Goal: Task Accomplishment & Management: Use online tool/utility

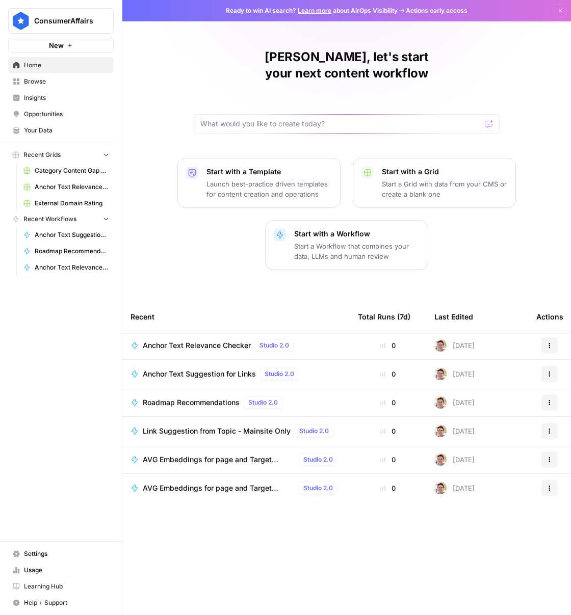
click at [305, 360] on td "Anchor Text Suggestion for Links Studio 2.0" at bounding box center [235, 374] width 227 height 28
click at [32, 77] on span "Browse" at bounding box center [66, 81] width 85 height 9
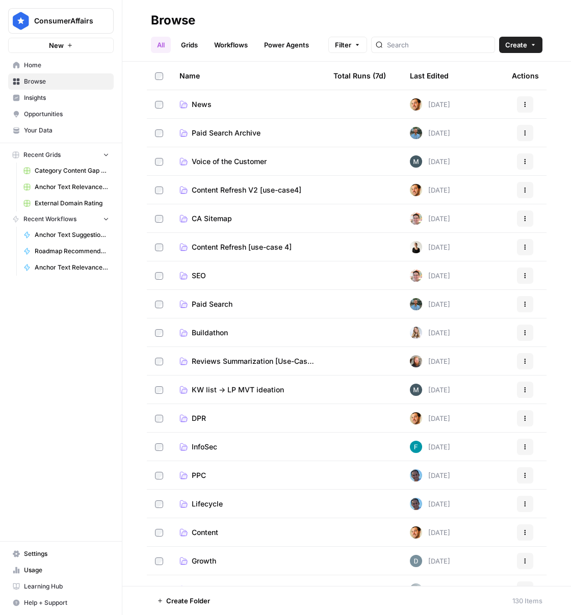
click at [238, 275] on link "SEO" at bounding box center [248, 275] width 138 height 10
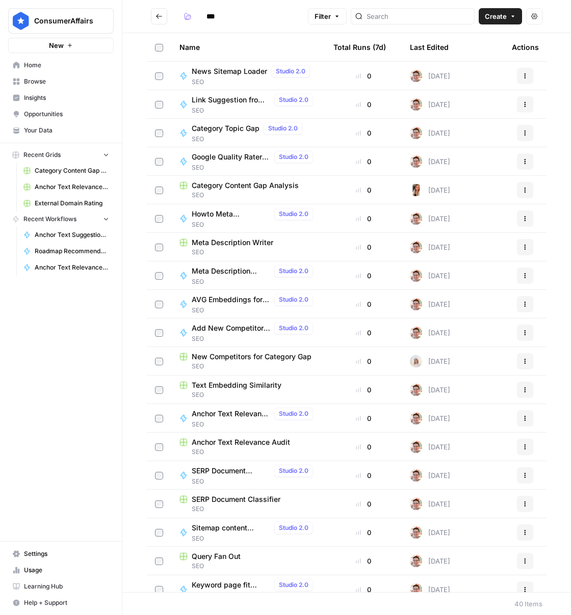
click at [506, 15] on span "Create" at bounding box center [495, 16] width 22 height 10
click at [475, 38] on span "Grid" at bounding box center [480, 40] width 57 height 10
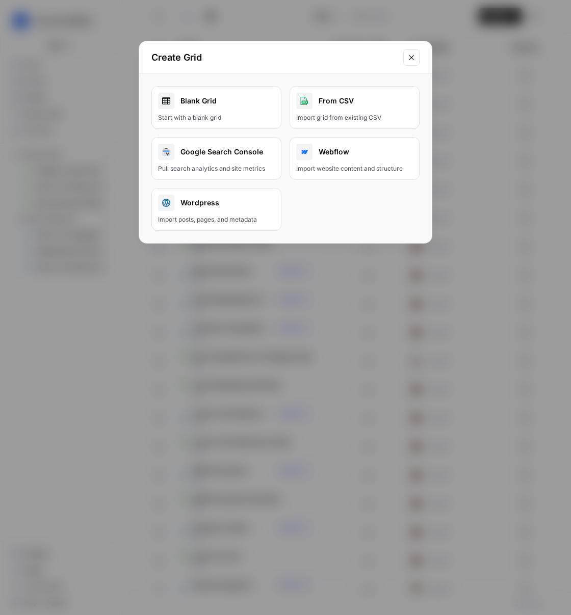
click at [204, 106] on div "Blank Grid" at bounding box center [216, 101] width 117 height 16
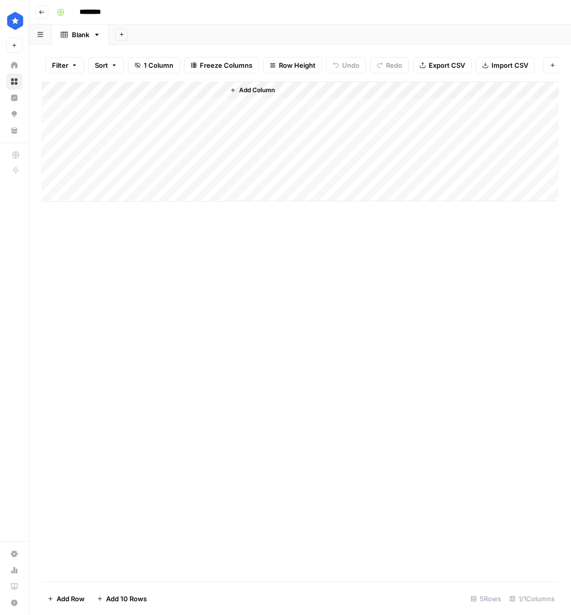
click at [127, 97] on div "Add Column" at bounding box center [299, 142] width 517 height 120
click at [127, 97] on div at bounding box center [150, 99] width 147 height 20
click at [116, 128] on div "Title" at bounding box center [138, 122] width 113 height 16
click at [114, 95] on div "Add Column" at bounding box center [299, 142] width 517 height 120
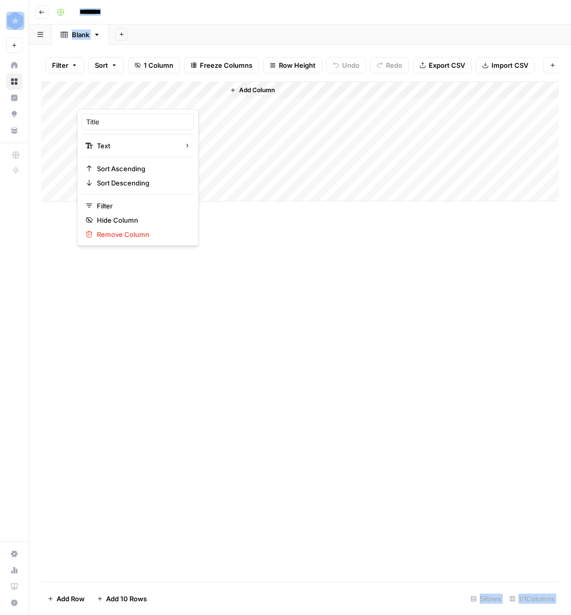
click at [114, 95] on div at bounding box center [150, 99] width 147 height 20
click at [111, 125] on input "Title" at bounding box center [137, 122] width 103 height 10
type input "Category"
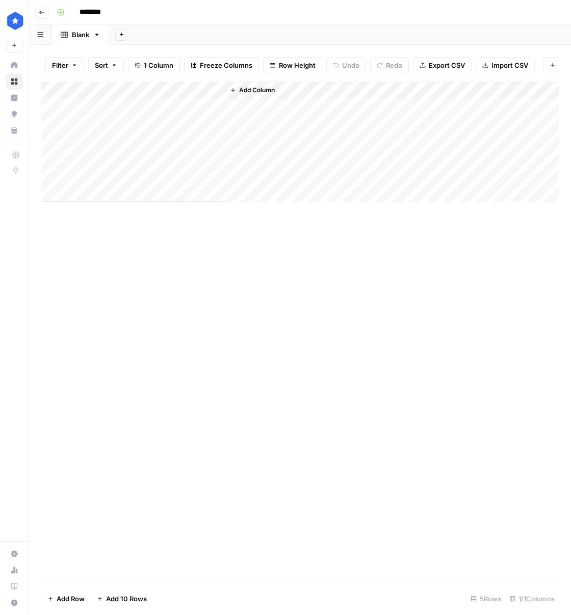
click at [257, 95] on span "Add Column" at bounding box center [257, 90] width 36 height 9
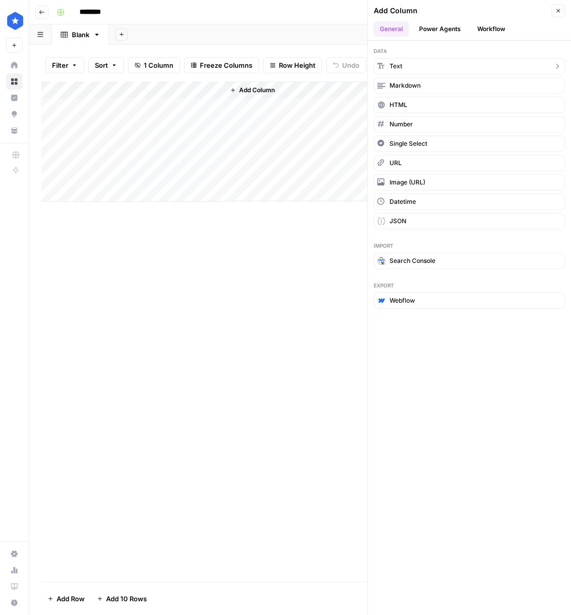
click at [423, 64] on button "Text" at bounding box center [468, 66] width 191 height 16
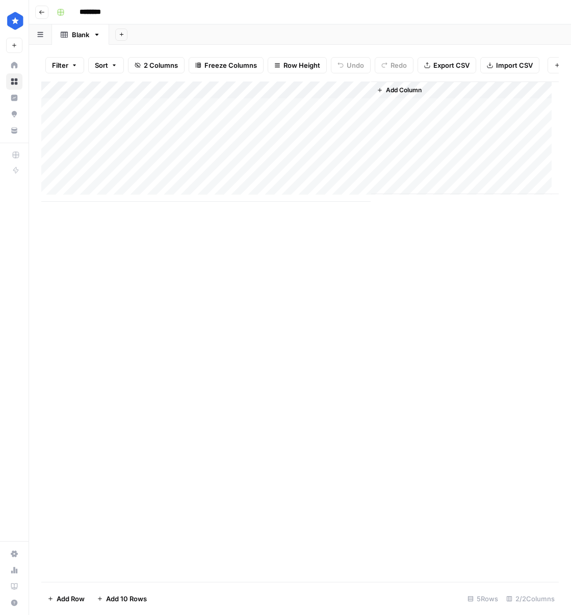
click at [401, 95] on span "Add Column" at bounding box center [404, 90] width 36 height 9
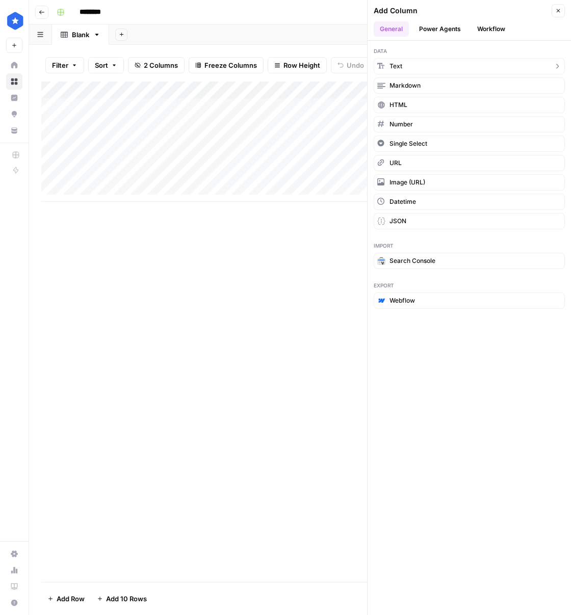
click at [426, 67] on button "Text" at bounding box center [468, 66] width 191 height 16
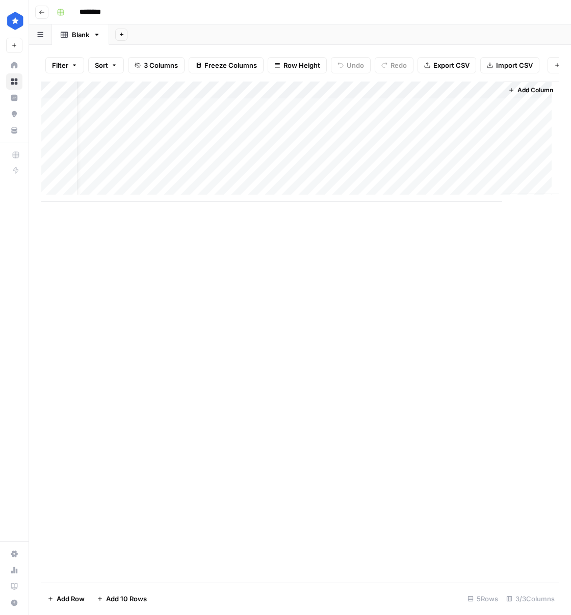
click at [235, 95] on div "Add Column" at bounding box center [299, 142] width 517 height 120
click at [235, 95] on div at bounding box center [274, 99] width 147 height 20
click at [242, 114] on div "New Column" at bounding box center [262, 122] width 113 height 16
click at [243, 119] on input "New Column" at bounding box center [261, 122] width 103 height 10
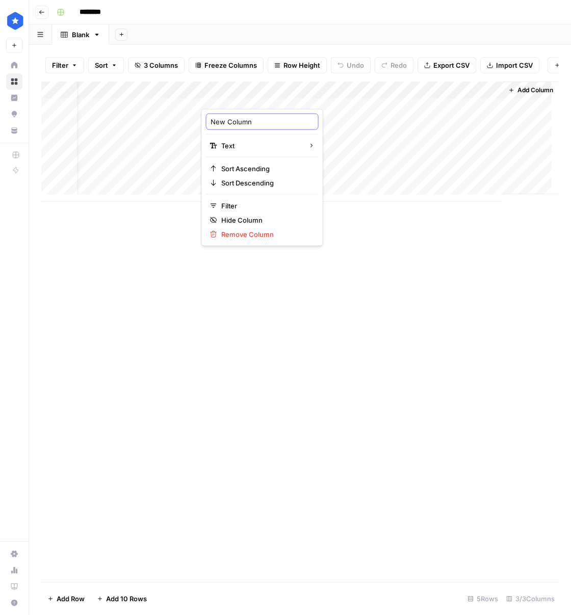
click at [242, 119] on input "New Column" at bounding box center [261, 122] width 103 height 10
type input "Topic (target keyword)"
click at [400, 93] on div "Add Column" at bounding box center [299, 142] width 517 height 120
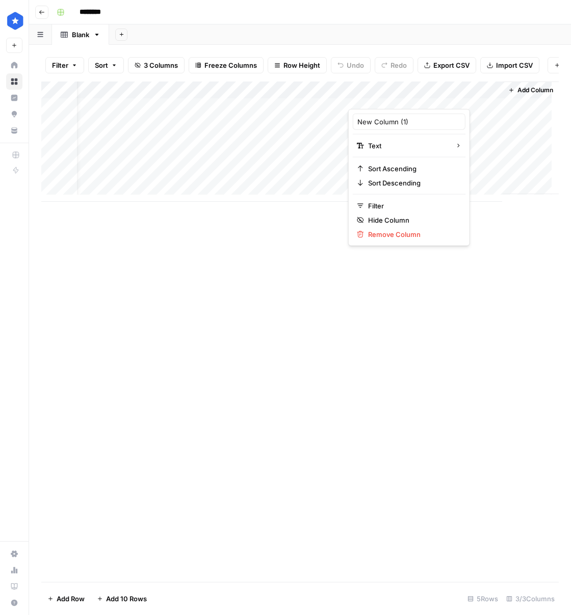
click at [400, 93] on div at bounding box center [420, 99] width 147 height 20
click at [389, 120] on input "New Column (1)" at bounding box center [408, 122] width 103 height 10
type input "v"
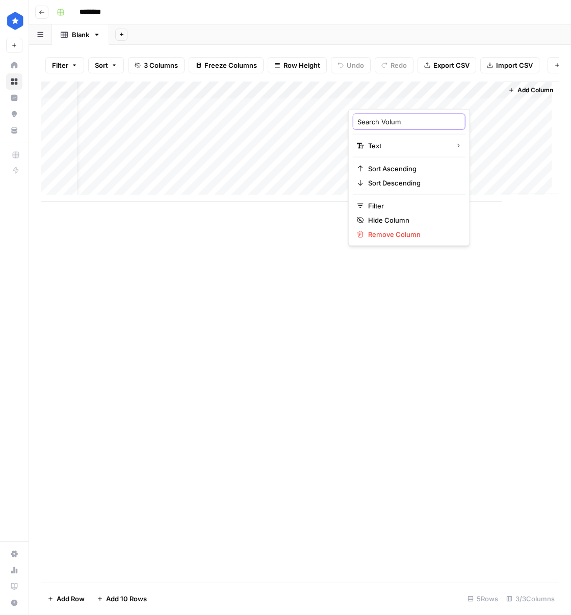
type input "Search Volume"
click at [98, 12] on input "********" at bounding box center [103, 12] width 57 height 16
type input "**********"
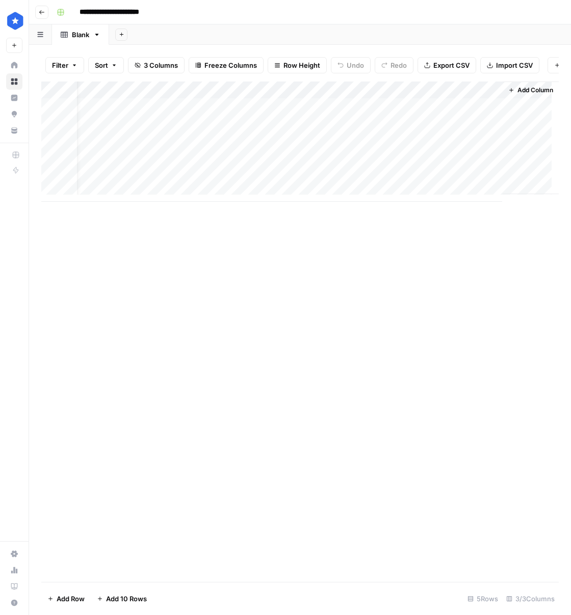
click at [236, 256] on div "Add Column" at bounding box center [299, 332] width 517 height 500
click at [507, 91] on button "Add Column" at bounding box center [530, 90] width 53 height 13
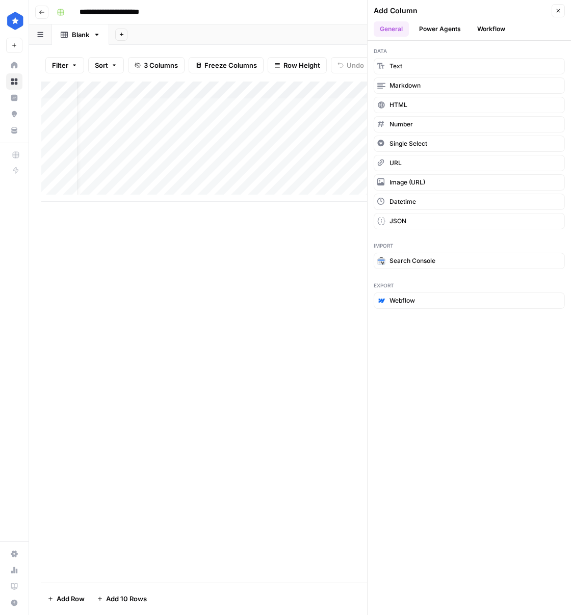
click at [477, 32] on button "Workflow" at bounding box center [491, 28] width 40 height 15
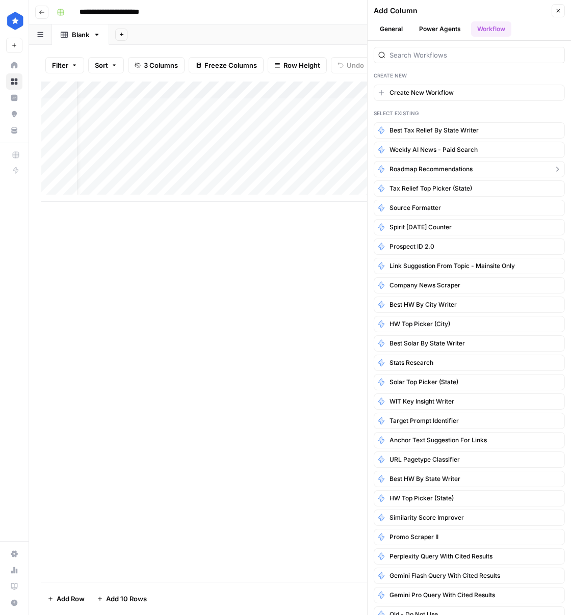
click at [553, 167] on icon "button" at bounding box center [557, 169] width 8 height 8
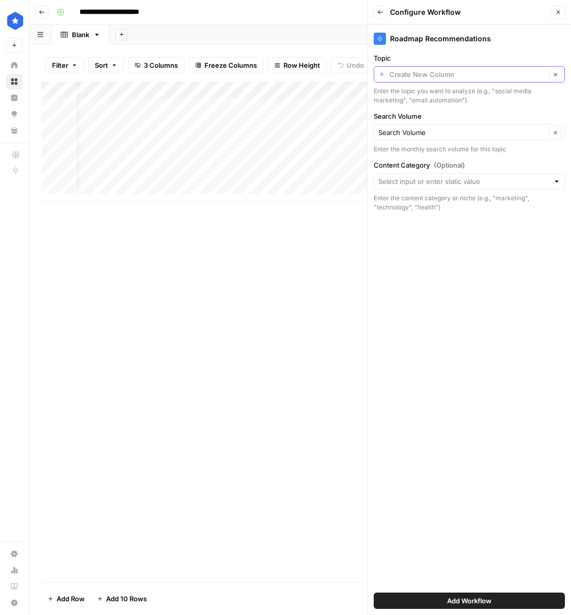
click at [392, 76] on input "Topic" at bounding box center [467, 74] width 156 height 10
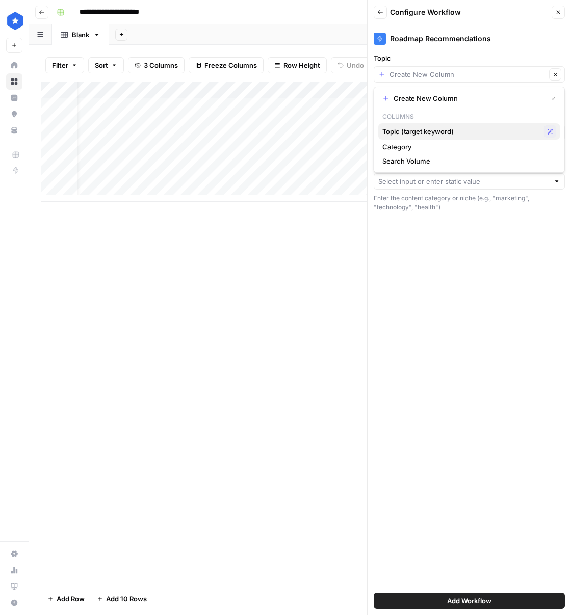
click at [432, 128] on span "Topic (target keyword)" at bounding box center [460, 131] width 157 height 10
type input "Topic (target keyword)"
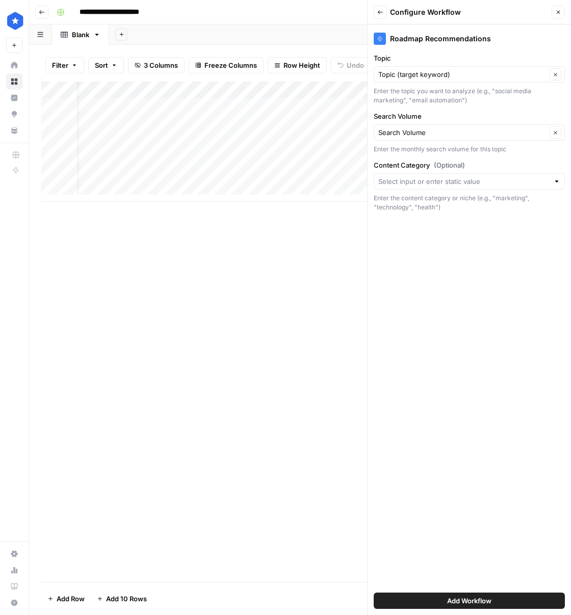
click at [439, 171] on div "Content Category (Optional) Enter the content category or niche (e.g., "marketi…" at bounding box center [468, 186] width 191 height 52
click at [442, 179] on input "Content Category (Optional)" at bounding box center [463, 181] width 171 height 10
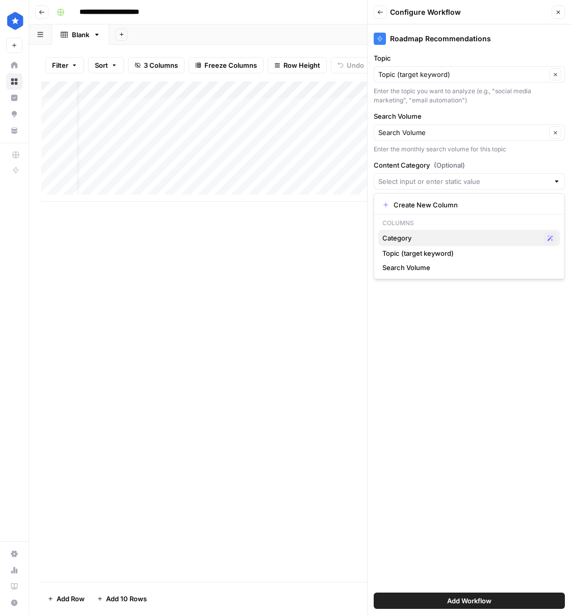
click at [425, 241] on span "Category" at bounding box center [460, 238] width 157 height 10
type input "Category"
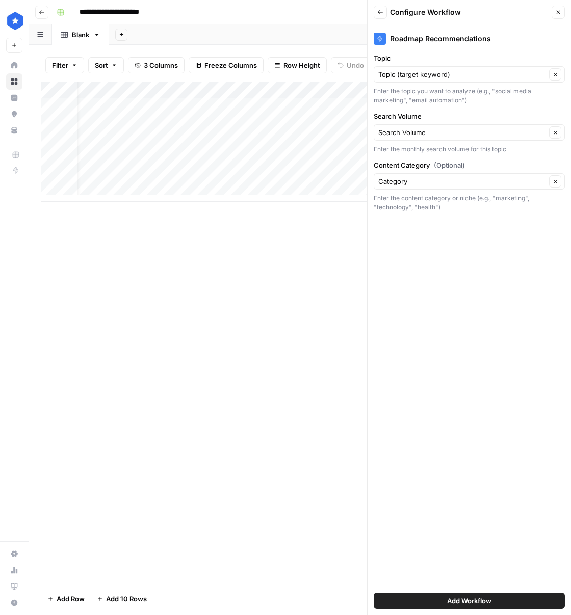
click at [443, 595] on button "Add Workflow" at bounding box center [468, 600] width 191 height 16
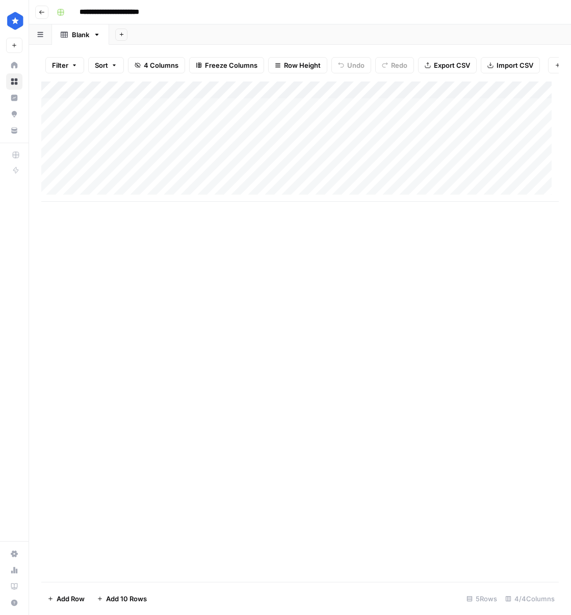
scroll to position [0, 0]
click at [140, 111] on div "Add Column" at bounding box center [299, 142] width 517 height 120
click at [160, 167] on div "Add Column" at bounding box center [299, 142] width 517 height 120
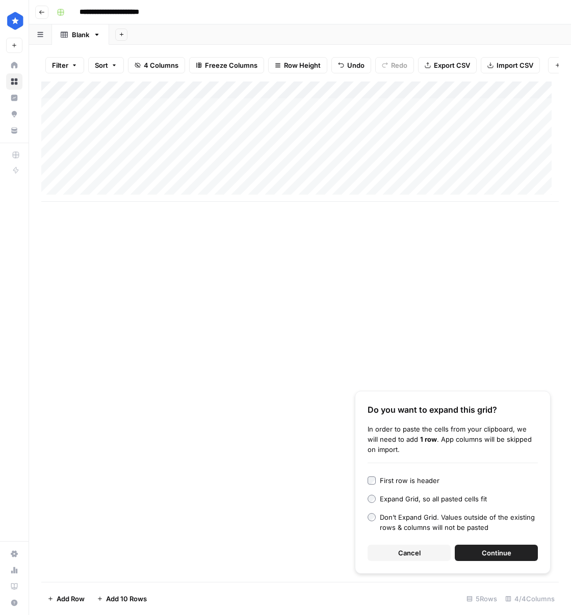
click at [305, 114] on div "Add Column" at bounding box center [299, 142] width 517 height 120
click at [491, 549] on span "Continue" at bounding box center [496, 553] width 30 height 10
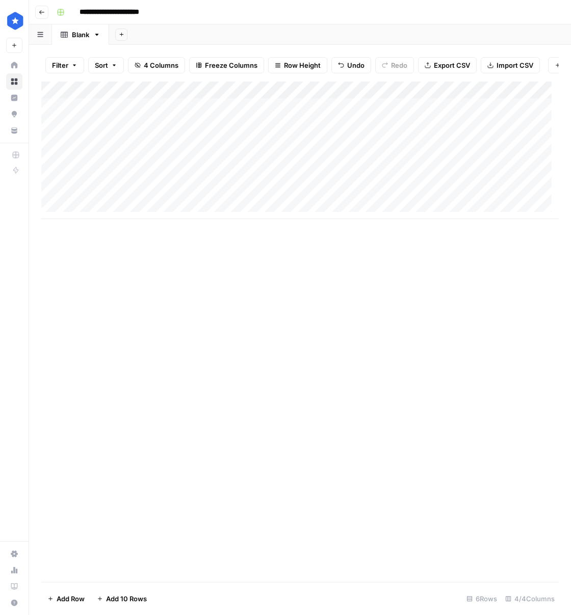
click at [269, 116] on div "Add Column" at bounding box center [299, 151] width 517 height 138
click at [287, 168] on div "Add Column" at bounding box center [299, 151] width 517 height 138
click at [281, 113] on div "Add Column" at bounding box center [299, 151] width 517 height 138
click at [270, 163] on div "Add Column" at bounding box center [299, 151] width 517 height 138
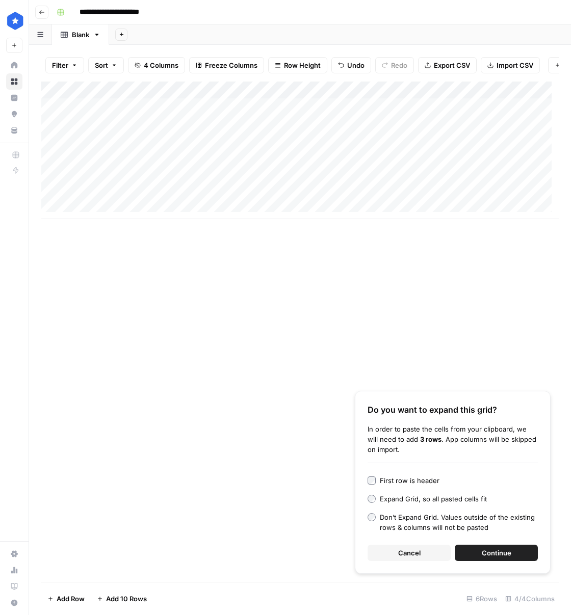
click at [511, 553] on button "Continue" at bounding box center [495, 553] width 83 height 16
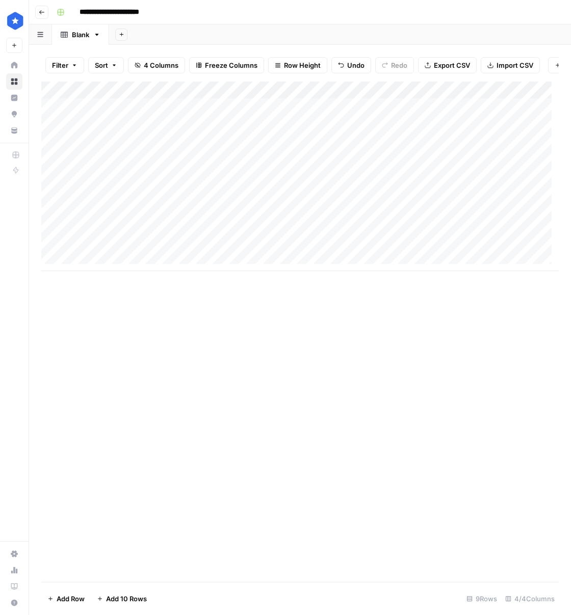
click at [174, 202] on div "Add Column" at bounding box center [299, 176] width 517 height 189
click at [184, 250] on div "Add Column" at bounding box center [299, 176] width 517 height 189
drag, startPoint x: 165, startPoint y: 305, endPoint x: 170, endPoint y: 237, distance: 67.4
click at [164, 304] on div "Add Column" at bounding box center [299, 332] width 517 height 500
click at [189, 188] on div "Add Column" at bounding box center [299, 176] width 517 height 189
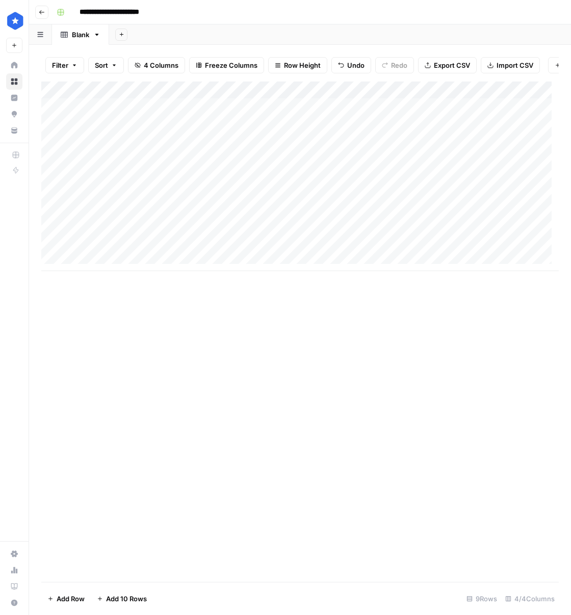
click at [191, 196] on div "Add Column" at bounding box center [299, 176] width 517 height 189
click at [186, 248] on div "Add Column" at bounding box center [299, 176] width 517 height 189
click at [182, 222] on div "Add Column" at bounding box center [299, 176] width 517 height 189
click at [191, 205] on div "Add Column" at bounding box center [299, 176] width 517 height 189
drag, startPoint x: 223, startPoint y: 207, endPoint x: 217, endPoint y: 252, distance: 45.2
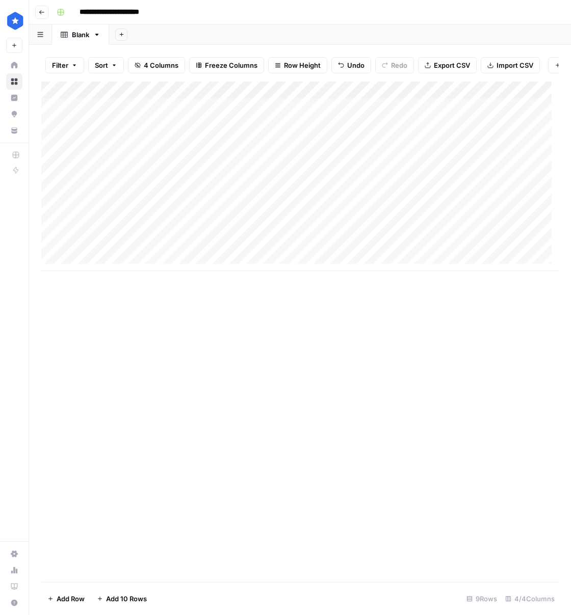
click at [217, 252] on div "Add Column" at bounding box center [299, 176] width 517 height 189
click at [255, 364] on div "Add Column" at bounding box center [299, 332] width 517 height 500
click at [164, 266] on div "Add Column" at bounding box center [299, 176] width 517 height 189
click at [251, 350] on div "Add Column" at bounding box center [299, 332] width 517 height 500
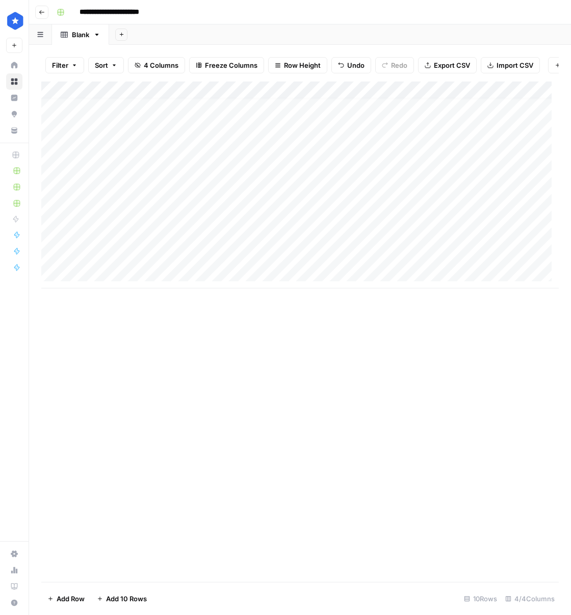
click at [278, 264] on div "Add Column" at bounding box center [299, 185] width 517 height 207
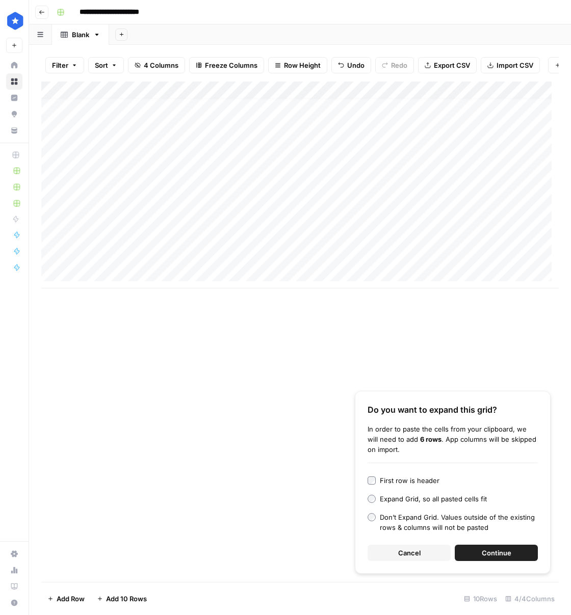
click at [476, 556] on button "Continue" at bounding box center [495, 553] width 83 height 16
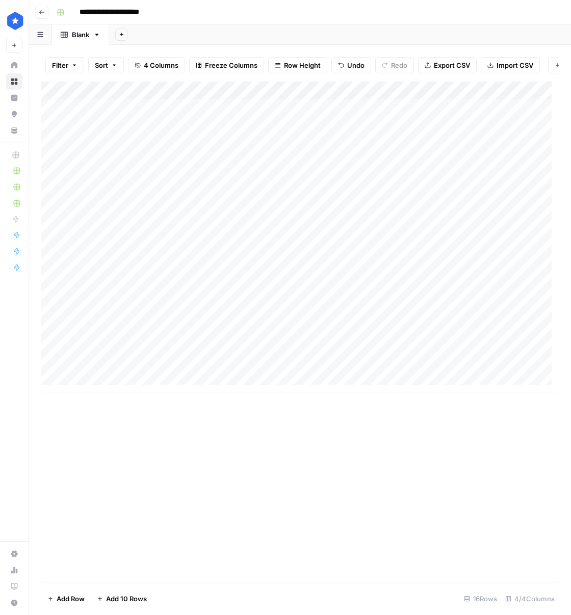
click at [182, 265] on div "Add Column" at bounding box center [299, 237] width 517 height 311
click at [192, 369] on div "Add Column" at bounding box center [299, 237] width 517 height 311
click at [216, 262] on div "Add Column" at bounding box center [299, 237] width 517 height 311
click at [224, 301] on div "Add Column" at bounding box center [299, 237] width 517 height 311
click at [201, 253] on div "Add Column" at bounding box center [299, 237] width 517 height 311
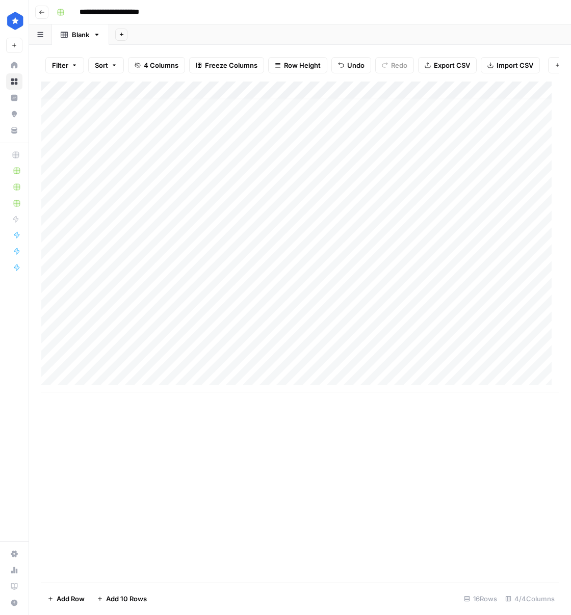
click at [213, 268] on div "Add Column" at bounding box center [299, 237] width 517 height 311
drag, startPoint x: 221, startPoint y: 268, endPoint x: 215, endPoint y: 362, distance: 93.9
click at [215, 362] on div "Add Column" at bounding box center [299, 237] width 517 height 311
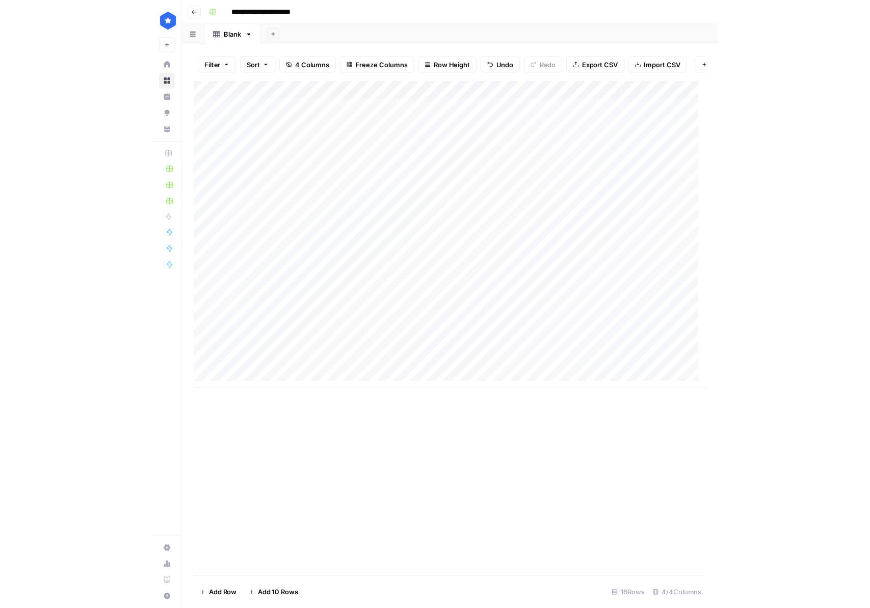
scroll to position [0, 0]
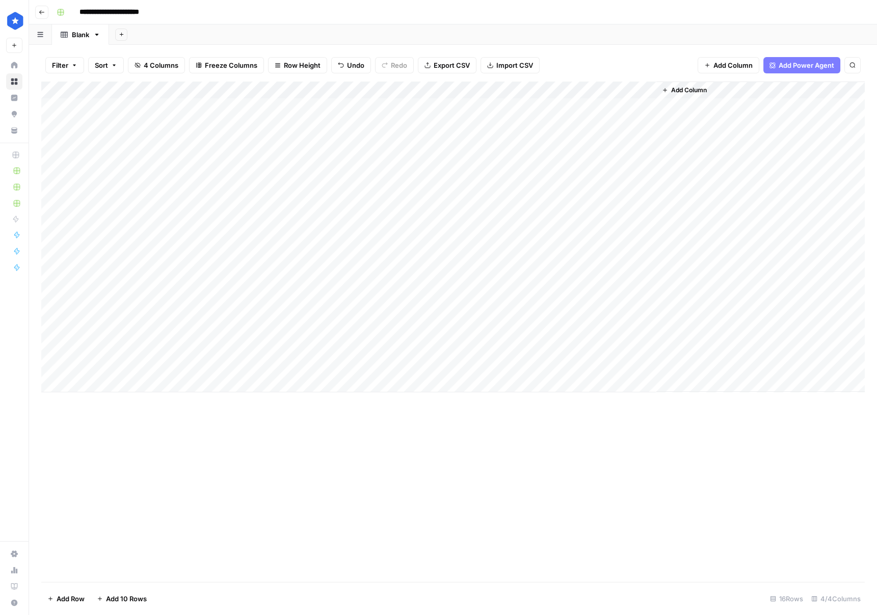
click at [570, 106] on div "Add Column" at bounding box center [452, 237] width 823 height 311
click at [516, 118] on div "Add Column" at bounding box center [452, 237] width 823 height 311
click at [494, 105] on div "Add Column" at bounding box center [452, 237] width 823 height 311
click at [493, 93] on div "Add Column" at bounding box center [452, 237] width 823 height 311
click at [493, 93] on div at bounding box center [443, 92] width 147 height 20
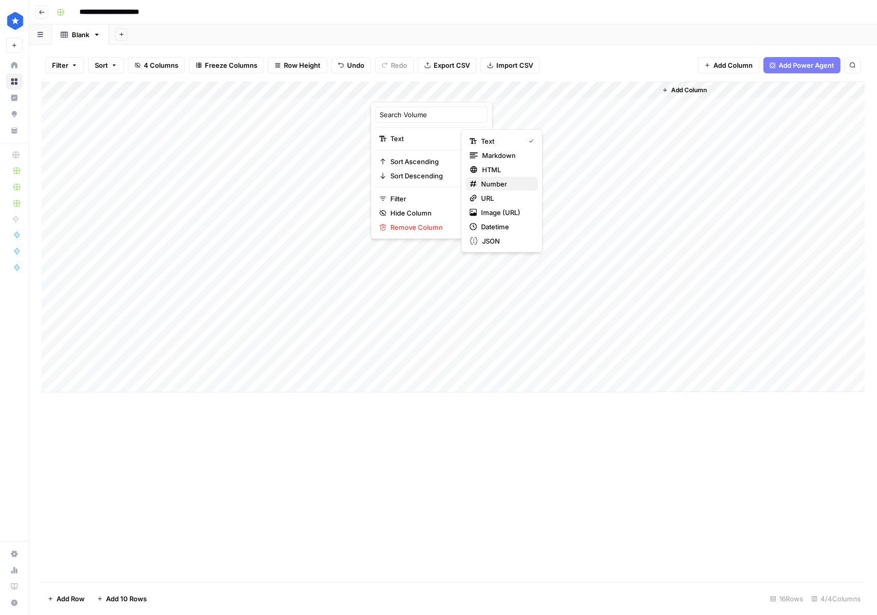
click at [503, 186] on span "Number" at bounding box center [505, 184] width 49 height 10
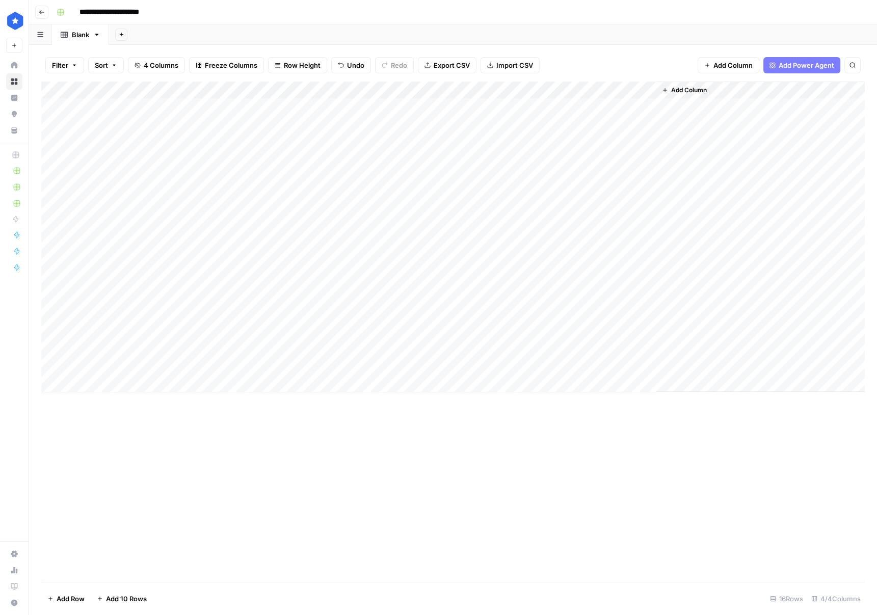
click at [456, 415] on div "Add Column" at bounding box center [452, 332] width 823 height 500
click at [509, 107] on div "Add Column" at bounding box center [452, 237] width 823 height 311
click at [509, 107] on div at bounding box center [444, 108] width 148 height 16
click at [442, 158] on div "Add Column" at bounding box center [452, 237] width 823 height 311
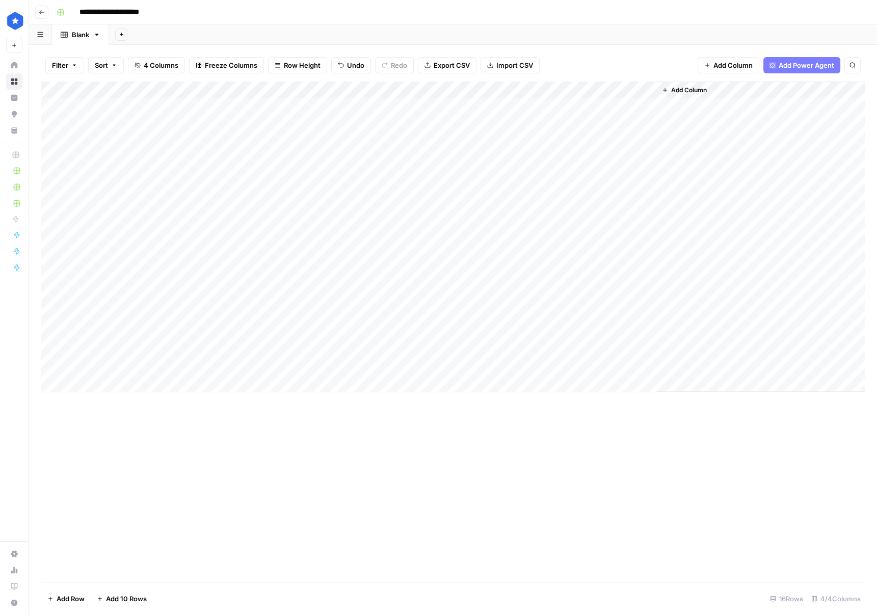
click at [442, 112] on div "Add Column" at bounding box center [452, 237] width 823 height 311
type input "8100"
click at [443, 125] on div "Add Column" at bounding box center [452, 237] width 823 height 311
type input "6600"
click at [403, 138] on div "Add Column" at bounding box center [452, 237] width 823 height 311
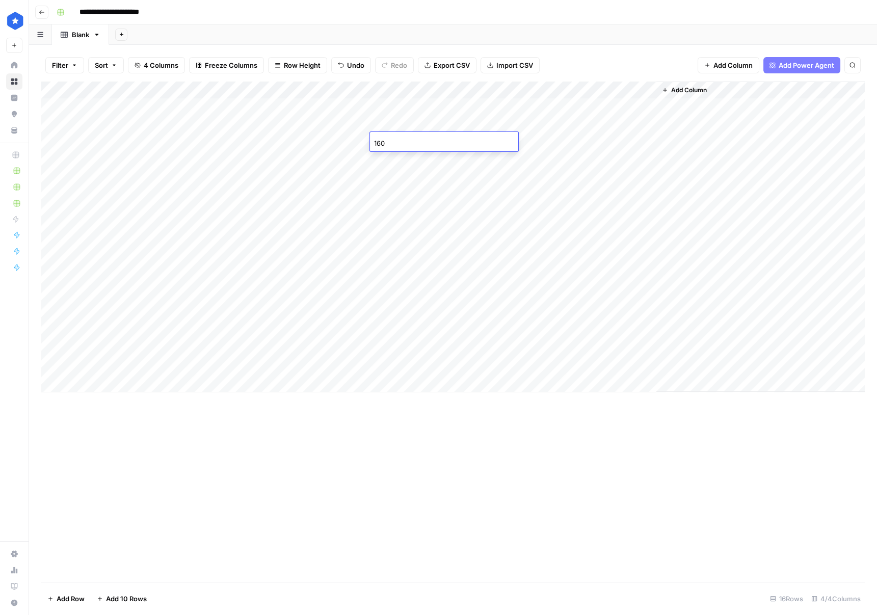
type input "1600"
click at [419, 167] on div "Add Column" at bounding box center [452, 237] width 823 height 311
click at [419, 160] on div "Add Column" at bounding box center [452, 237] width 823 height 311
type input "1300"
click at [451, 102] on div "Add Column" at bounding box center [452, 237] width 823 height 311
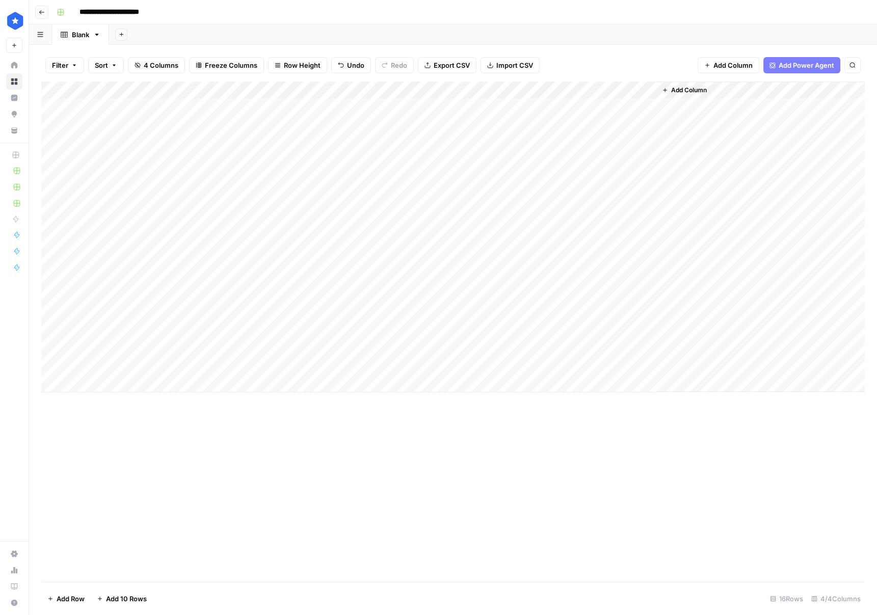
click at [423, 179] on div "Add Column" at bounding box center [452, 237] width 823 height 311
type input "1000"
click at [513, 184] on div "1000" at bounding box center [444, 178] width 148 height 16
click at [514, 205] on div "Add Column" at bounding box center [452, 237] width 823 height 311
click at [513, 183] on div "Add Column" at bounding box center [452, 237] width 823 height 311
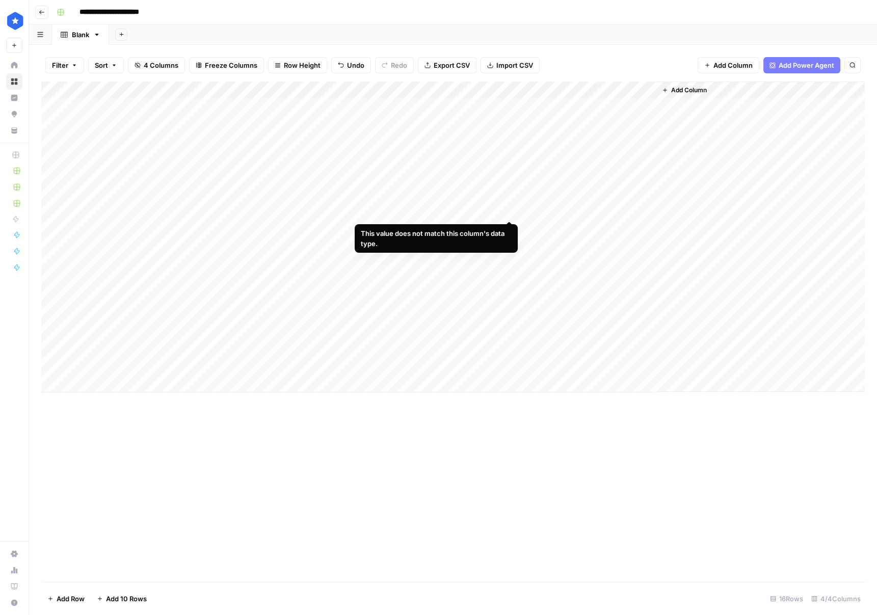
drag, startPoint x: 515, startPoint y: 184, endPoint x: 511, endPoint y: 208, distance: 24.3
click at [511, 208] on div "Add Column" at bounding box center [452, 237] width 823 height 311
click at [435, 412] on div "Add Column" at bounding box center [452, 332] width 823 height 500
click at [570, 103] on div "Add Column" at bounding box center [452, 237] width 823 height 311
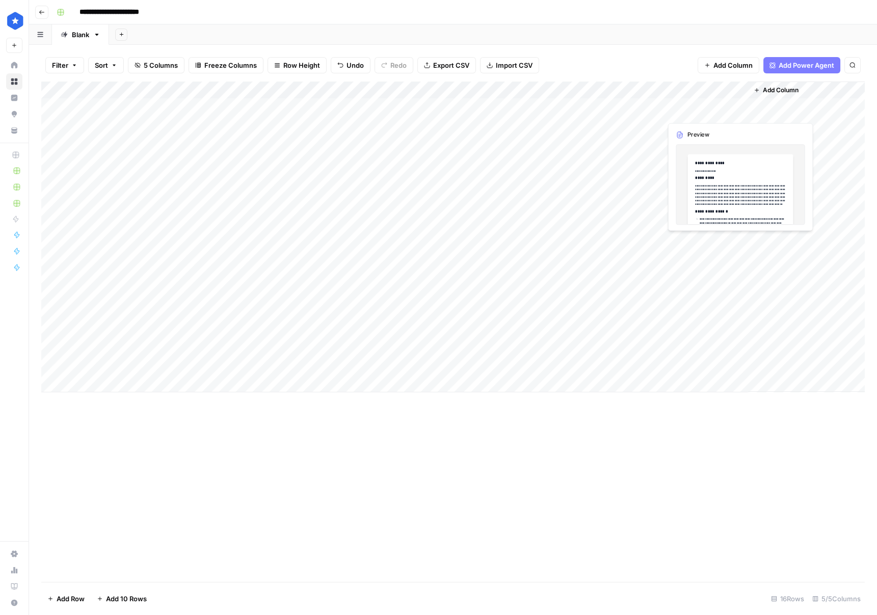
click at [570, 104] on div "Add Column" at bounding box center [452, 237] width 823 height 311
click at [570, 107] on div "Add Column" at bounding box center [452, 237] width 823 height 311
click at [570, 107] on div at bounding box center [701, 106] width 93 height 19
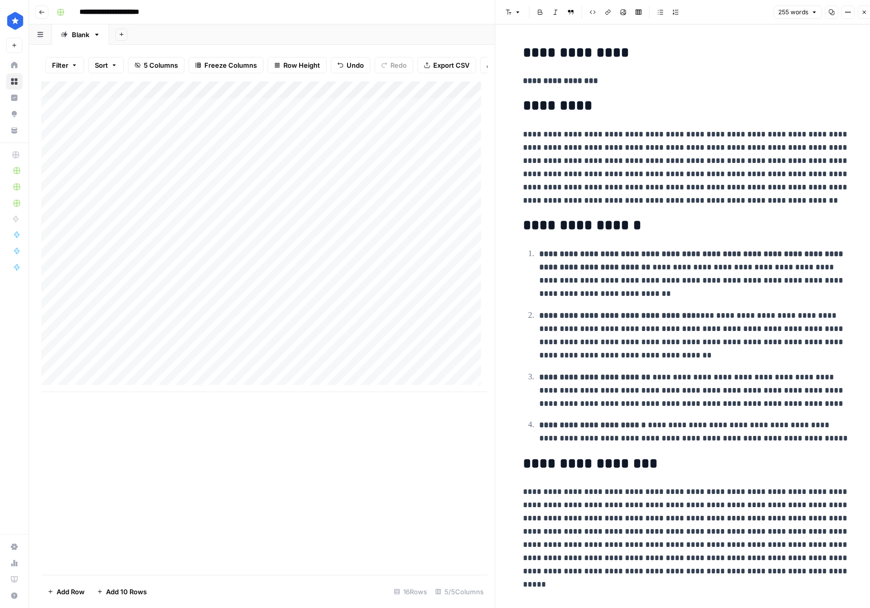
click at [570, 12] on button "Close" at bounding box center [863, 12] width 13 height 13
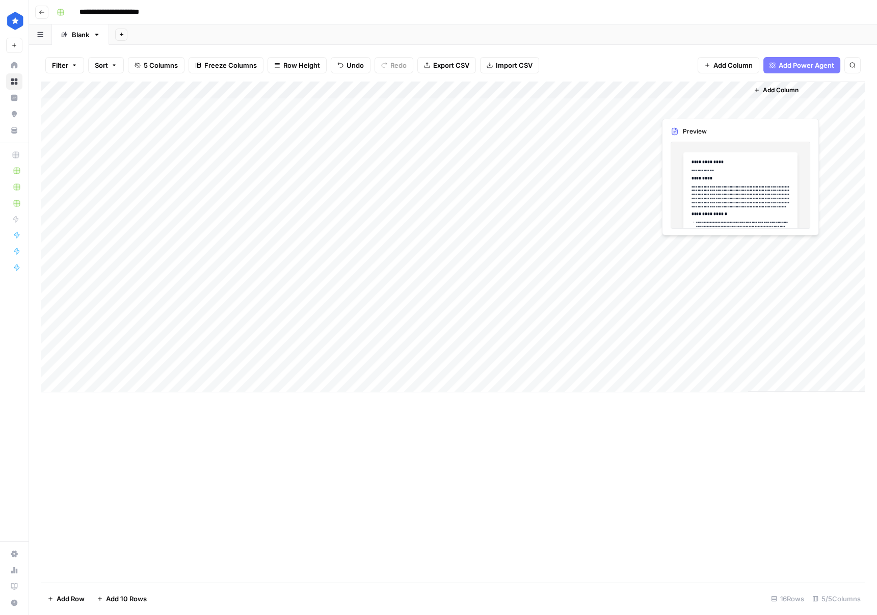
click at [570, 88] on div "Add Column" at bounding box center [452, 237] width 823 height 311
click at [561, 140] on div "Add Column" at bounding box center [452, 237] width 823 height 311
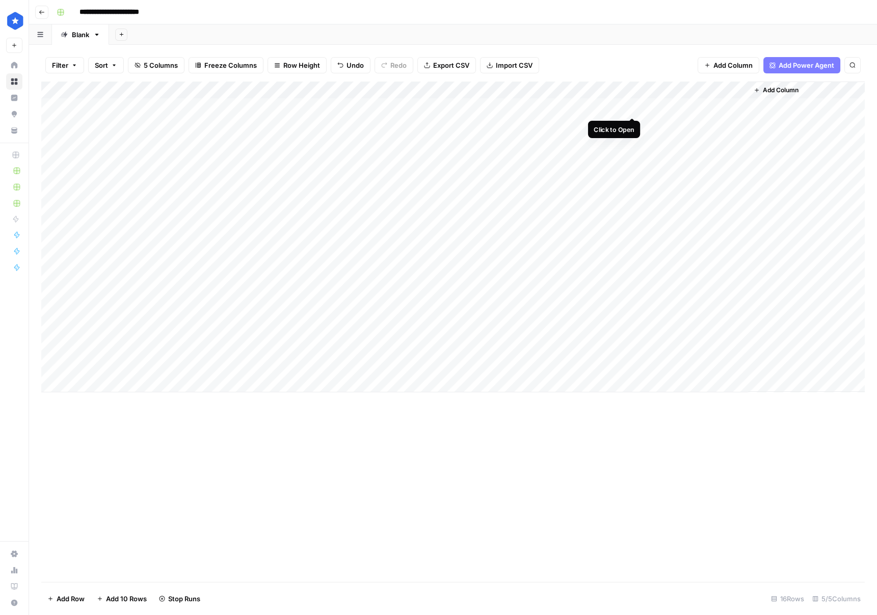
click at [570, 108] on div "Add Column" at bounding box center [452, 237] width 823 height 311
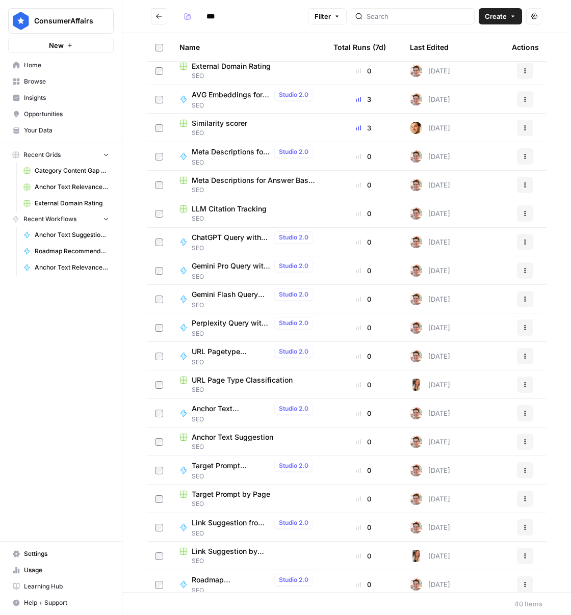
scroll to position [610, 0]
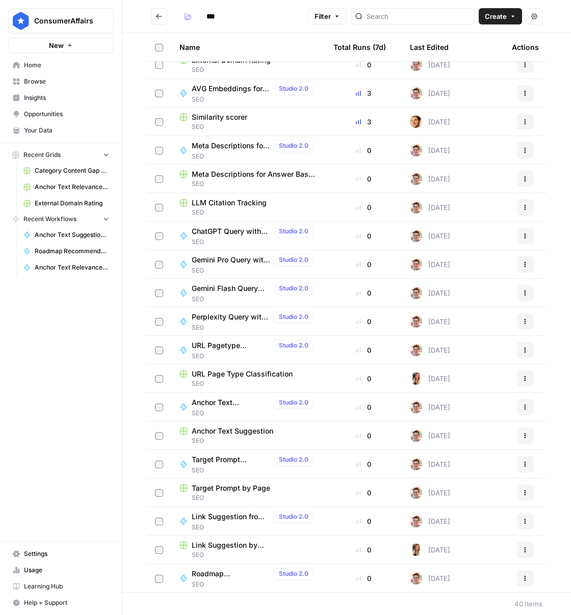
click at [266, 429] on span "Anchor Text Suggestion" at bounding box center [233, 431] width 82 height 10
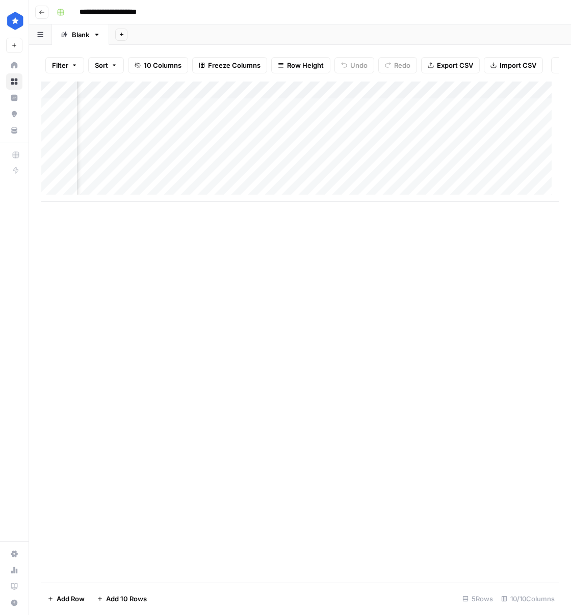
scroll to position [0, 441]
click at [275, 109] on div "Add Column" at bounding box center [299, 142] width 517 height 120
click at [305, 188] on div "Add Column" at bounding box center [299, 142] width 517 height 120
click at [263, 112] on div "Add Column" at bounding box center [299, 142] width 517 height 120
click at [268, 185] on div "Add Column" at bounding box center [299, 142] width 517 height 120
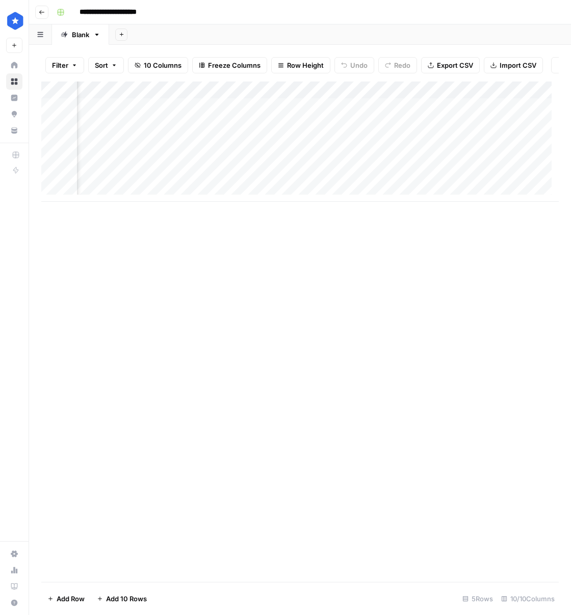
click at [255, 112] on div "Add Column" at bounding box center [299, 142] width 517 height 120
click at [280, 116] on div "Add Column" at bounding box center [299, 142] width 517 height 120
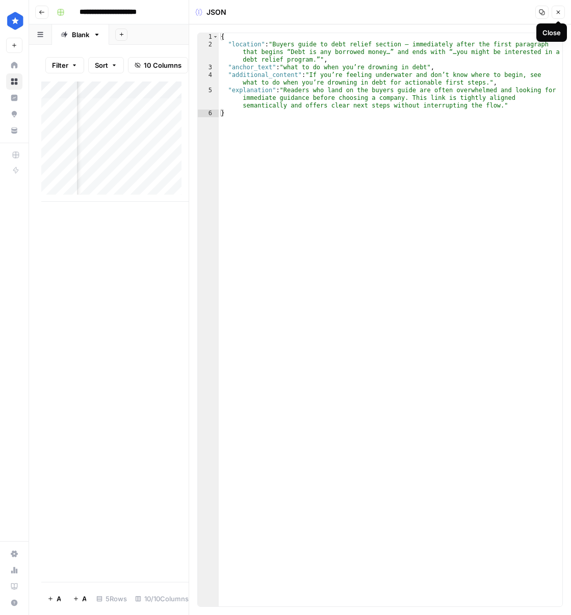
click at [555, 18] on button "Close" at bounding box center [557, 12] width 13 height 13
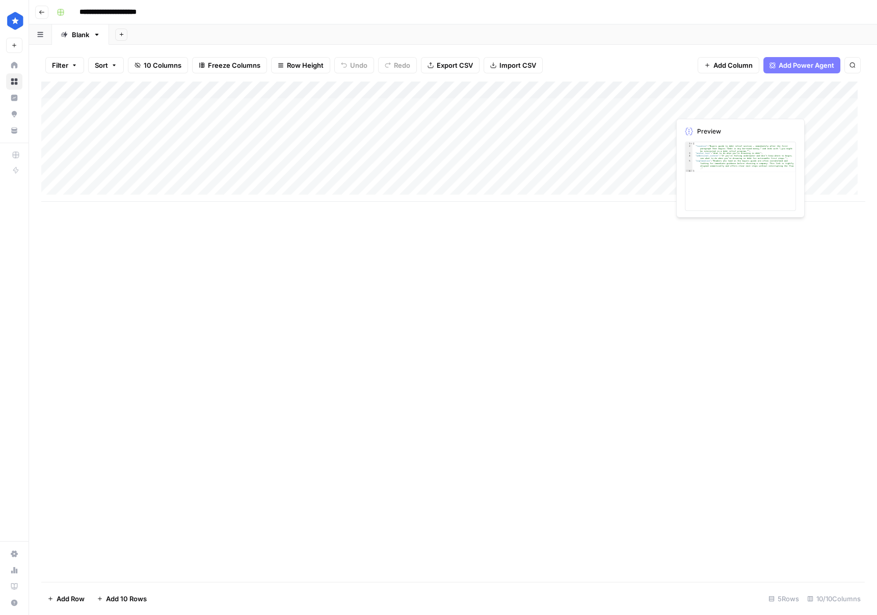
click at [570, 107] on div "Add Column" at bounding box center [452, 142] width 823 height 120
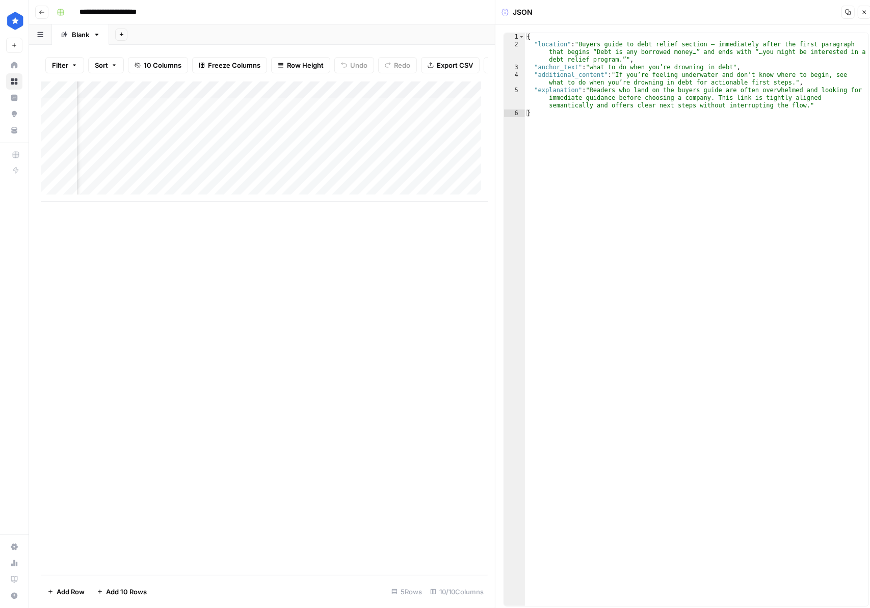
scroll to position [0, 496]
click at [318, 113] on div "Add Column" at bounding box center [264, 142] width 446 height 120
click at [350, 112] on div "Add Column" at bounding box center [264, 142] width 446 height 120
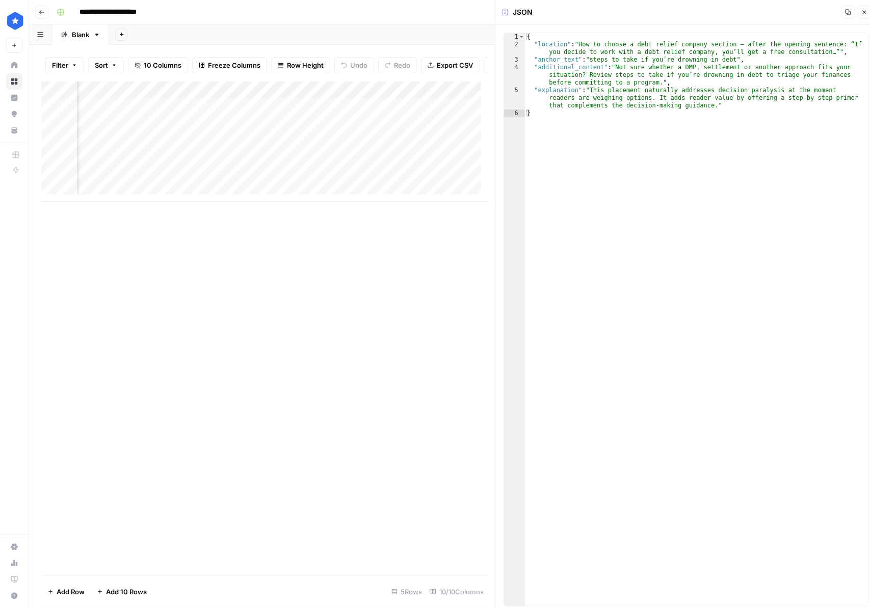
scroll to position [0, 693]
click at [239, 111] on div "Add Column" at bounding box center [264, 142] width 446 height 120
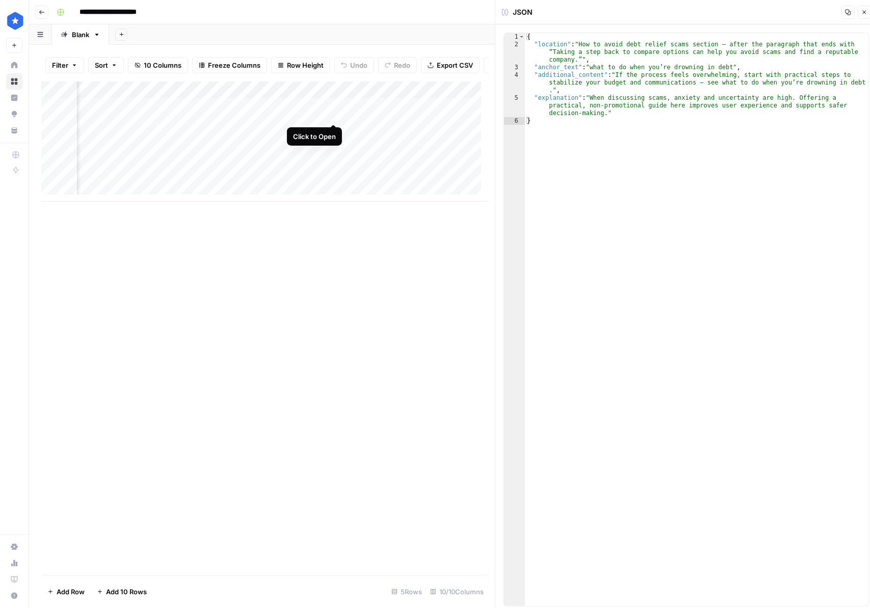
click at [328, 112] on div "Add Column" at bounding box center [264, 142] width 446 height 120
click at [333, 112] on div "Add Column" at bounding box center [264, 142] width 446 height 120
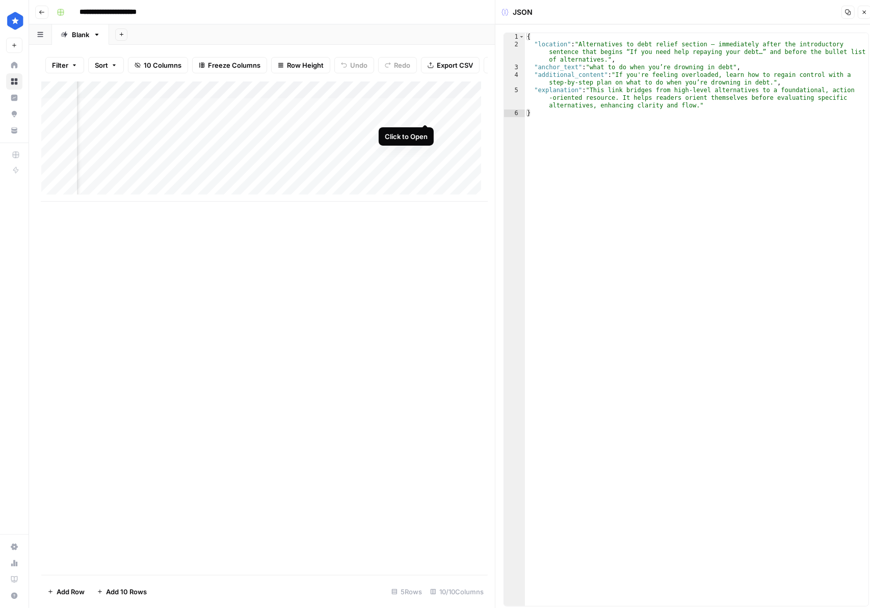
click at [422, 111] on div "Add Column" at bounding box center [264, 142] width 446 height 120
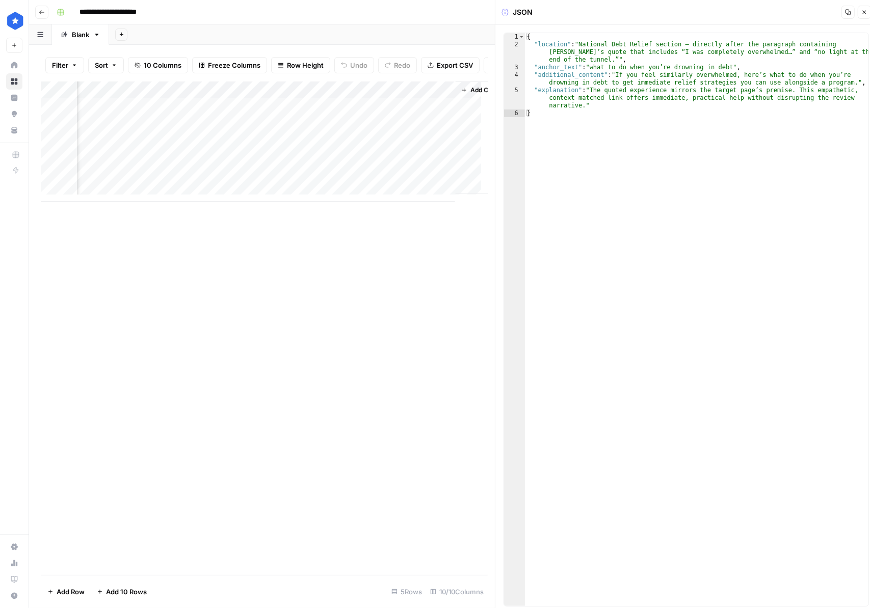
scroll to position [0, 786]
click at [424, 112] on div "Add Column" at bounding box center [264, 142] width 446 height 120
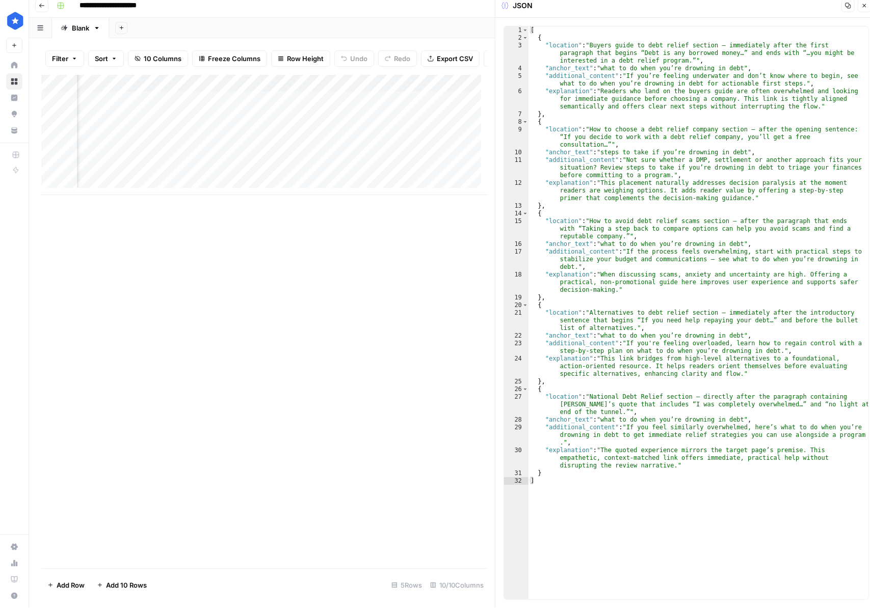
scroll to position [0, 410]
click at [188, 94] on div "Add Column" at bounding box center [264, 135] width 446 height 120
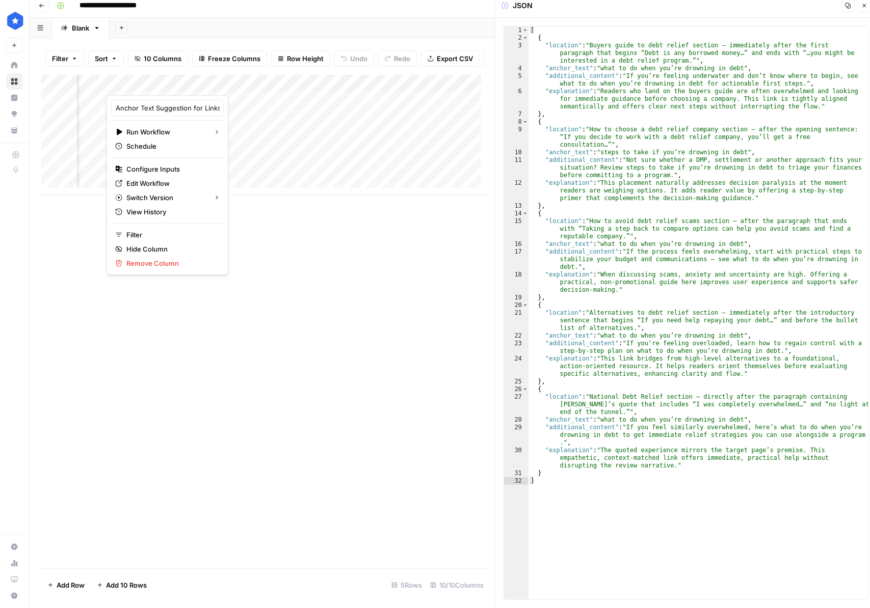
click at [234, 104] on div "Add Column" at bounding box center [264, 135] width 446 height 120
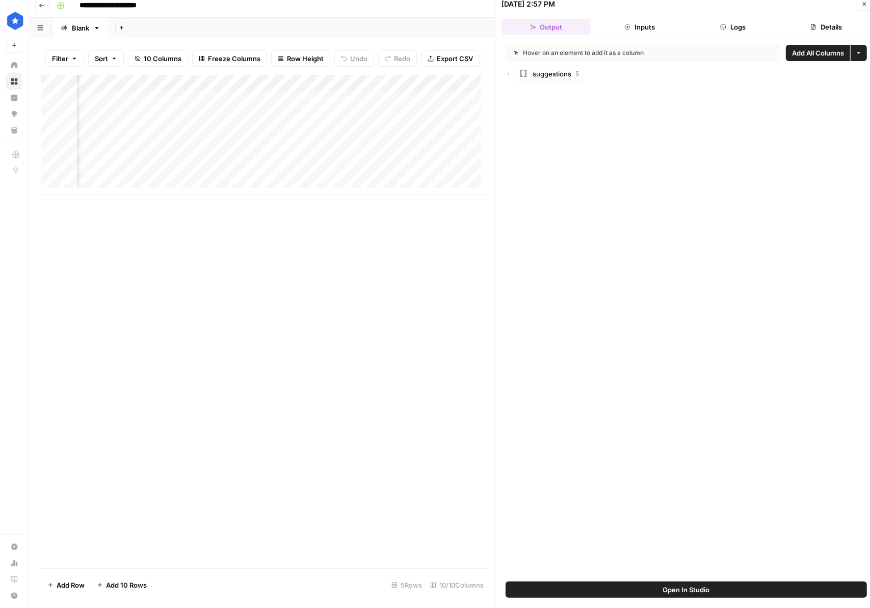
click at [510, 77] on div "suggestions 5" at bounding box center [685, 74] width 361 height 16
click at [508, 72] on icon "button" at bounding box center [508, 74] width 6 height 6
click at [518, 92] on icon "button" at bounding box center [519, 94] width 6 height 6
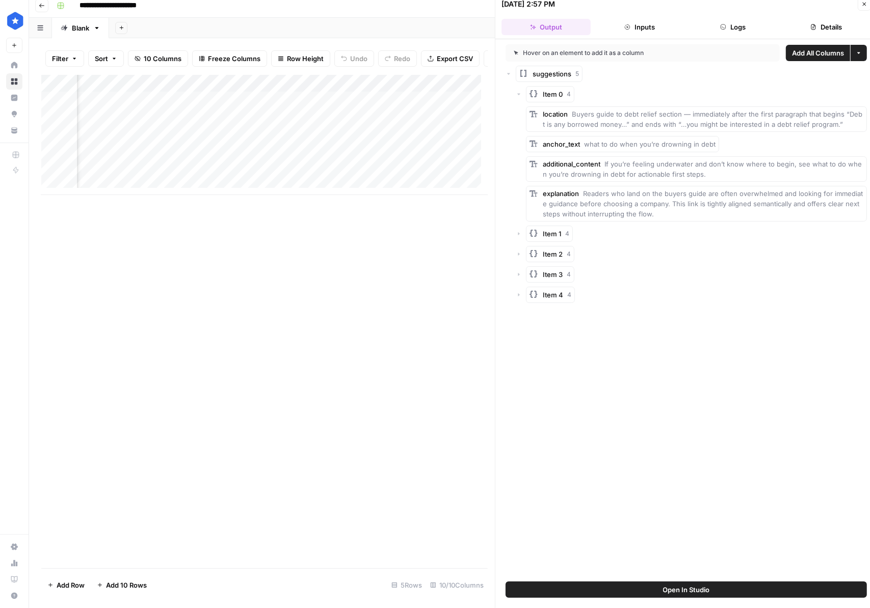
click at [520, 236] on div "Item 1 4" at bounding box center [691, 234] width 351 height 16
click at [518, 236] on icon "button" at bounding box center [519, 234] width 6 height 6
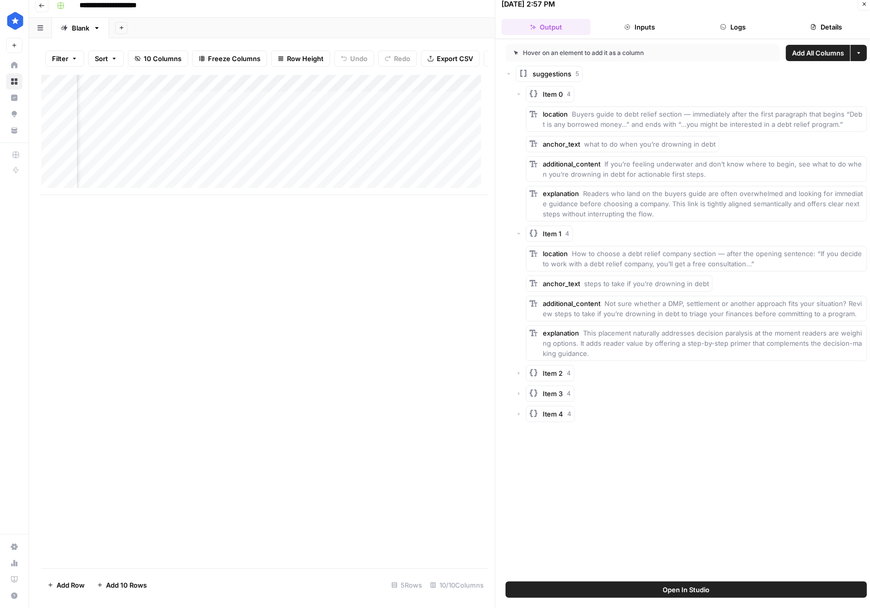
click at [521, 371] on icon "button" at bounding box center [519, 373] width 6 height 6
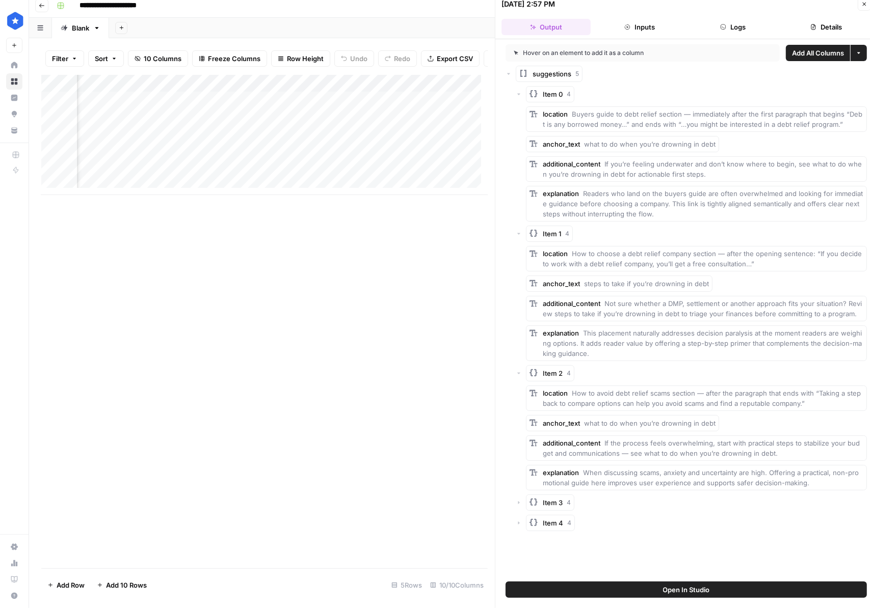
click at [518, 504] on icon "button" at bounding box center [519, 503] width 6 height 6
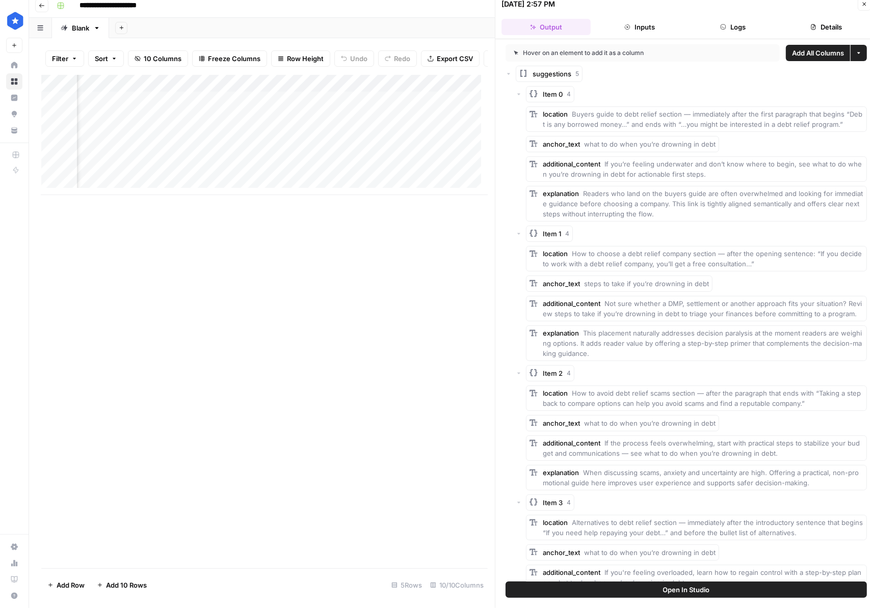
scroll to position [72, 0]
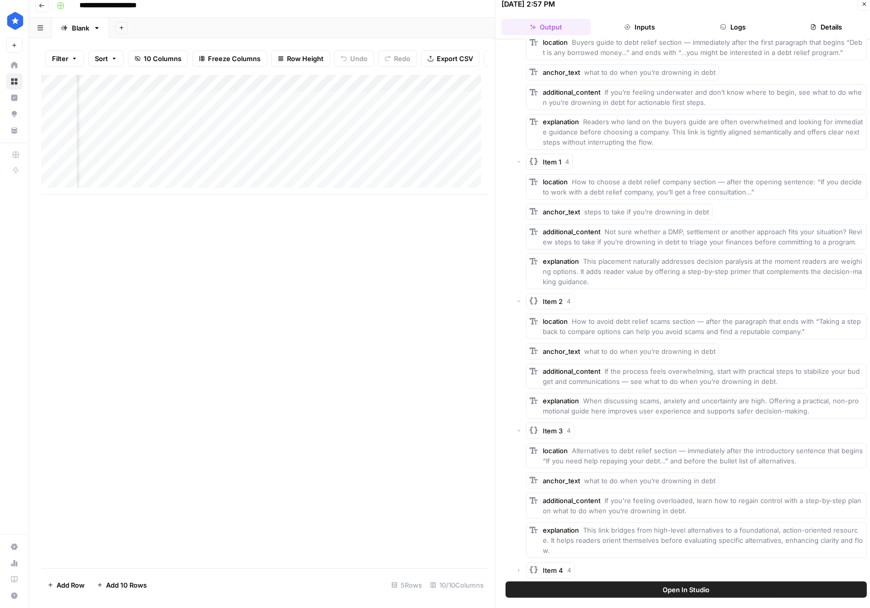
click at [518, 564] on div "Item 4 4" at bounding box center [691, 570] width 351 height 16
click at [518, 570] on icon "button" at bounding box center [519, 570] width 6 height 6
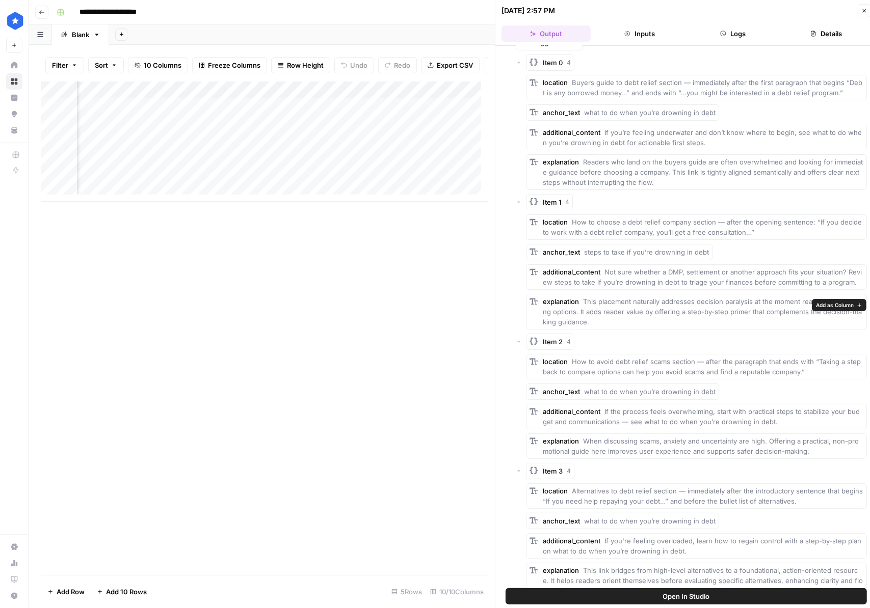
scroll to position [0, 0]
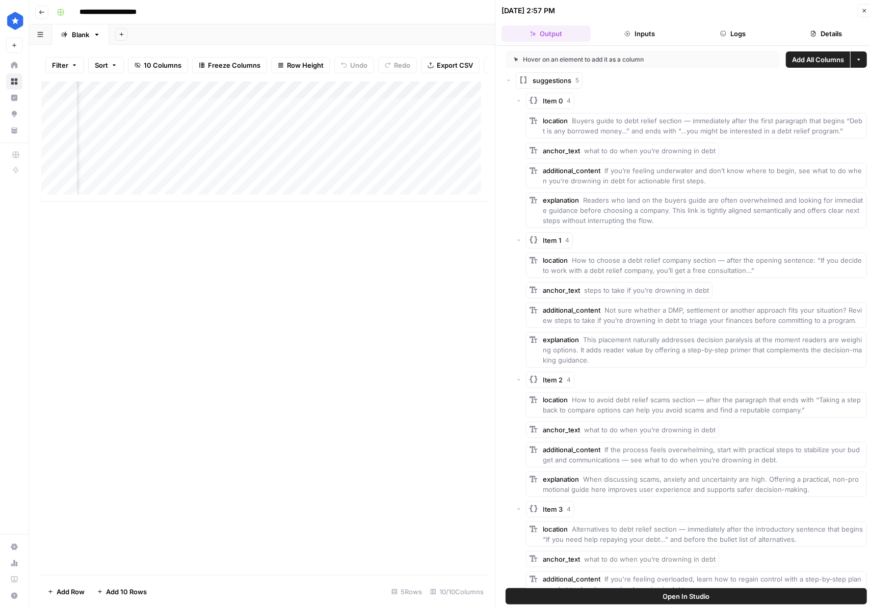
click at [570, 63] on span "Add All Columns" at bounding box center [818, 60] width 52 height 10
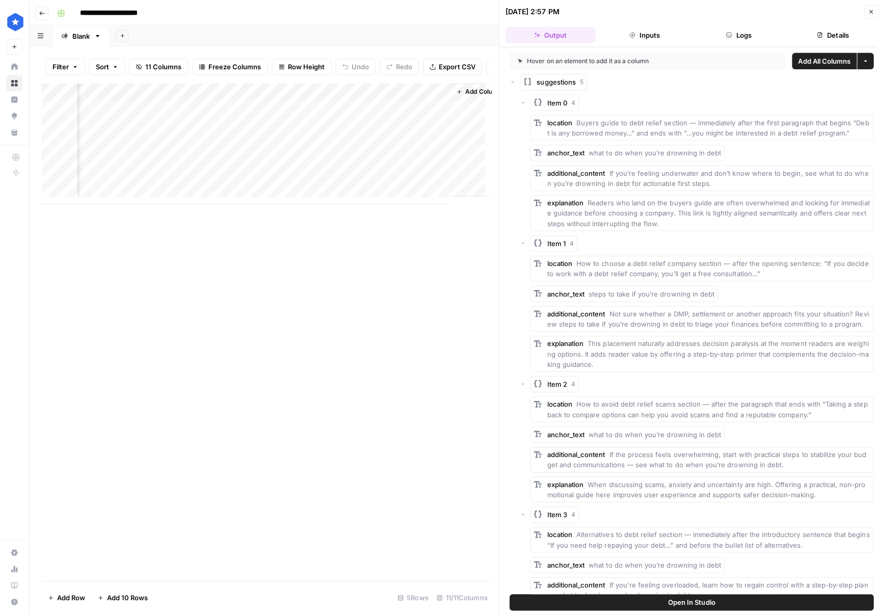
scroll to position [0, 888]
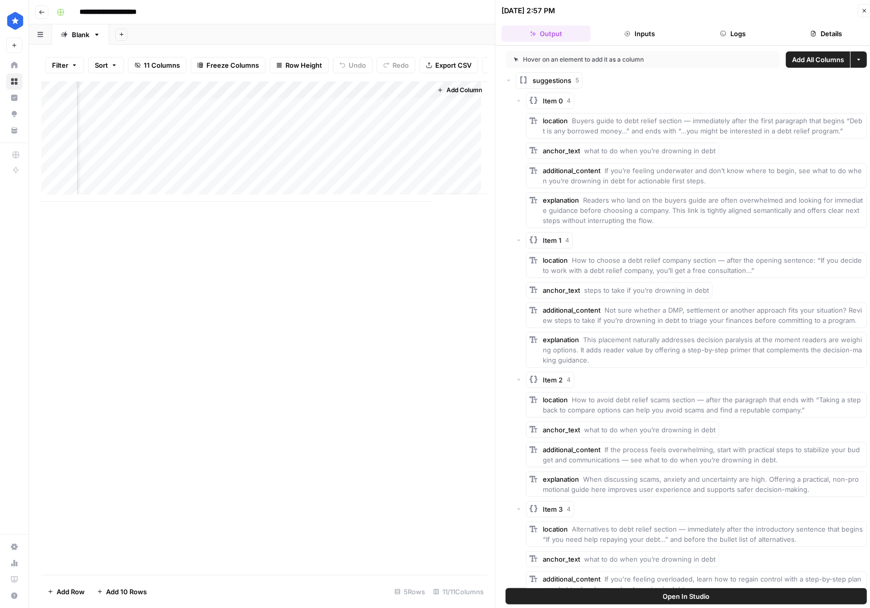
click at [419, 101] on div "Add Column" at bounding box center [264, 142] width 446 height 120
click at [375, 190] on button "Remove Column" at bounding box center [392, 197] width 113 height 14
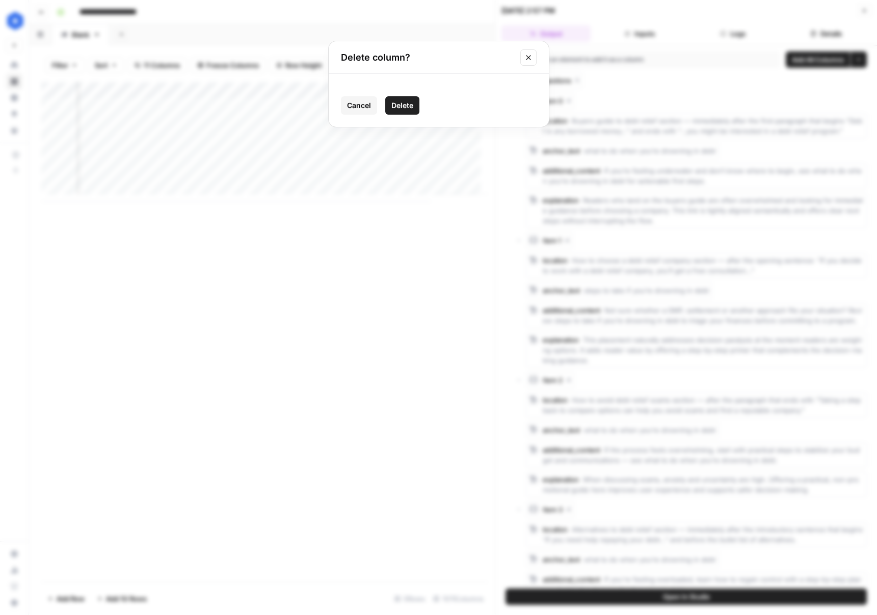
click at [403, 113] on button "Delete" at bounding box center [402, 105] width 34 height 18
click at [334, 94] on div "Add Column" at bounding box center [267, 142] width 453 height 120
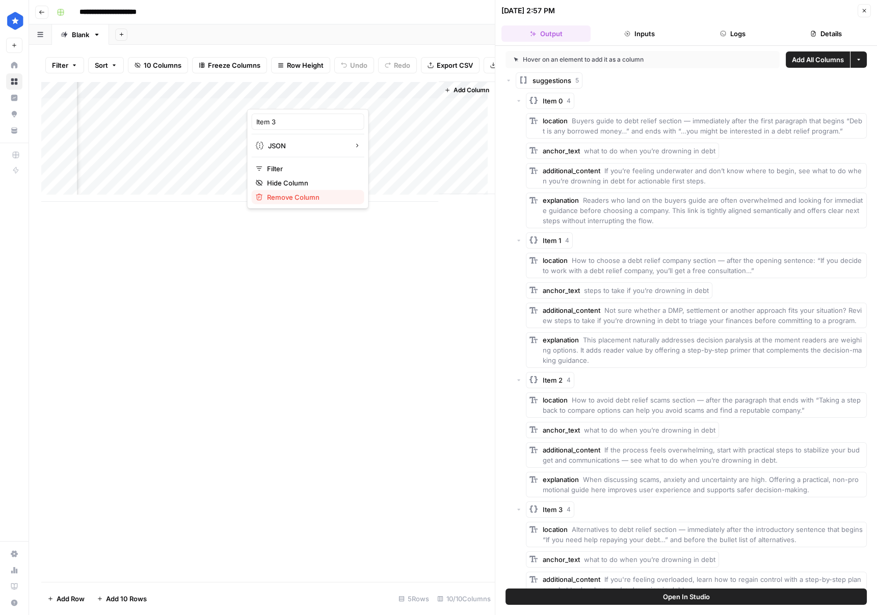
click at [317, 198] on span "Remove Column" at bounding box center [311, 197] width 89 height 10
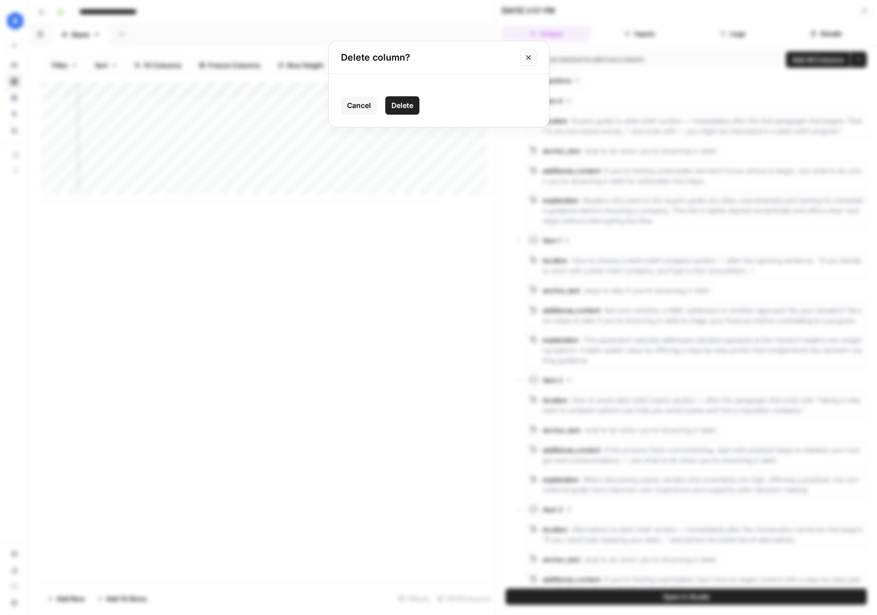
click at [402, 104] on span "Delete" at bounding box center [402, 105] width 22 height 10
click at [331, 95] on div "Add Column" at bounding box center [267, 142] width 453 height 120
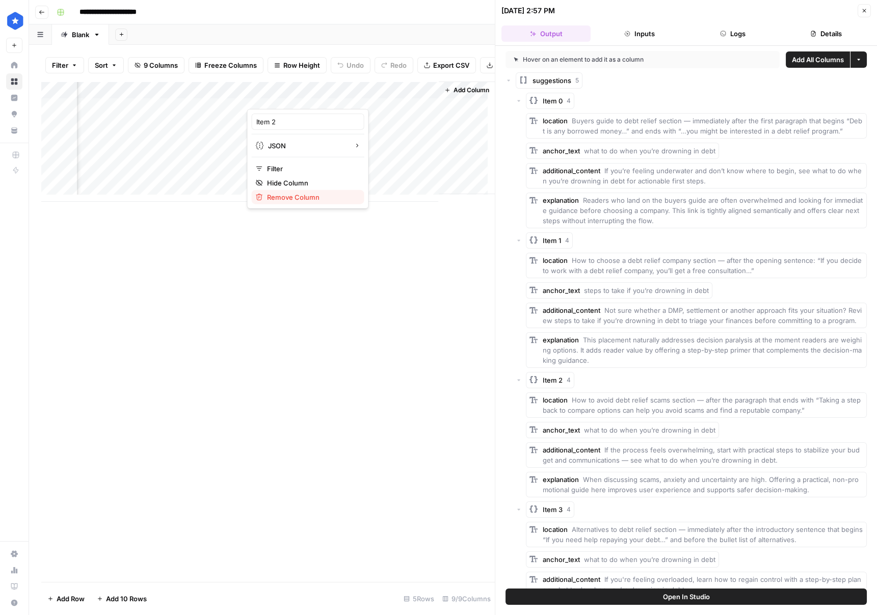
click at [324, 197] on span "Remove Column" at bounding box center [311, 197] width 89 height 10
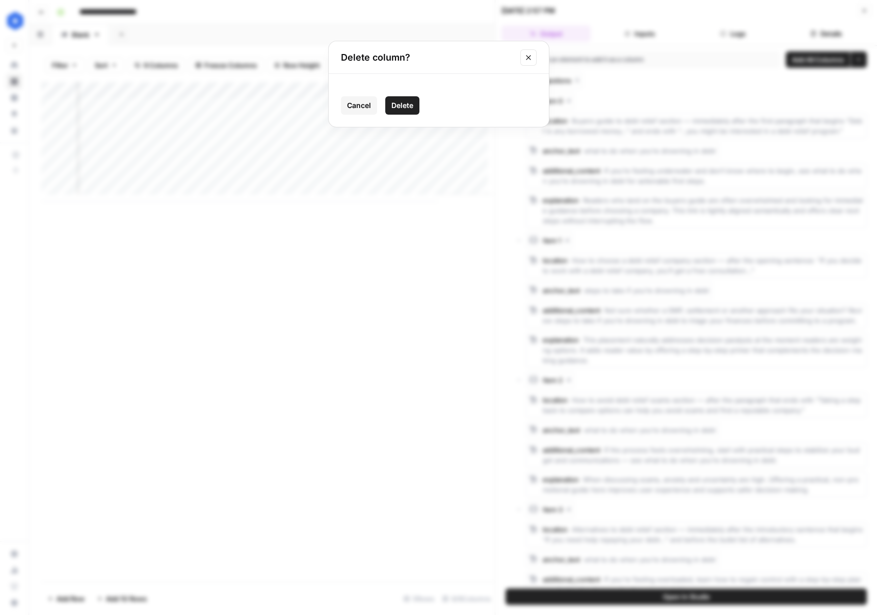
click at [399, 105] on span "Delete" at bounding box center [402, 105] width 22 height 10
click at [330, 94] on div "Add Column" at bounding box center [267, 142] width 453 height 120
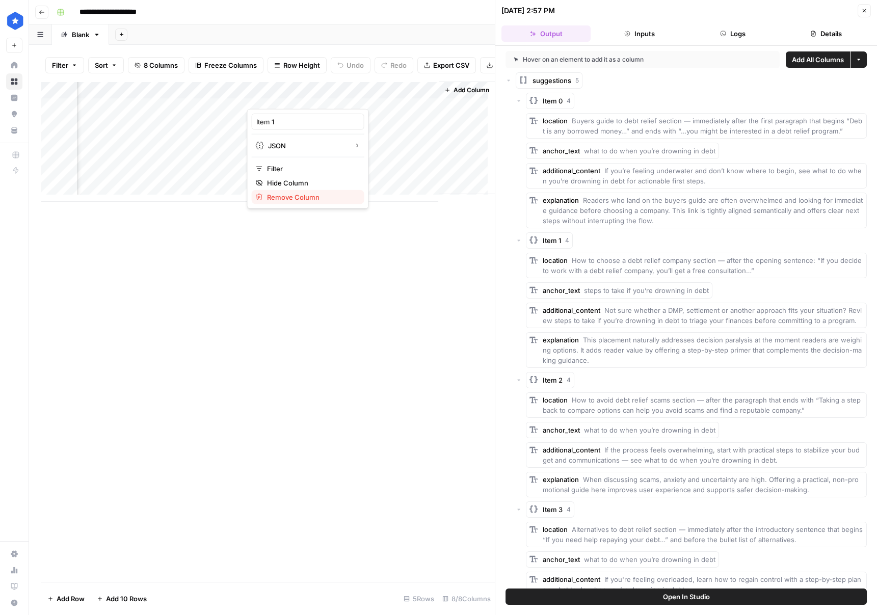
click at [307, 198] on span "Remove Column" at bounding box center [311, 197] width 89 height 10
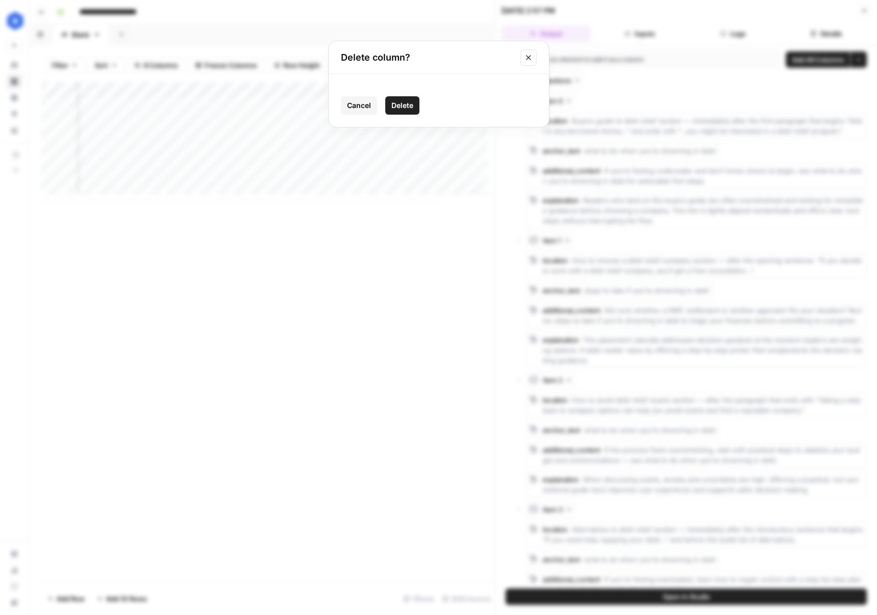
click at [409, 101] on span "Delete" at bounding box center [402, 105] width 22 height 10
click at [332, 94] on div "Add Column" at bounding box center [267, 142] width 453 height 120
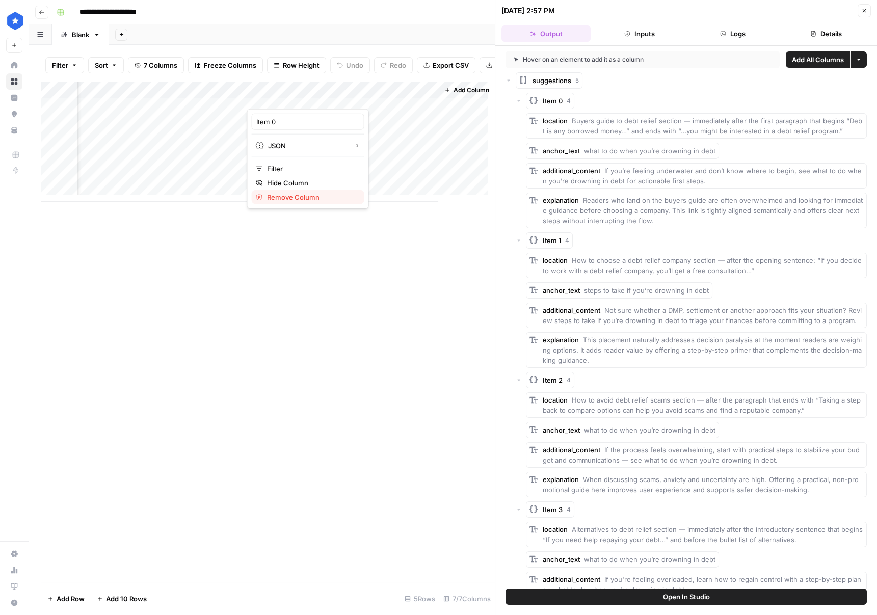
click at [314, 198] on span "Remove Column" at bounding box center [311, 197] width 89 height 10
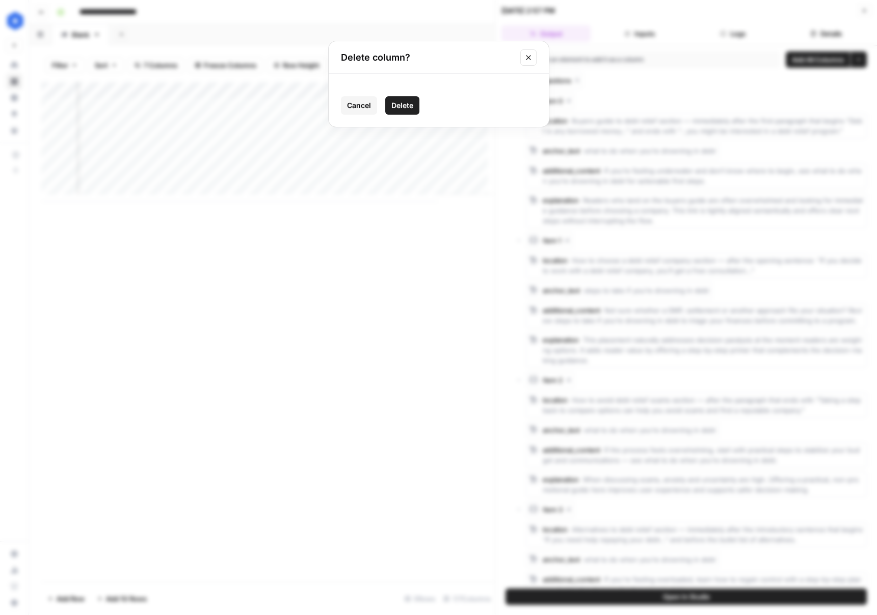
click at [401, 101] on span "Delete" at bounding box center [402, 105] width 22 height 10
click at [329, 98] on div "Add Column" at bounding box center [267, 142] width 453 height 120
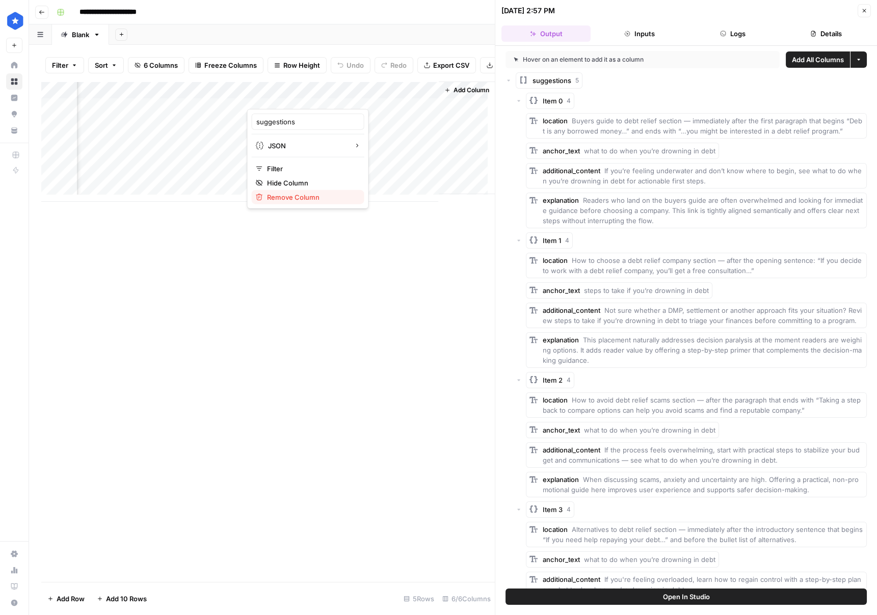
click at [315, 201] on span "Remove Column" at bounding box center [311, 197] width 89 height 10
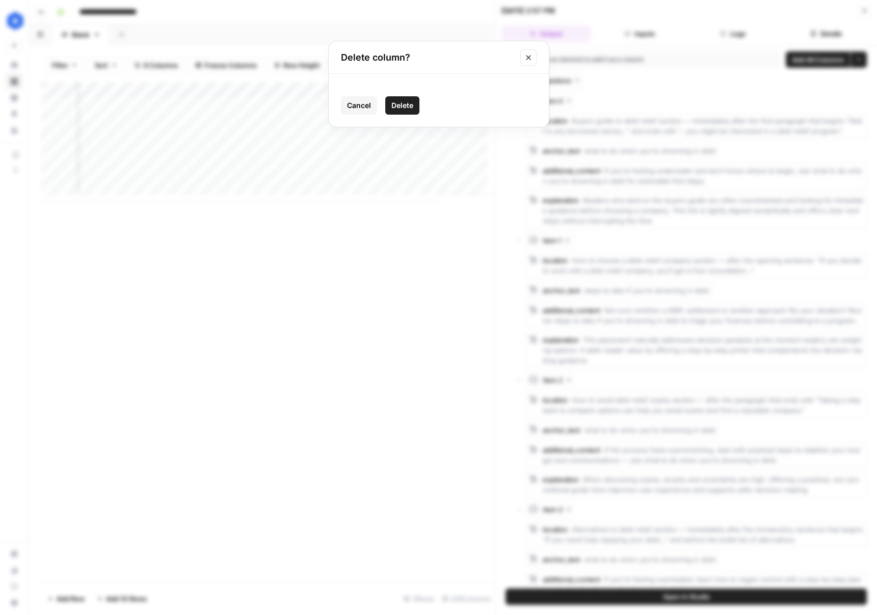
click at [389, 118] on div "Cancel Delete" at bounding box center [439, 100] width 220 height 53
click at [393, 108] on span "Delete" at bounding box center [402, 105] width 22 height 10
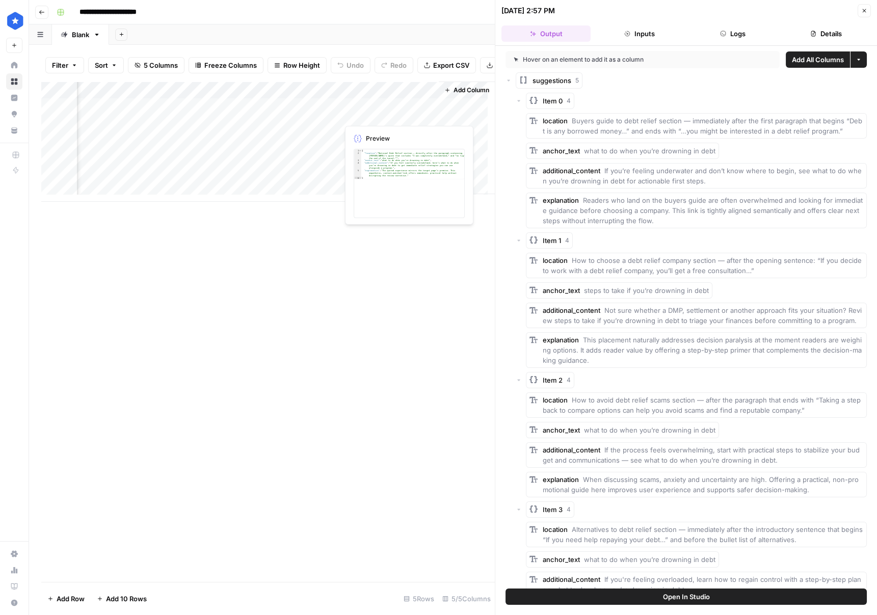
scroll to position [0, 331]
click at [422, 97] on div "Add Column" at bounding box center [267, 142] width 453 height 120
click at [389, 197] on span "Remove Column" at bounding box center [403, 197] width 89 height 10
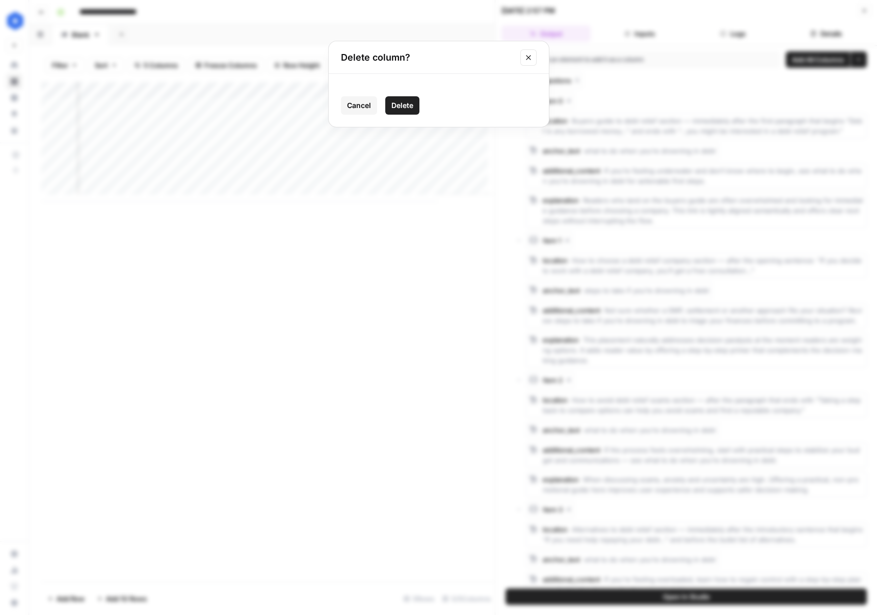
click at [407, 109] on span "Delete" at bounding box center [402, 105] width 22 height 10
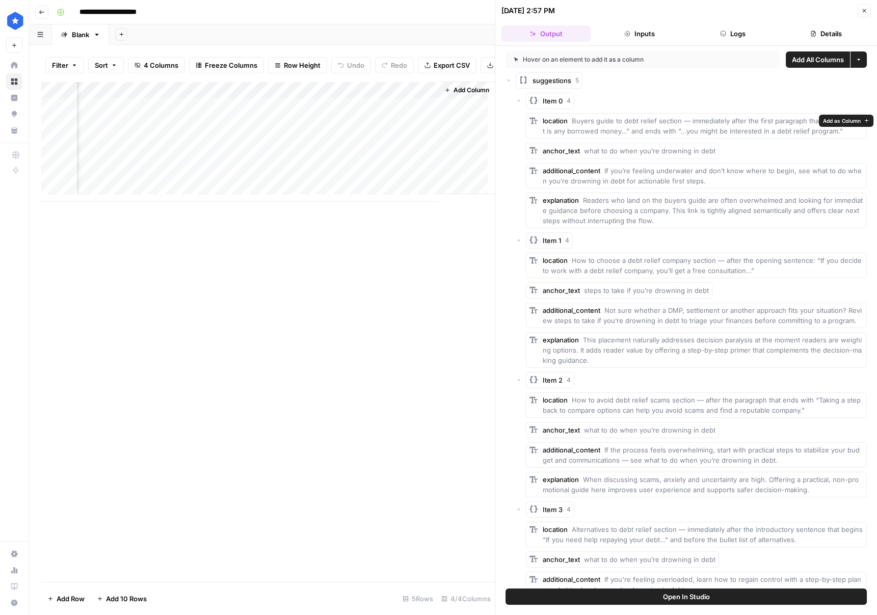
click at [570, 125] on button "Add as Column" at bounding box center [846, 121] width 55 height 12
click at [570, 149] on span "Add as Column" at bounding box center [742, 150] width 38 height 8
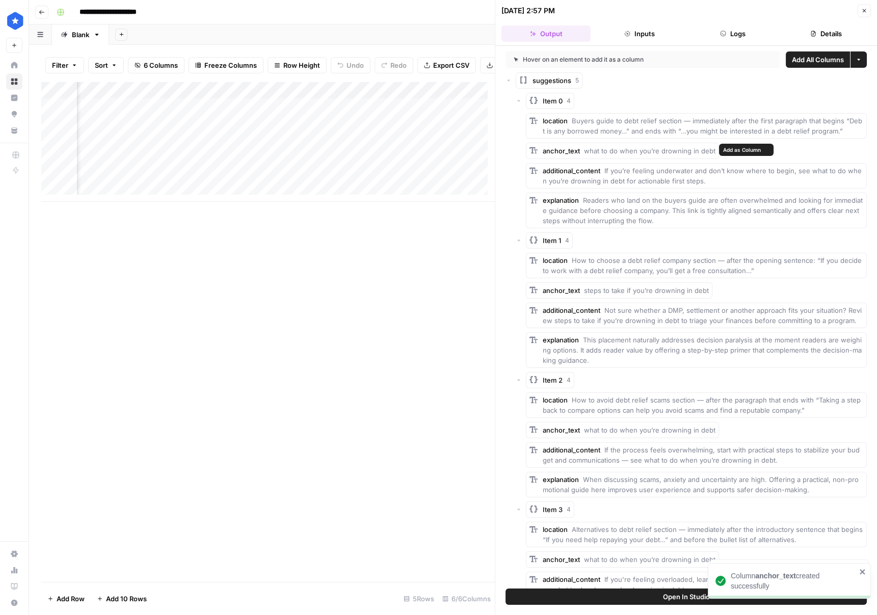
scroll to position [0, 351]
click at [403, 97] on div "Add Column" at bounding box center [267, 142] width 453 height 120
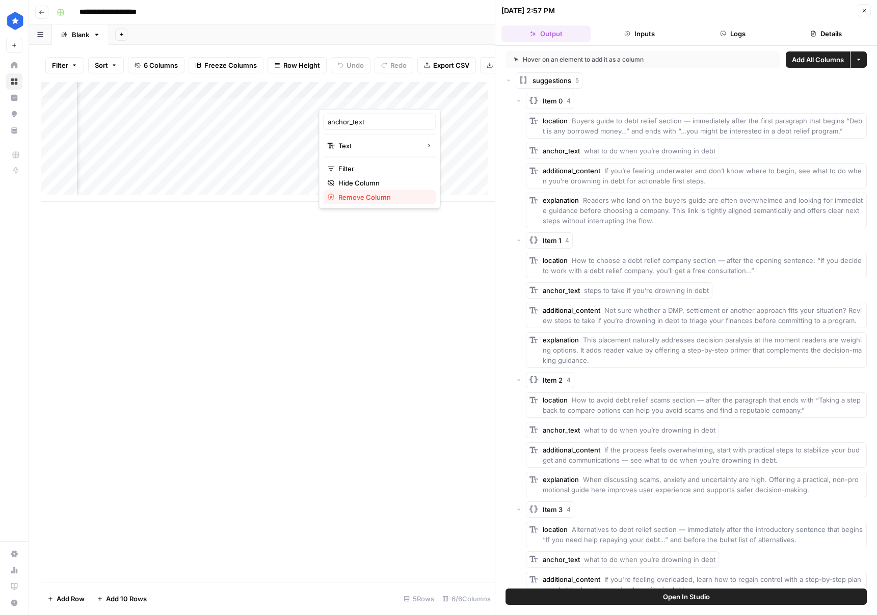
click at [360, 197] on span "Remove Column" at bounding box center [382, 197] width 89 height 10
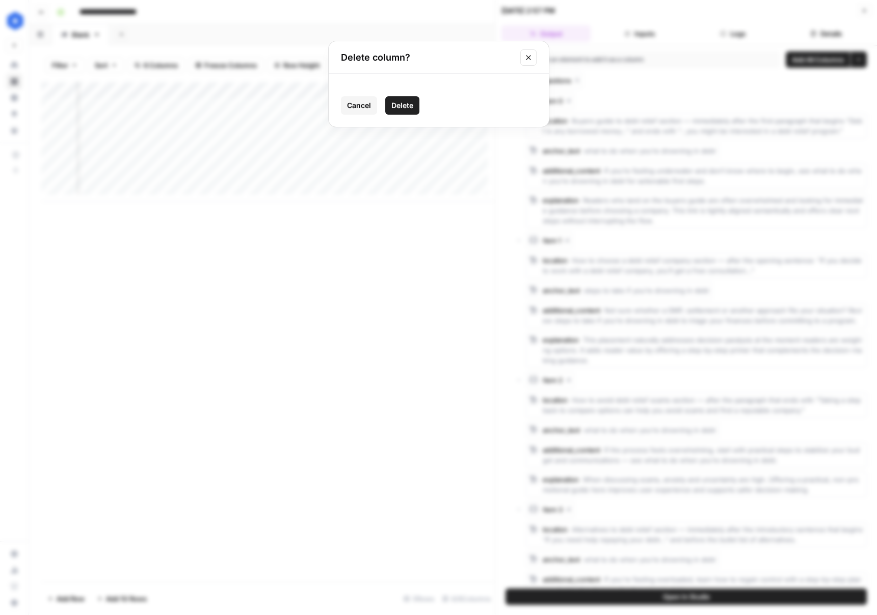
click at [408, 105] on span "Delete" at bounding box center [402, 105] width 22 height 10
click at [402, 98] on div "Add Column" at bounding box center [267, 142] width 453 height 120
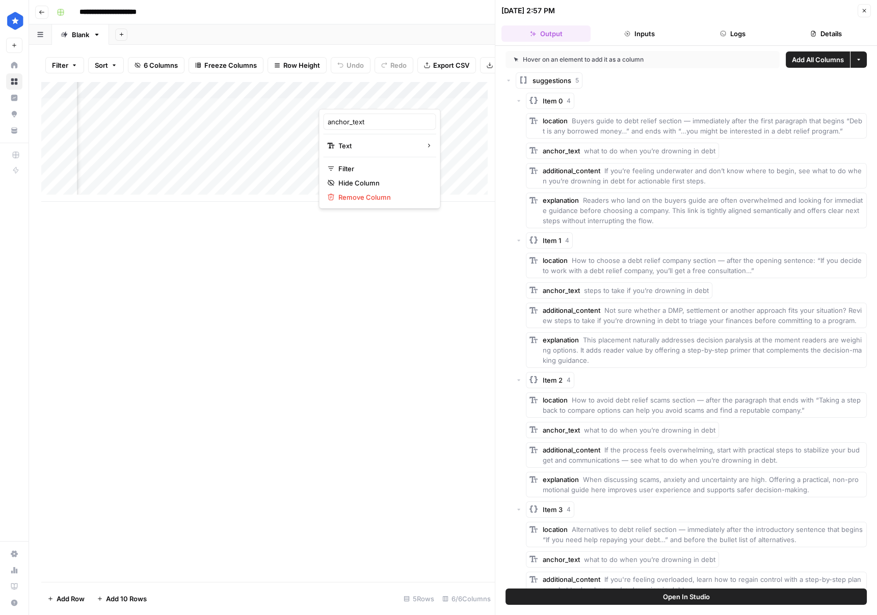
click at [475, 93] on div "Add Column" at bounding box center [267, 142] width 453 height 120
click at [423, 97] on div "Add Column" at bounding box center [267, 142] width 453 height 120
click at [367, 193] on span "Remove Column" at bounding box center [403, 197] width 89 height 10
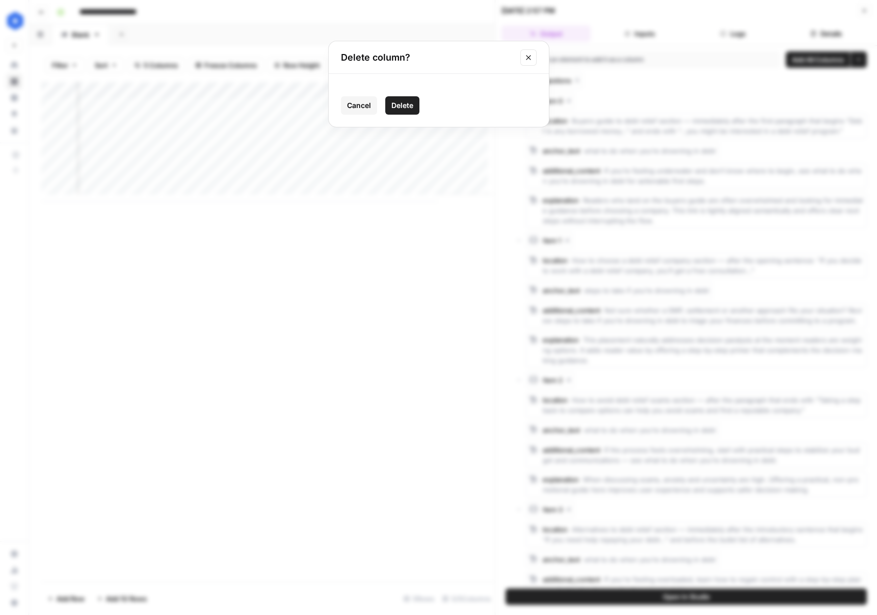
click at [416, 104] on button "Delete" at bounding box center [402, 105] width 34 height 18
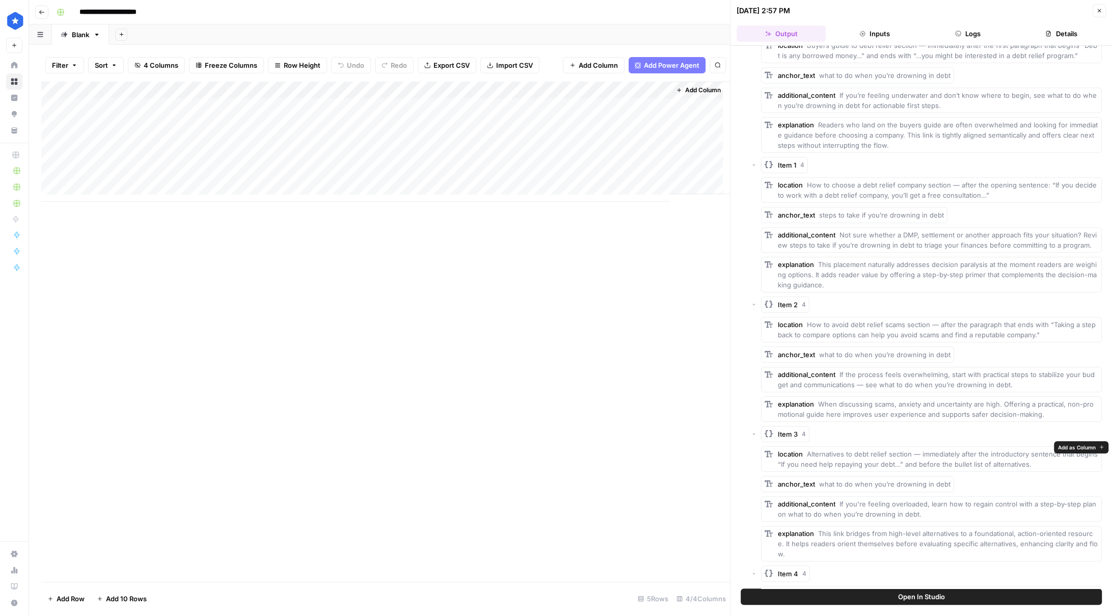
scroll to position [181, 0]
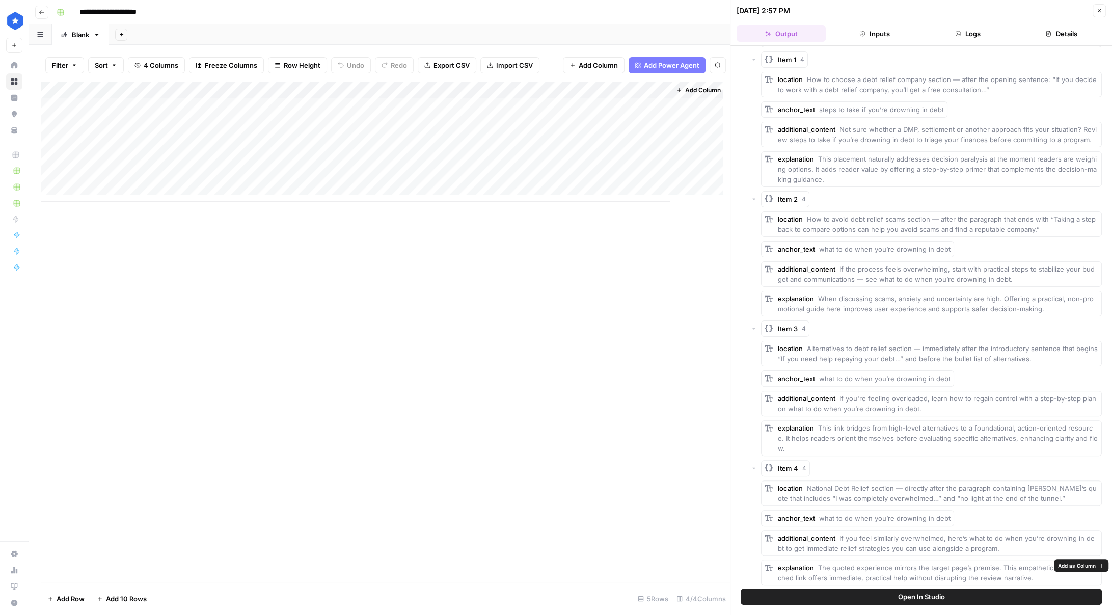
click at [570, 563] on span "Add as Column" at bounding box center [1077, 565] width 38 height 8
click at [570, 537] on span "Add as Column" at bounding box center [1077, 536] width 38 height 8
click at [570, 517] on span "Add as Column" at bounding box center [977, 515] width 38 height 8
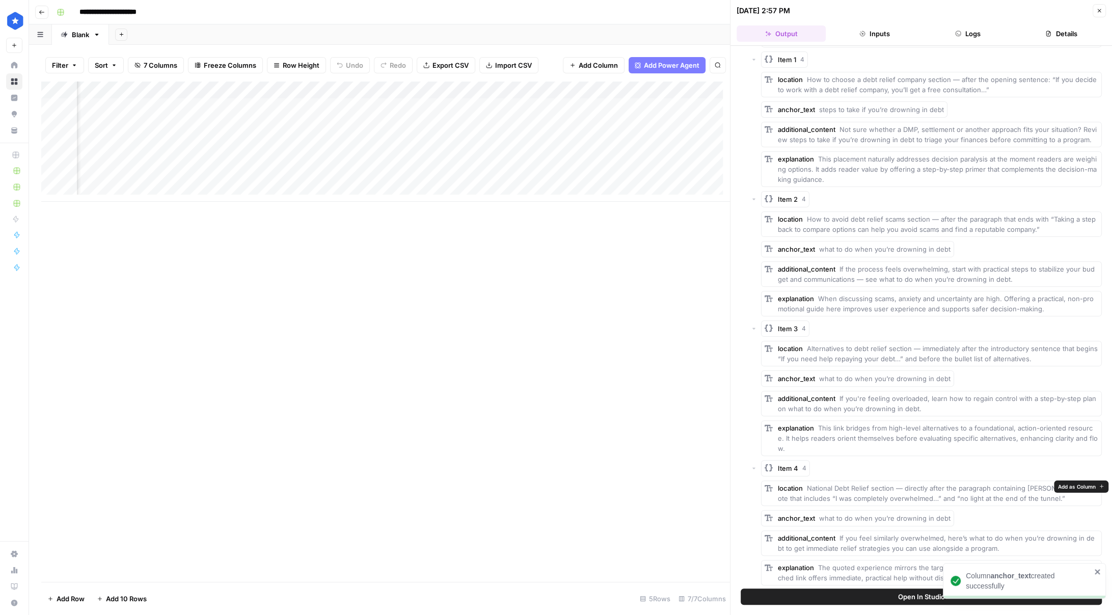
click at [570, 486] on span "Add as Column" at bounding box center [1077, 486] width 38 height 8
click at [570, 430] on button "Add as Column" at bounding box center [1081, 426] width 55 height 12
click at [570, 396] on span "Add as Column" at bounding box center [1077, 397] width 38 height 8
click at [570, 373] on span "Add as Column" at bounding box center [977, 376] width 38 height 8
click at [570, 343] on span "Add as Column" at bounding box center [1077, 347] width 38 height 8
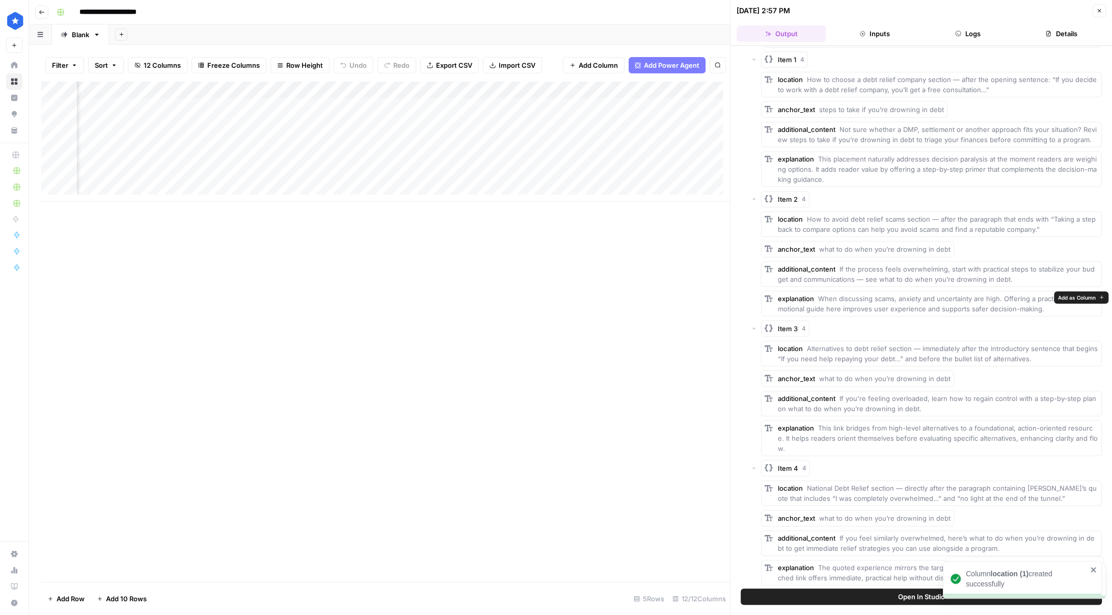
click at [570, 295] on span "Add as Column" at bounding box center [1077, 297] width 38 height 8
click at [570, 267] on span "Add as Column" at bounding box center [1077, 268] width 38 height 8
click at [570, 247] on span "Add as Column" at bounding box center [977, 247] width 38 height 8
click at [570, 216] on span "Add as Column" at bounding box center [1077, 218] width 38 height 8
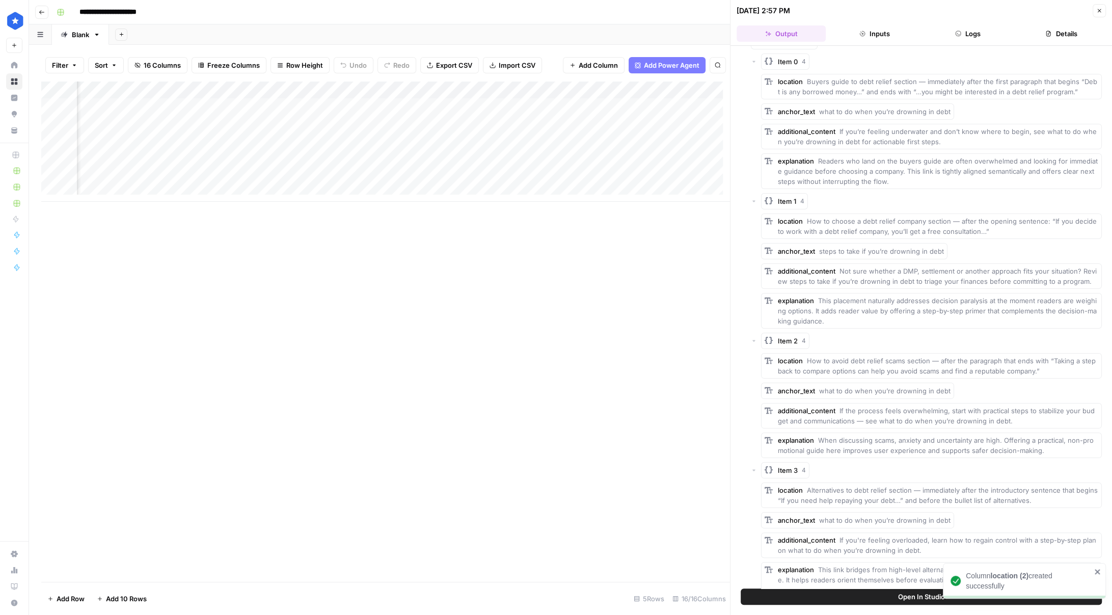
scroll to position [39, 0]
click at [570, 296] on span "Add as Column" at bounding box center [1077, 300] width 38 height 8
click at [570, 269] on span "Add as Column" at bounding box center [1077, 270] width 38 height 8
click at [570, 253] on span "Add as Column" at bounding box center [972, 250] width 38 height 8
click at [570, 221] on span "Add as Column" at bounding box center [1077, 221] width 38 height 8
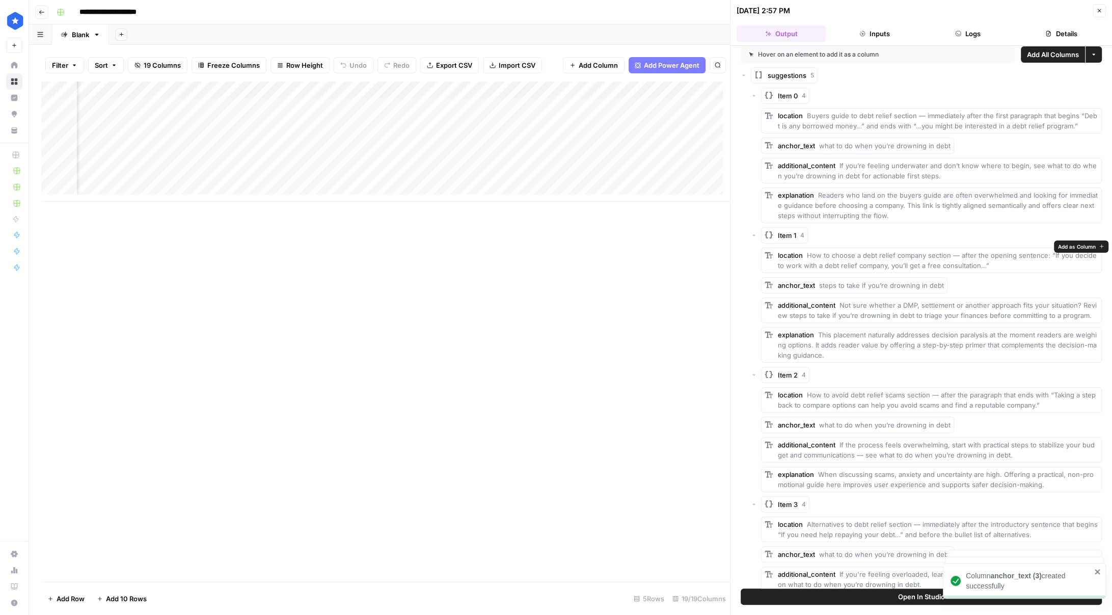
scroll to position [0, 0]
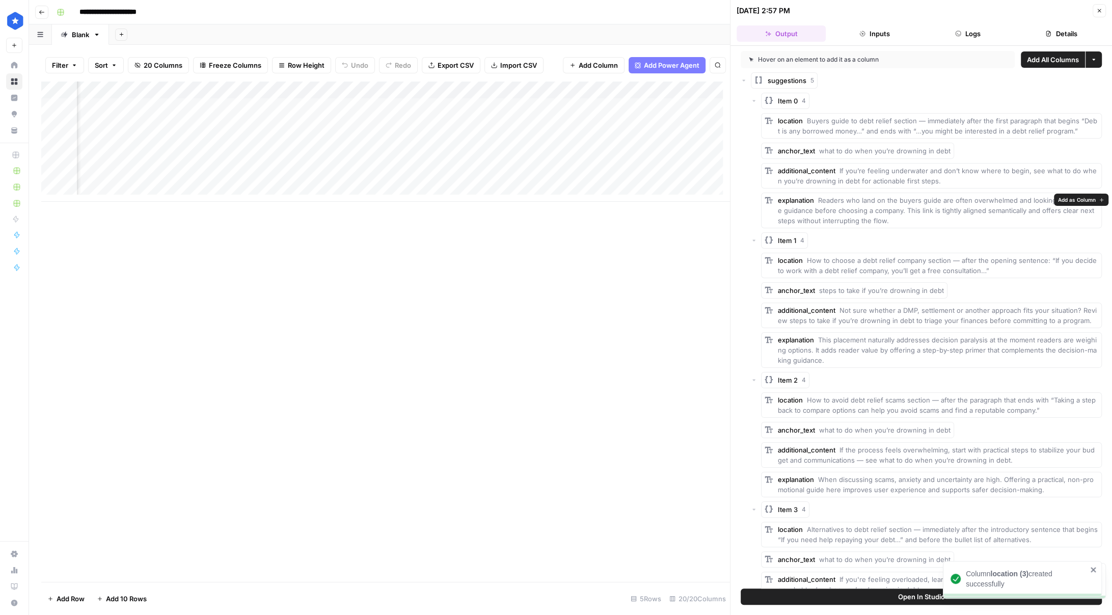
click at [570, 199] on span "Add as Column" at bounding box center [1077, 200] width 38 height 8
click at [570, 169] on span "Add as Column" at bounding box center [1077, 170] width 38 height 8
click at [570, 147] on span "Add as Column" at bounding box center [977, 150] width 38 height 8
click at [570, 121] on span "Add as Column" at bounding box center [1077, 121] width 38 height 8
click at [570, 79] on span "List Actions" at bounding box center [841, 80] width 31 height 8
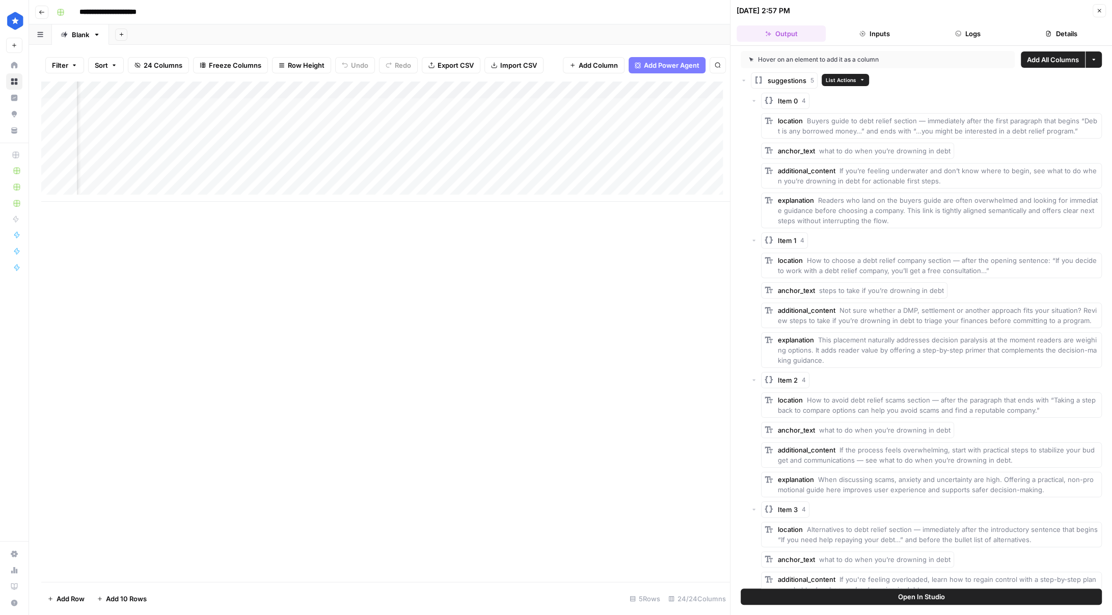
click at [570, 78] on span "List Actions" at bounding box center [841, 80] width 31 height 8
click at [570, 126] on span "Create Grid from List" at bounding box center [874, 126] width 65 height 10
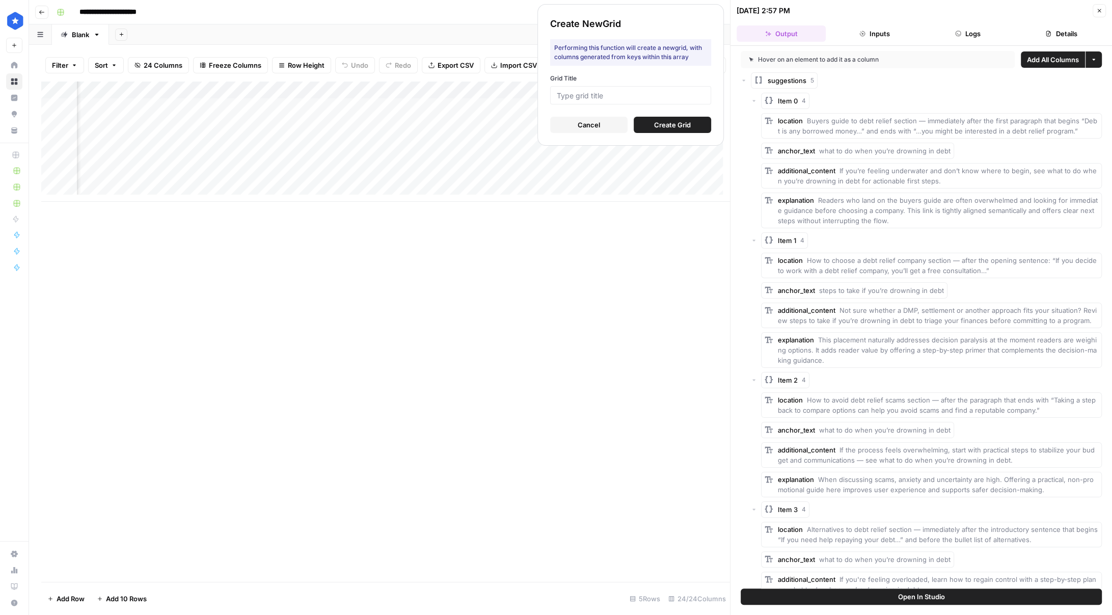
click at [570, 124] on button "Cancel" at bounding box center [588, 125] width 77 height 16
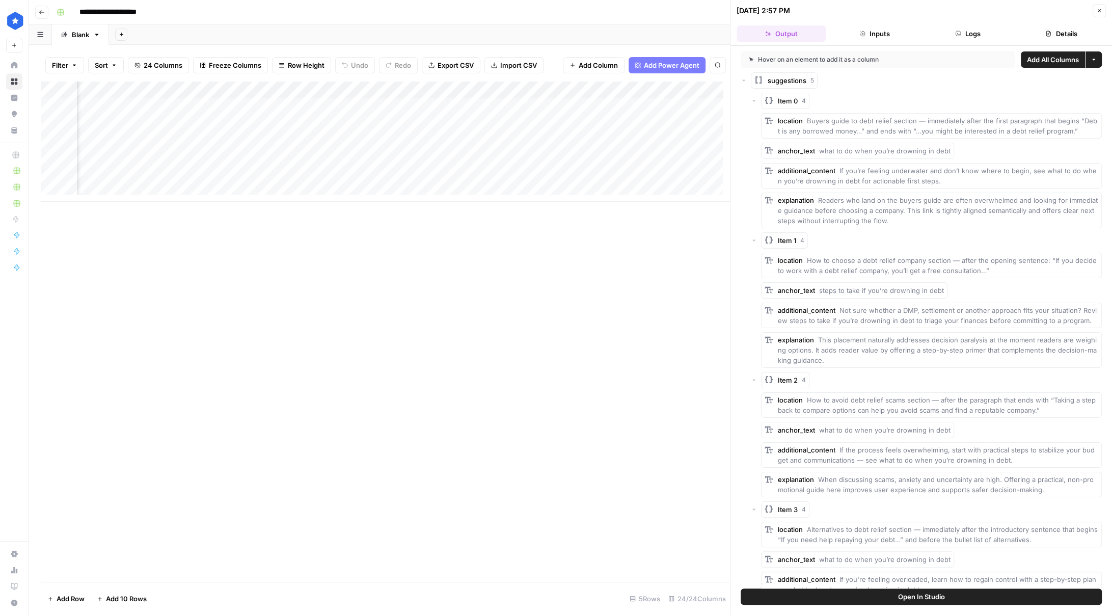
click at [570, 92] on div "Add Column" at bounding box center [385, 142] width 689 height 120
click at [570, 92] on div at bounding box center [600, 92] width 92 height 20
click at [570, 116] on input "location (4)" at bounding box center [614, 115] width 103 height 10
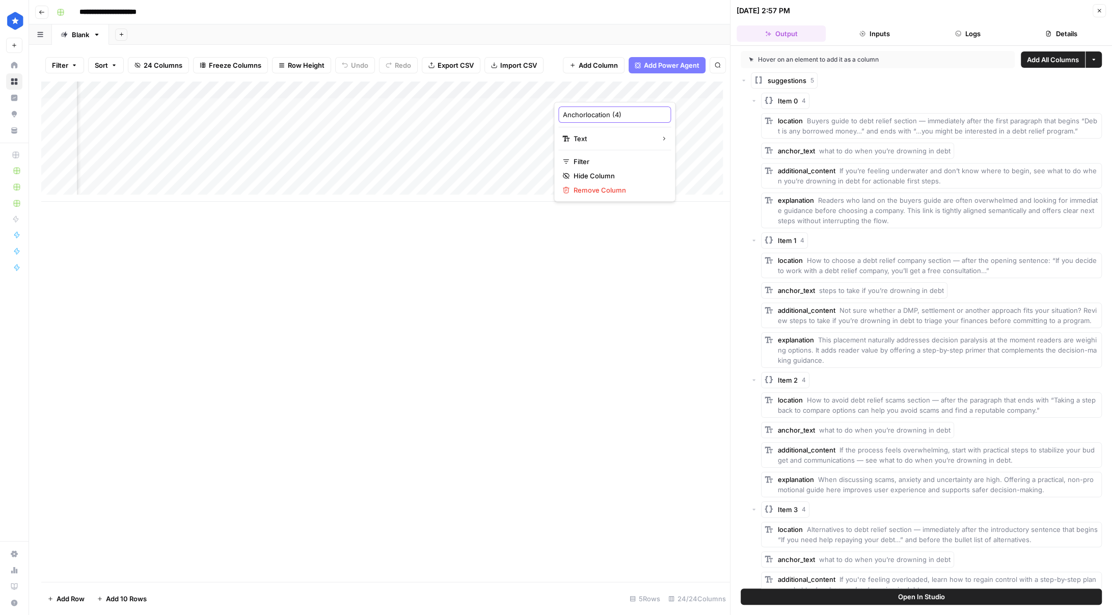
type input "Anchor location (4)"
click at [570, 91] on div "Add Column" at bounding box center [385, 142] width 689 height 120
drag, startPoint x: 613, startPoint y: 116, endPoint x: 661, endPoint y: 124, distance: 48.6
click at [570, 124] on body "**********" at bounding box center [556, 307] width 1112 height 615
type input "1 Anchor location"
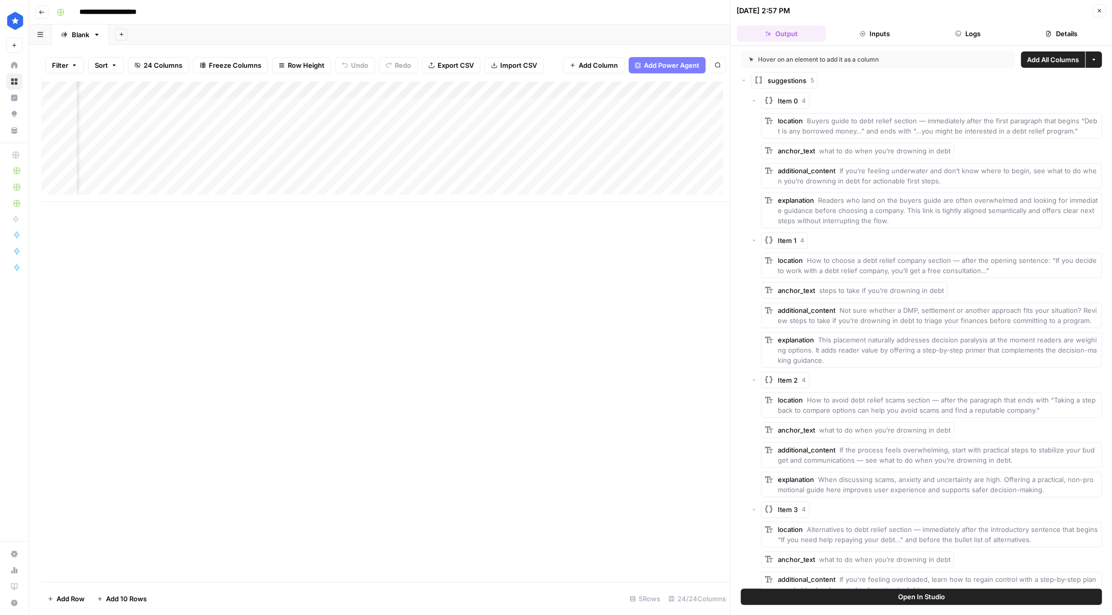
scroll to position [0, 282]
click at [546, 92] on div "Add Column" at bounding box center [385, 142] width 689 height 120
drag, startPoint x: 525, startPoint y: 111, endPoint x: 561, endPoint y: 117, distance: 37.1
click at [559, 116] on input "anchor_text (4)" at bounding box center [539, 115] width 103 height 10
type input "1 anchor text"
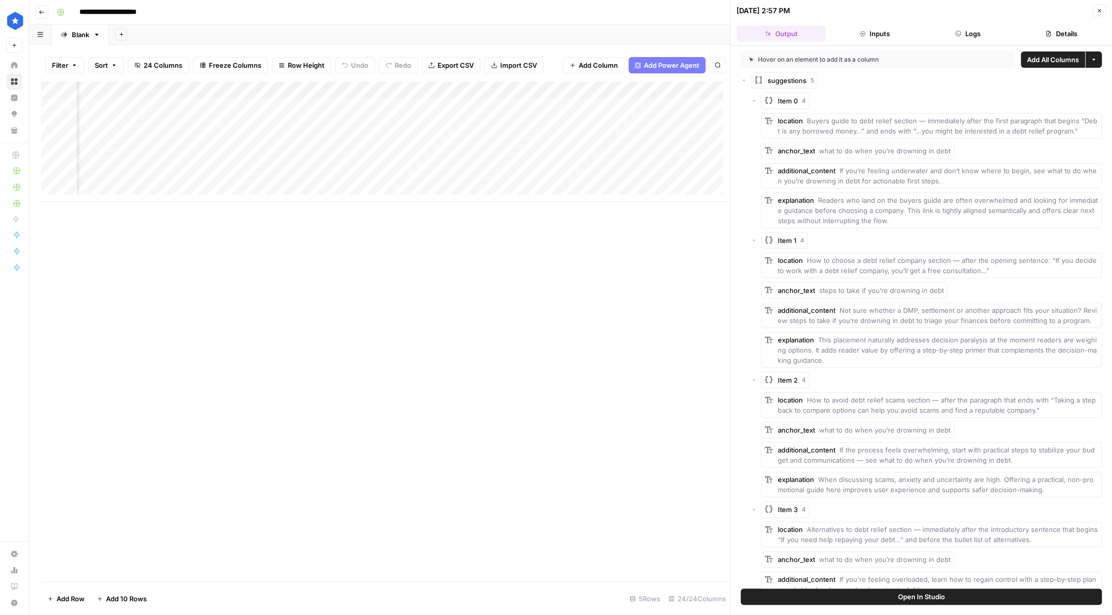
click at [570, 88] on div "Add Column" at bounding box center [385, 142] width 689 height 120
click at [570, 114] on div "additional_content (4)" at bounding box center [631, 114] width 113 height 16
type input "1 additional content"
click at [535, 85] on div "Add Column" at bounding box center [385, 142] width 689 height 120
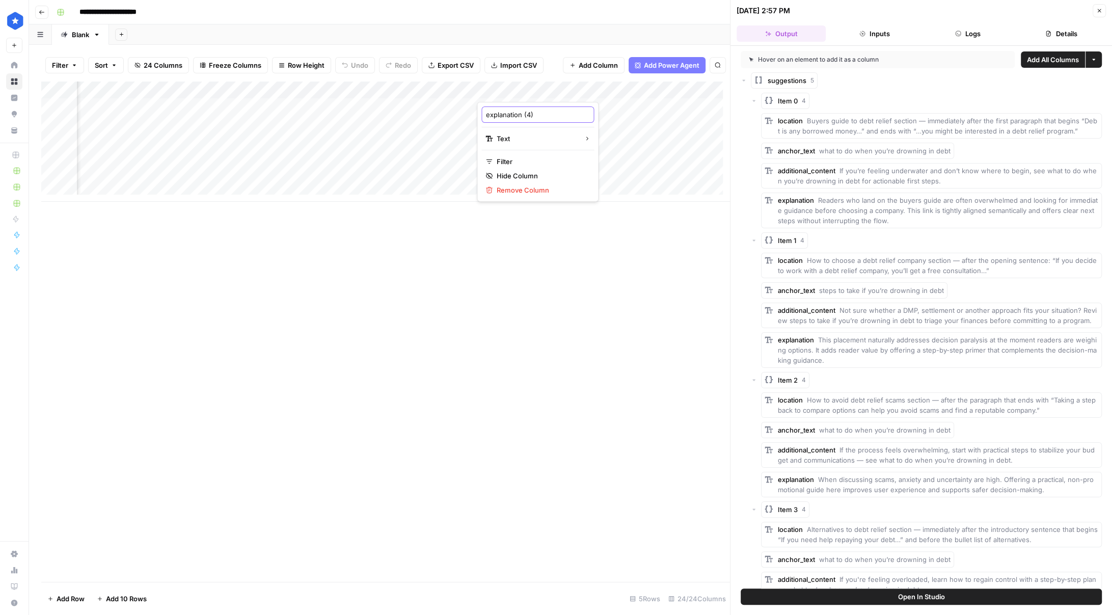
click at [486, 116] on input "explanation (4)" at bounding box center [537, 115] width 103 height 10
click at [525, 114] on input "1 explanation (4)" at bounding box center [537, 115] width 103 height 10
click at [526, 114] on input "1 explanation (4)" at bounding box center [537, 115] width 103 height 10
click at [528, 111] on input "1 explanation (4)" at bounding box center [537, 115] width 103 height 10
drag, startPoint x: 528, startPoint y: 113, endPoint x: 553, endPoint y: 115, distance: 25.6
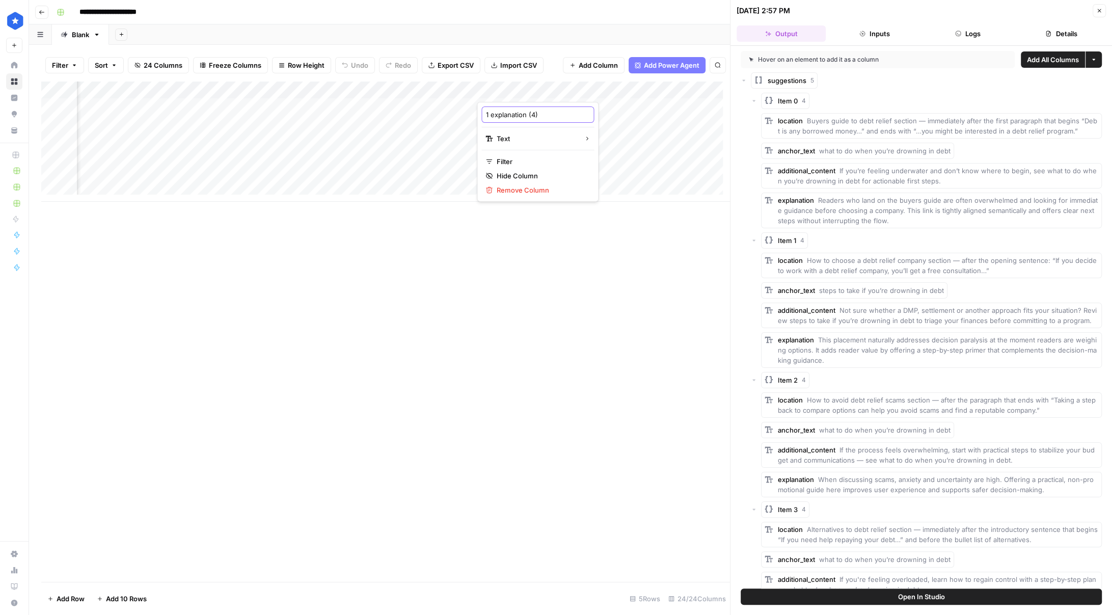
click at [553, 115] on input "1 explanation (4)" at bounding box center [537, 115] width 103 height 10
type input "1 explanation"
click at [570, 90] on div "Add Column" at bounding box center [385, 142] width 689 height 120
drag, startPoint x: 601, startPoint y: 114, endPoint x: 635, endPoint y: 121, distance: 34.9
click at [570, 121] on div "location (3)" at bounding box center [629, 114] width 113 height 16
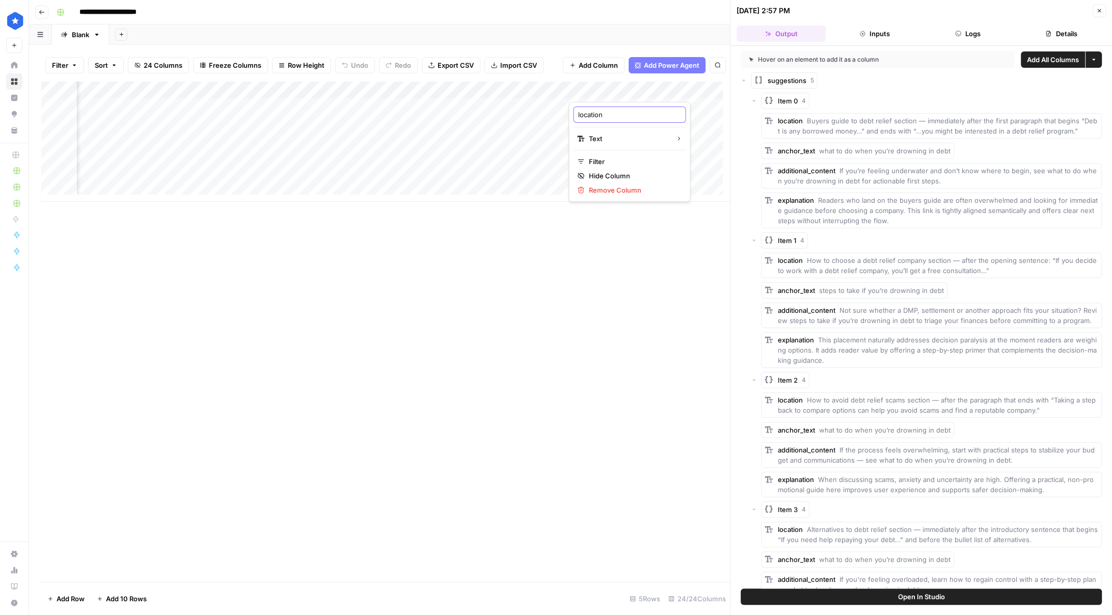
click at [570, 114] on input "location" at bounding box center [629, 115] width 103 height 10
type input "2 Anchor location"
click at [366, 90] on div "Add Column" at bounding box center [385, 142] width 689 height 120
click at [317, 114] on input "anchor_text (3)" at bounding box center [368, 115] width 103 height 10
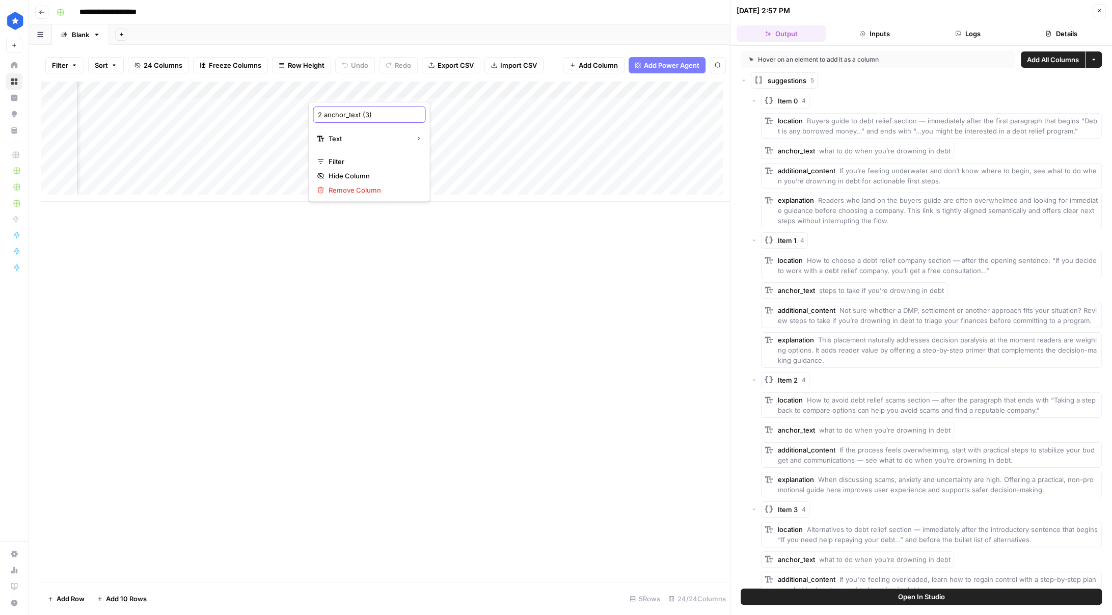
click at [346, 115] on input "2 anchor_text (3)" at bounding box center [368, 115] width 103 height 10
type input "2 anchor text"
click at [315, 92] on div "Add Column" at bounding box center [385, 142] width 689 height 120
click at [300, 115] on input "additional_content (3)" at bounding box center [349, 115] width 103 height 10
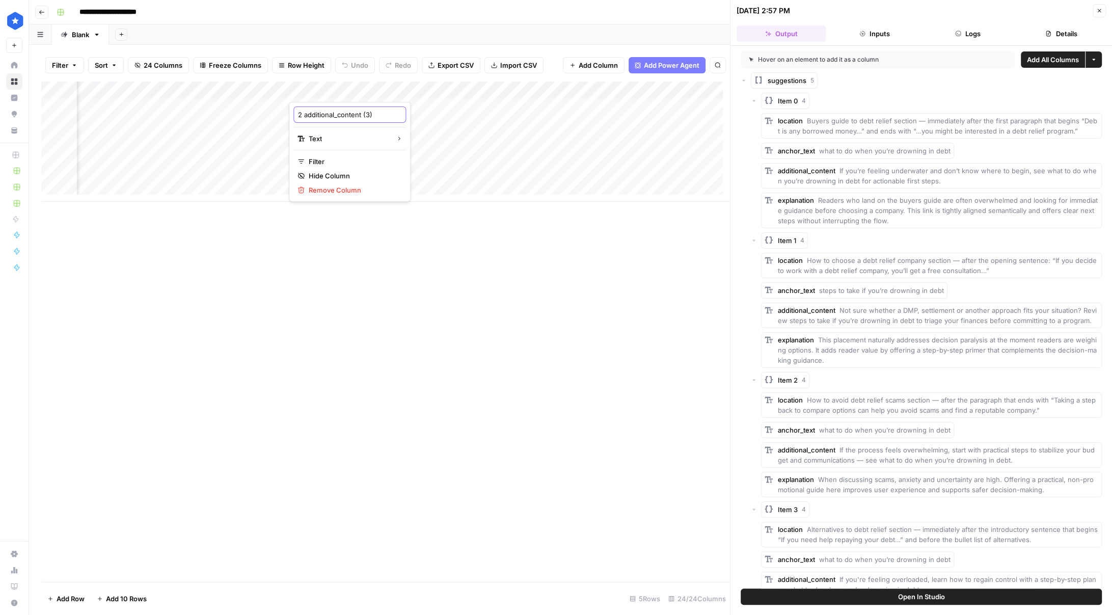
click at [337, 116] on input "2 additional_content (3)" at bounding box center [349, 115] width 103 height 10
type input "2 additional content"
click at [403, 89] on div "Add Column" at bounding box center [385, 142] width 689 height 120
click at [390, 113] on input "explanation (3)" at bounding box center [441, 115] width 103 height 10
drag, startPoint x: 432, startPoint y: 115, endPoint x: 522, endPoint y: 123, distance: 90.5
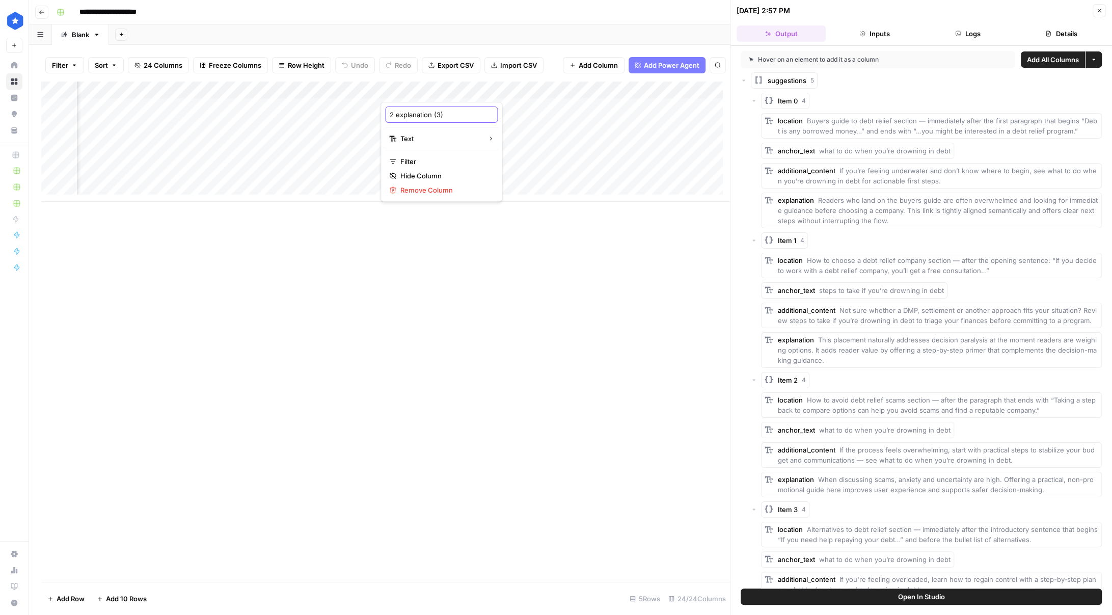
click at [522, 123] on body "**********" at bounding box center [556, 307] width 1112 height 615
type input "2 explanation"
click at [500, 84] on div "Add Column" at bounding box center [385, 142] width 689 height 120
click at [478, 112] on div "location (2)" at bounding box center [533, 114] width 113 height 16
click at [483, 96] on div "Add Column" at bounding box center [385, 142] width 689 height 120
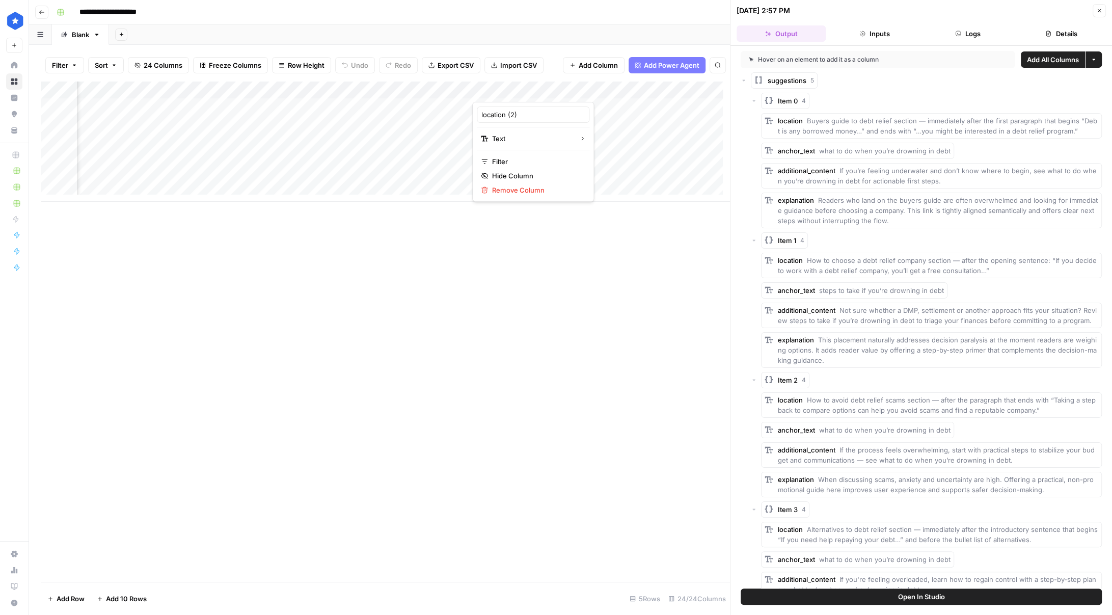
click at [486, 92] on div at bounding box center [519, 92] width 92 height 20
click at [482, 110] on input "location (2)" at bounding box center [532, 115] width 103 height 10
type input "3 Anchor location (2)"
click at [525, 82] on div "Add Column" at bounding box center [385, 142] width 689 height 120
drag, startPoint x: 534, startPoint y: 114, endPoint x: 579, endPoint y: 119, distance: 44.7
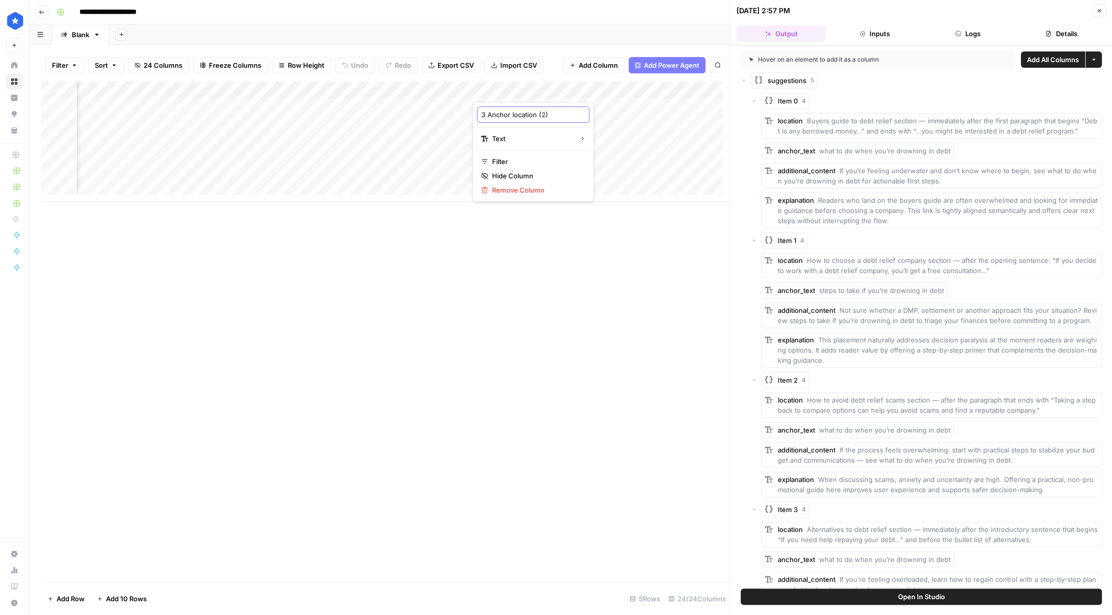
click at [570, 119] on body "**********" at bounding box center [556, 307] width 1112 height 615
type input "3 Anchor location"
click at [570, 87] on div "Add Column" at bounding box center [385, 142] width 689 height 120
drag, startPoint x: 608, startPoint y: 113, endPoint x: 629, endPoint y: 117, distance: 20.7
click at [570, 117] on input "anchor_text (2)" at bounding box center [624, 115] width 103 height 10
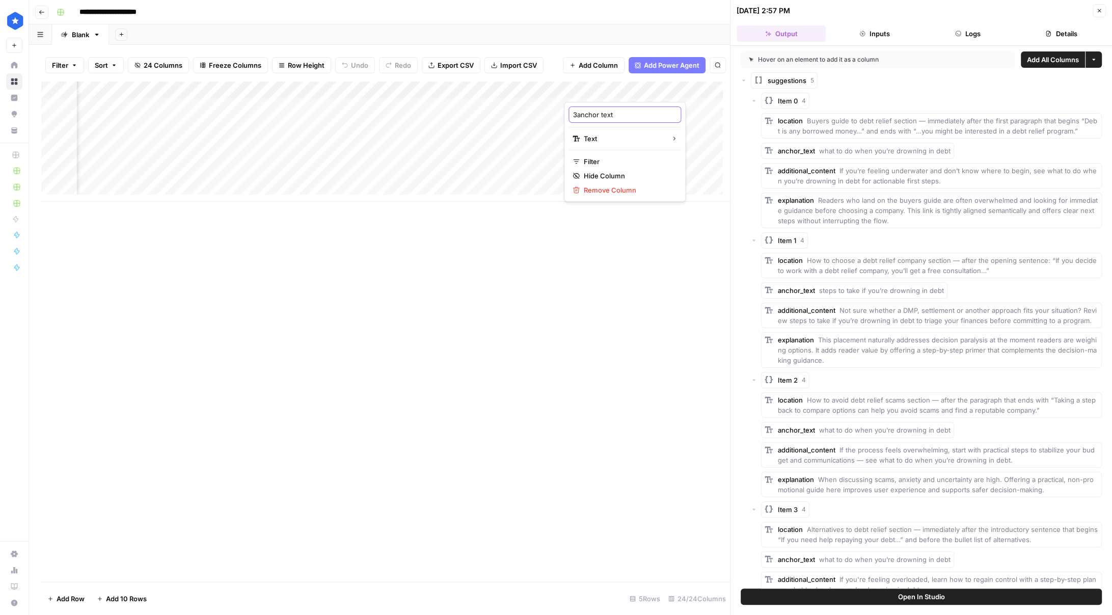
type input "3 anchor text"
click at [479, 86] on div "Add Column" at bounding box center [385, 142] width 689 height 120
click at [445, 111] on input "additional_content (2)" at bounding box center [494, 115] width 103 height 10
click at [444, 112] on input "additional_content (2)" at bounding box center [494, 115] width 103 height 10
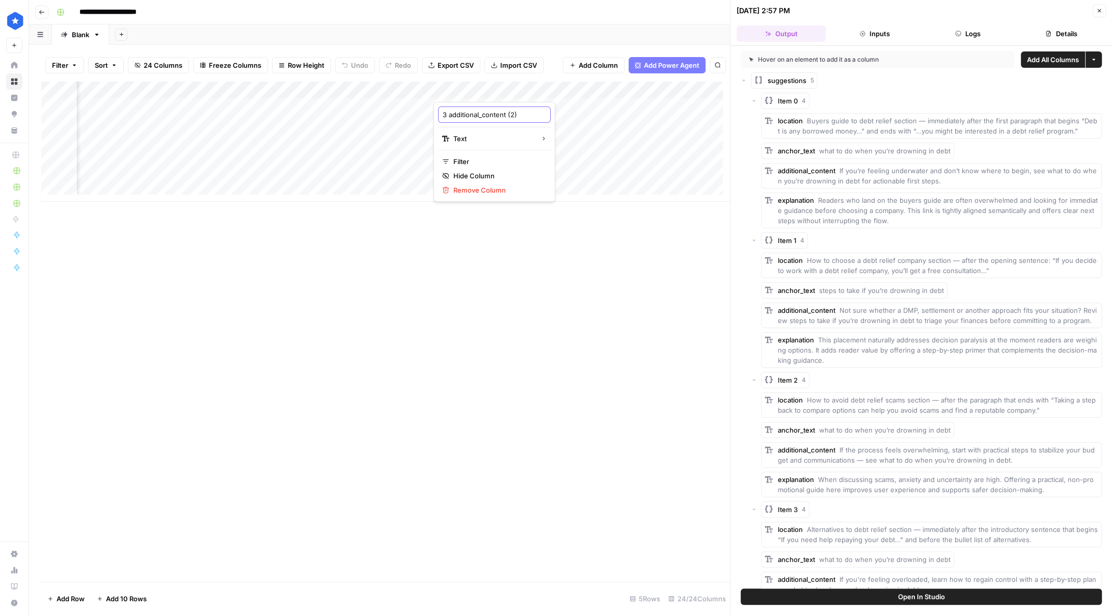
click at [483, 114] on input "3 additional_content (2)" at bounding box center [494, 115] width 103 height 10
type input "3 additional content"
click at [570, 93] on div "Add Column" at bounding box center [385, 142] width 689 height 120
click at [533, 116] on div "explanation (2)" at bounding box center [586, 114] width 113 height 16
click at [534, 115] on input "explanation (2)" at bounding box center [585, 115] width 103 height 10
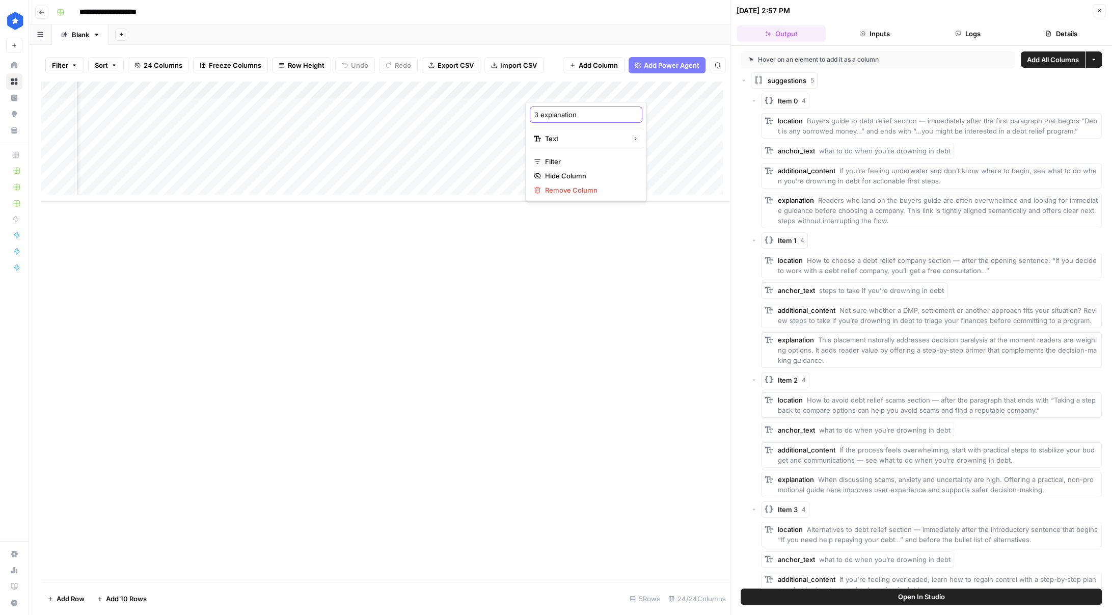
type input "3 explanation"
click at [545, 88] on div "Add Column" at bounding box center [385, 142] width 689 height 120
click at [517, 116] on input "location (1)" at bounding box center [566, 115] width 103 height 10
type input "4 Anchor location"
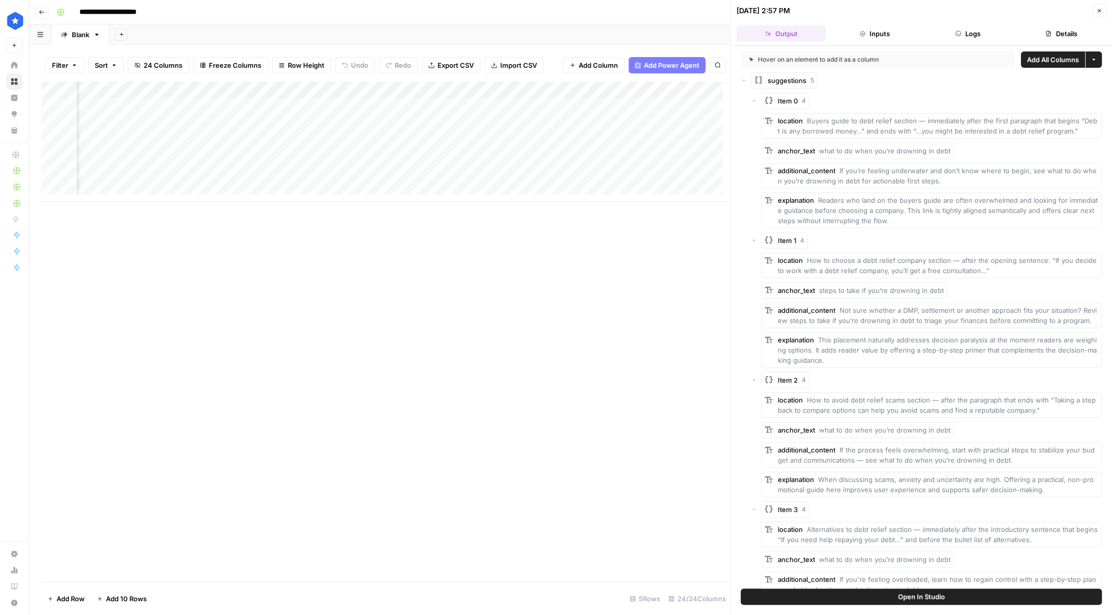
click at [570, 92] on div "Add Column" at bounding box center [385, 142] width 689 height 120
click at [570, 113] on div "anchor_text (1)" at bounding box center [658, 114] width 113 height 16
click at [570, 114] on input "anchor_text (1)" at bounding box center [658, 115] width 103 height 10
type input "4 anchor_text (1)"
click at [570, 95] on div "Add Column" at bounding box center [385, 142] width 689 height 120
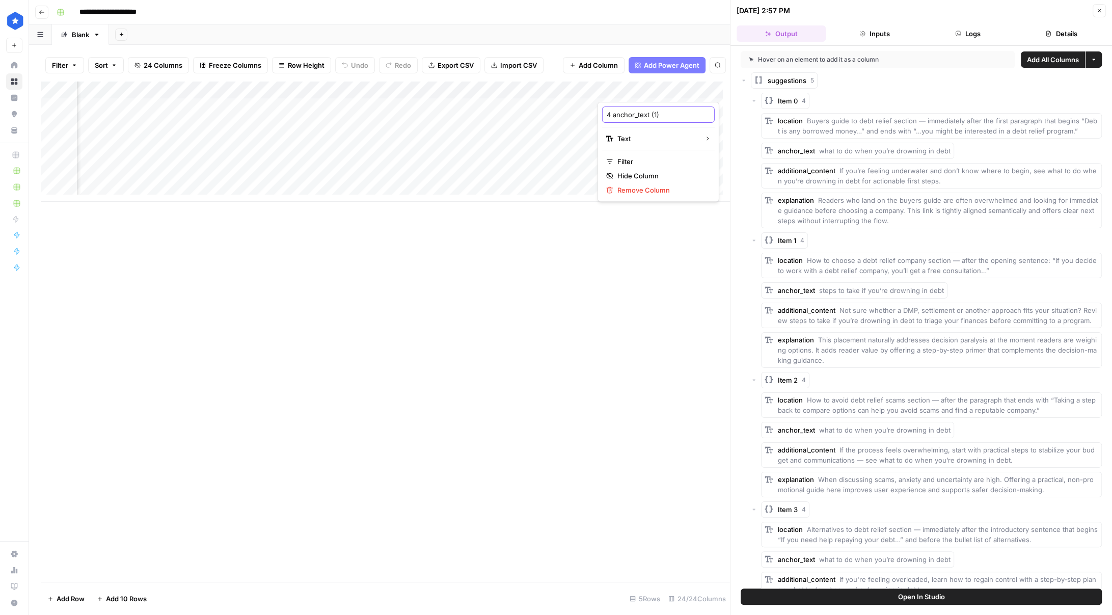
drag, startPoint x: 653, startPoint y: 115, endPoint x: 685, endPoint y: 116, distance: 31.6
click at [570, 116] on div "4 anchor_text (1)" at bounding box center [658, 114] width 113 height 16
type input "4 anchor_text"
click at [479, 145] on div "Add Column" at bounding box center [385, 142] width 689 height 120
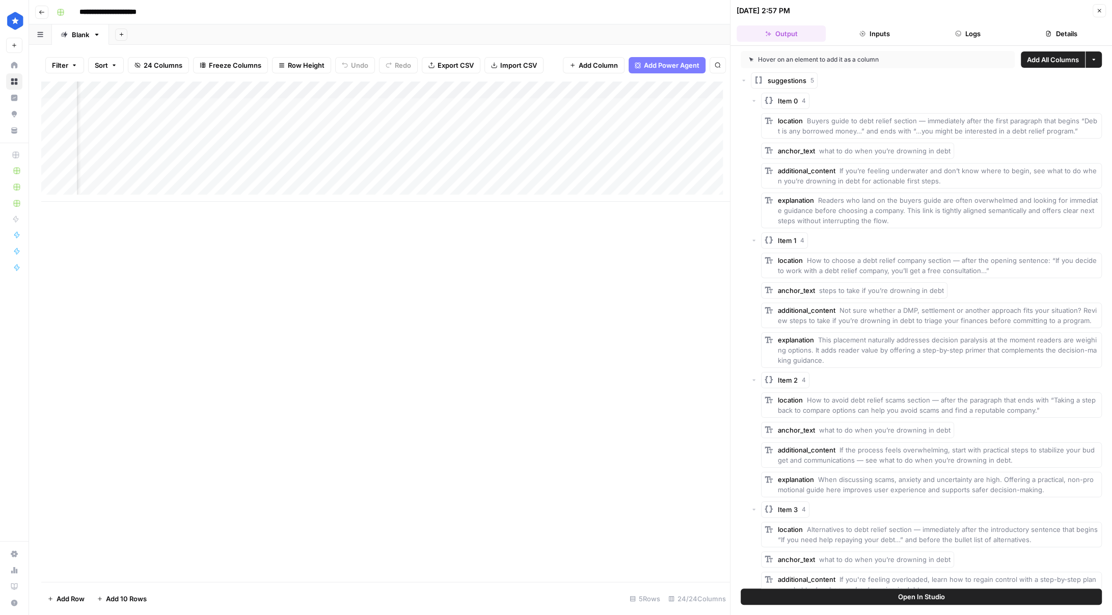
click at [501, 93] on div "Add Column" at bounding box center [385, 142] width 689 height 120
click at [482, 113] on input "additional_content (1)" at bounding box center [527, 115] width 103 height 10
click at [496, 94] on div "Add Column" at bounding box center [385, 142] width 689 height 120
click at [477, 117] on input "additional_content (1)" at bounding box center [527, 115] width 103 height 10
drag, startPoint x: 541, startPoint y: 115, endPoint x: 576, endPoint y: 118, distance: 34.8
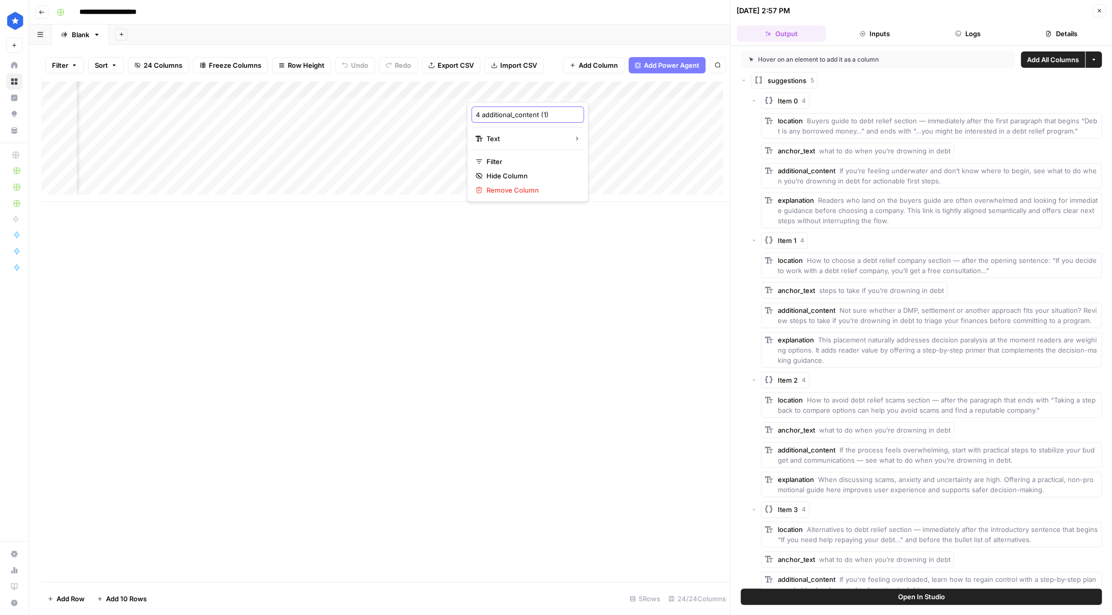
click at [570, 118] on body "**********" at bounding box center [556, 307] width 1112 height 615
click at [516, 117] on input "4 additional_content" at bounding box center [527, 115] width 103 height 10
type input "4 additional content"
click at [570, 95] on div "Add Column" at bounding box center [385, 142] width 689 height 120
click at [568, 115] on input "explanation (1)" at bounding box center [618, 115] width 103 height 10
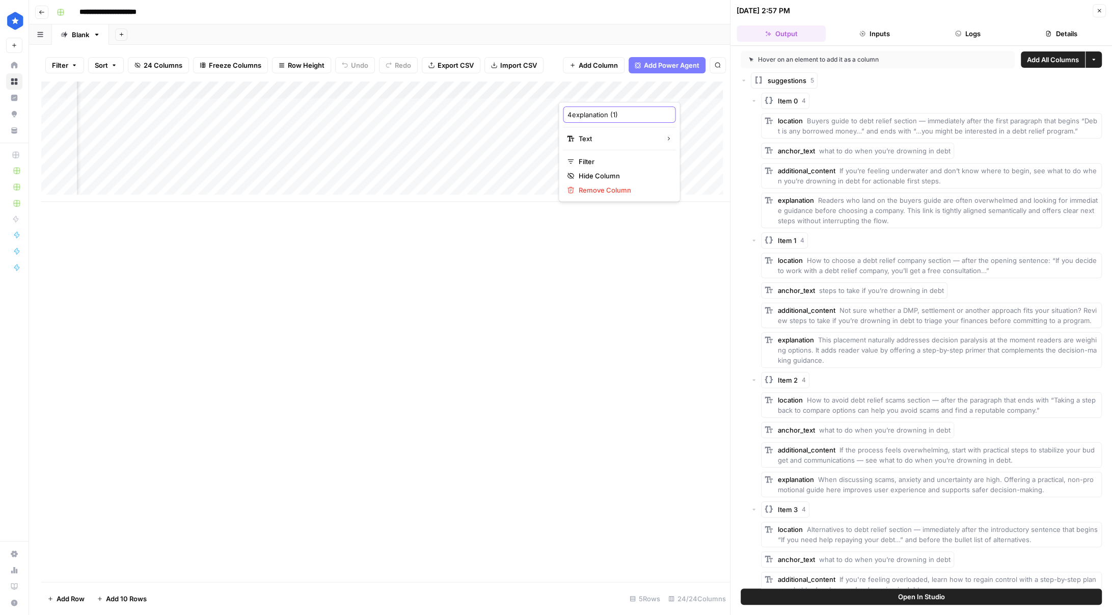
type input "4 explanation (1)"
click at [570, 89] on div "Add Column" at bounding box center [385, 142] width 689 height 120
drag, startPoint x: 608, startPoint y: 113, endPoint x: 655, endPoint y: 120, distance: 47.4
click at [570, 120] on div "4 explanation (1) Text Filter Hide Column Remove Column" at bounding box center [619, 152] width 122 height 100
type input "4 explanation"
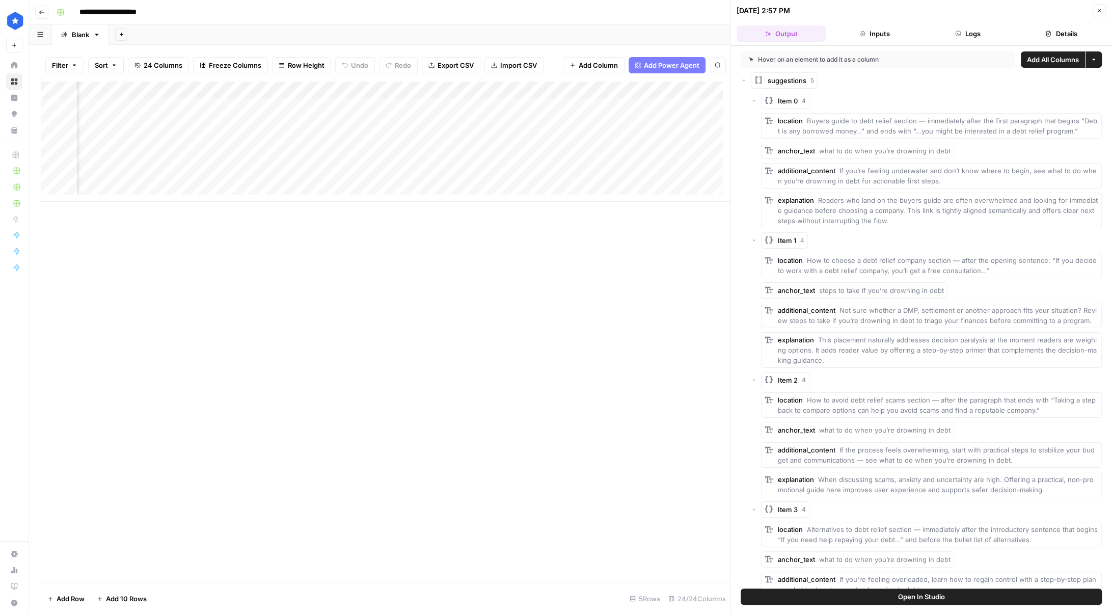
click at [535, 312] on div "Add Column" at bounding box center [385, 332] width 689 height 500
click at [570, 87] on div "Add Column" at bounding box center [385, 142] width 689 height 120
click at [570, 111] on input "location" at bounding box center [710, 115] width 103 height 10
type input "5 Anchor location"
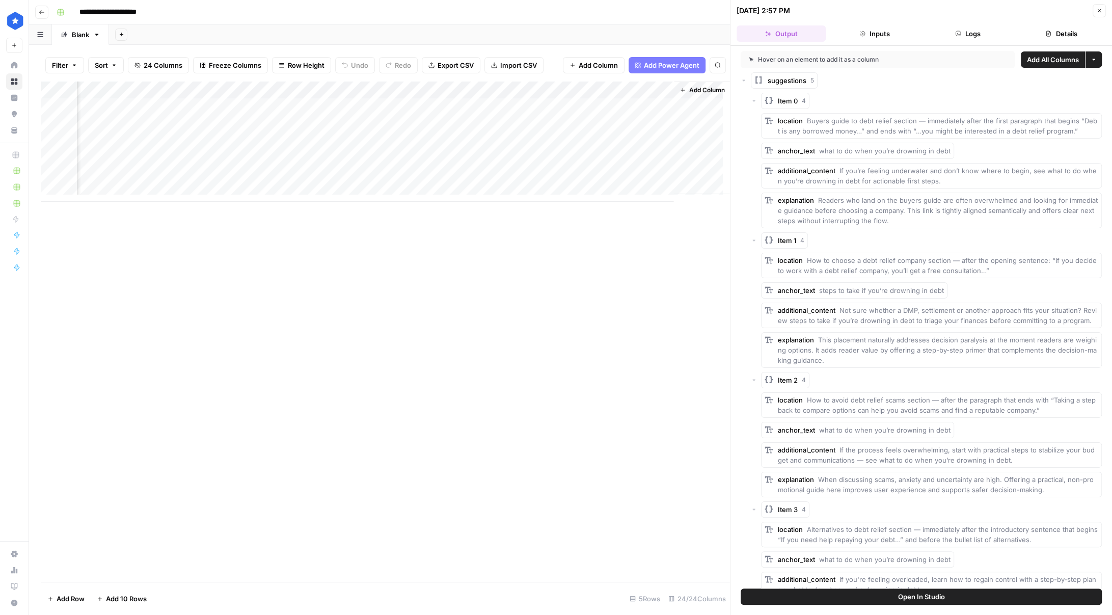
click at [437, 86] on div "Add Column" at bounding box center [385, 142] width 689 height 120
click at [398, 112] on div "anchor_text" at bounding box center [451, 114] width 113 height 16
click at [399, 113] on input "anchor_text" at bounding box center [450, 115] width 103 height 10
click at [443, 88] on div "Add Column" at bounding box center [385, 142] width 689 height 120
click at [403, 120] on div "anchor_text" at bounding box center [451, 114] width 113 height 16
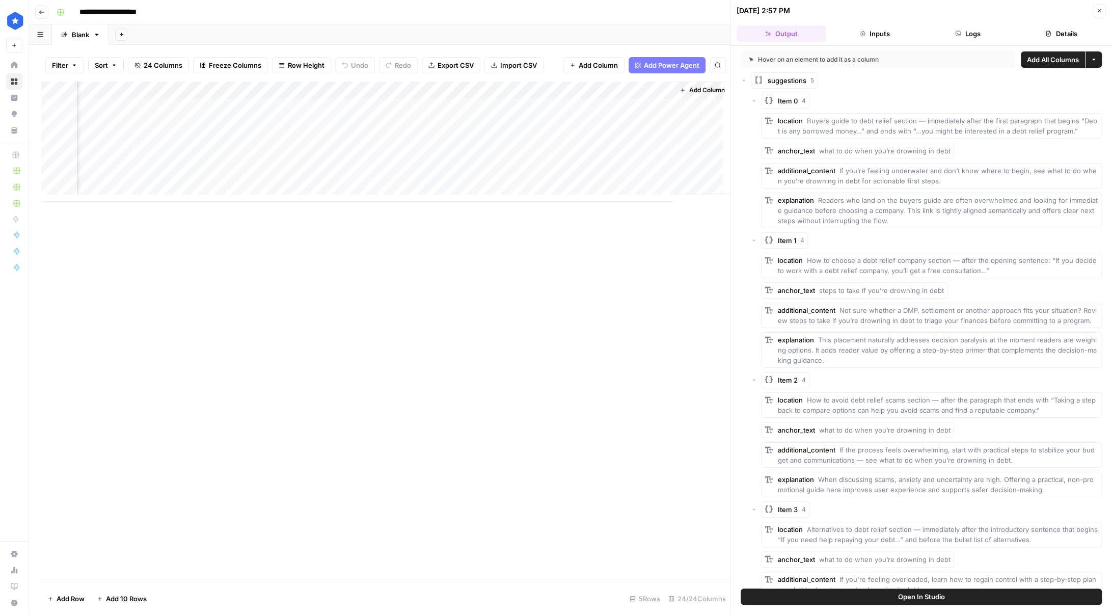
click at [417, 82] on div "Add Column" at bounding box center [385, 142] width 689 height 120
click at [416, 87] on div "Add Column" at bounding box center [385, 142] width 689 height 120
click at [416, 87] on div at bounding box center [437, 92] width 92 height 20
click at [401, 110] on input "anchor_text" at bounding box center [450, 115] width 103 height 10
click at [431, 114] on input "5 anchor_text" at bounding box center [450, 115] width 103 height 10
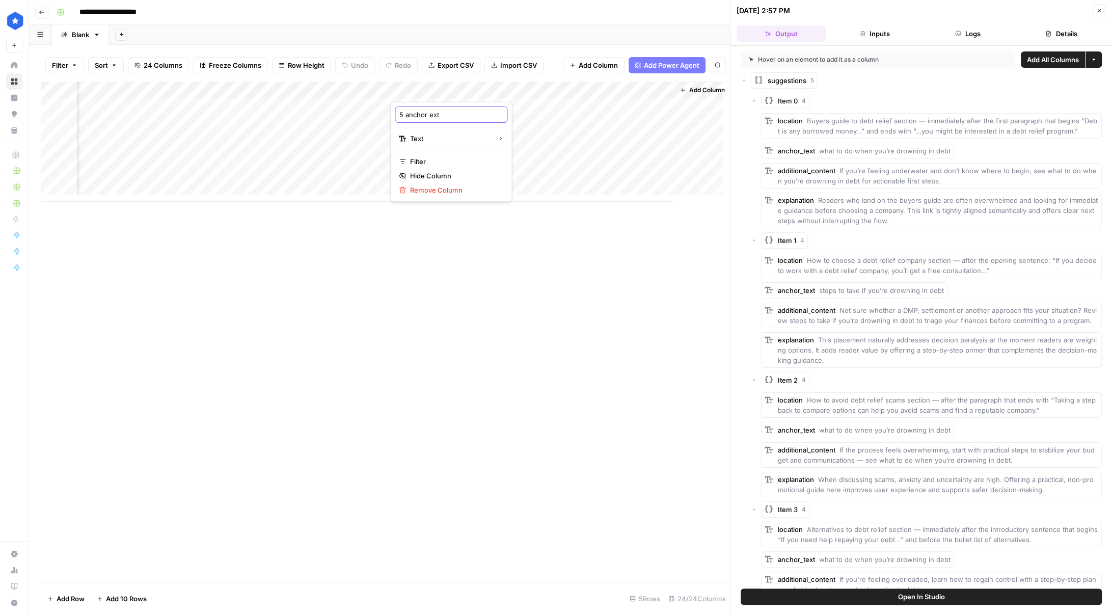
type input "5 anchor text"
click at [522, 87] on div "Add Column" at bounding box center [385, 142] width 689 height 120
click at [492, 117] on input "additional_content" at bounding box center [542, 115] width 103 height 10
type input "5 additional content"
click at [570, 86] on div "Add Column" at bounding box center [385, 142] width 689 height 120
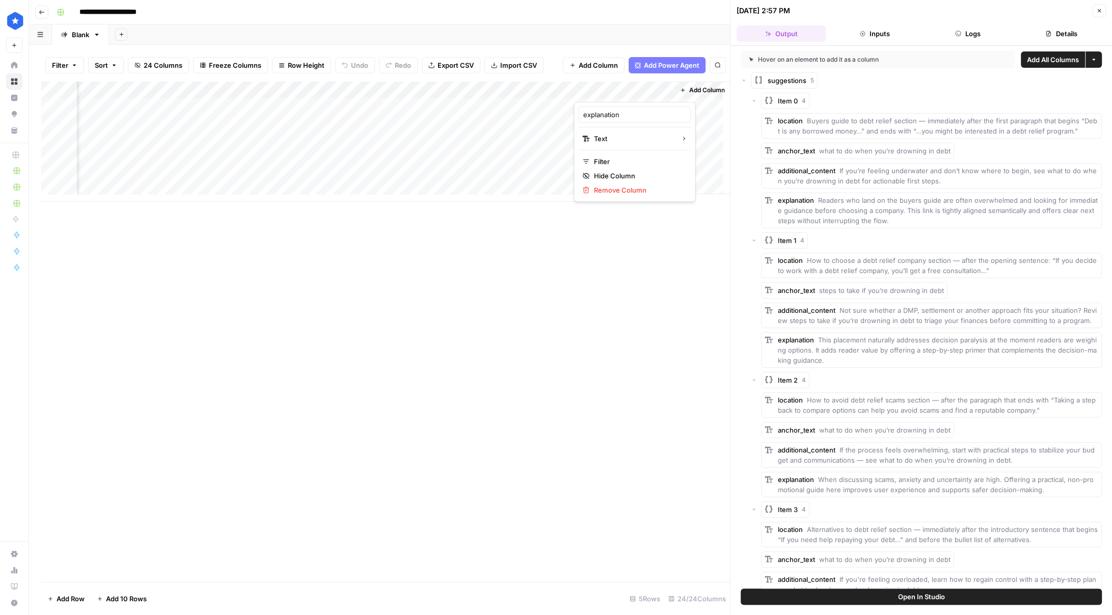
click at [570, 113] on div "explanation Text Filter Hide Column Remove Column" at bounding box center [635, 152] width 122 height 100
click at [570, 113] on div "explanation" at bounding box center [634, 114] width 113 height 16
click at [570, 113] on input "explanation" at bounding box center [634, 115] width 103 height 10
click at [570, 93] on div "Add Column" at bounding box center [385, 142] width 689 height 120
click at [570, 112] on input "explanation" at bounding box center [634, 115] width 103 height 10
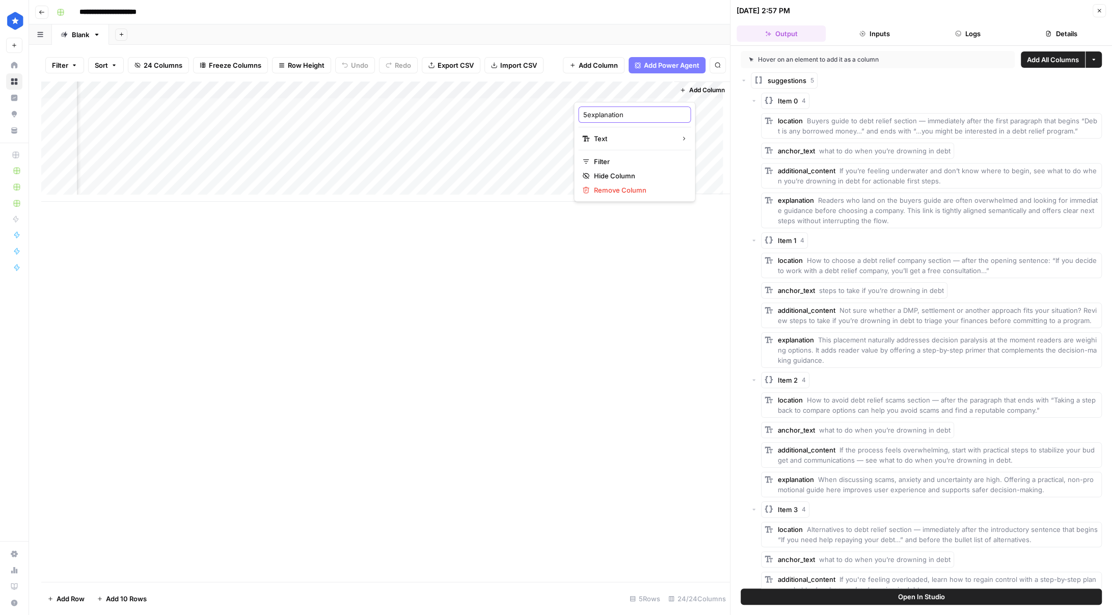
type input "5 explanation"
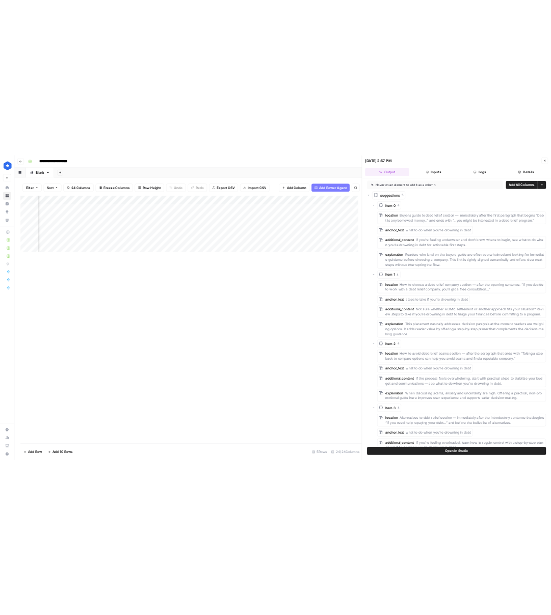
scroll to position [0, 0]
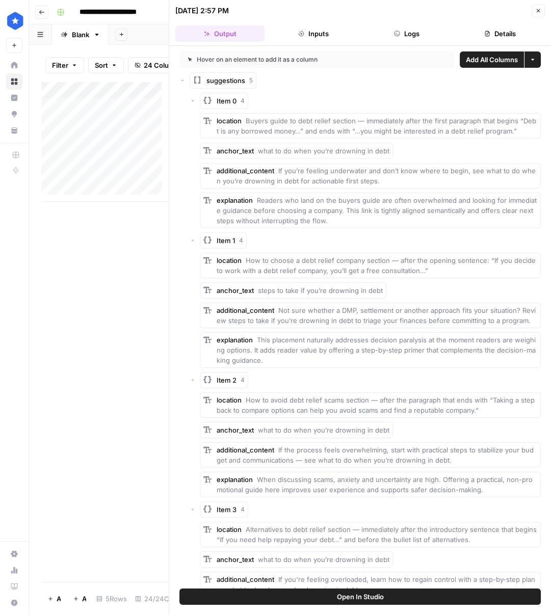
click at [540, 12] on icon "button" at bounding box center [538, 11] width 6 height 6
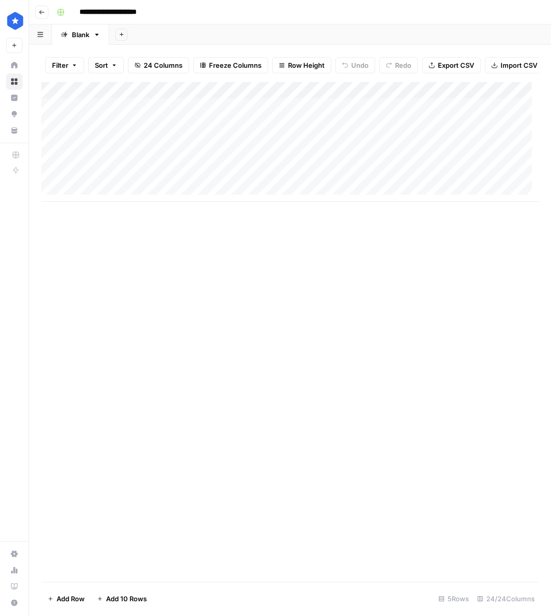
click at [139, 131] on div "Add Column" at bounding box center [289, 142] width 497 height 120
click at [388, 97] on div "Add Column" at bounding box center [289, 142] width 497 height 120
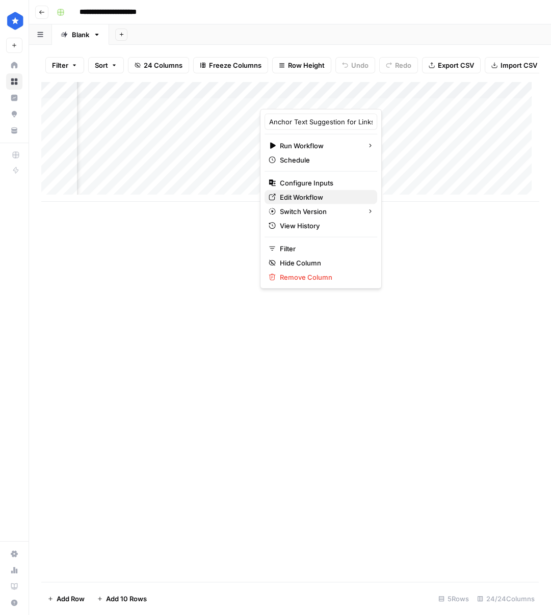
click at [325, 199] on span "Edit Workflow" at bounding box center [324, 197] width 89 height 10
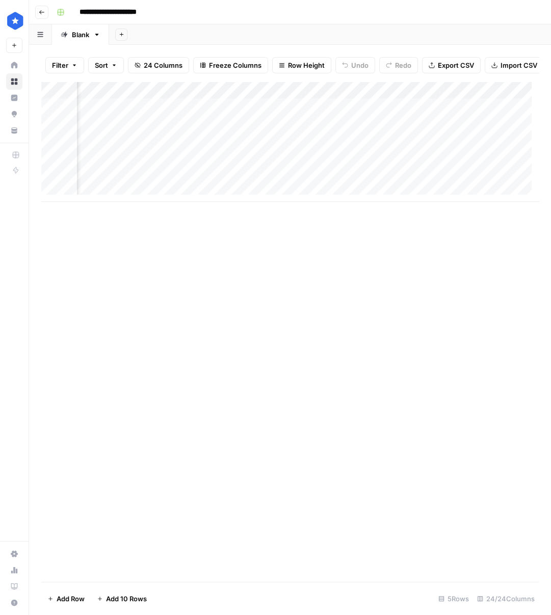
scroll to position [0, 0]
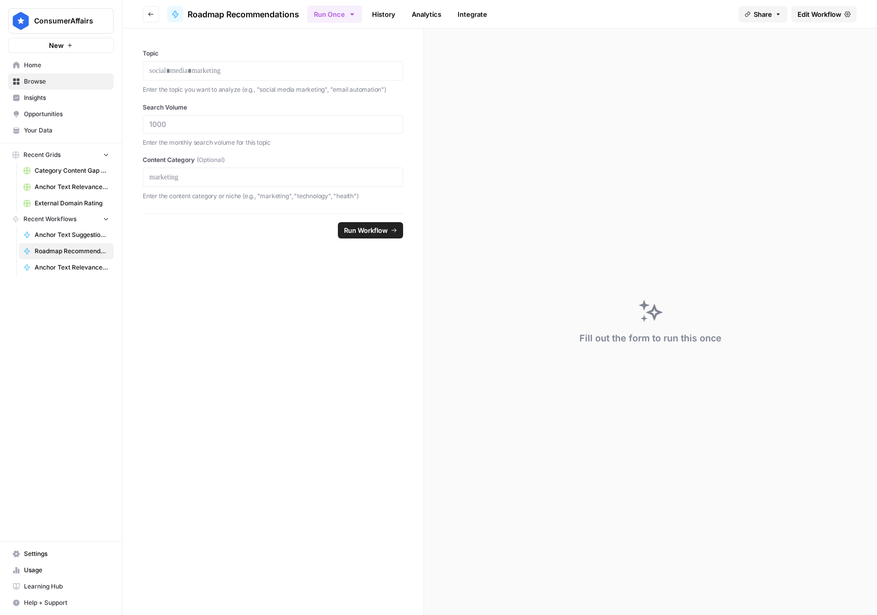
click at [570, 15] on span "Edit Workflow" at bounding box center [819, 14] width 44 height 10
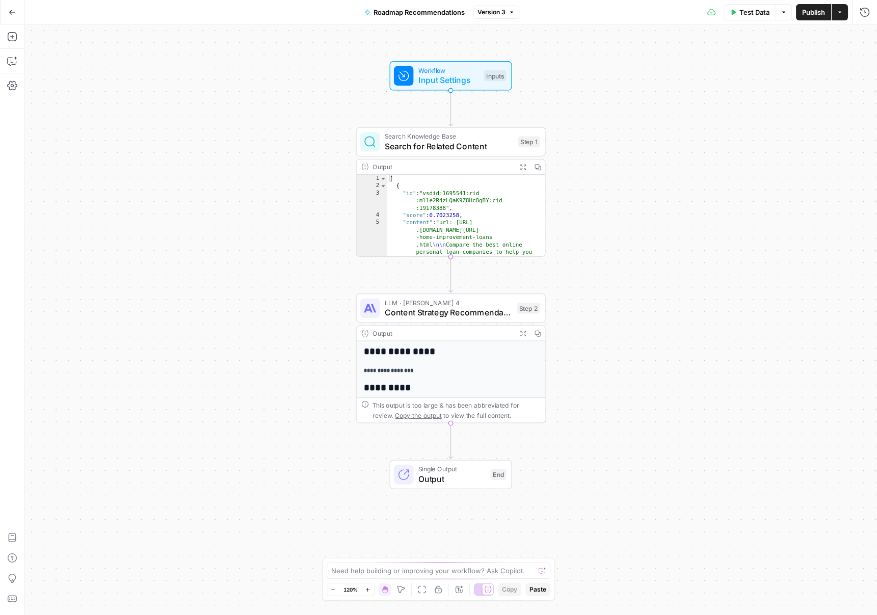
click at [463, 337] on div "Output" at bounding box center [442, 333] width 140 height 10
click at [456, 320] on div "LLM · Claude Sonnet 4 Content Strategy Recommendation Step 2 Copy step Delete s…" at bounding box center [450, 308] width 189 height 30
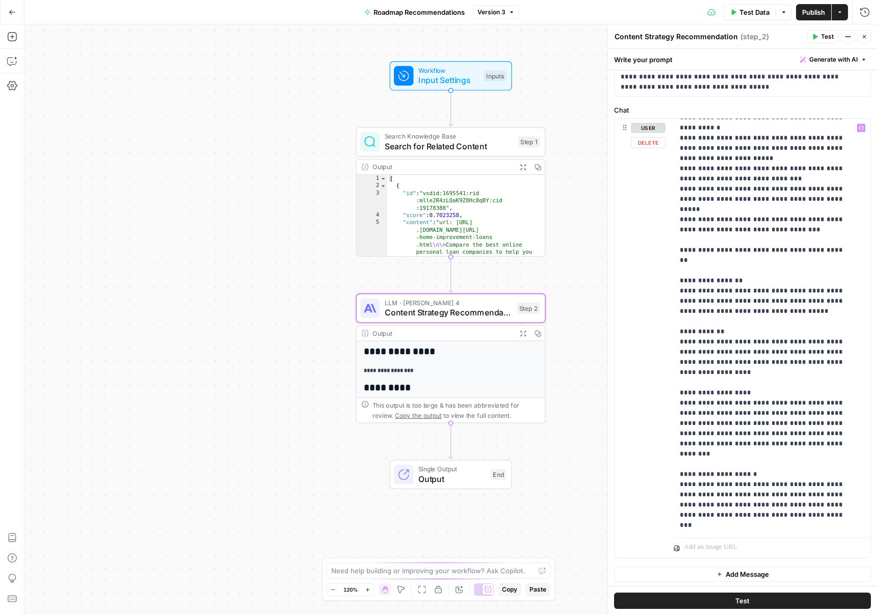
scroll to position [71, 0]
click at [449, 479] on span "Output" at bounding box center [451, 479] width 67 height 12
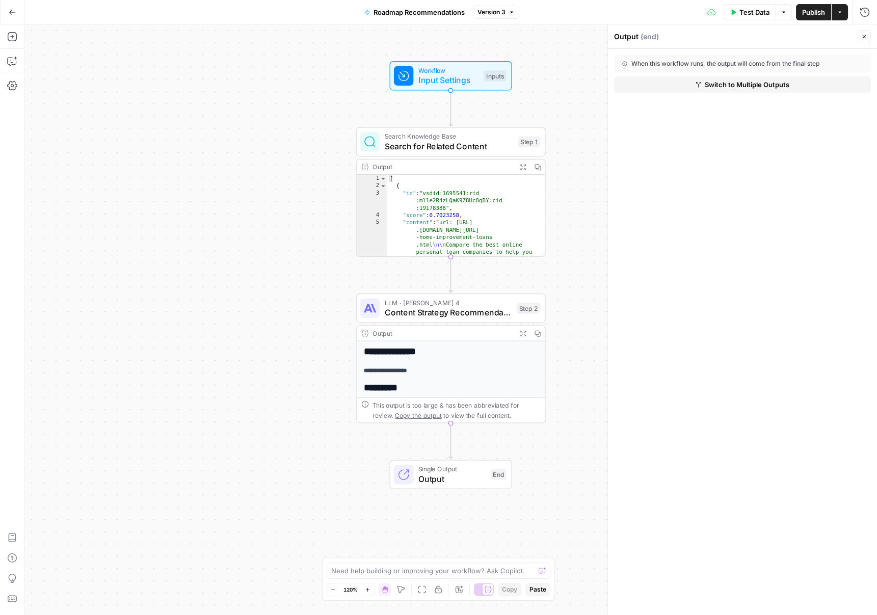
click at [570, 91] on button "Switch to Multiple Outputs" at bounding box center [742, 84] width 257 height 16
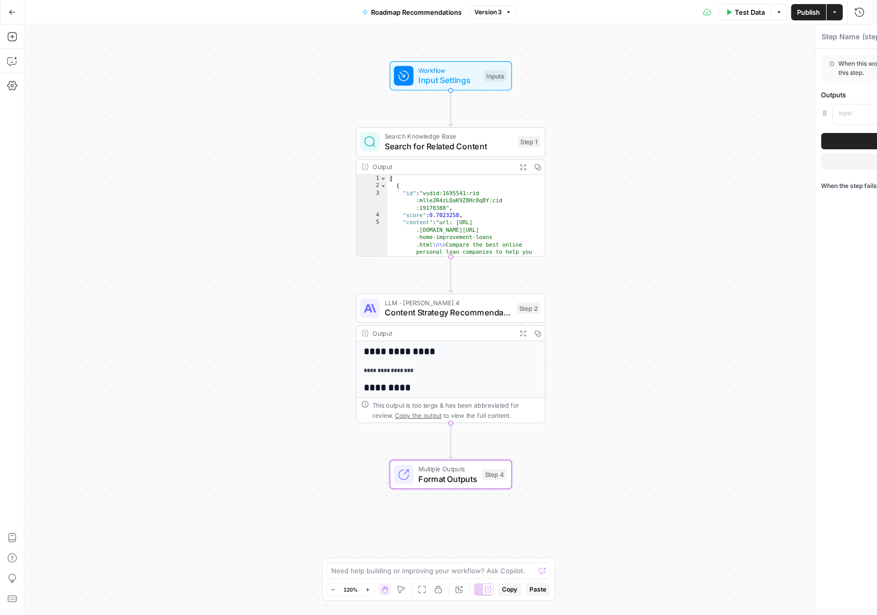
type textarea "Format Outputs"
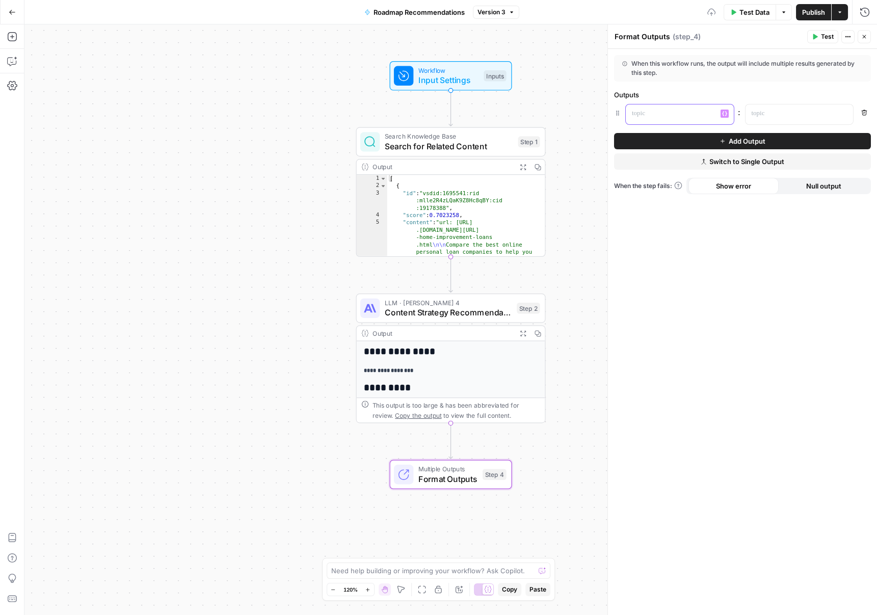
click at [570, 110] on p at bounding box center [671, 114] width 79 height 10
click at [570, 123] on div "“/” to reference Variables Menu" at bounding box center [680, 114] width 108 height 20
click at [570, 113] on icon "button" at bounding box center [723, 113] width 5 height 5
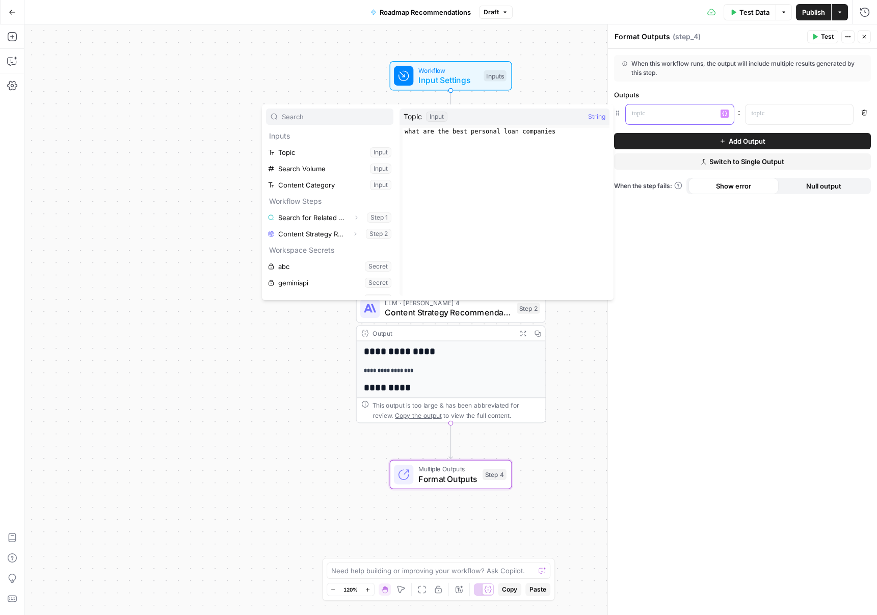
click at [570, 113] on icon "button" at bounding box center [723, 113] width 5 height 5
click at [570, 94] on div "Outputs" at bounding box center [742, 95] width 257 height 10
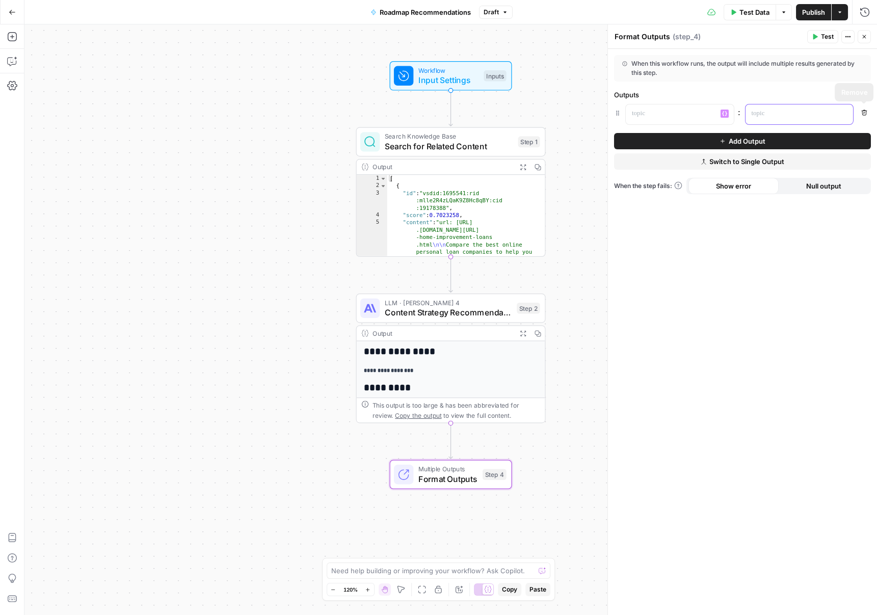
click at [570, 114] on icon "button" at bounding box center [843, 114] width 5 height 5
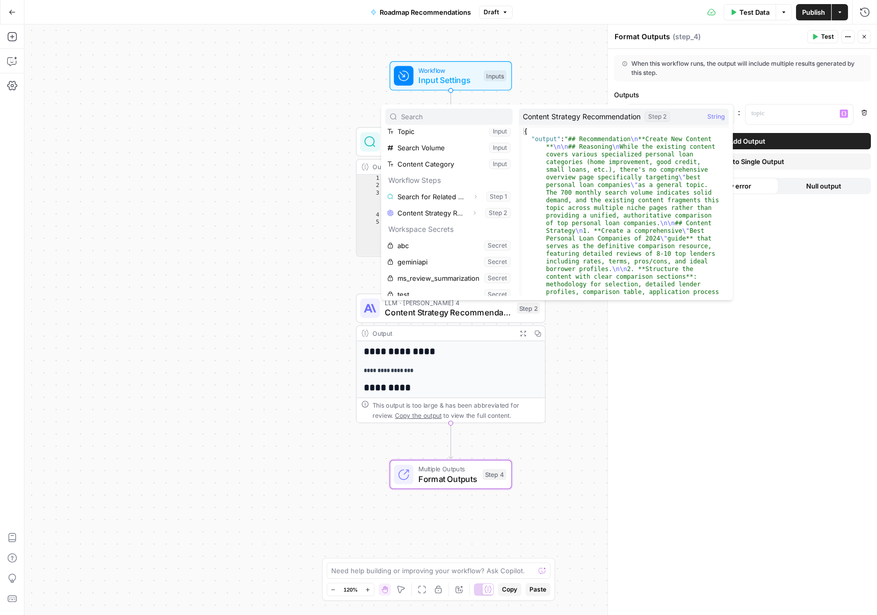
scroll to position [27, 0]
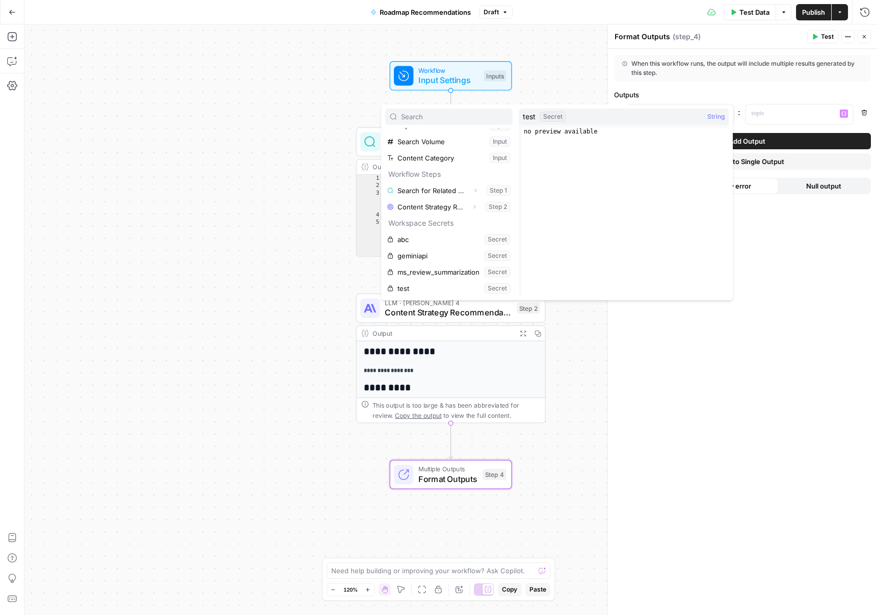
click at [570, 455] on div "When this workflow runs, the output will include multiple results generated by …" at bounding box center [742, 332] width 269 height 566
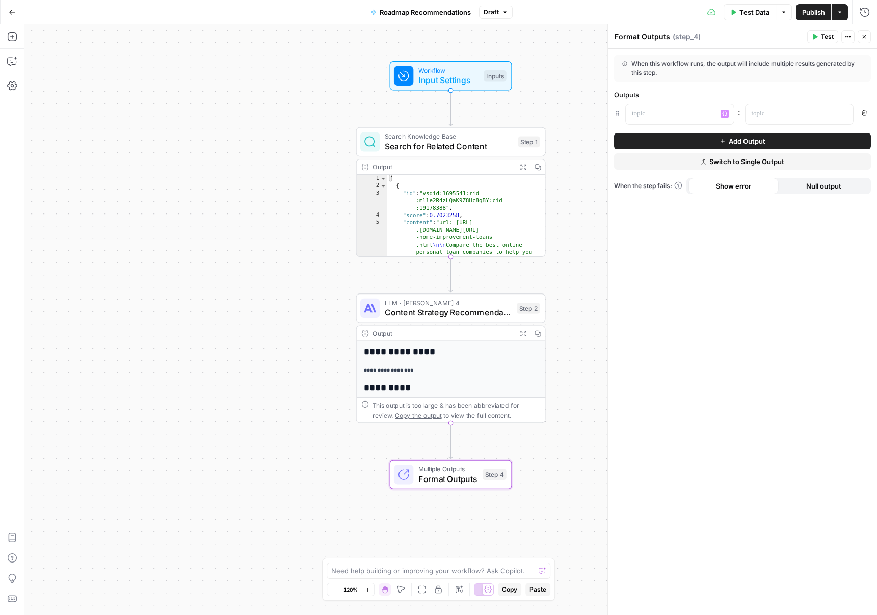
click at [570, 160] on span "Switch to Single Output" at bounding box center [746, 161] width 75 height 10
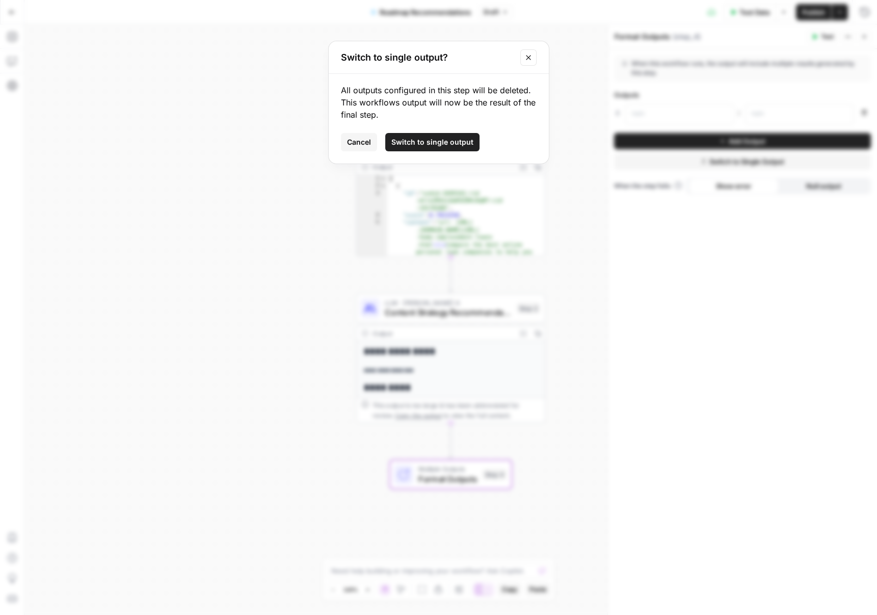
click at [432, 147] on button "Switch to single output" at bounding box center [432, 142] width 94 height 18
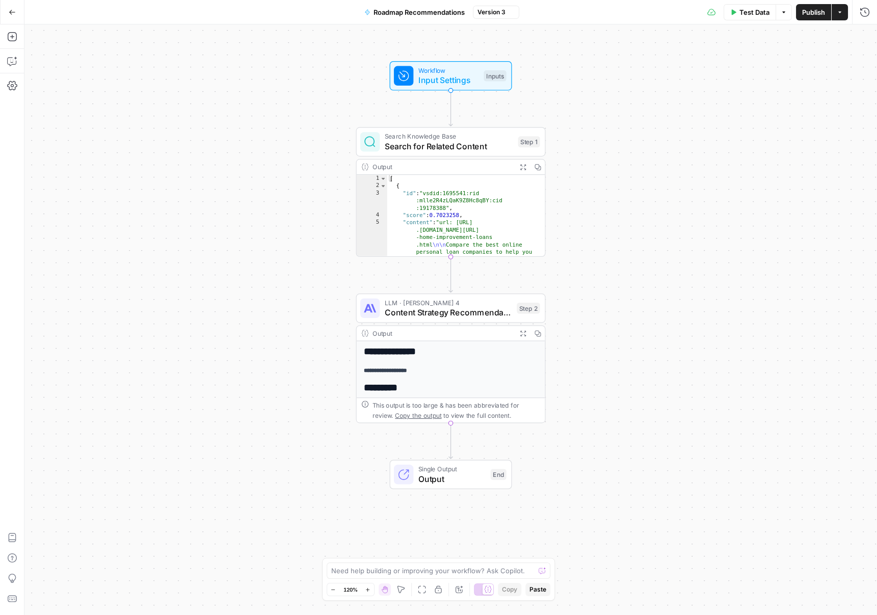
click at [418, 492] on div "**********" at bounding box center [450, 319] width 852 height 590
click at [416, 487] on div "Single Output Output End" at bounding box center [451, 474] width 122 height 30
click at [437, 315] on span "Content Strategy Recommendation" at bounding box center [448, 312] width 127 height 12
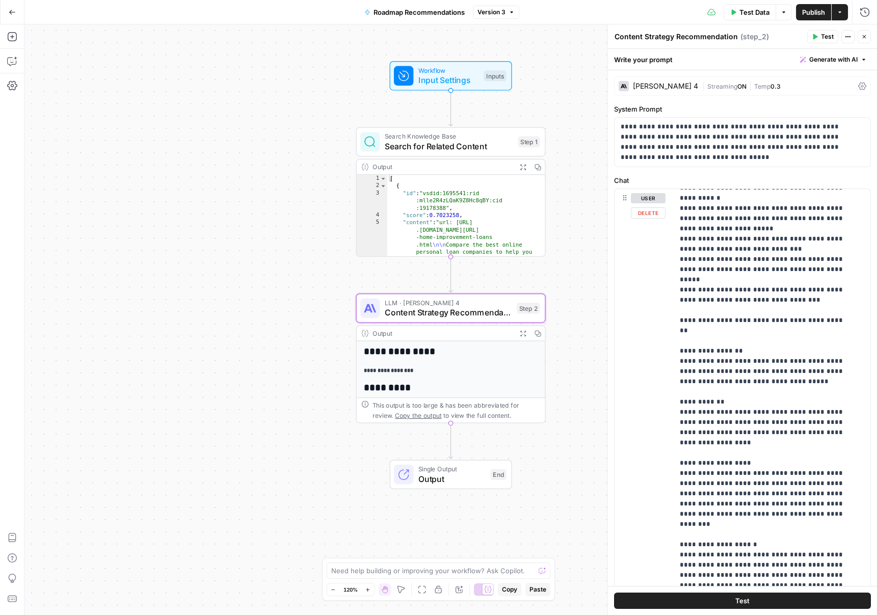
scroll to position [0, 0]
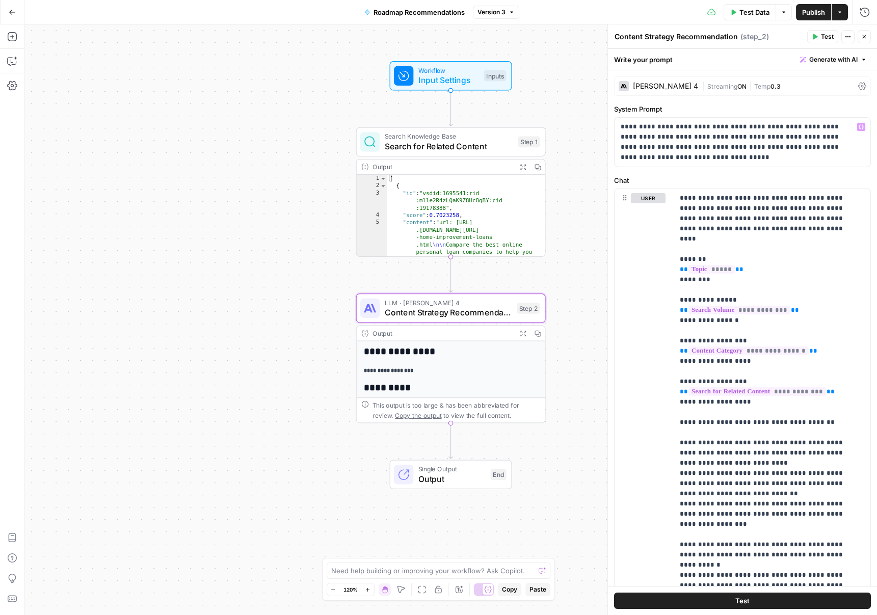
click at [570, 87] on icon at bounding box center [862, 86] width 8 height 8
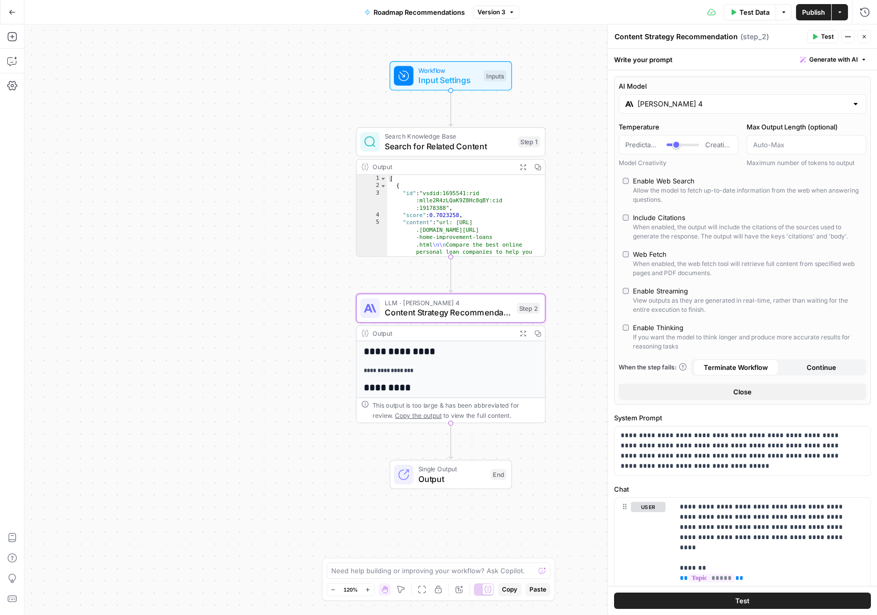
click at [570, 138] on div at bounding box center [806, 144] width 120 height 19
click at [570, 115] on div "AI Model Claude Sonnet 4 Temperature Predictable Creative Model Creativity Max …" at bounding box center [742, 240] width 257 height 328
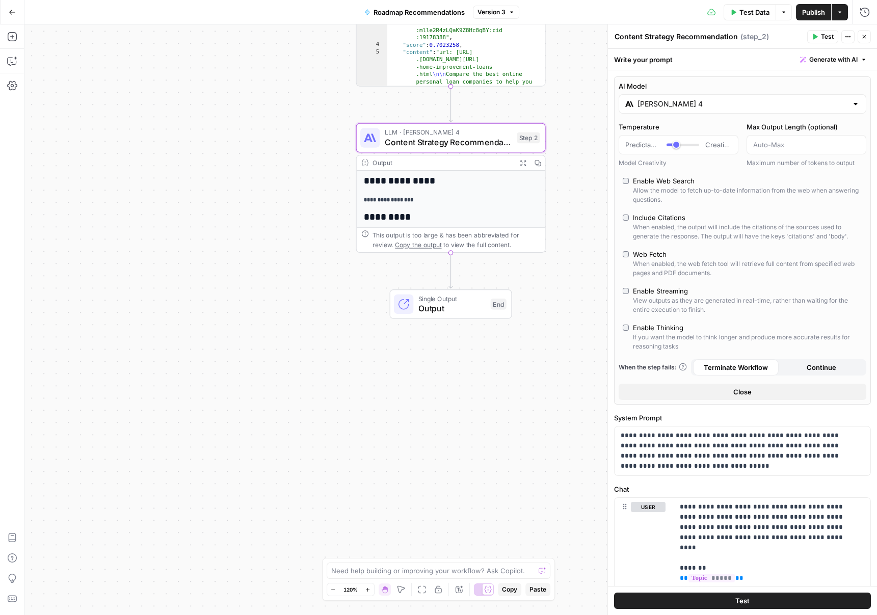
click at [476, 137] on span "Content Strategy Recommendation" at bounding box center [448, 142] width 127 height 12
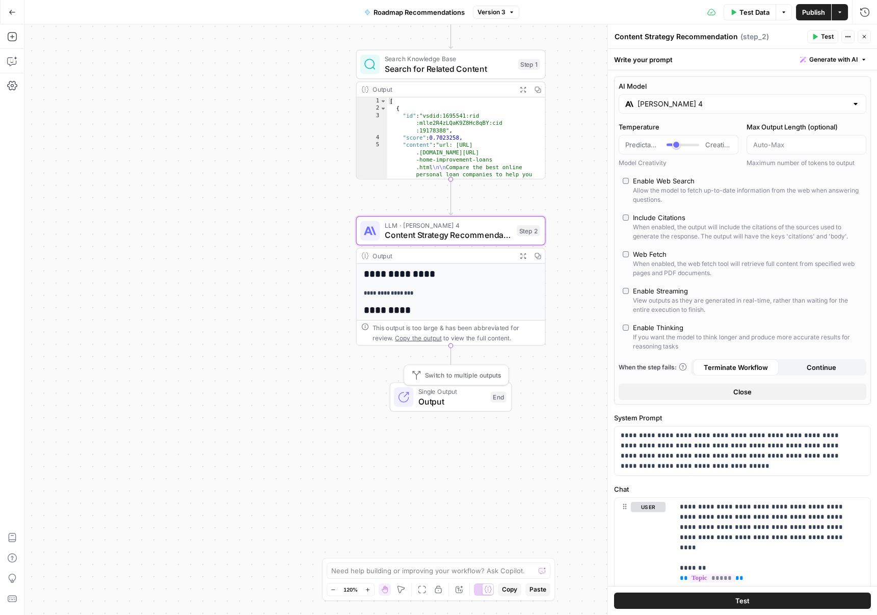
click at [472, 390] on span "Single Output" at bounding box center [451, 392] width 67 height 10
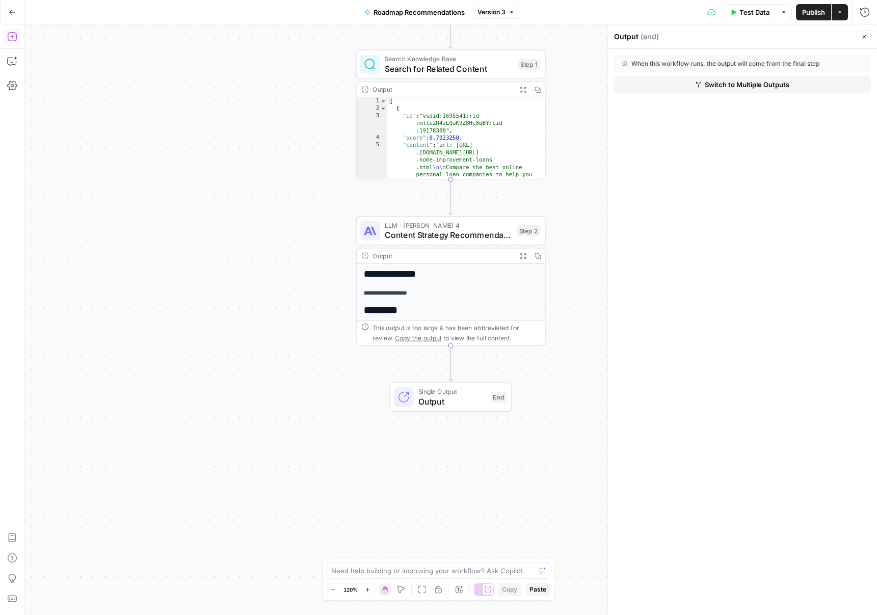
drag, startPoint x: 17, startPoint y: 43, endPoint x: 16, endPoint y: 35, distance: 7.7
click at [16, 35] on icon "button" at bounding box center [11, 36] width 9 height 9
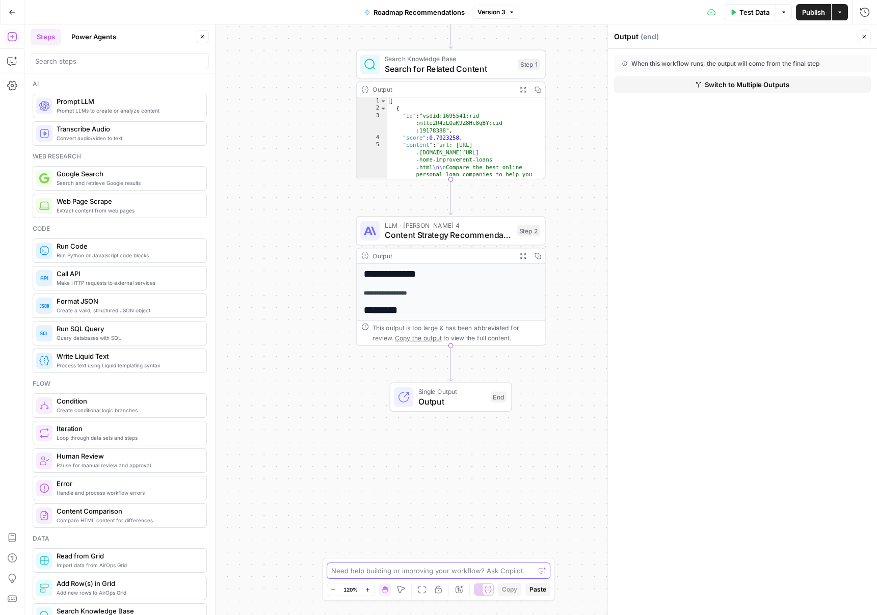
click at [361, 565] on textarea at bounding box center [433, 570] width 204 height 10
type textarea "Can you add a step to convert the output to json"
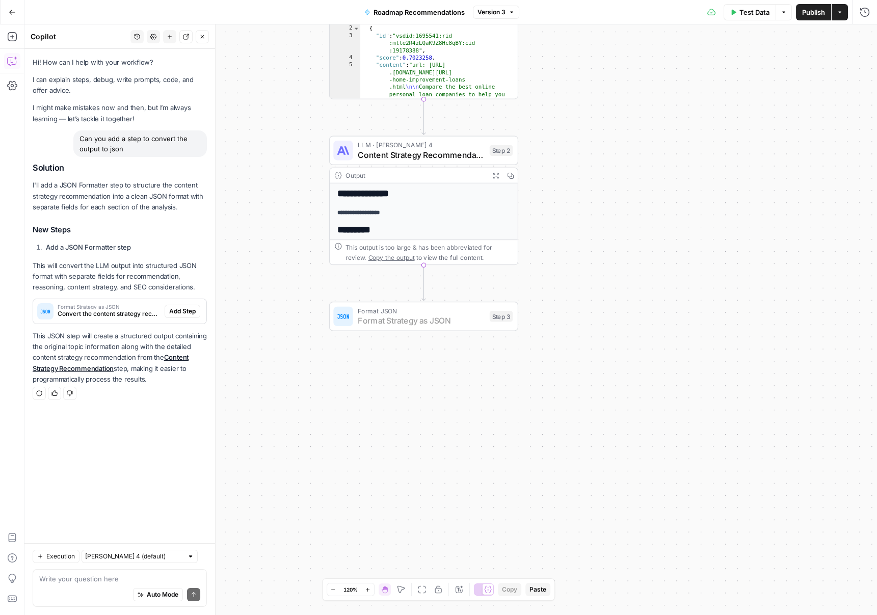
click at [196, 305] on button "Add Step" at bounding box center [183, 311] width 36 height 13
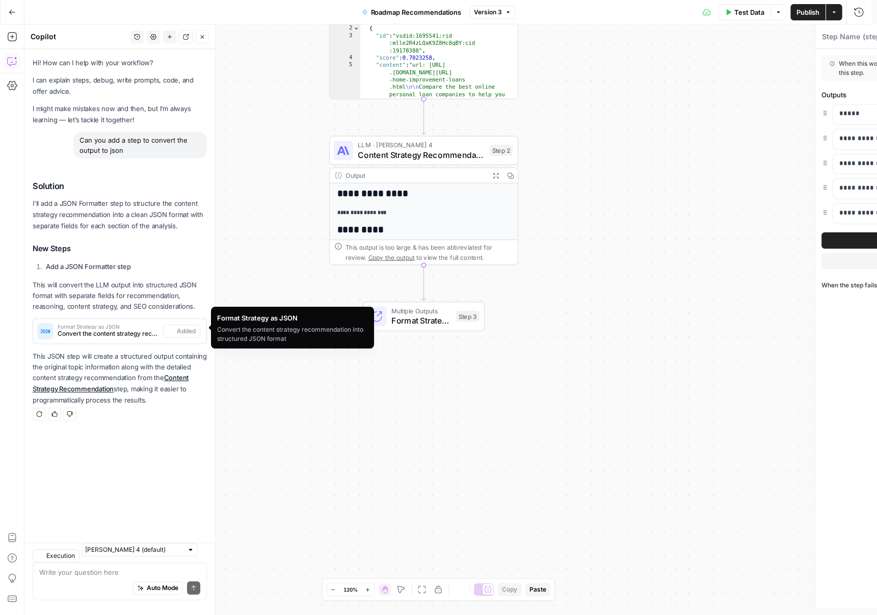
type textarea "Format Strategy as JSON"
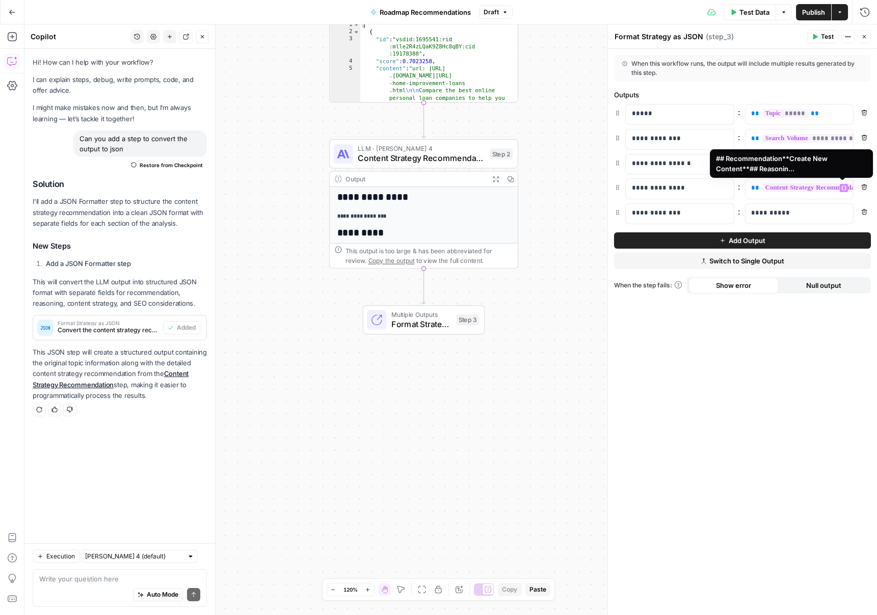
click at [570, 191] on span "**********" at bounding box center [841, 187] width 159 height 9
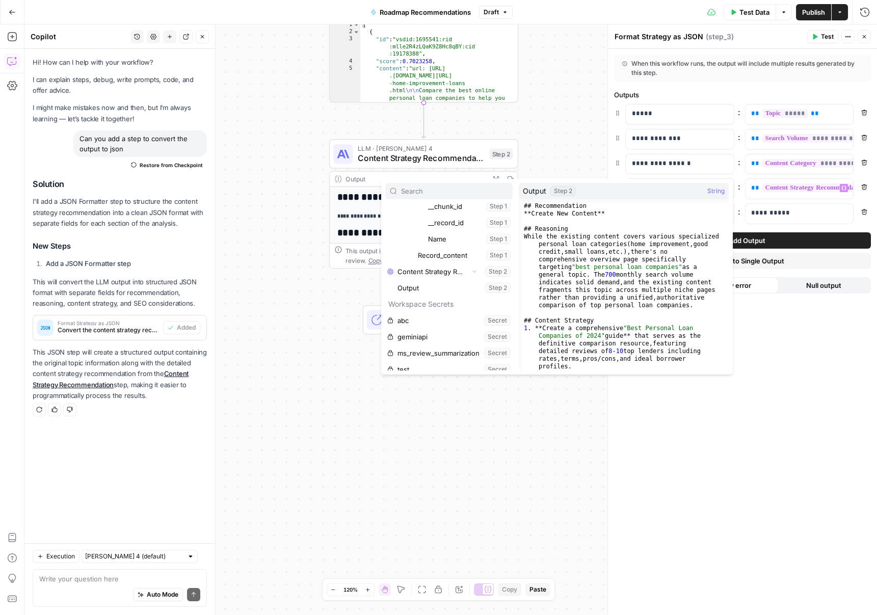
click at [411, 567] on div "**********" at bounding box center [450, 319] width 852 height 590
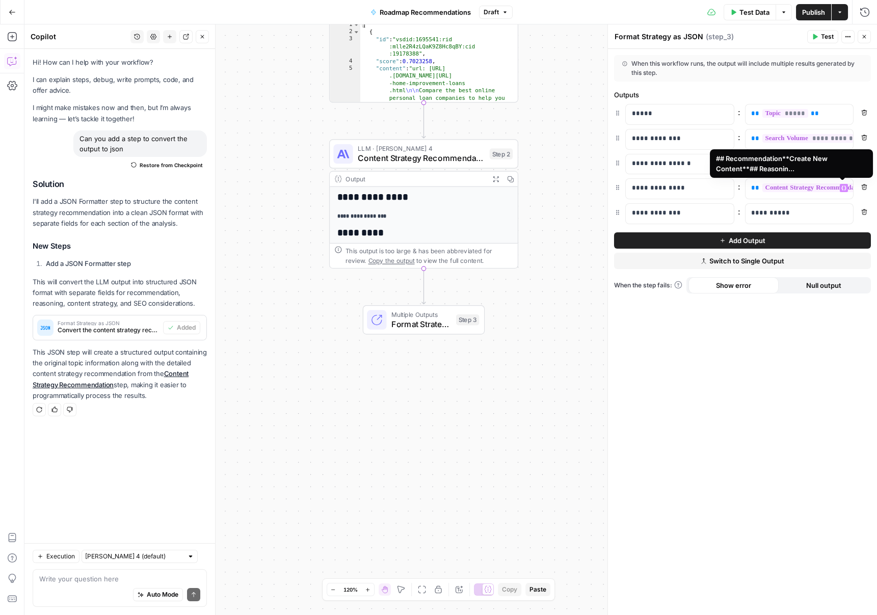
click at [570, 192] on span "**********" at bounding box center [841, 187] width 159 height 9
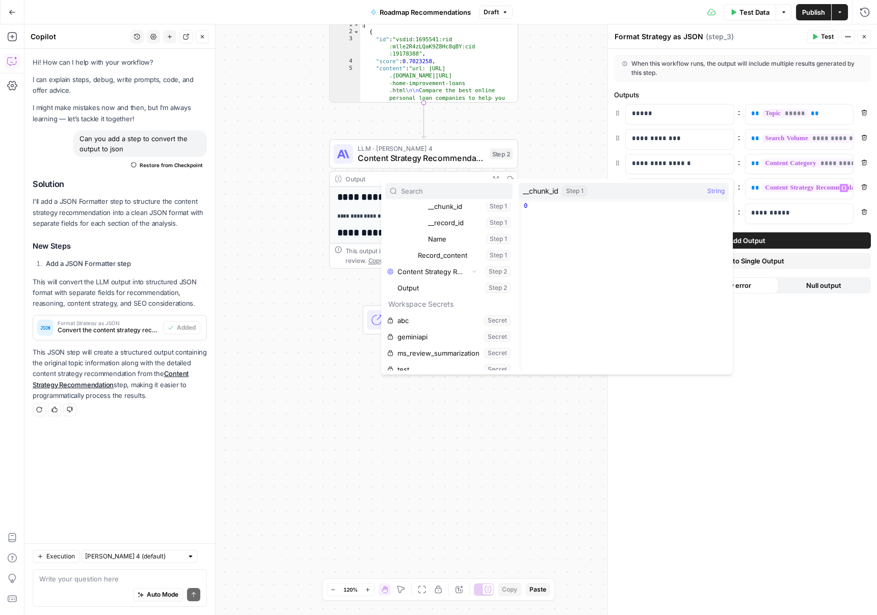
click at [401, 500] on div "**********" at bounding box center [450, 319] width 852 height 590
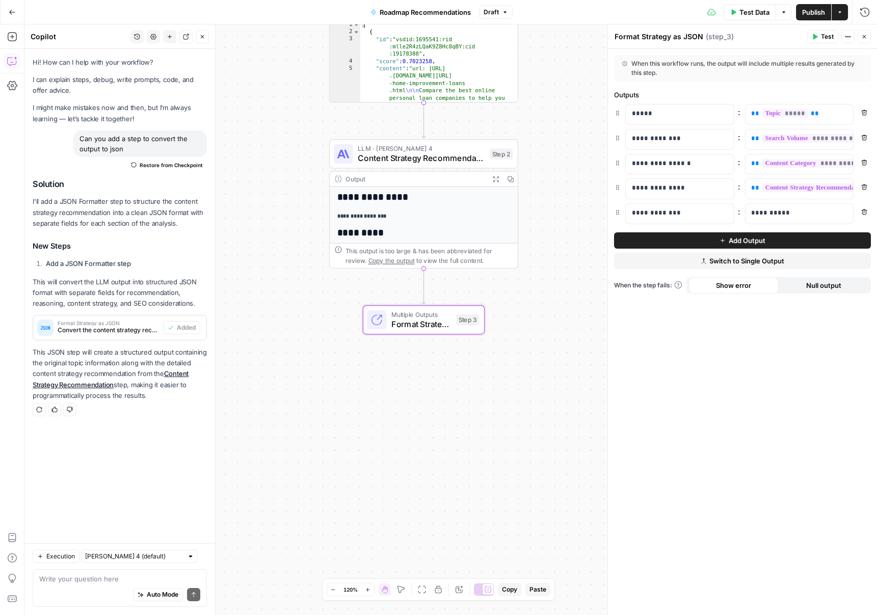
click at [137, 332] on span "Convert the content strategy recommendation into structured JSON format" at bounding box center [108, 330] width 101 height 9
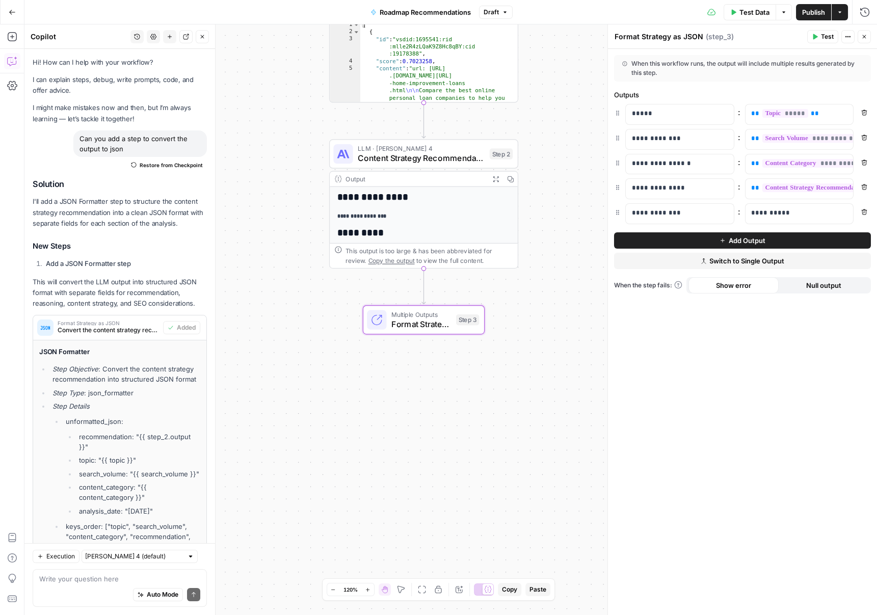
scroll to position [124, 0]
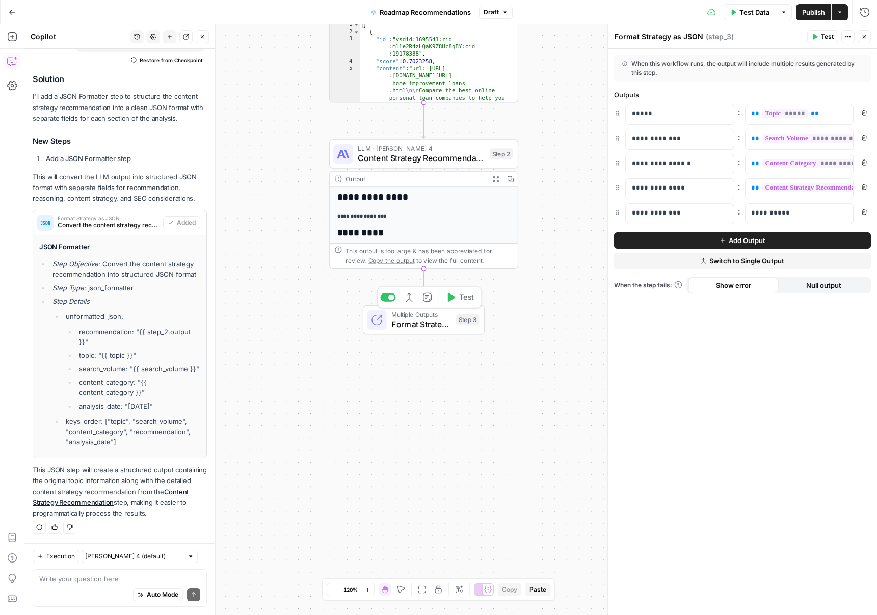
click at [452, 322] on div "Multiple Outputs Format Strategy as JSON Step 3 Switch to single output Add Not…" at bounding box center [423, 319] width 112 height 21
click at [119, 584] on div "Auto Mode Send" at bounding box center [119, 595] width 161 height 22
click at [126, 558] on input "text" at bounding box center [134, 556] width 98 height 10
type input "Claude Sonnet 4 (default)"
click at [123, 584] on div "Auto Mode Send" at bounding box center [119, 595] width 161 height 22
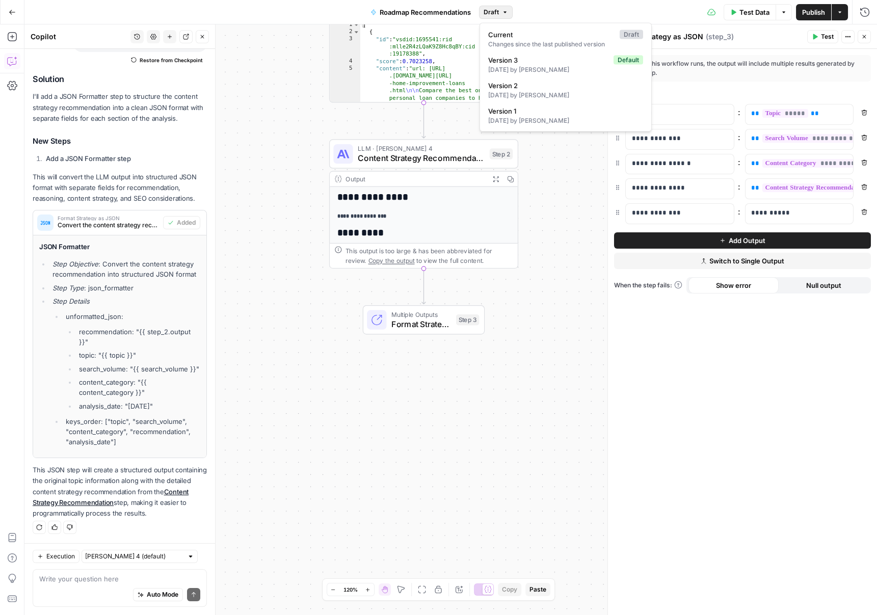
click at [506, 12] on icon "button" at bounding box center [505, 12] width 6 height 6
click at [539, 73] on div "2 days ago by James Craig" at bounding box center [565, 69] width 155 height 9
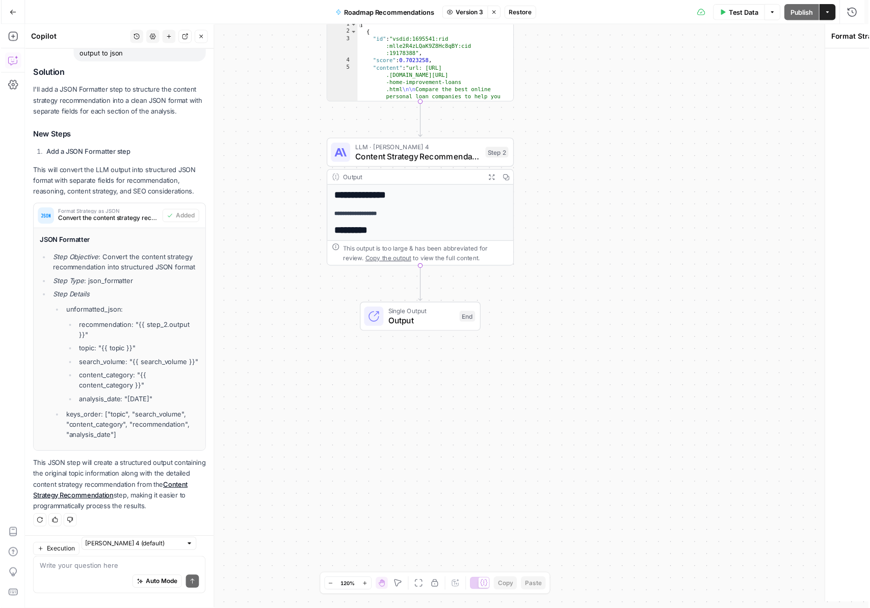
scroll to position [108, 0]
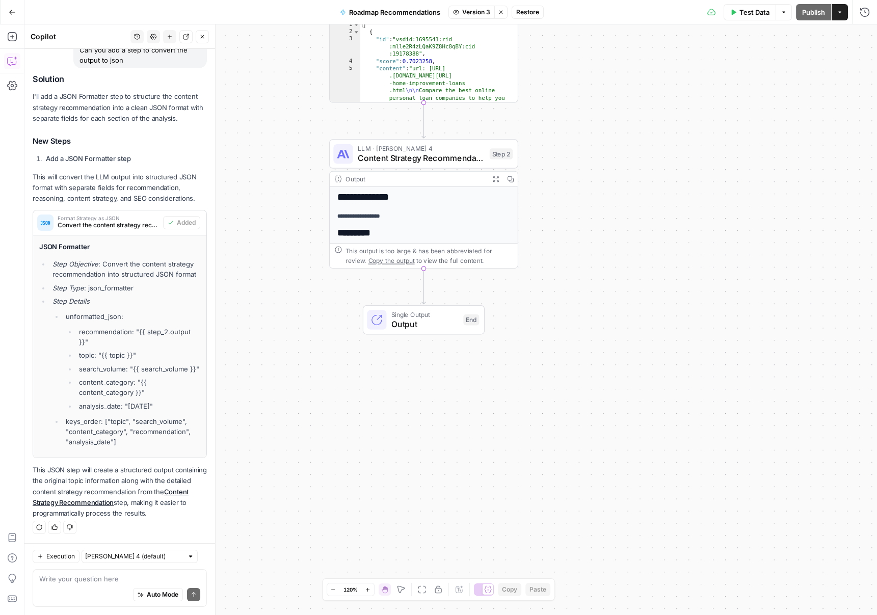
click at [534, 7] on button "Restore" at bounding box center [527, 12] width 32 height 13
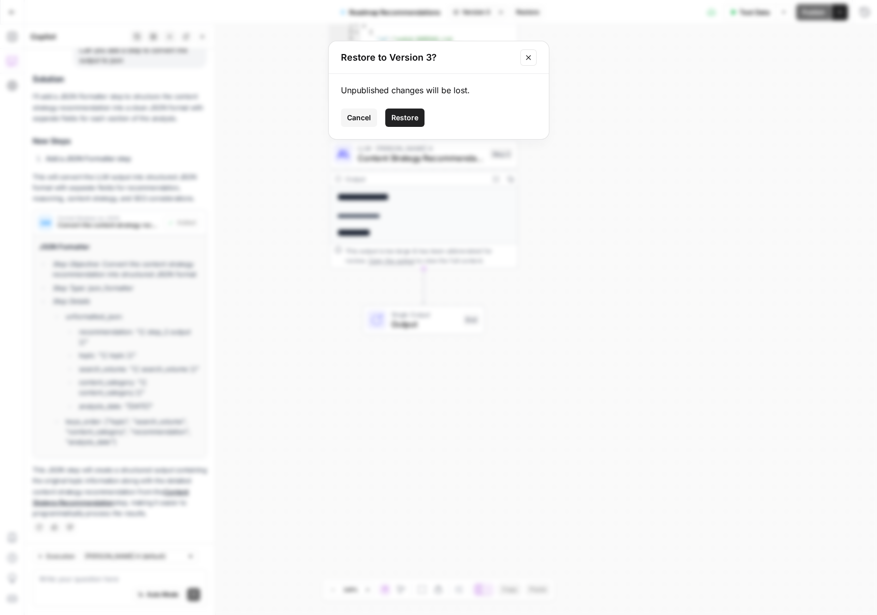
click at [404, 112] on button "Restore" at bounding box center [404, 118] width 39 height 18
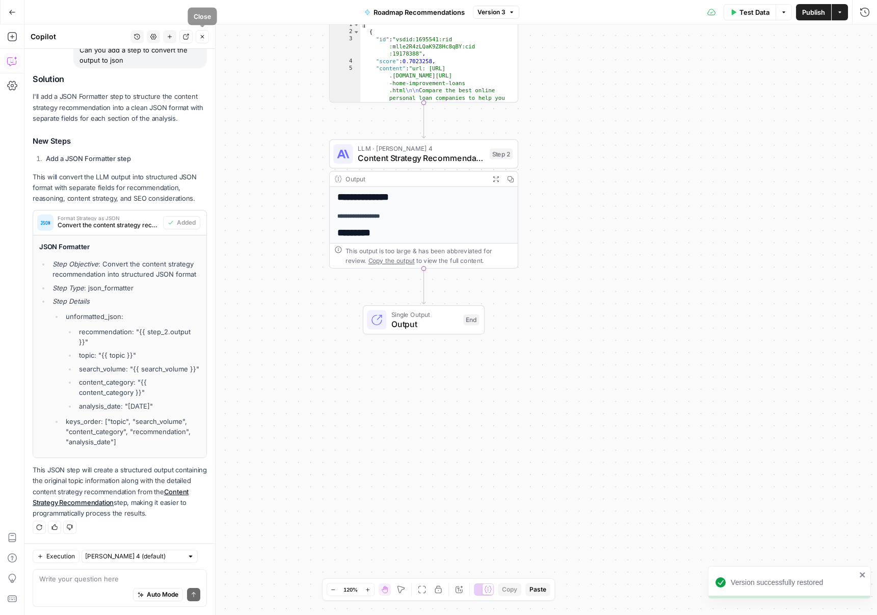
click at [199, 36] on button "Close" at bounding box center [202, 36] width 13 height 13
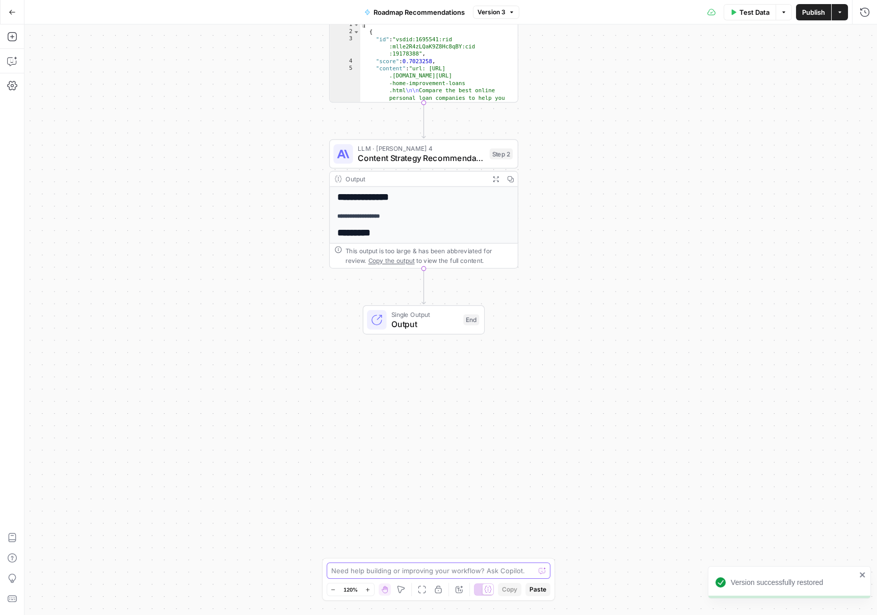
click at [496, 575] on textarea at bounding box center [433, 570] width 204 height 10
click at [399, 210] on div "**********" at bounding box center [424, 316] width 188 height 259
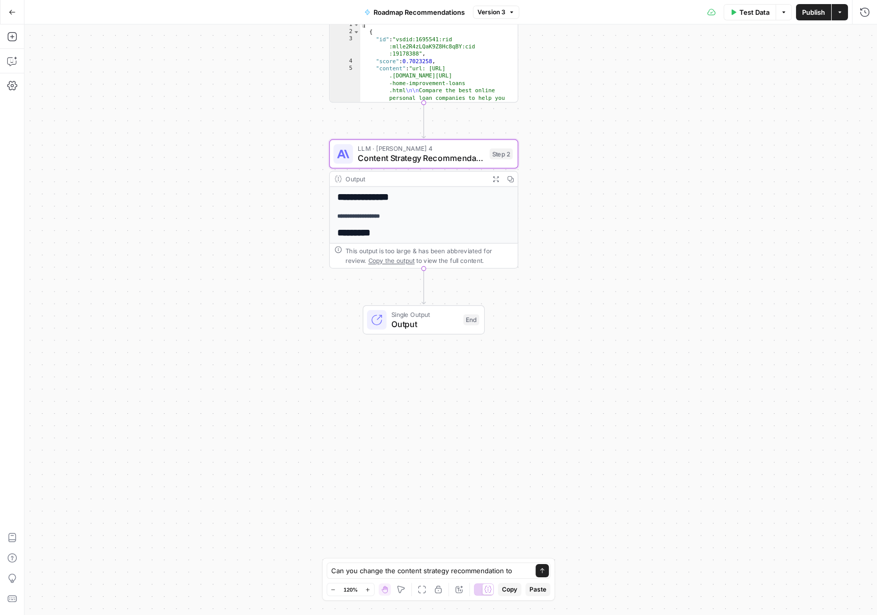
click at [448, 179] on div "Output" at bounding box center [414, 179] width 139 height 10
click at [495, 175] on button "Expand Output" at bounding box center [495, 179] width 15 height 15
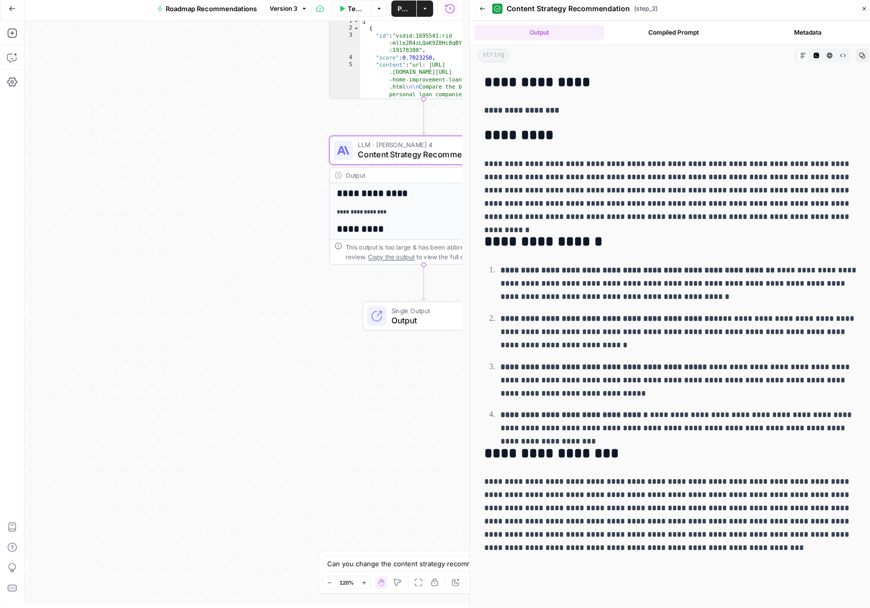
scroll to position [7, 0]
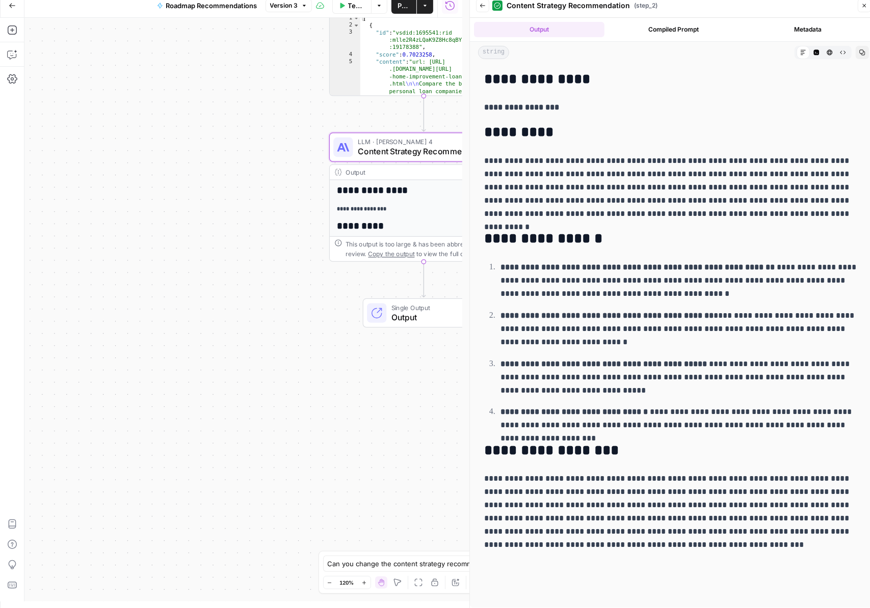
click at [570, 459] on div "**********" at bounding box center [673, 311] width 391 height 489
drag, startPoint x: 482, startPoint y: 128, endPoint x: 560, endPoint y: 144, distance: 79.0
click at [560, 144] on div "**********" at bounding box center [673, 311] width 391 height 489
drag, startPoint x: 486, startPoint y: 75, endPoint x: 611, endPoint y: 86, distance: 124.8
click at [570, 86] on h2 "**********" at bounding box center [673, 79] width 378 height 16
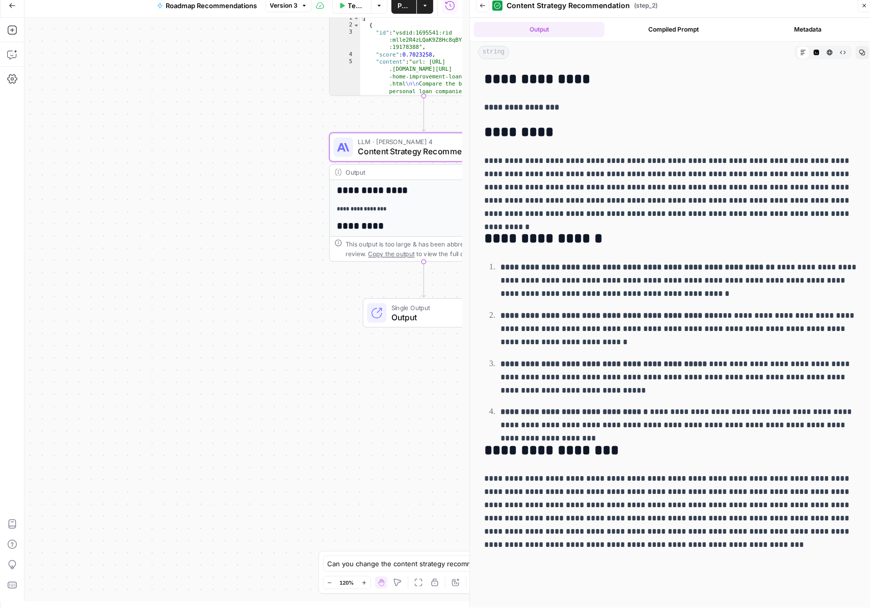
copy h2 "**********"
click at [449, 566] on textarea "Can you change the content strategy recommendation to" at bounding box center [425, 564] width 195 height 10
click at [523, 563] on div "Can you change the content strategy recommendation to Can you change the conten…" at bounding box center [435, 564] width 224 height 16
click at [516, 565] on textarea "Can you change the content strategy recommendation to" at bounding box center [425, 564] width 195 height 10
paste textarea "Recommendation"
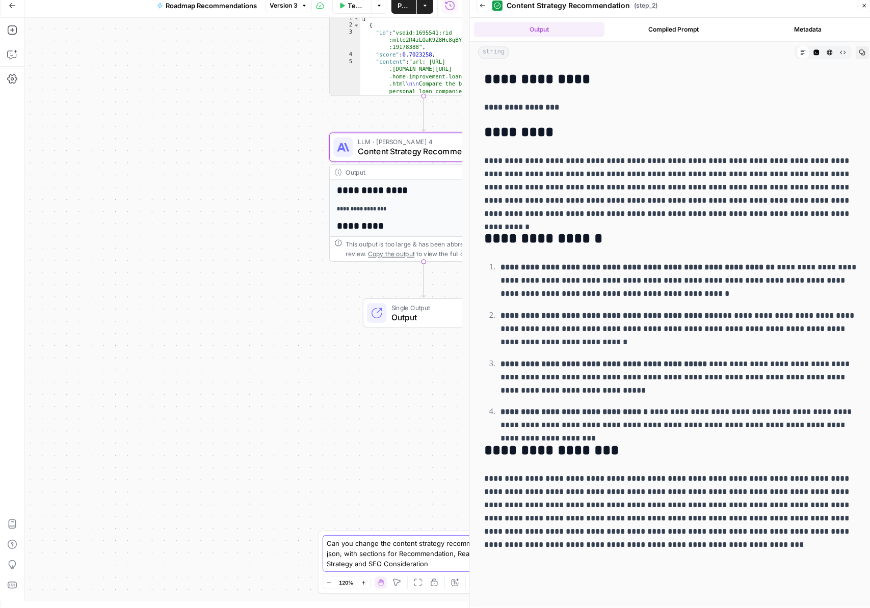
type textarea "Can you change the content strategy recommendation to json, with sections for R…"
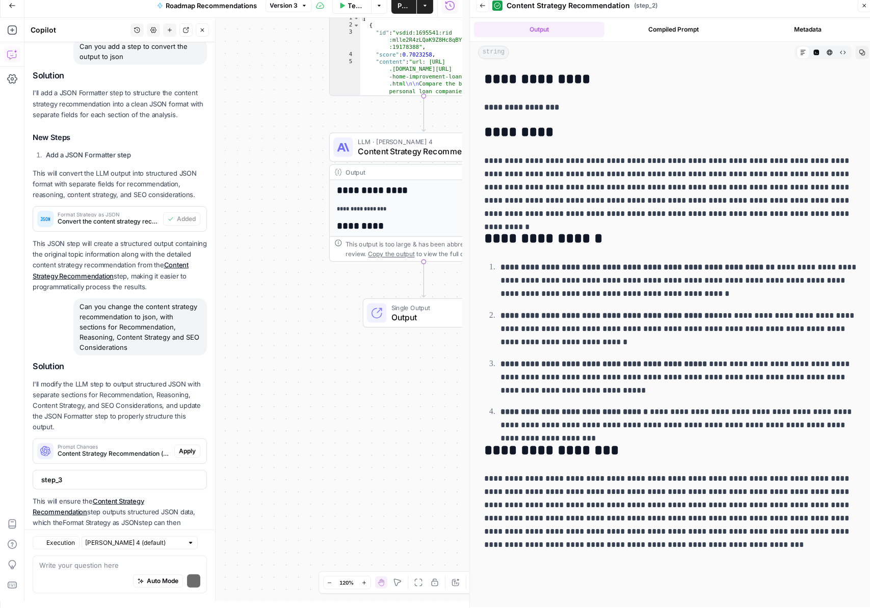
scroll to position [119, 0]
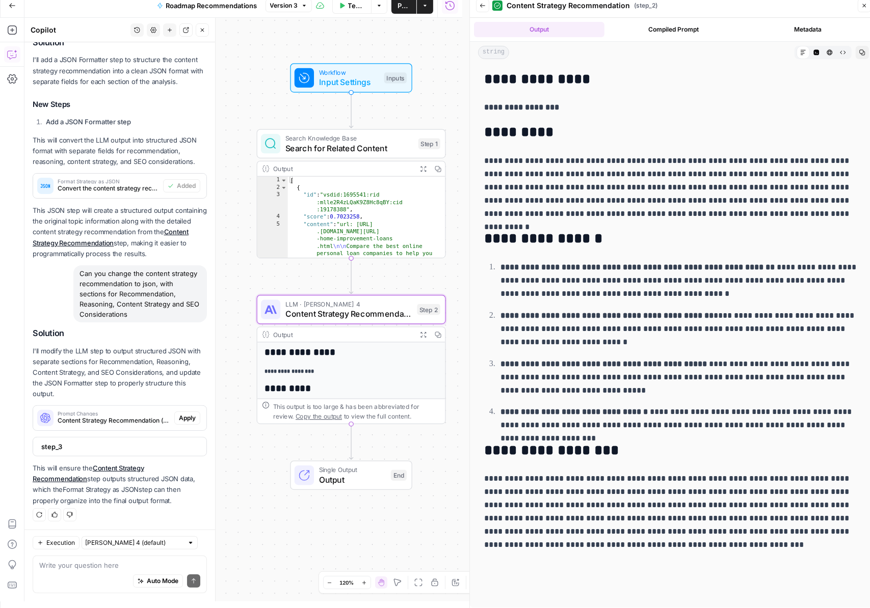
click at [182, 414] on span "Apply" at bounding box center [187, 418] width 17 height 9
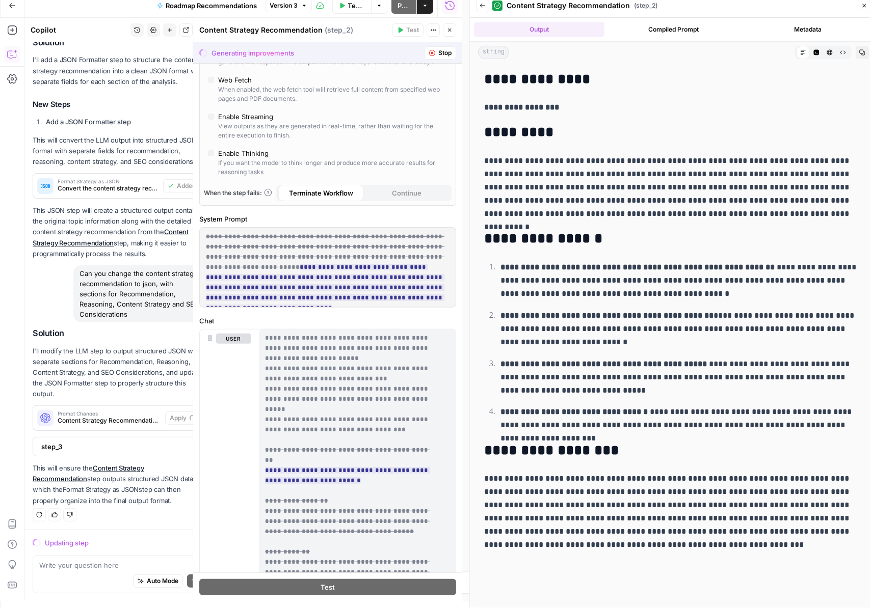
scroll to position [395, 0]
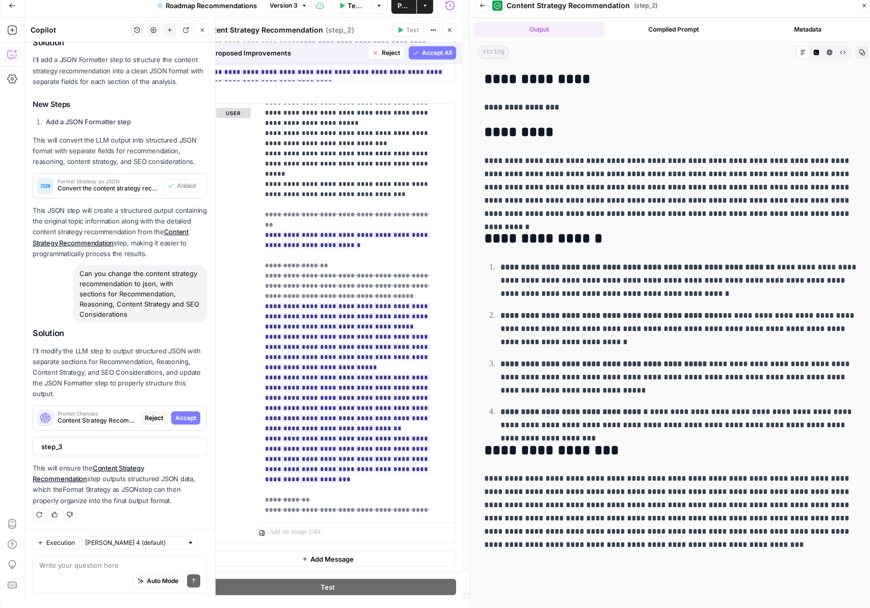
click at [185, 420] on span "Accept" at bounding box center [185, 418] width 21 height 9
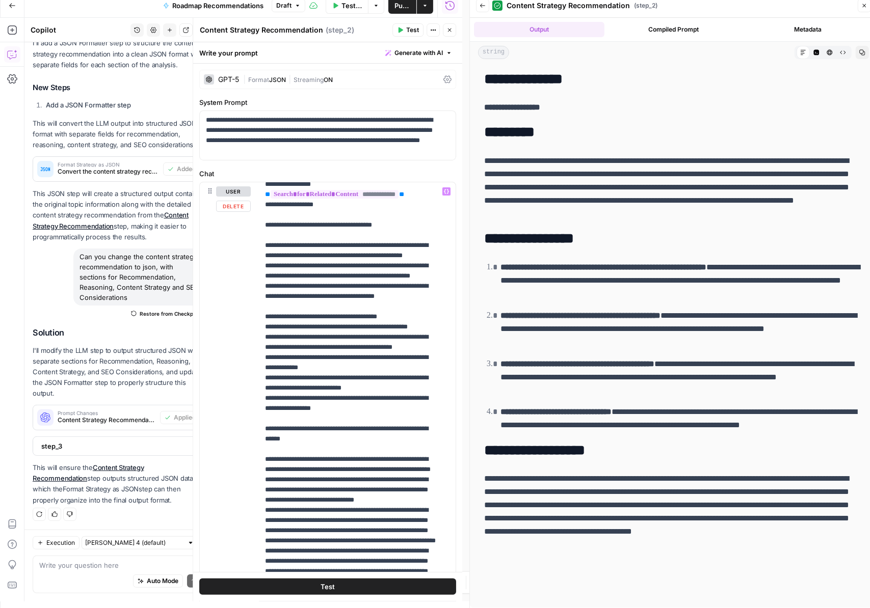
scroll to position [336, 0]
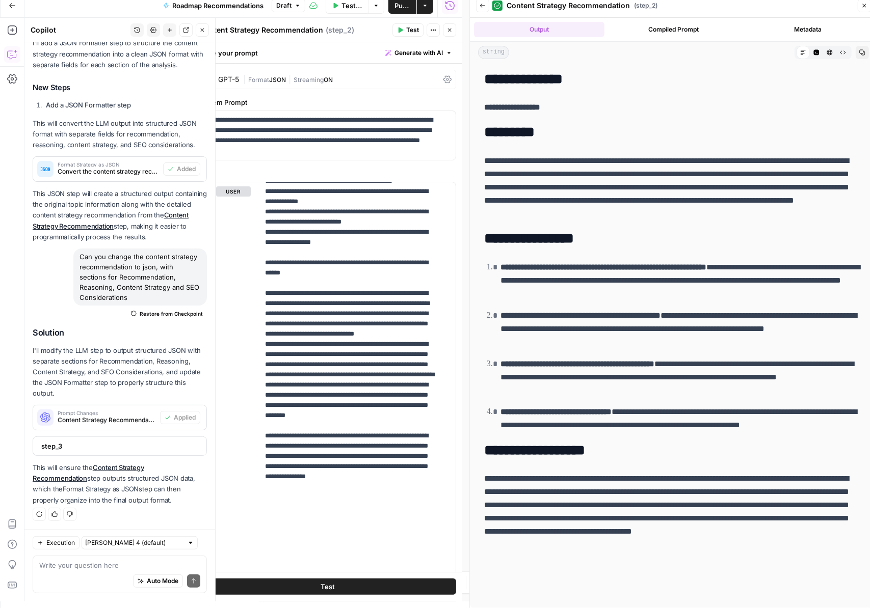
click at [99, 443] on span "step_3" at bounding box center [118, 446] width 155 height 10
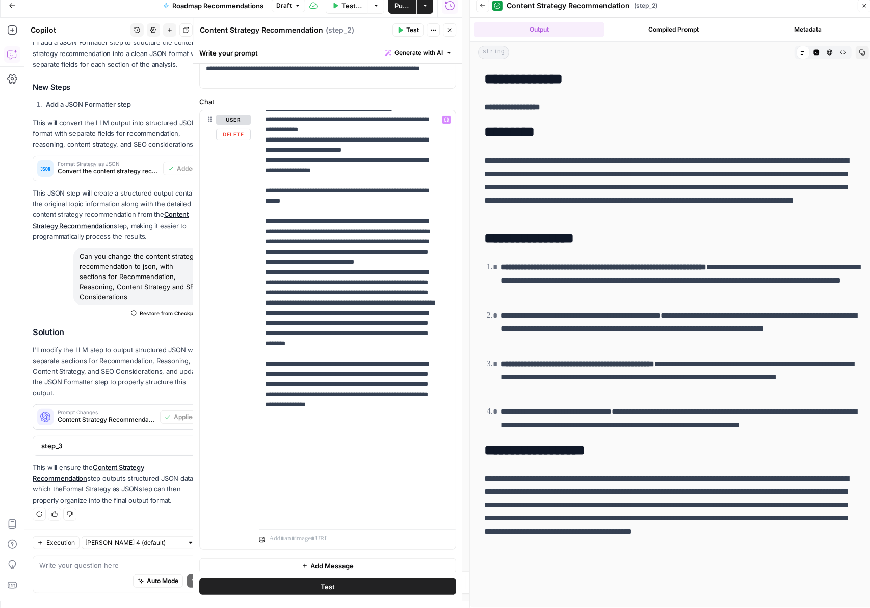
scroll to position [78, 0]
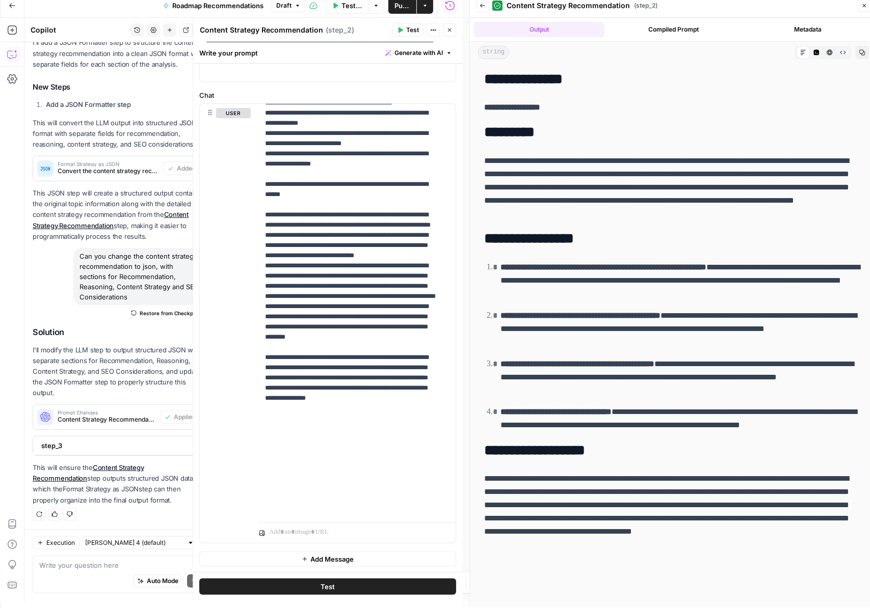
click at [570, 6] on icon "button" at bounding box center [864, 6] width 6 height 6
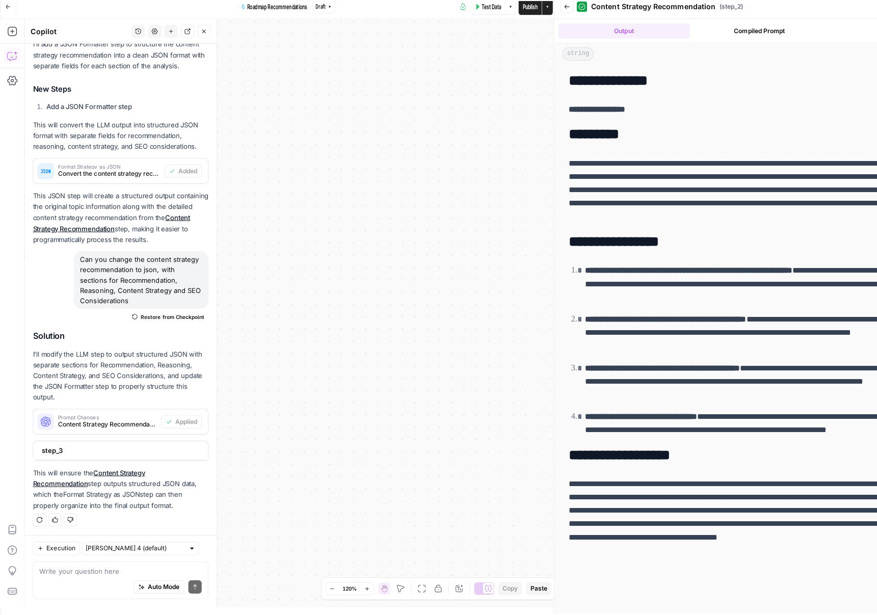
scroll to position [72, 0]
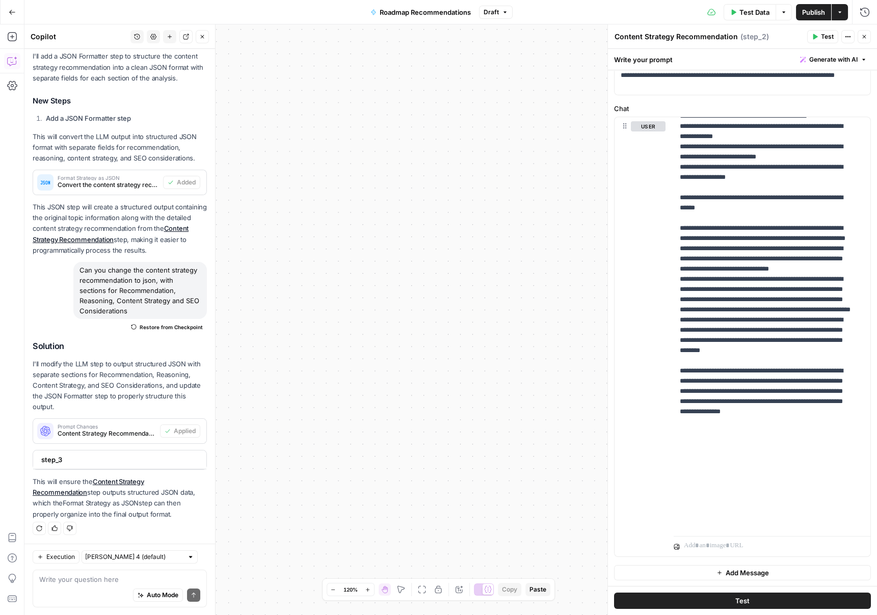
click at [570, 38] on button "Close" at bounding box center [863, 36] width 13 height 13
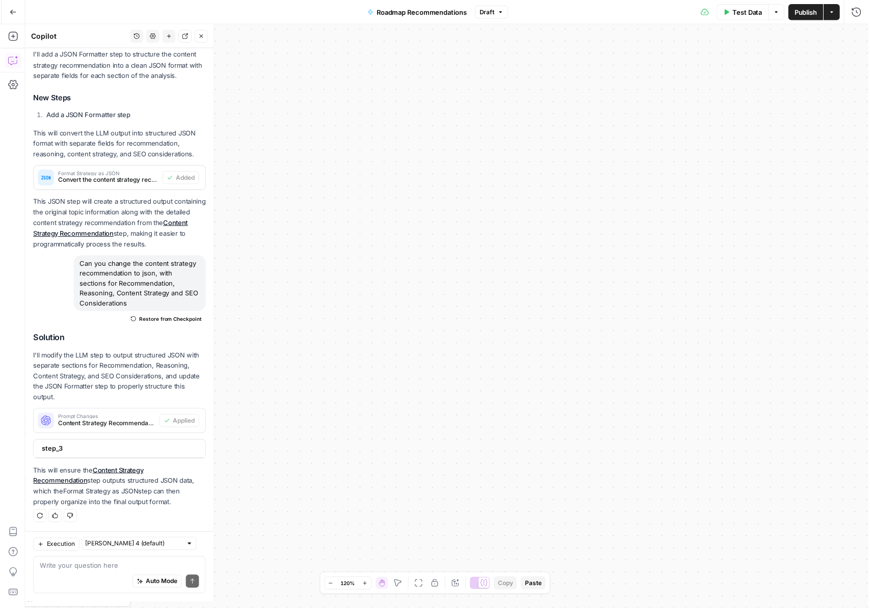
scroll to position [145, 0]
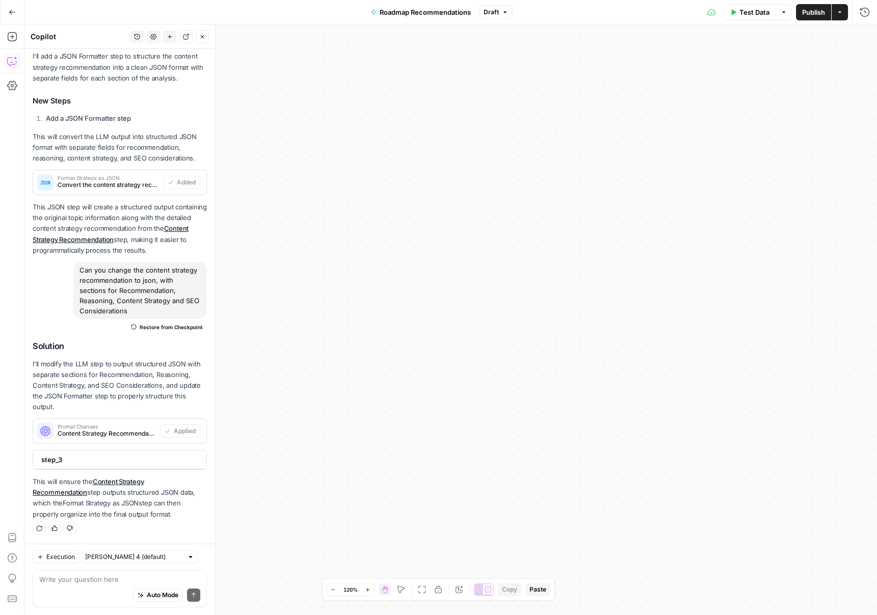
drag, startPoint x: 579, startPoint y: 342, endPoint x: 792, endPoint y: 111, distance: 314.4
click at [570, 189] on div "**********" at bounding box center [450, 319] width 852 height 590
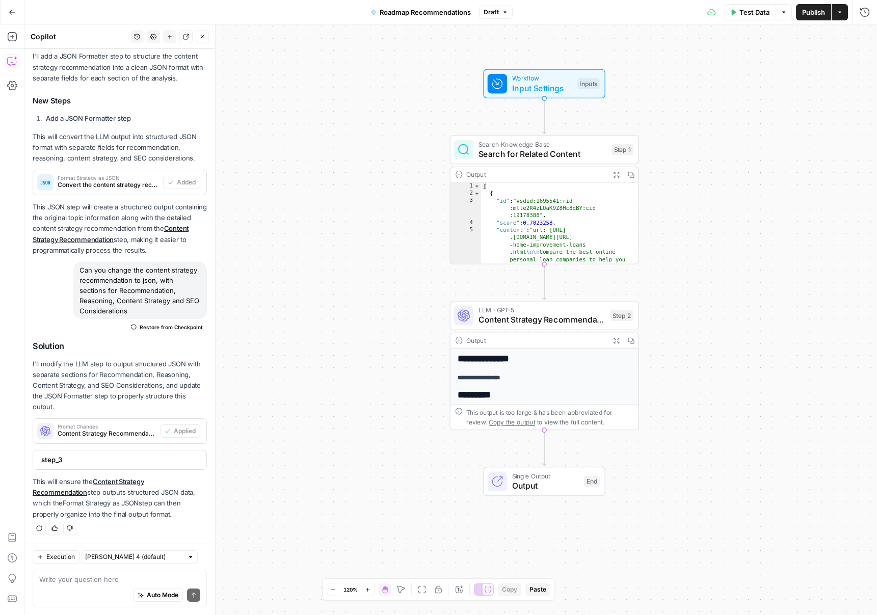
drag, startPoint x: 445, startPoint y: 419, endPoint x: 876, endPoint y: 264, distance: 457.9
click at [570, 264] on html "ConsumerAffairs New Home Browse Insights Opportunities Your Data Recent Grids C…" at bounding box center [438, 307] width 877 height 615
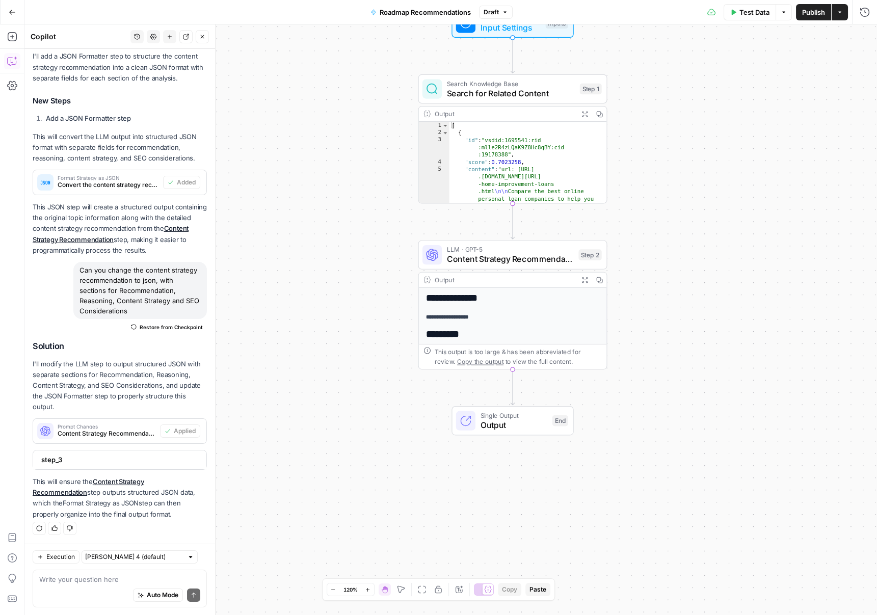
drag, startPoint x: 784, startPoint y: 307, endPoint x: 662, endPoint y: 316, distance: 122.6
click at [570, 267] on div "**********" at bounding box center [450, 319] width 852 height 590
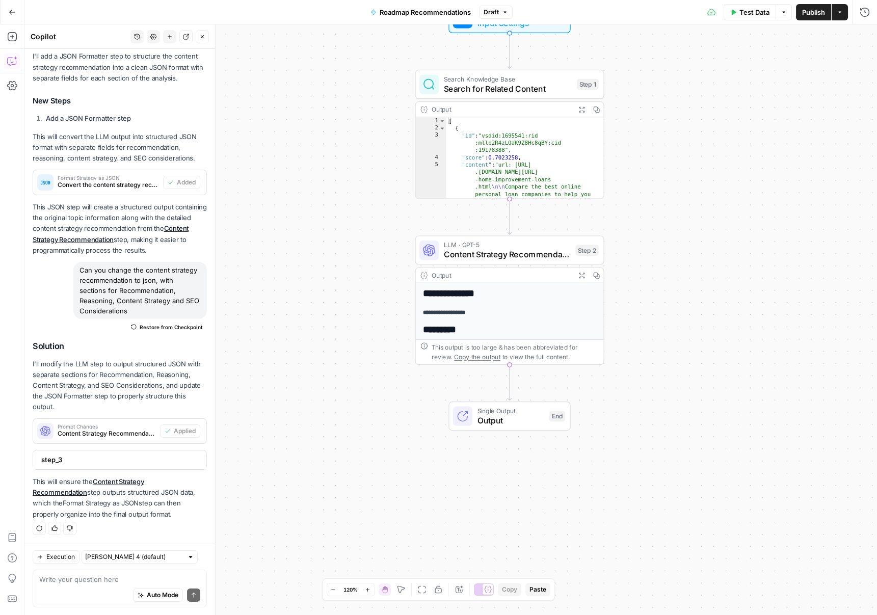
click at [524, 415] on span "Output" at bounding box center [510, 420] width 67 height 12
click at [570, 6] on button "Test Data" at bounding box center [749, 12] width 52 height 16
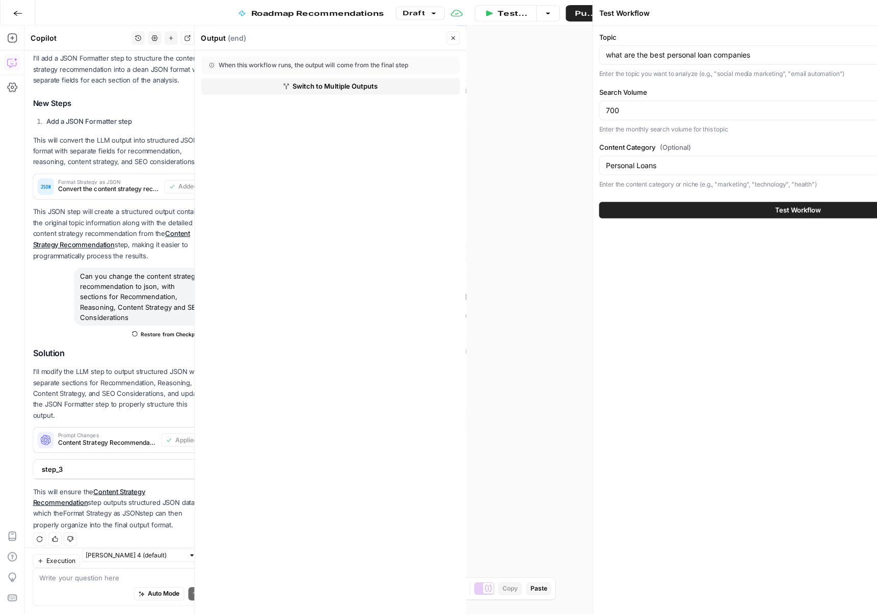
scroll to position [152, 0]
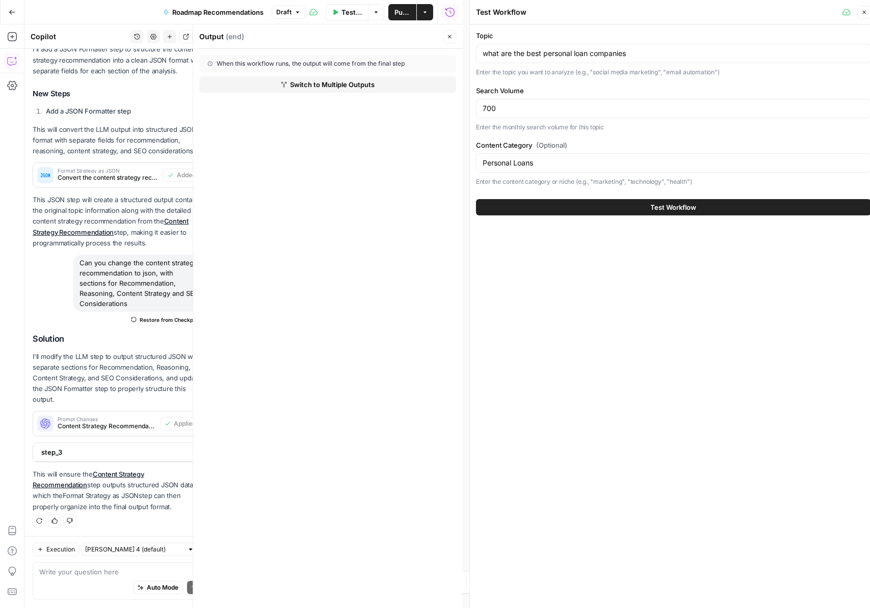
click at [570, 210] on button "Test Workflow" at bounding box center [673, 207] width 395 height 16
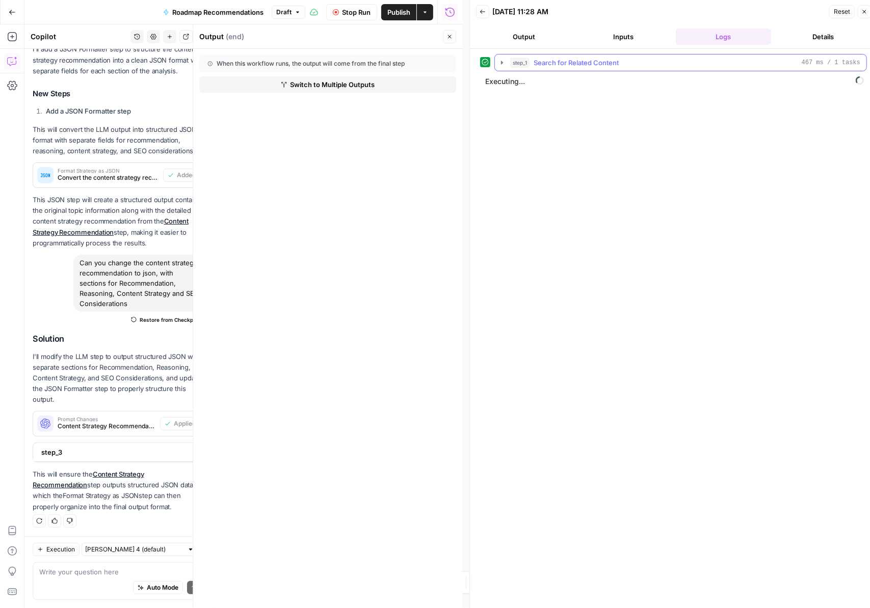
click at [517, 64] on span "step_1" at bounding box center [519, 63] width 19 height 10
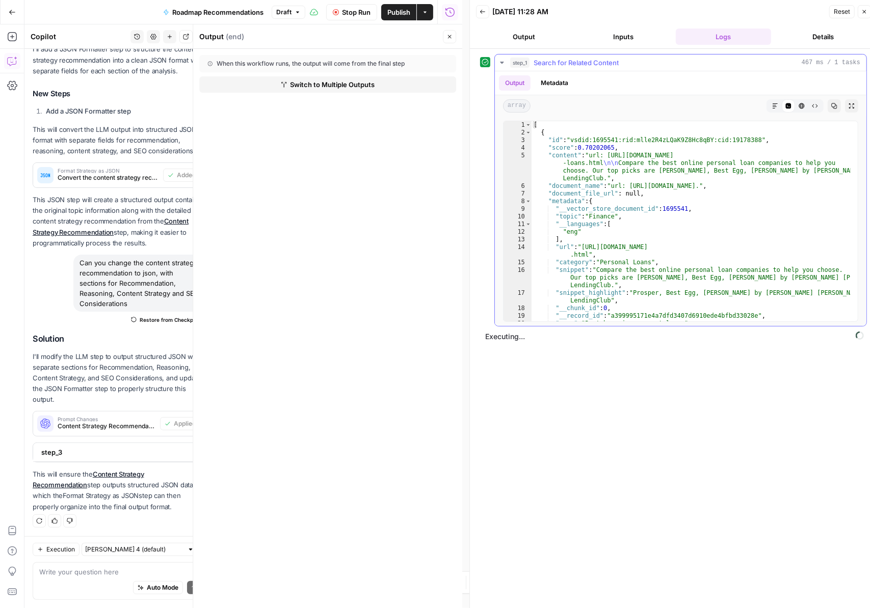
click at [516, 64] on span "step_1" at bounding box center [519, 63] width 19 height 10
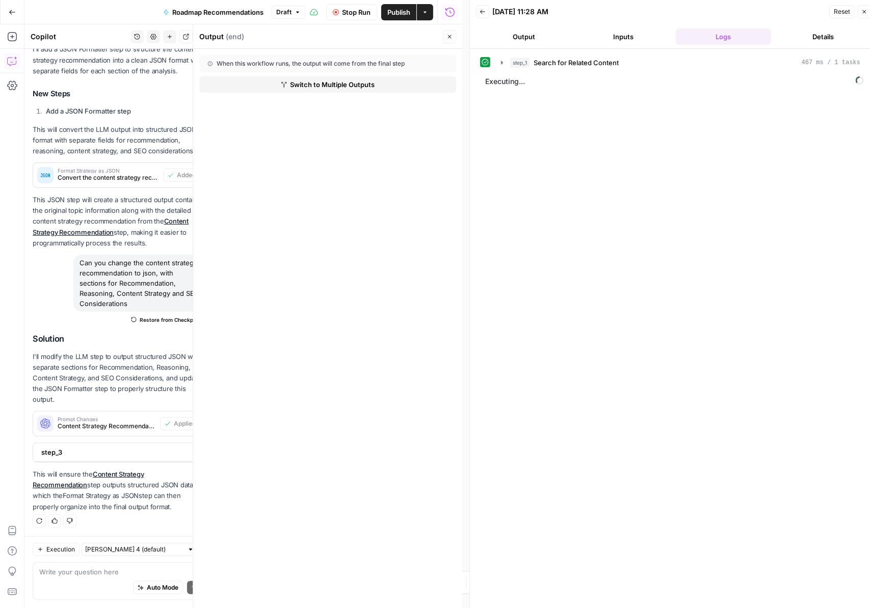
click at [521, 42] on button "Output" at bounding box center [524, 37] width 96 height 16
click at [570, 12] on button "Close" at bounding box center [863, 11] width 13 height 13
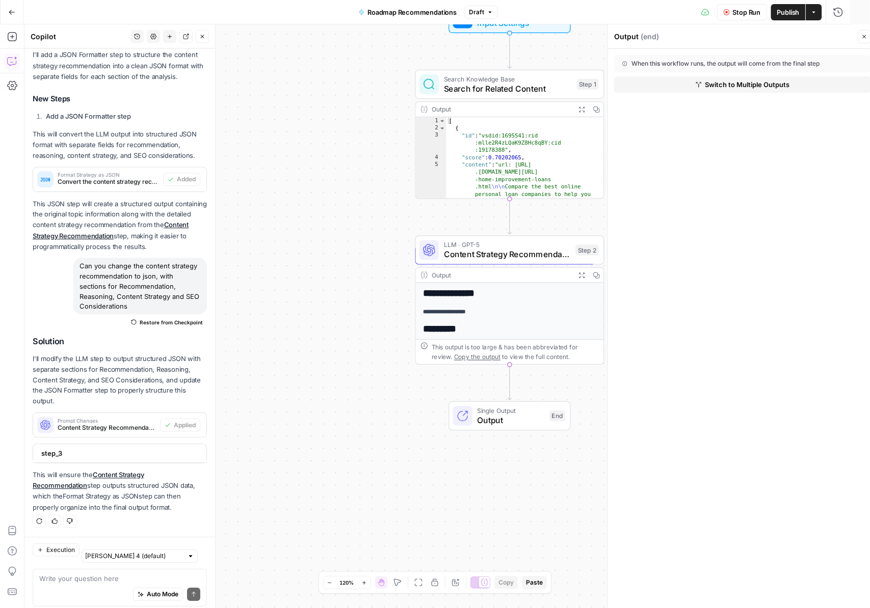
scroll to position [145, 0]
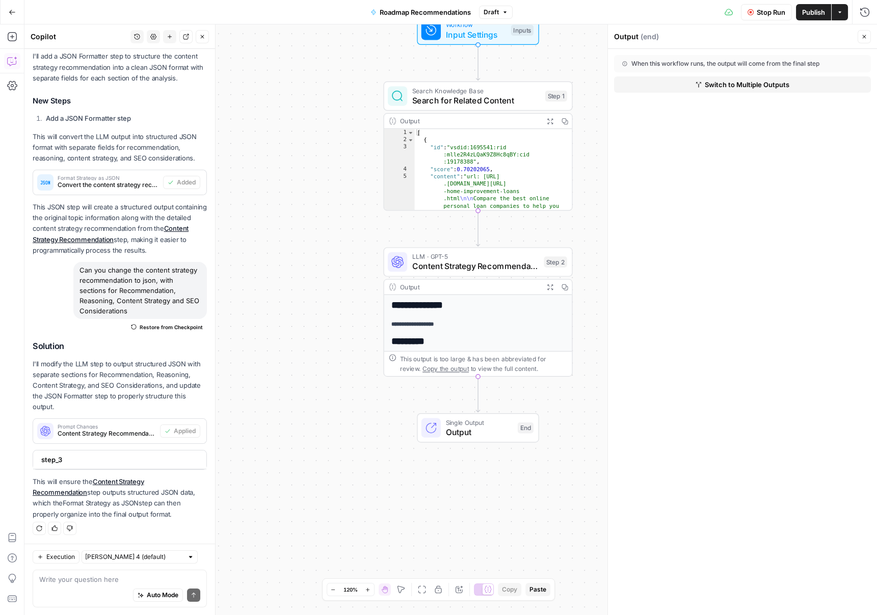
drag, startPoint x: 498, startPoint y: 484, endPoint x: 462, endPoint y: 497, distance: 38.7
click at [466, 496] on div "**********" at bounding box center [450, 319] width 852 height 590
click at [486, 278] on div "**********" at bounding box center [476, 311] width 189 height 129
click at [484, 266] on span "Content Strategy Recommendation" at bounding box center [474, 266] width 127 height 12
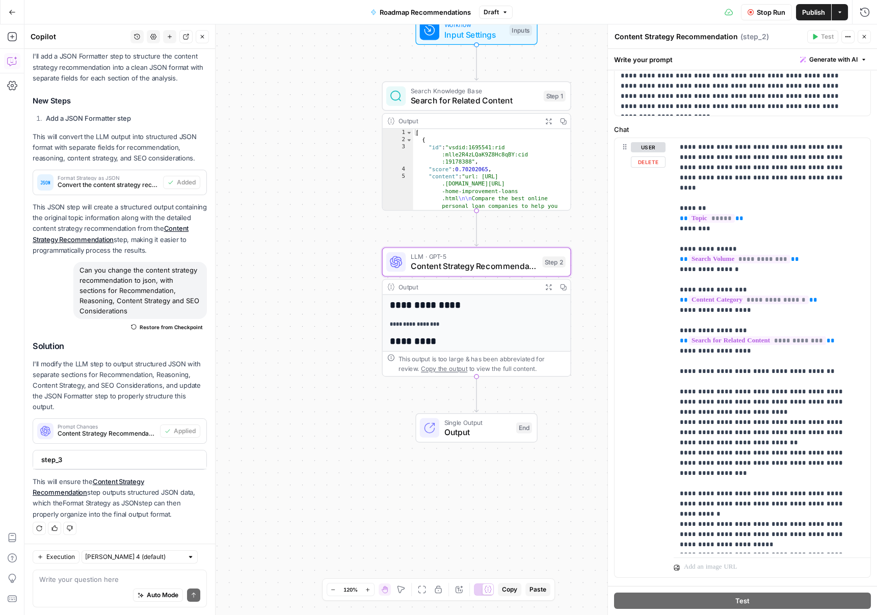
scroll to position [71, 0]
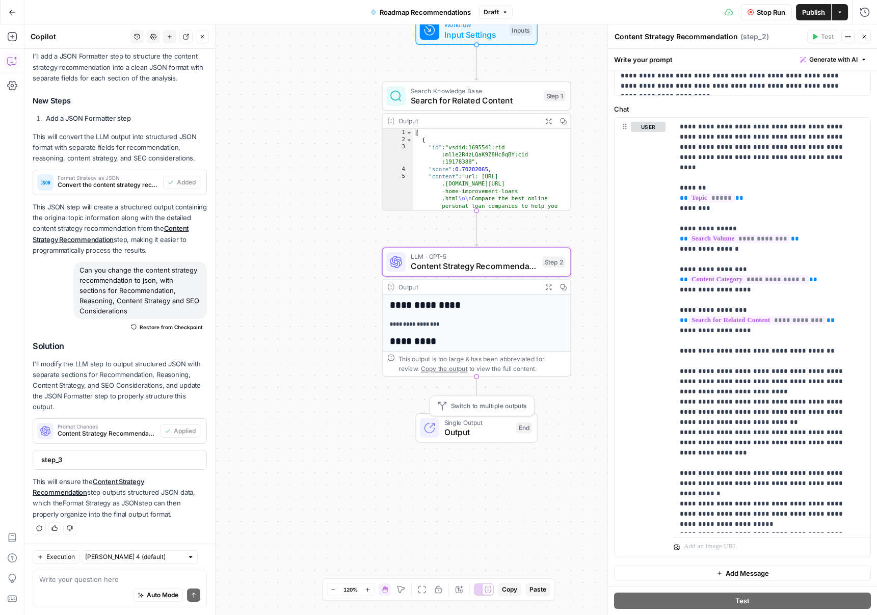
click at [462, 429] on span "Output" at bounding box center [477, 432] width 67 height 12
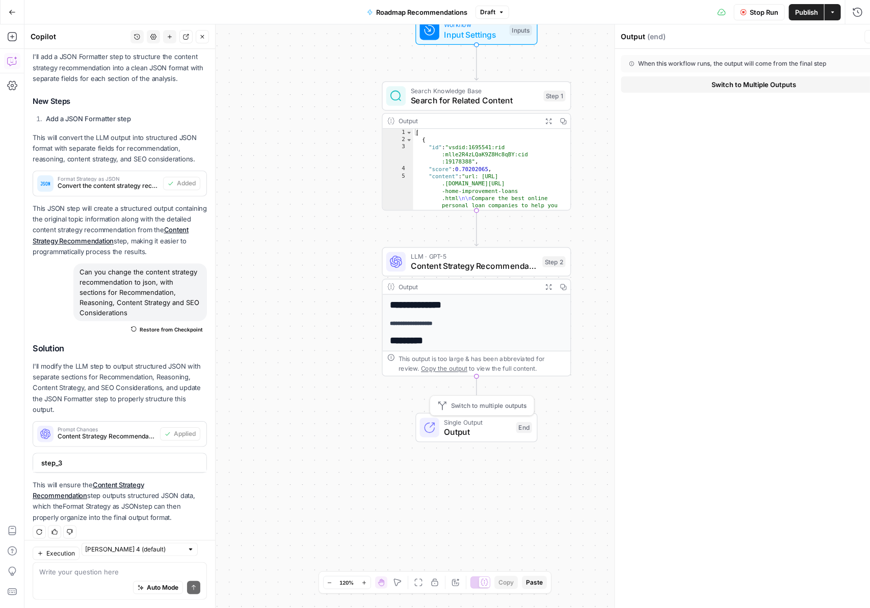
scroll to position [145, 0]
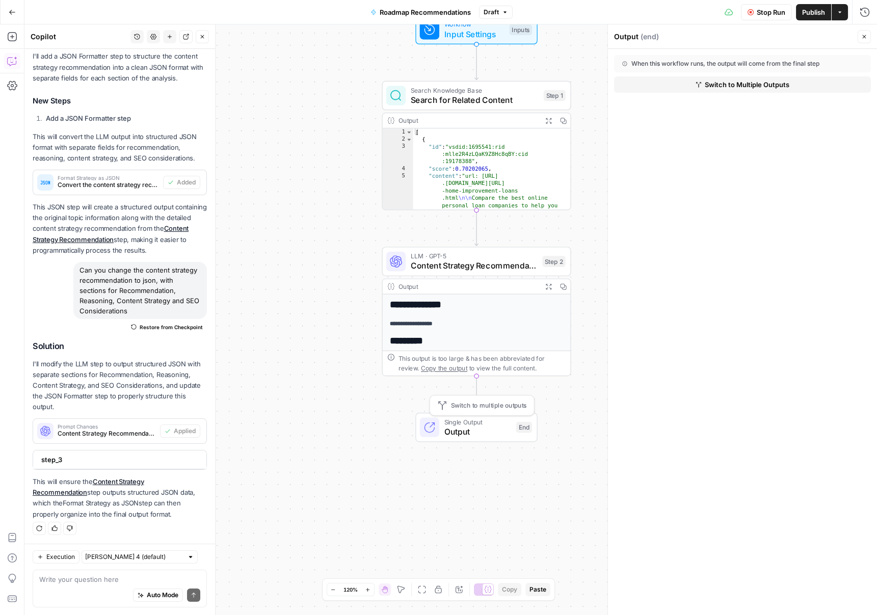
click at [561, 394] on div "**********" at bounding box center [450, 319] width 852 height 590
click at [514, 263] on span "Content Strategy Recommendation" at bounding box center [474, 266] width 127 height 12
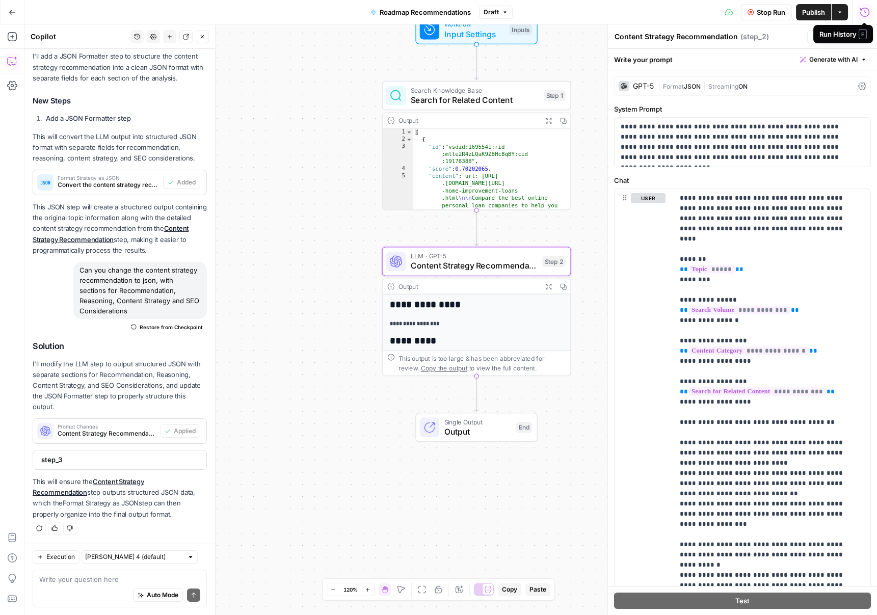
click at [570, 12] on icon "button" at bounding box center [864, 12] width 10 height 10
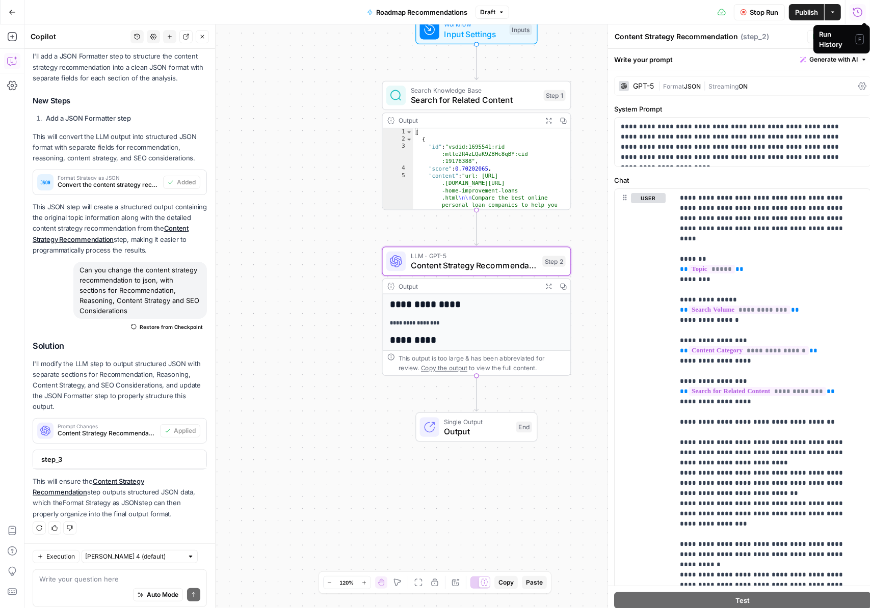
scroll to position [152, 0]
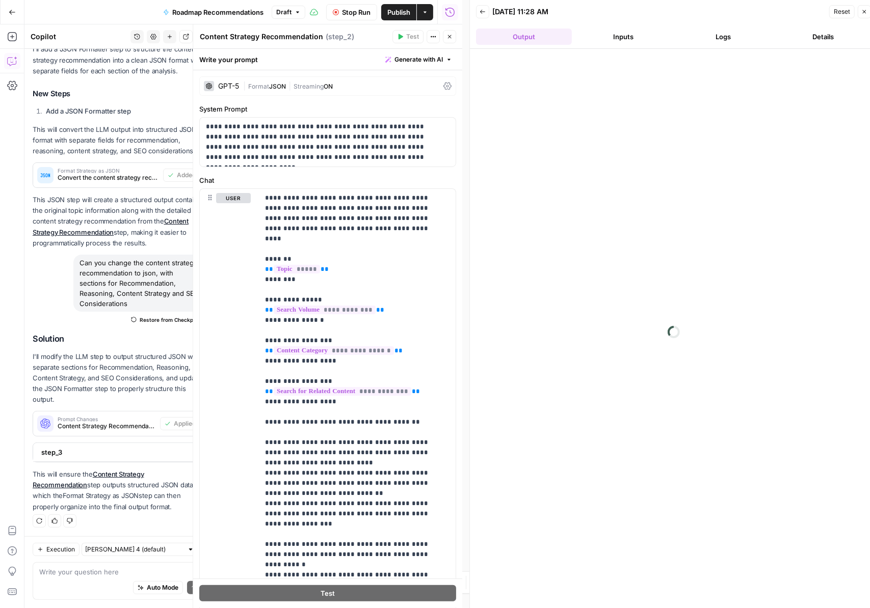
click at [570, 43] on button "Inputs" at bounding box center [624, 37] width 96 height 16
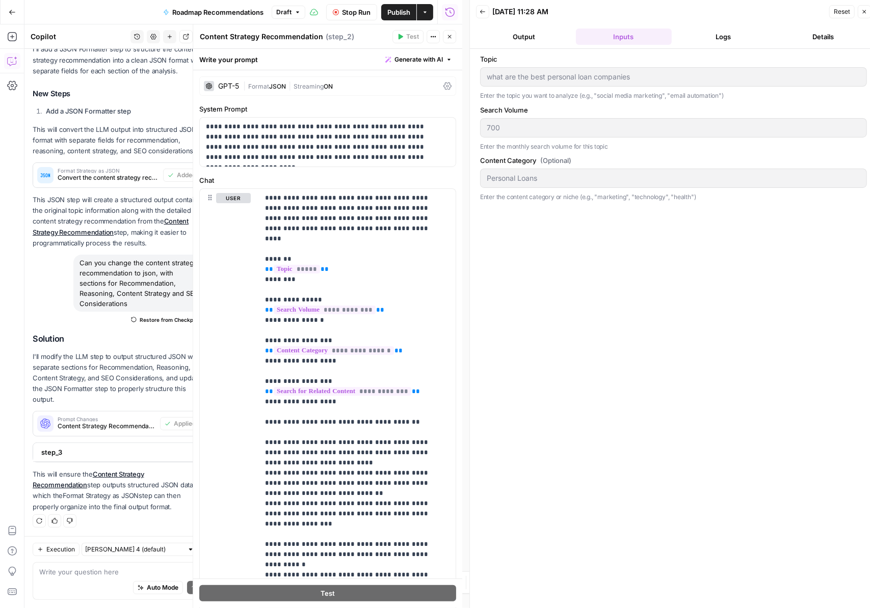
click at [570, 40] on button "Logs" at bounding box center [723, 37] width 96 height 16
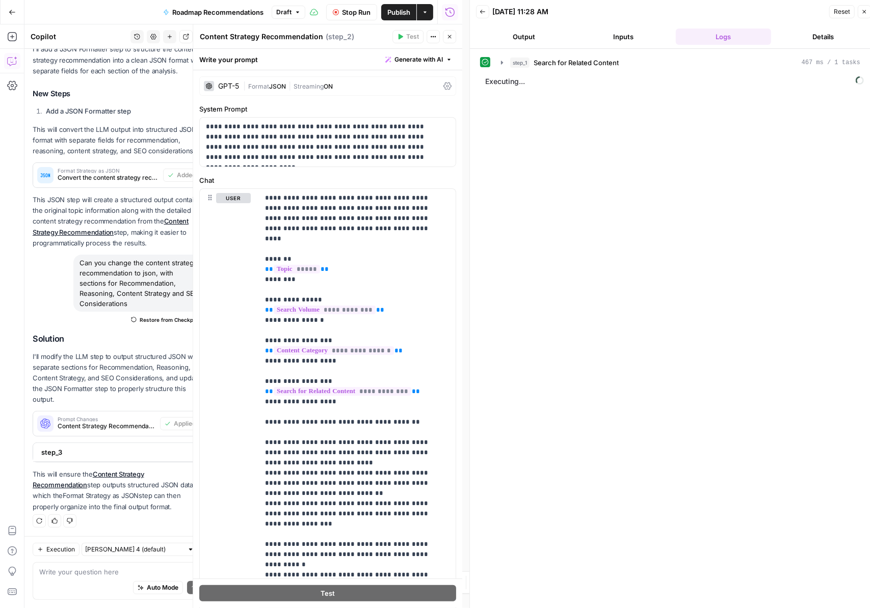
click at [570, 30] on button "Details" at bounding box center [823, 37] width 96 height 16
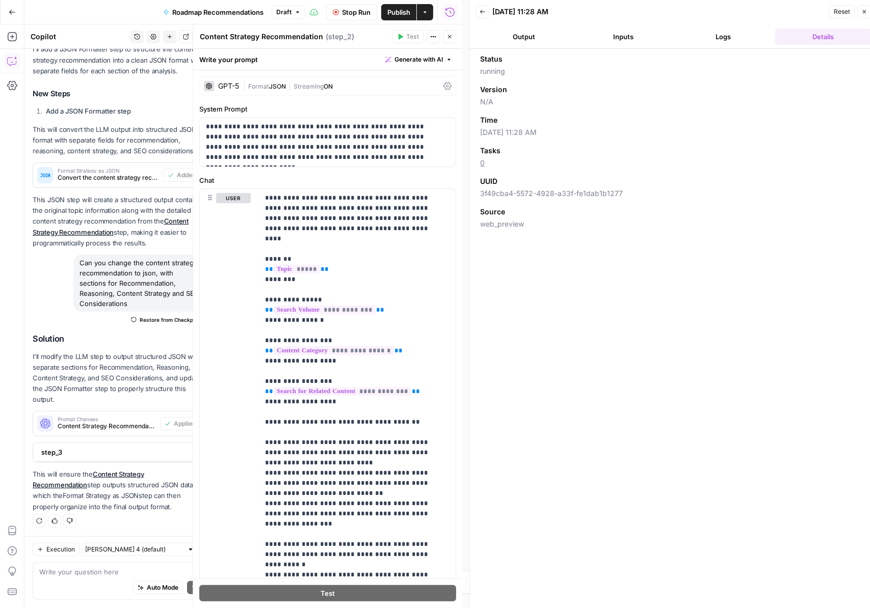
click at [570, 38] on button "Logs" at bounding box center [723, 37] width 96 height 16
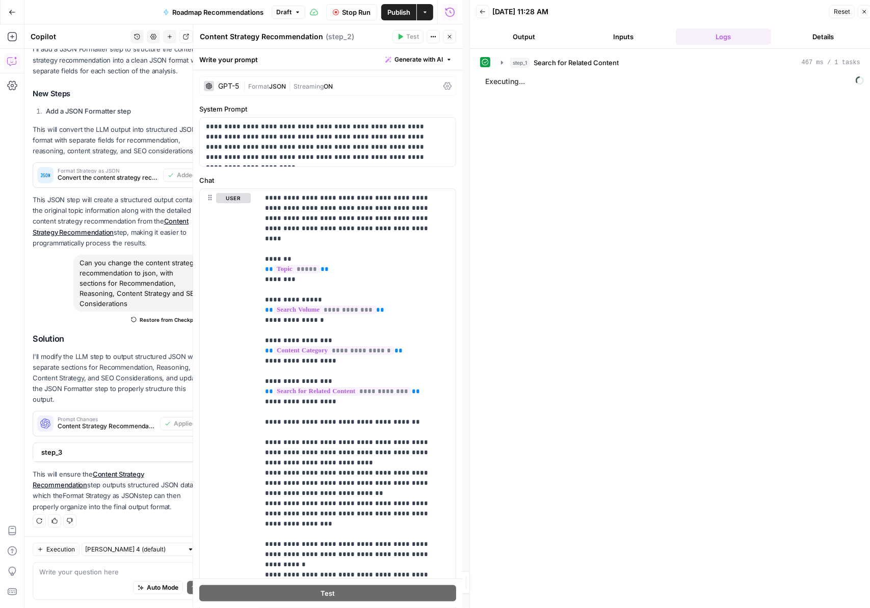
click at [388, 18] on button "Publish" at bounding box center [398, 12] width 35 height 16
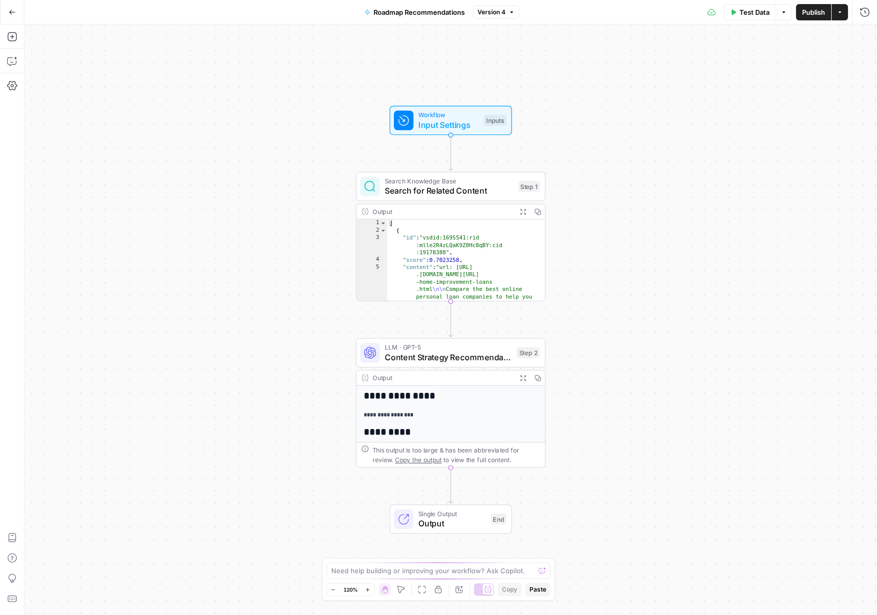
click at [747, 14] on span "Test Data" at bounding box center [754, 12] width 30 height 10
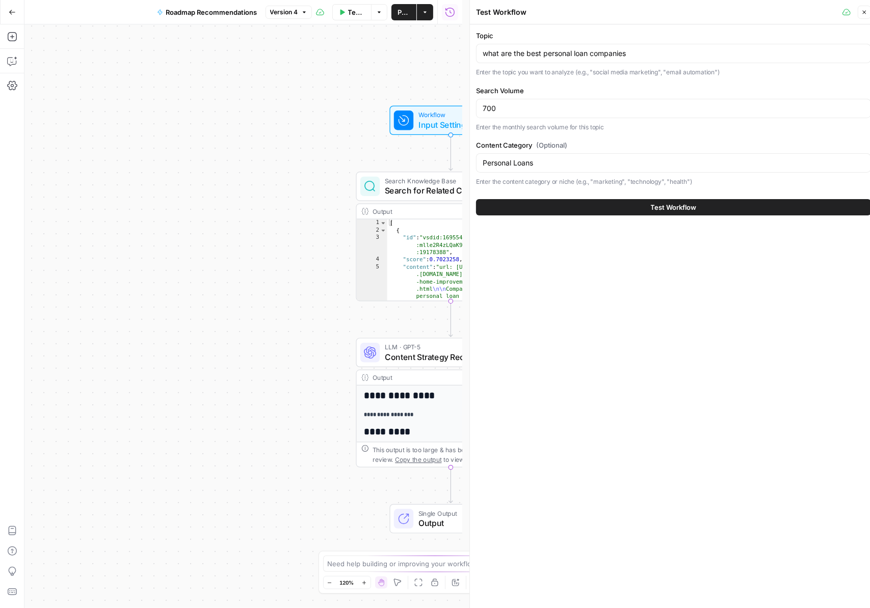
click at [675, 200] on button "Test Workflow" at bounding box center [673, 207] width 395 height 16
click at [416, 351] on span "Content Strategy Recommendation" at bounding box center [448, 357] width 127 height 12
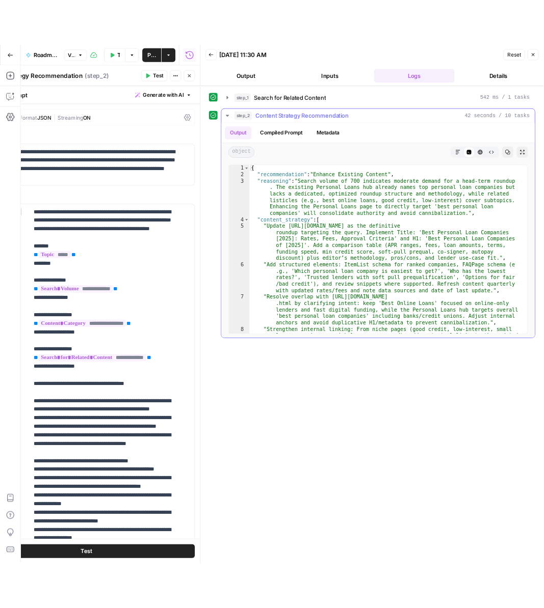
scroll to position [113, 0]
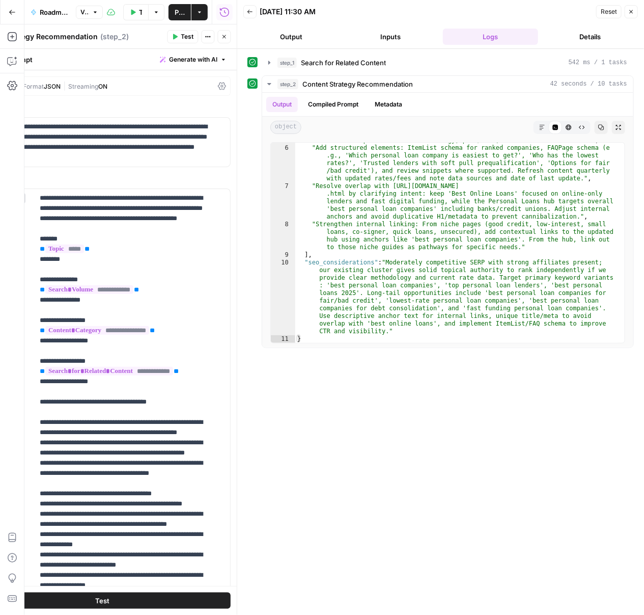
click at [298, 37] on button "Output" at bounding box center [291, 37] width 96 height 16
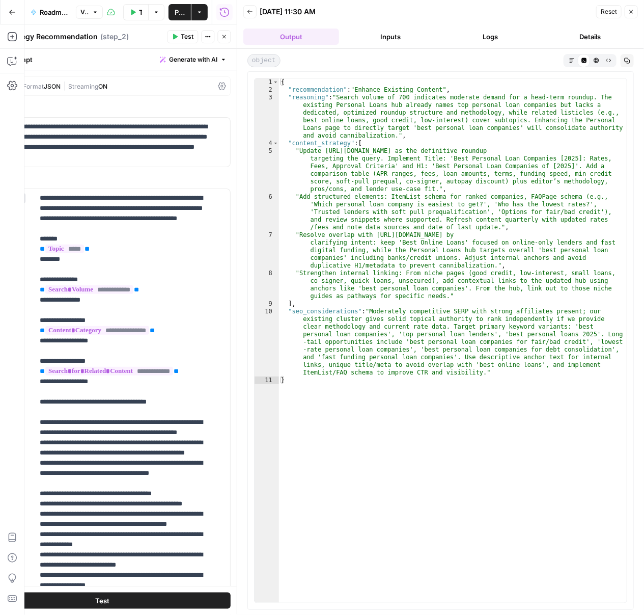
click at [177, 21] on div "Test Data Options Publish Actions Run History" at bounding box center [170, 12] width 134 height 24
click at [177, 15] on span "Publish" at bounding box center [180, 12] width 10 height 10
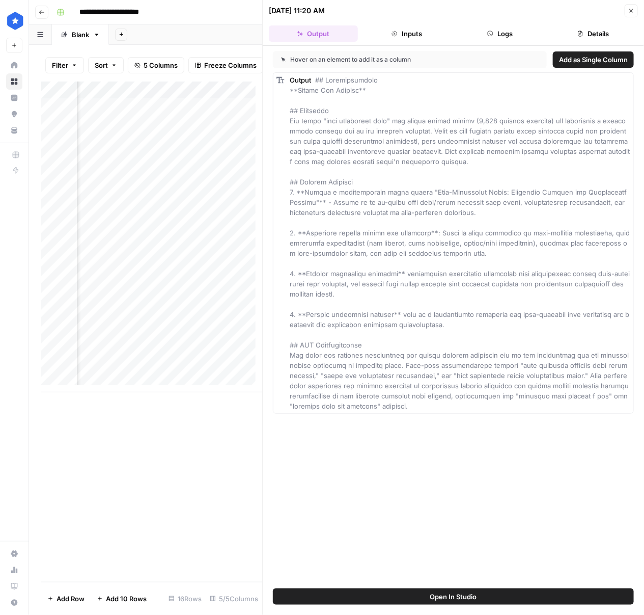
scroll to position [0, 501]
click at [240, 94] on div "Add Column" at bounding box center [151, 237] width 221 height 311
click at [222, 198] on span "Remove Column" at bounding box center [219, 197] width 89 height 10
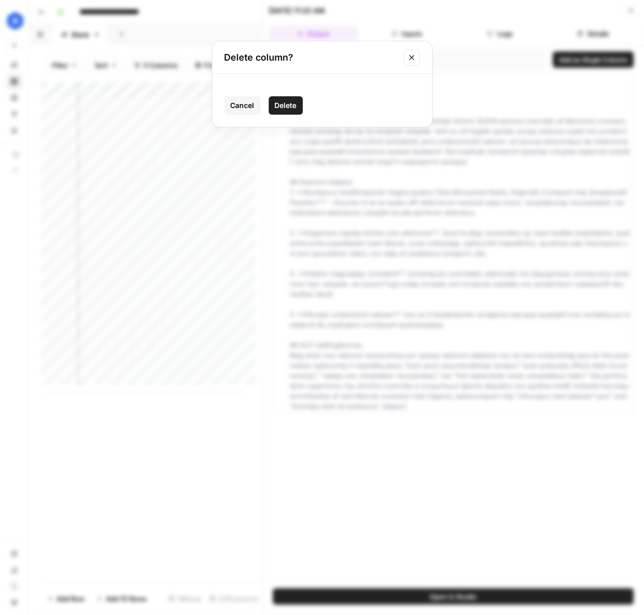
click at [291, 98] on button "Delete" at bounding box center [286, 105] width 34 height 18
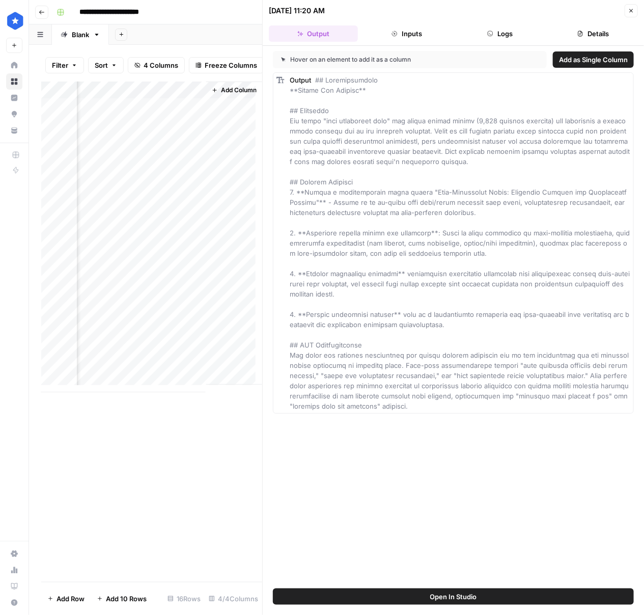
scroll to position [0, 457]
click at [112, 113] on div "Add Column" at bounding box center [151, 237] width 221 height 311
click at [219, 116] on div "Add Column" at bounding box center [151, 237] width 221 height 311
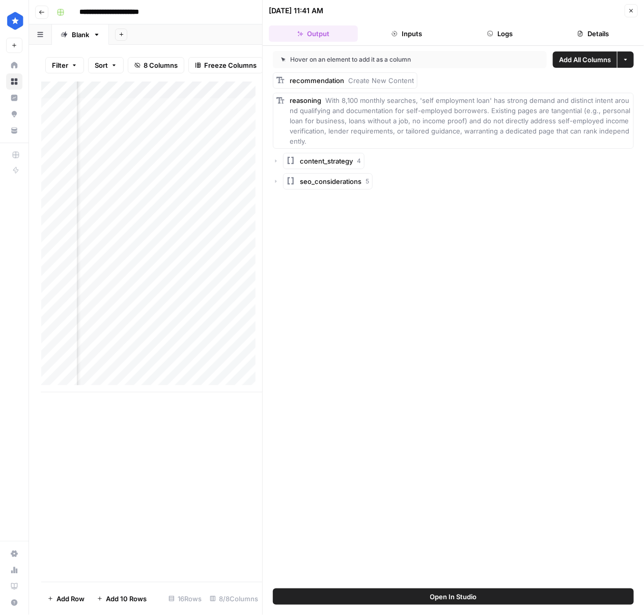
click at [580, 64] on span "Add All Columns" at bounding box center [585, 60] width 52 height 10
drag, startPoint x: 146, startPoint y: 399, endPoint x: 155, endPoint y: 398, distance: 8.7
click at [155, 399] on div "Add Column" at bounding box center [151, 332] width 221 height 500
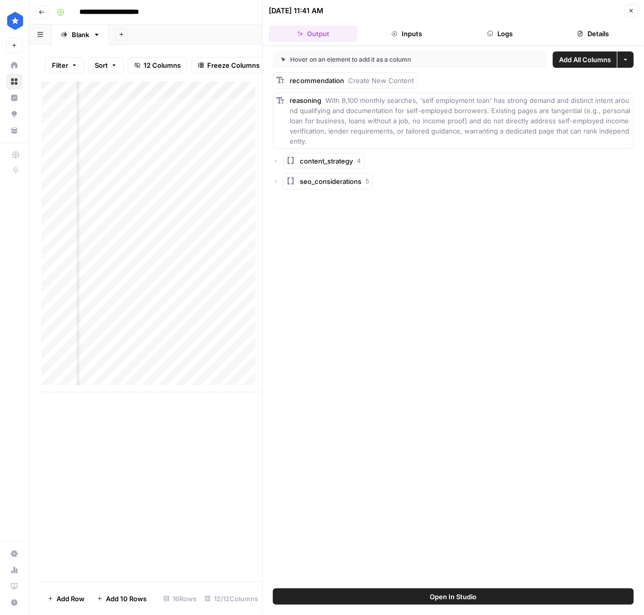
scroll to position [0, 850]
click at [139, 111] on div "Add Column" at bounding box center [151, 237] width 221 height 311
click at [139, 111] on body "**********" at bounding box center [322, 307] width 644 height 615
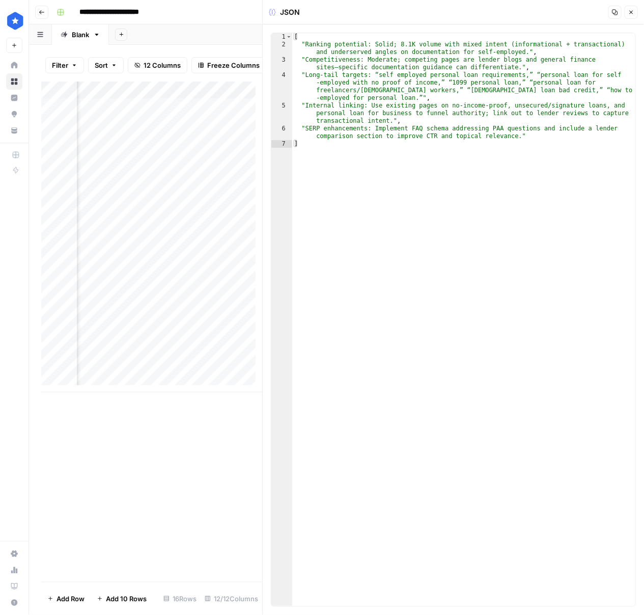
click at [210, 115] on div "Add Column" at bounding box center [151, 237] width 221 height 311
drag, startPoint x: 186, startPoint y: 227, endPoint x: 181, endPoint y: 253, distance: 26.5
click at [186, 227] on div "Add Column" at bounding box center [151, 237] width 221 height 311
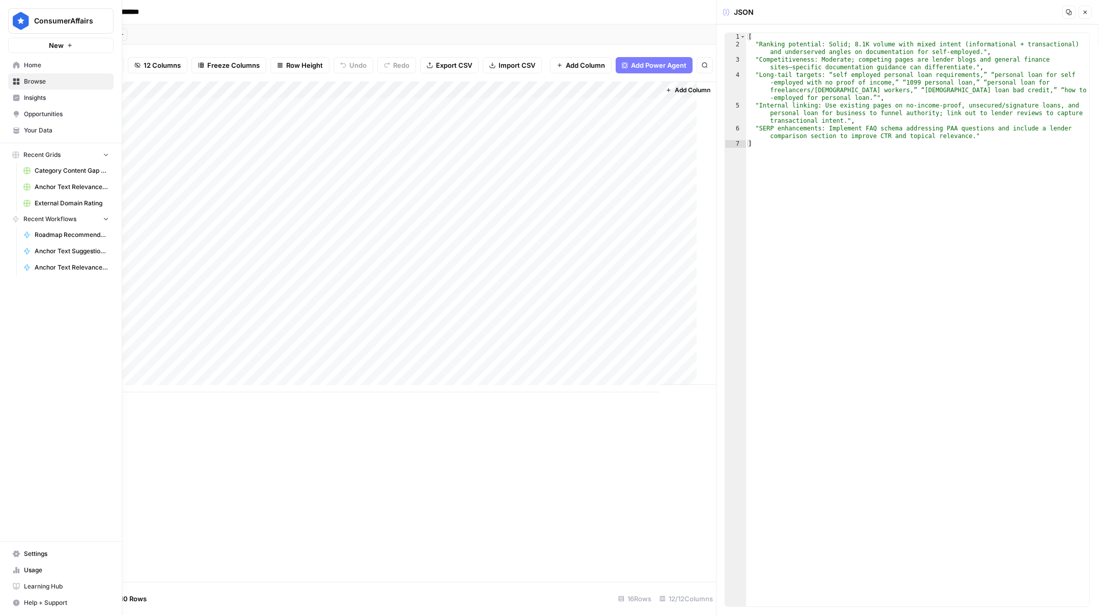
scroll to position [0, 736]
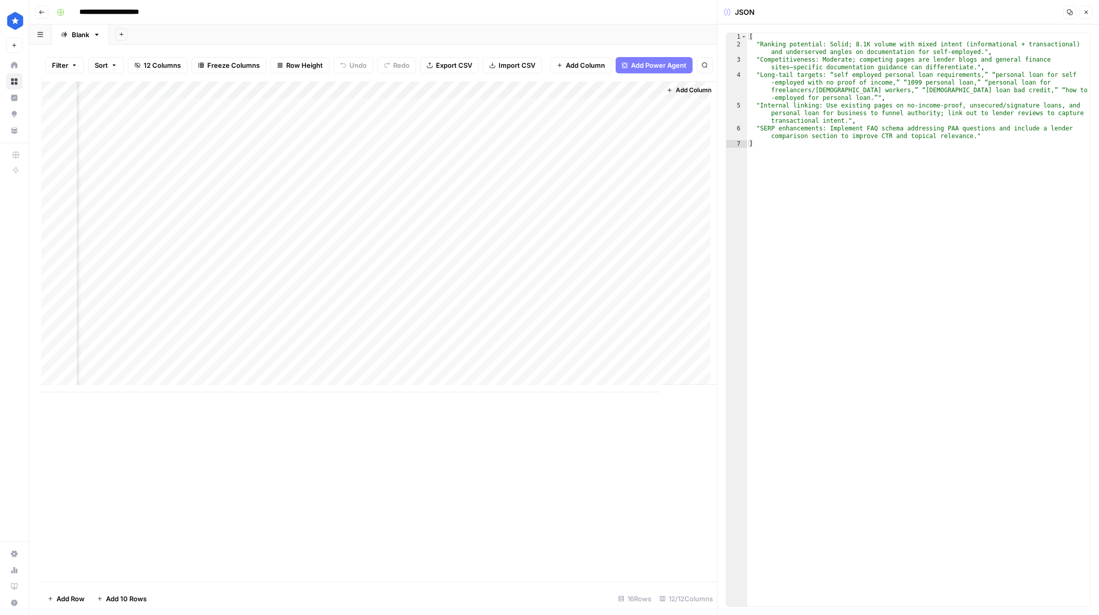
click at [368, 90] on div "Add Column" at bounding box center [379, 237] width 676 height 311
click at [347, 185] on span "Remove Column" at bounding box center [351, 190] width 89 height 10
click at [518, 108] on span "Delete" at bounding box center [513, 105] width 22 height 10
click at [457, 90] on div "Add Column" at bounding box center [379, 237] width 676 height 311
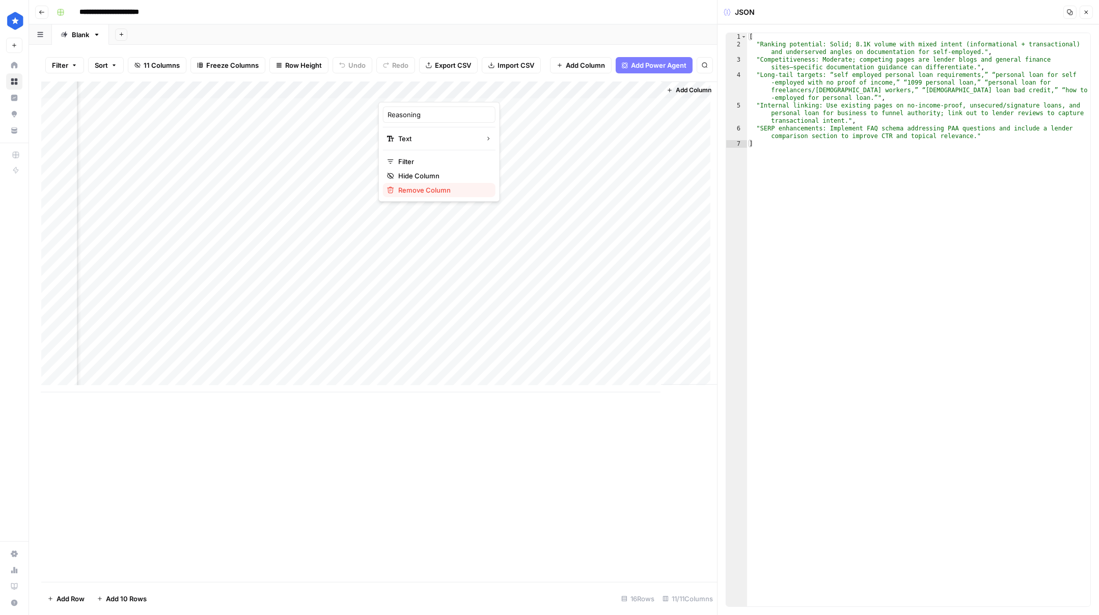
click at [421, 193] on span "Remove Column" at bounding box center [442, 190] width 89 height 10
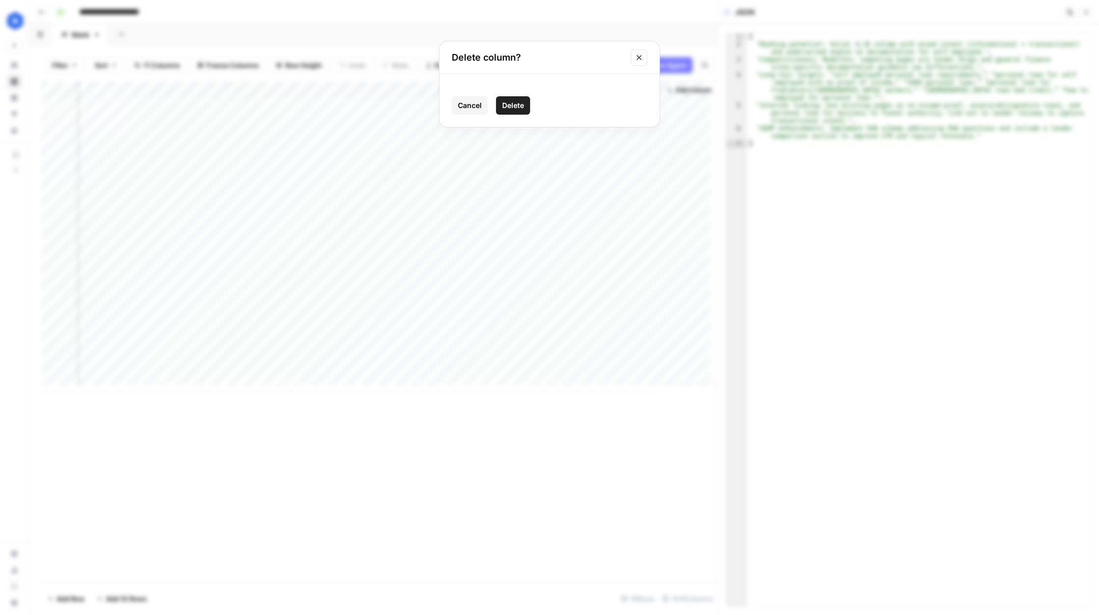
click at [508, 108] on span "Delete" at bounding box center [513, 105] width 22 height 10
click at [554, 90] on div "Add Column" at bounding box center [379, 237] width 676 height 311
click at [396, 177] on div "Add Column" at bounding box center [379, 237] width 676 height 311
click at [553, 91] on div "Add Column" at bounding box center [379, 237] width 676 height 311
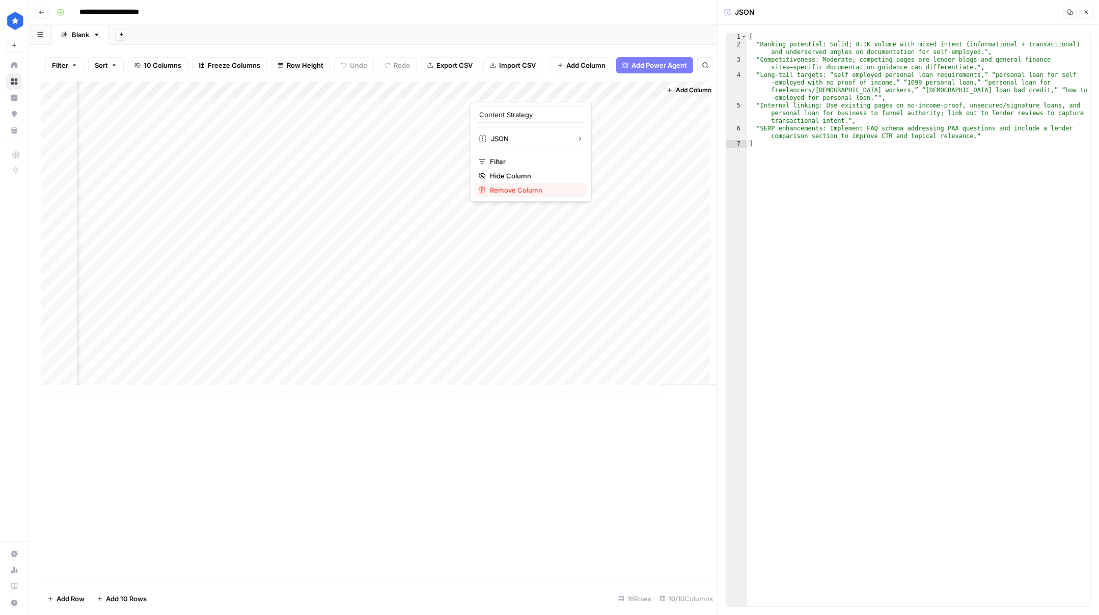
click at [519, 187] on span "Remove Column" at bounding box center [534, 190] width 89 height 10
click at [518, 108] on span "Delete" at bounding box center [513, 105] width 22 height 10
click at [642, 91] on div "Add Column" at bounding box center [379, 237] width 676 height 311
click at [604, 189] on span "Remove Column" at bounding box center [626, 190] width 89 height 10
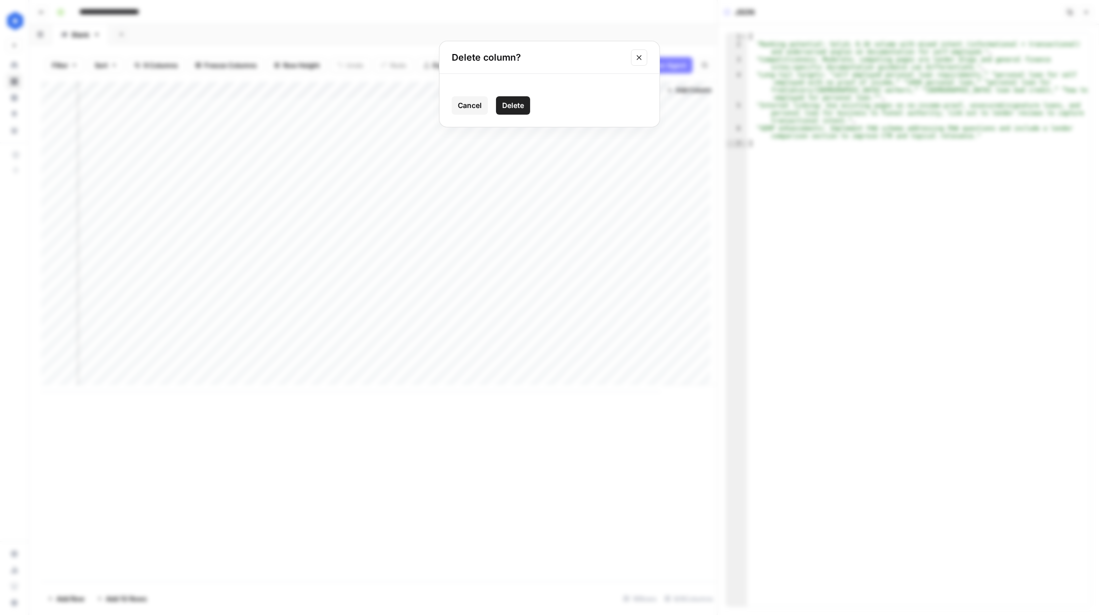
click at [520, 104] on span "Delete" at bounding box center [513, 105] width 22 height 10
click at [419, 107] on div "Add Column" at bounding box center [379, 237] width 676 height 311
click at [422, 108] on div "Add Column" at bounding box center [379, 237] width 676 height 311
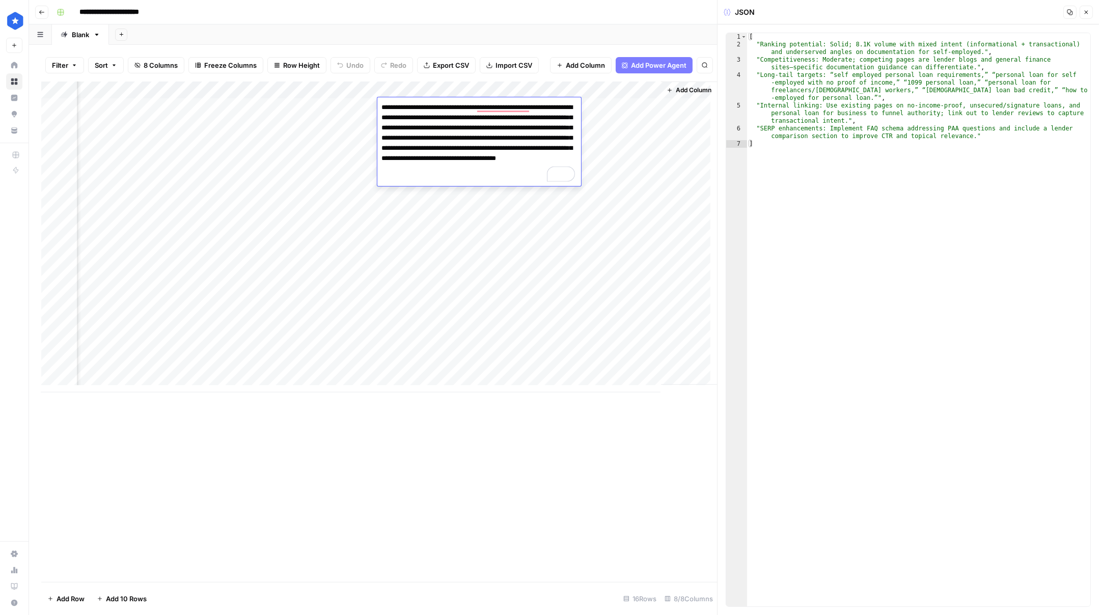
click at [475, 289] on div "Add Column" at bounding box center [379, 237] width 676 height 311
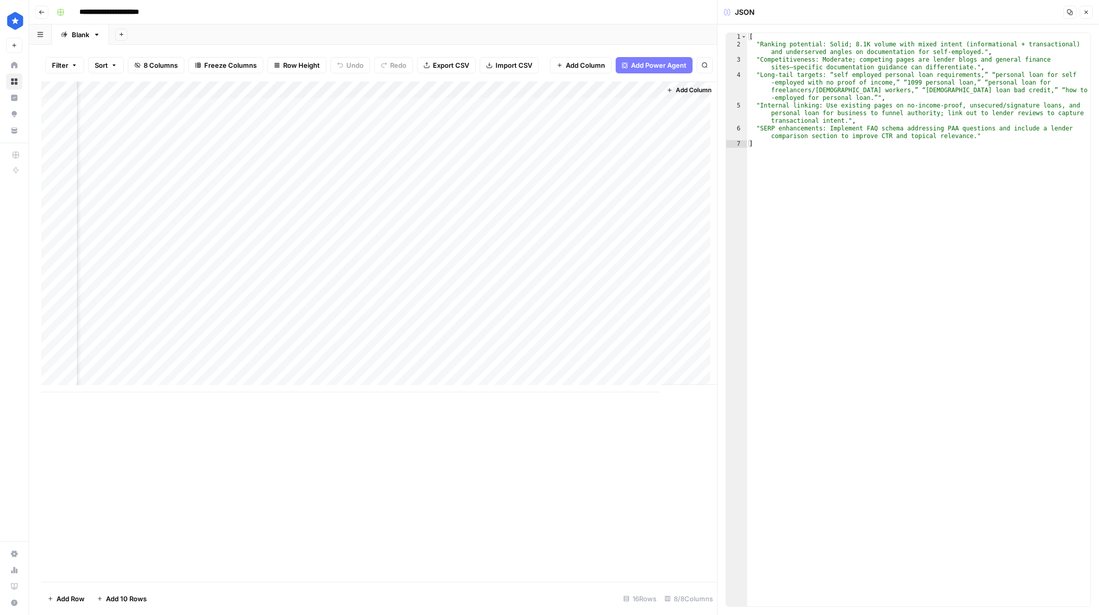
click at [509, 105] on div "Add Column" at bounding box center [379, 237] width 676 height 311
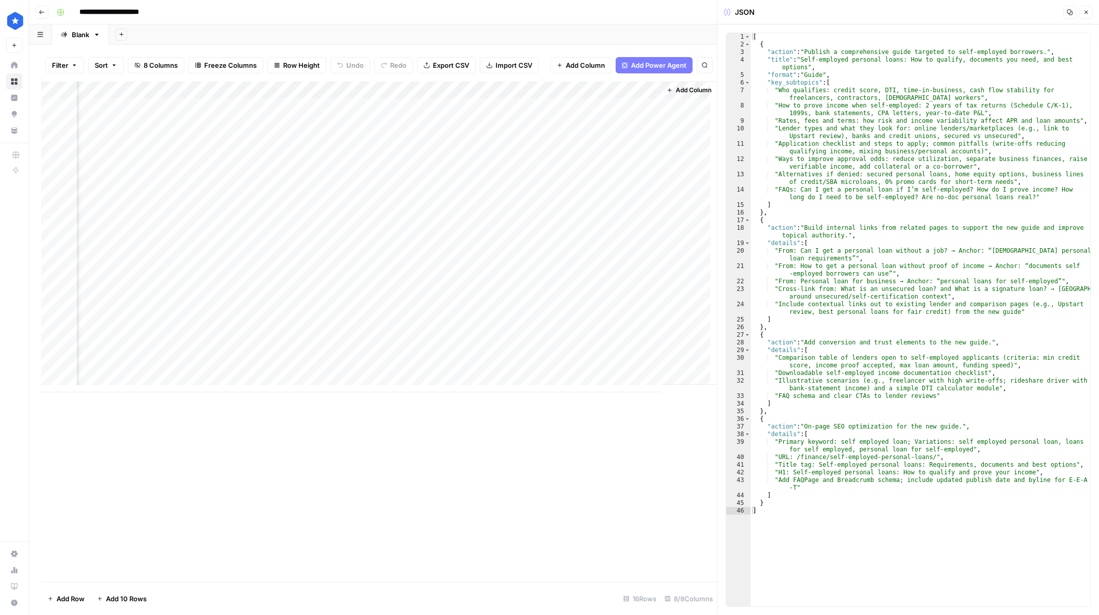
click at [644, 48] on div "[ { "action" : "Publish a comprehensive guide targeted to self-employed borrowe…" at bounding box center [921, 327] width 340 height 588
click at [644, 80] on div "[ { "action" : "Publish a comprehensive guide targeted to self-employed borrowe…" at bounding box center [921, 327] width 340 height 588
drag, startPoint x: 828, startPoint y: 175, endPoint x: 822, endPoint y: 200, distance: 25.6
click at [644, 178] on div "[ { "action" : "Publish a comprehensive guide targeted to self-employed borrowe…" at bounding box center [921, 327] width 340 height 588
drag, startPoint x: 803, startPoint y: 242, endPoint x: 798, endPoint y: 286, distance: 44.1
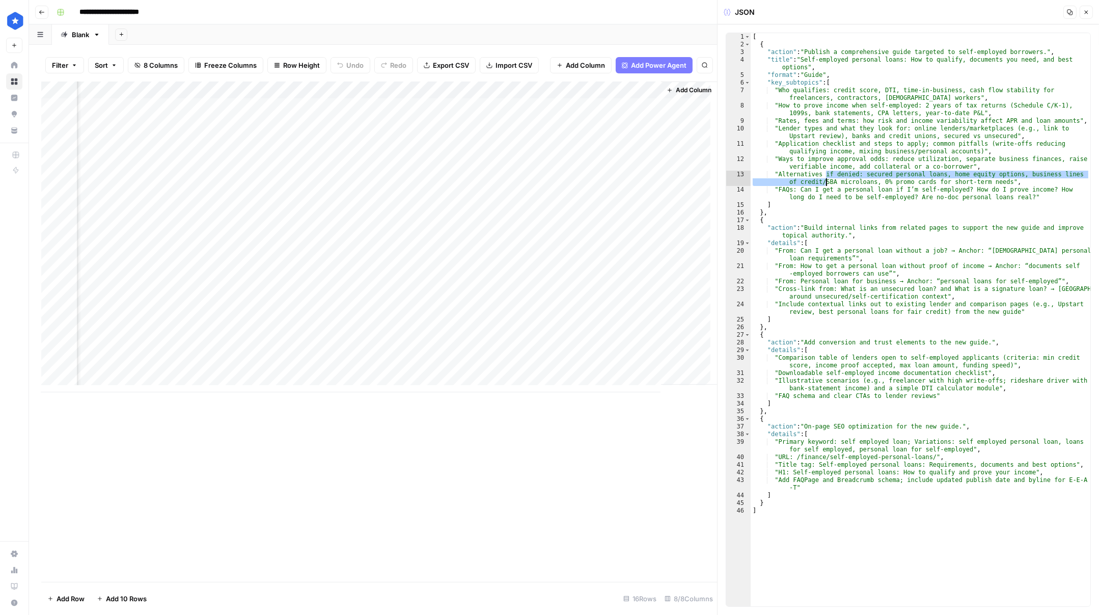
click at [644, 243] on div "[ { "action" : "Publish a comprehensive guide targeted to self-employed borrowe…" at bounding box center [921, 327] width 340 height 588
click at [644, 362] on div "[ { "action" : "Publish a comprehensive guide targeted to self-employed borrowe…" at bounding box center [921, 327] width 340 height 588
click at [644, 241] on div "[ { "action" : "Publish a comprehensive guide targeted to self-employed borrowe…" at bounding box center [921, 327] width 340 height 588
click at [644, 102] on div "[ { "action" : "Publish a comprehensive guide targeted to self-employed borrowe…" at bounding box center [921, 327] width 340 height 588
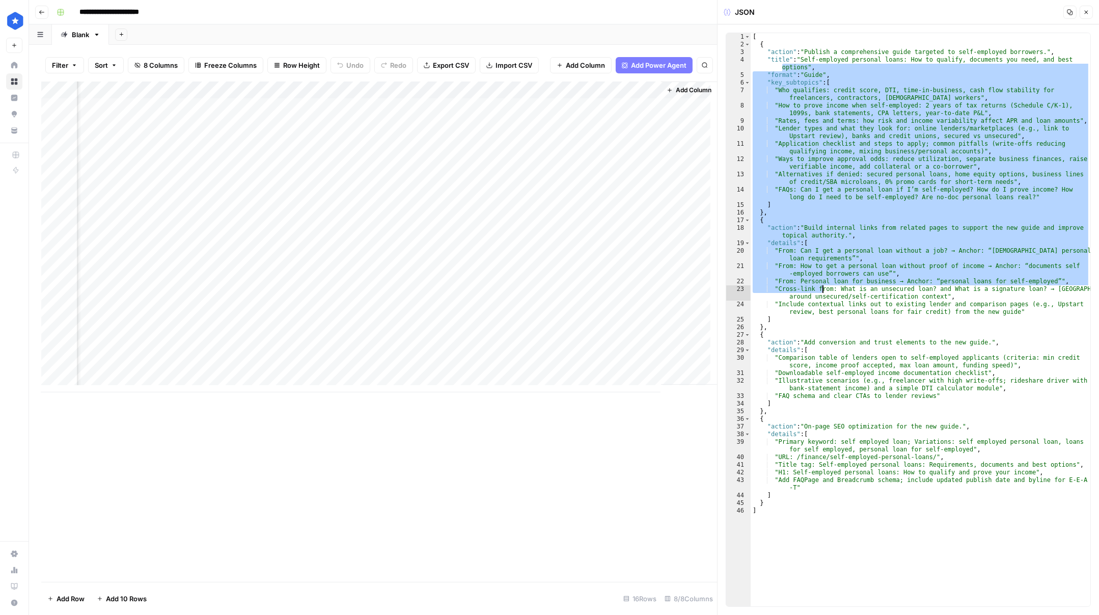
drag, startPoint x: 771, startPoint y: 71, endPoint x: 823, endPoint y: 292, distance: 227.0
click at [644, 292] on div "[ { "action" : "Publish a comprehensive guide targeted to self-employed borrowe…" at bounding box center [921, 327] width 340 height 588
click at [644, 296] on div "[ { "action" : "Publish a comprehensive guide targeted to self-employed borrowe…" at bounding box center [921, 327] width 340 height 588
type textarea "**********"
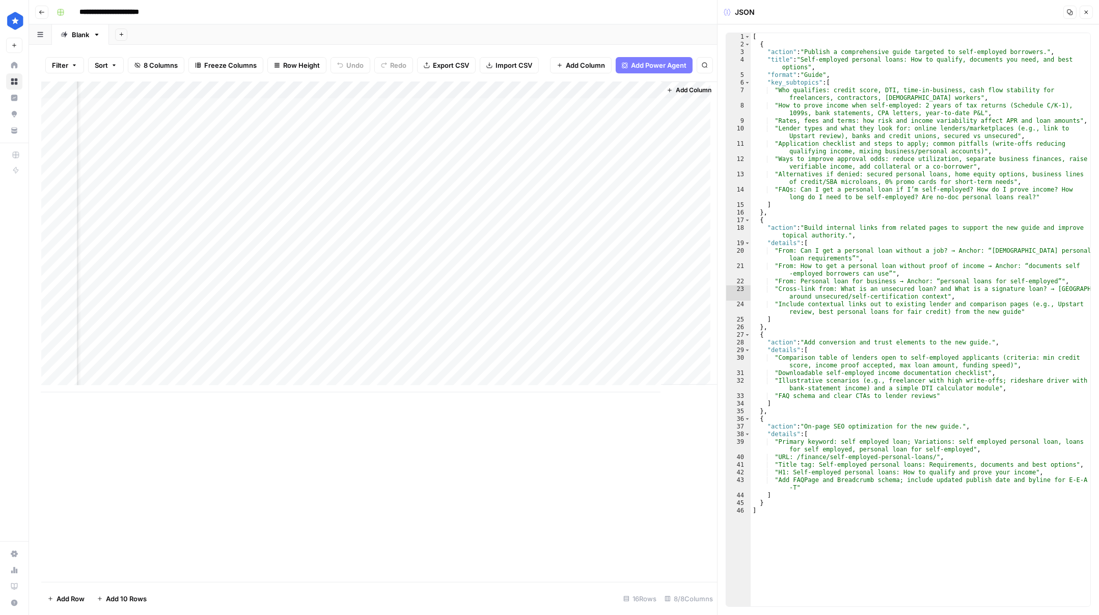
click at [278, 91] on div "Add Column" at bounding box center [379, 237] width 676 height 311
click at [321, 153] on span "Remaining Rows" at bounding box center [314, 150] width 64 height 10
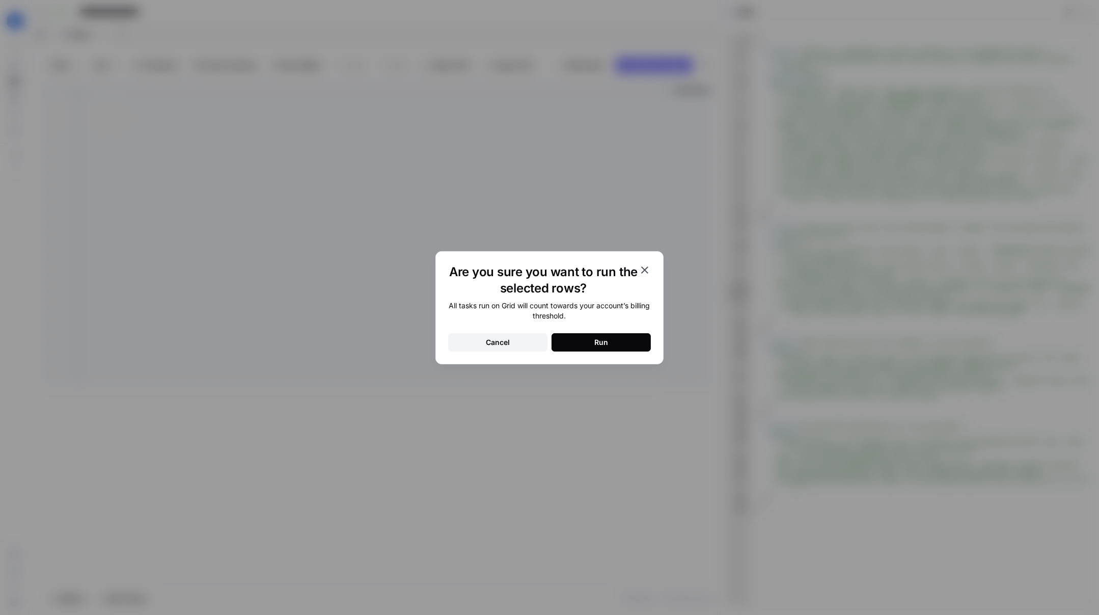
click at [603, 343] on div "Run" at bounding box center [601, 342] width 14 height 10
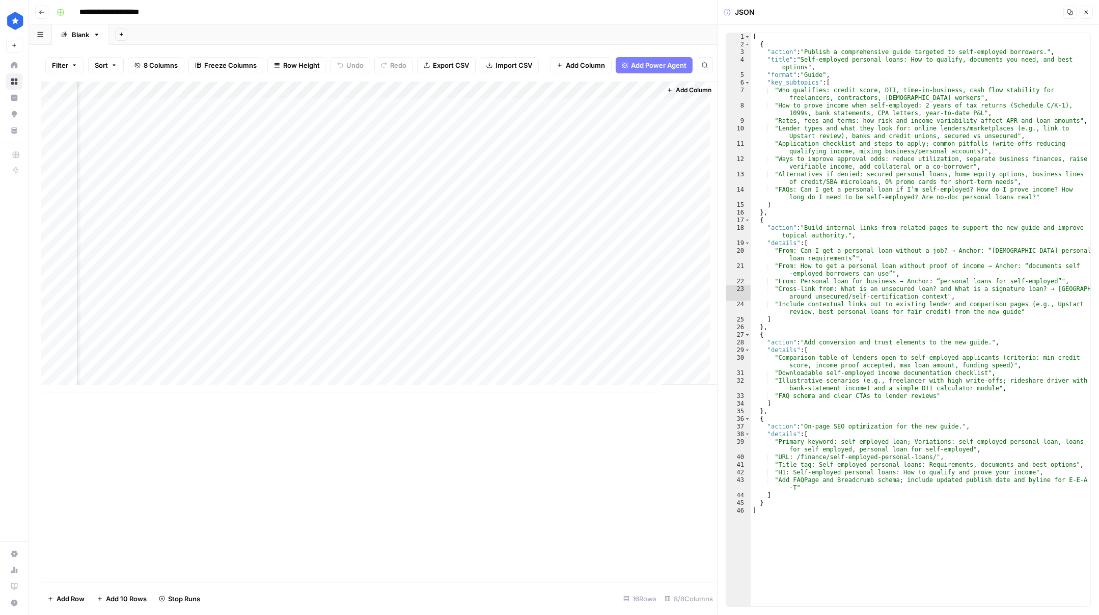
click at [233, 104] on div "Add Column" at bounding box center [379, 237] width 676 height 311
click at [278, 142] on div "Add Column" at bounding box center [379, 237] width 676 height 311
click at [261, 105] on div "Add Column" at bounding box center [379, 237] width 676 height 311
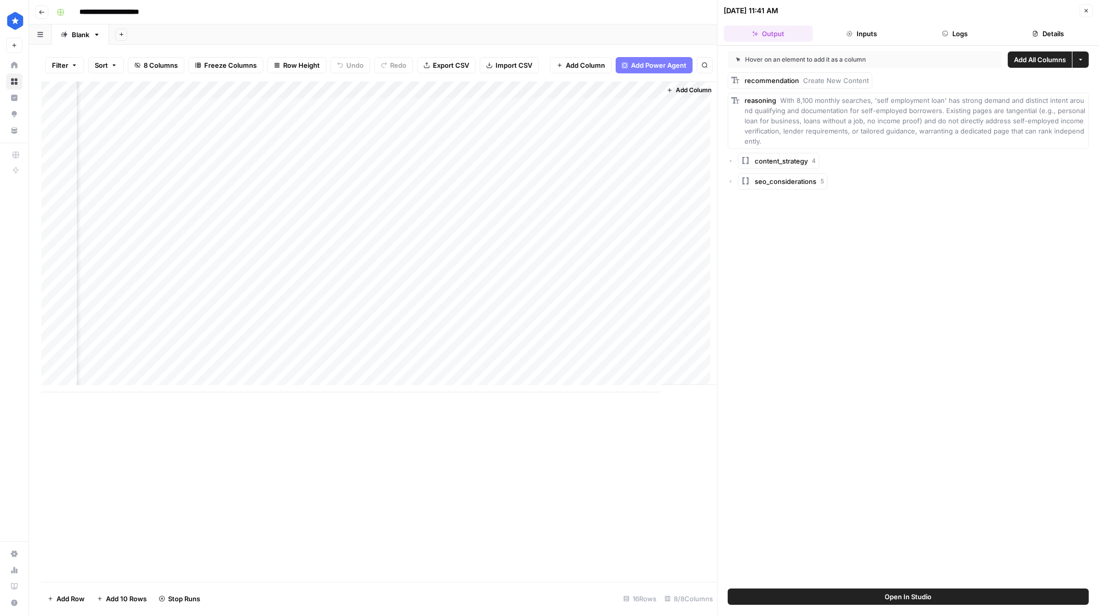
click at [644, 34] on button "Details" at bounding box center [1048, 33] width 89 height 16
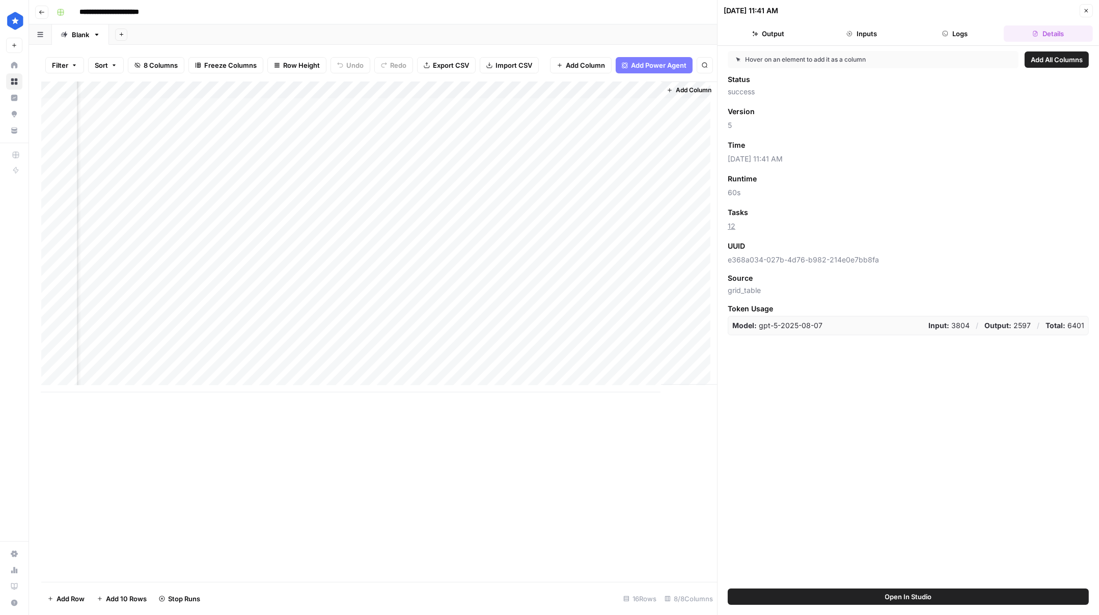
click at [644, 120] on span "5" at bounding box center [908, 125] width 361 height 10
click at [499, 107] on div "Add Column" at bounding box center [379, 237] width 676 height 311
click at [503, 107] on div "Add Column" at bounding box center [379, 237] width 676 height 311
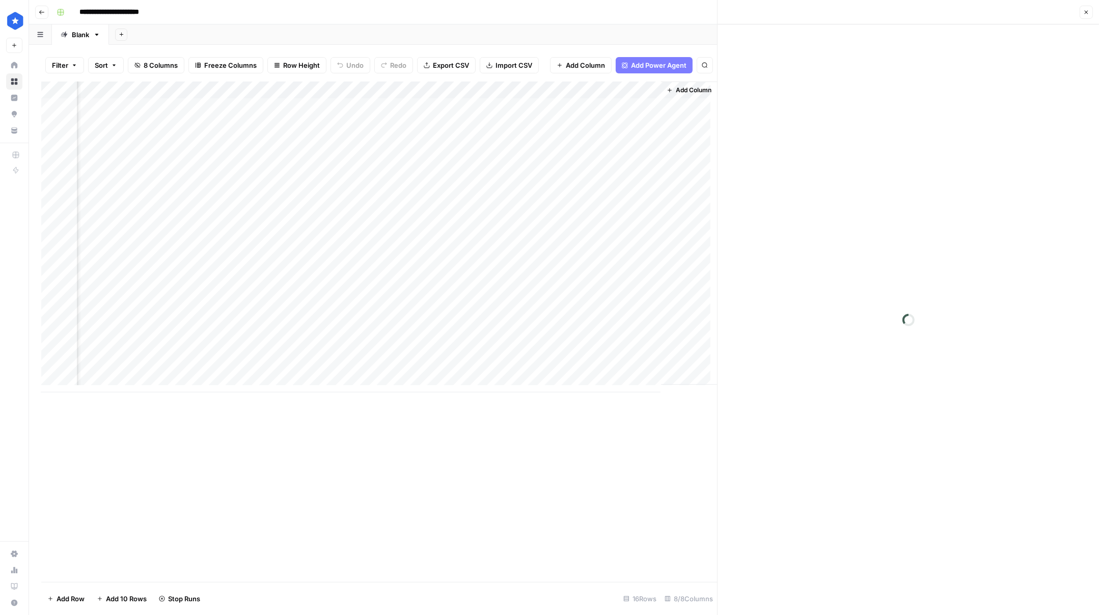
click at [503, 107] on div at bounding box center [515, 106] width 93 height 19
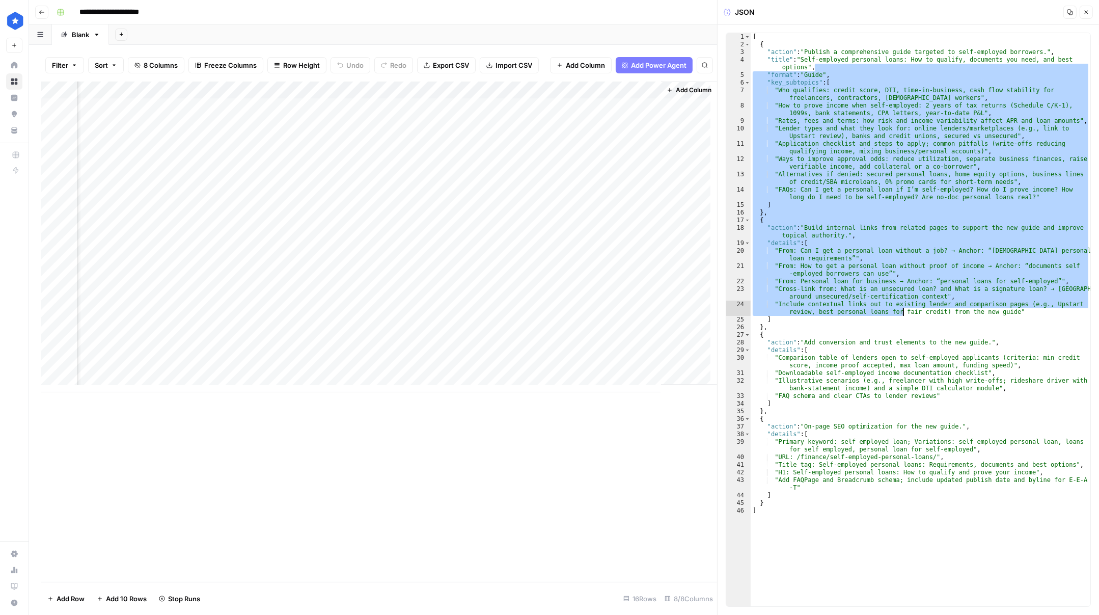
drag, startPoint x: 910, startPoint y: 64, endPoint x: 889, endPoint y: 365, distance: 302.3
click at [644, 361] on div "[ { "action" : "Publish a comprehensive guide targeted to self-employed borrowe…" at bounding box center [921, 327] width 340 height 588
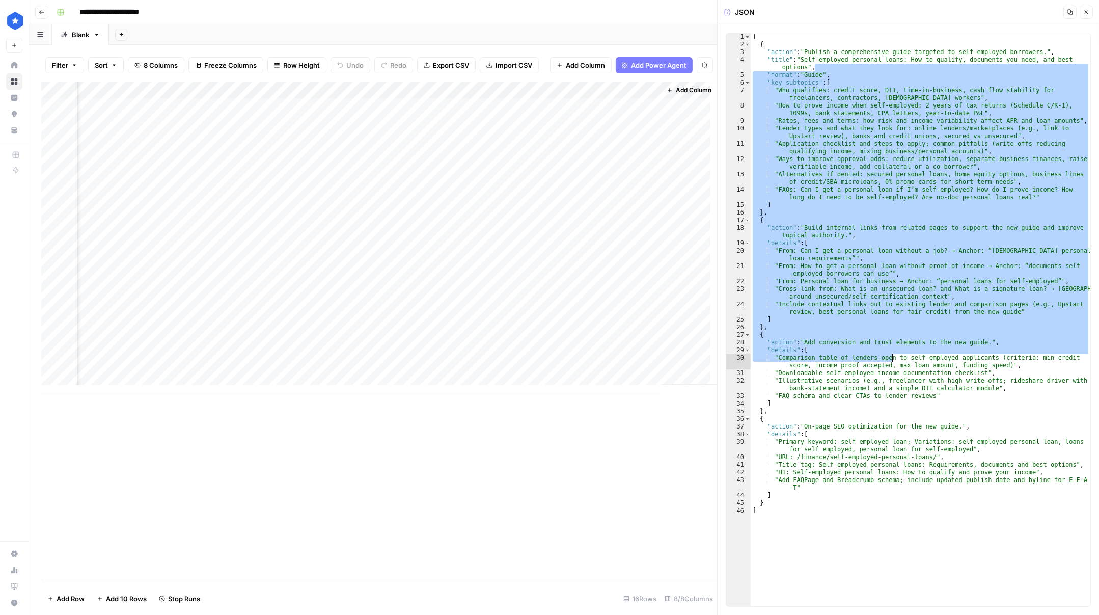
click at [644, 403] on div "[ { "action" : "Publish a comprehensive guide targeted to self-employed borrowe…" at bounding box center [921, 327] width 340 height 588
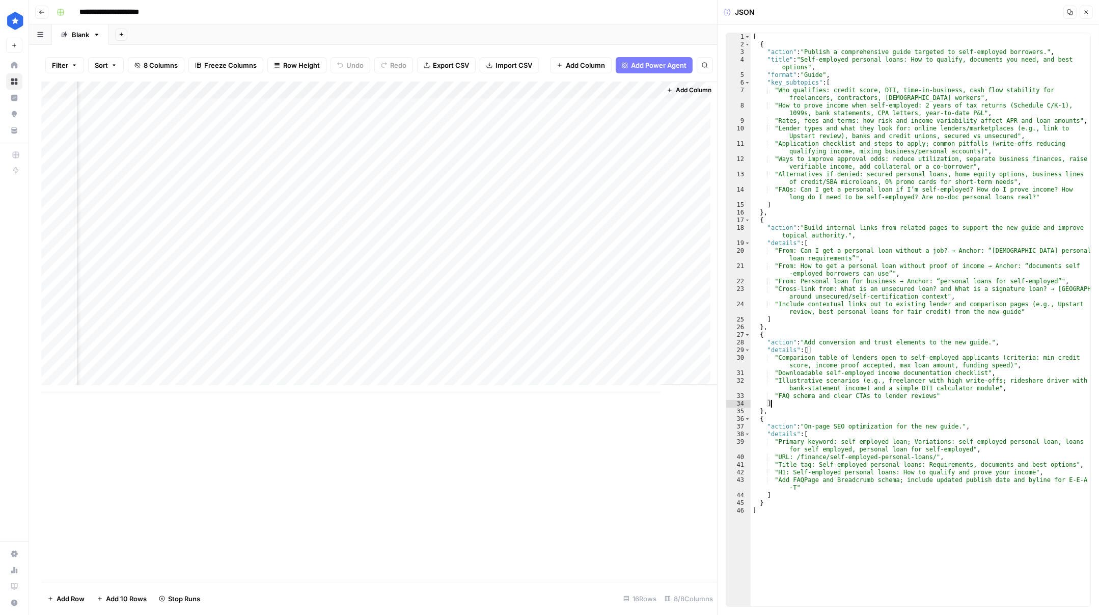
click at [644, 483] on div "[ { "action" : "Publish a comprehensive guide targeted to self-employed borrowe…" at bounding box center [921, 327] width 340 height 588
click at [644, 528] on div "[ { "action" : "Publish a comprehensive guide targeted to self-employed borrowe…" at bounding box center [921, 327] width 340 height 588
type textarea "*"
click at [594, 104] on div "Add Column" at bounding box center [379, 237] width 676 height 311
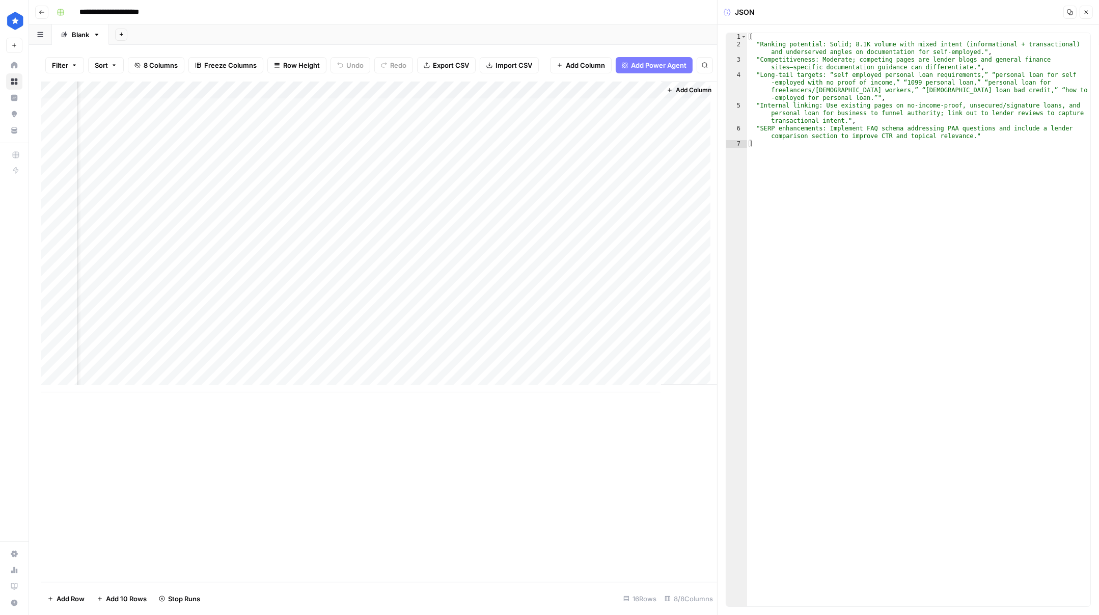
click at [644, 182] on div "[ "Ranking potential: Solid; 8.1K volume with mixed intent (informational + tra…" at bounding box center [918, 327] width 343 height 588
click at [644, 108] on div "[ "Ranking potential: Solid; 8.1K volume with mixed intent (informational + tra…" at bounding box center [918, 327] width 343 height 588
click at [644, 148] on div "[ "Ranking potential: Solid; 8.1K volume with mixed intent (informational + tra…" at bounding box center [918, 327] width 343 height 588
click at [644, 133] on div "[ "Ranking potential: Solid; 8.1K volume with mixed intent (informational + tra…" at bounding box center [918, 327] width 343 height 588
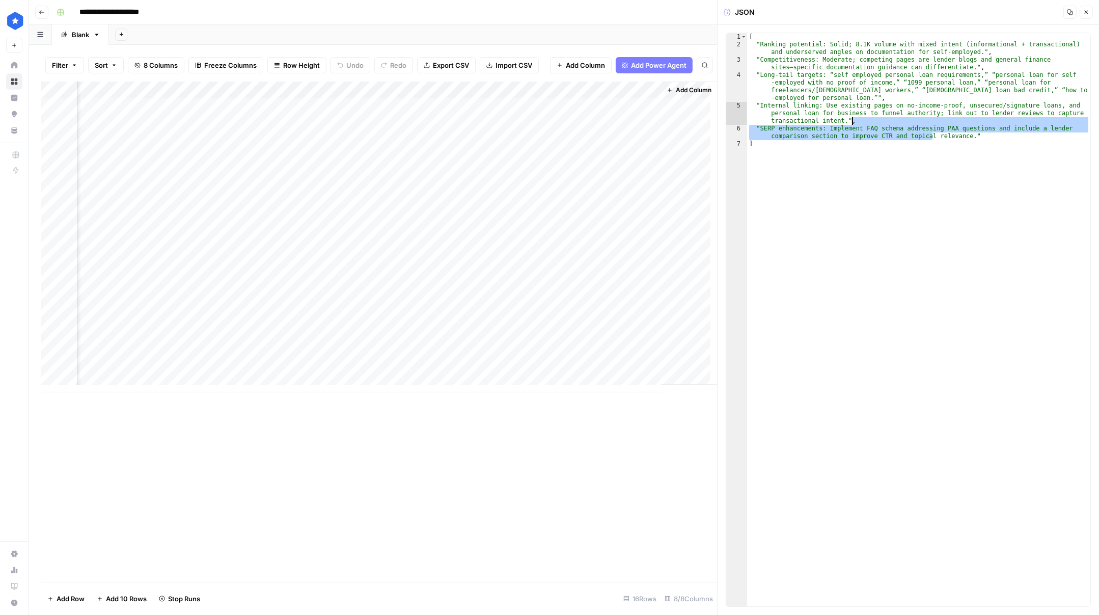
drag, startPoint x: 932, startPoint y: 133, endPoint x: 838, endPoint y: 121, distance: 94.5
click at [644, 121] on div "[ "Ranking potential: Solid; 8.1K volume with mixed intent (informational + tra…" at bounding box center [918, 327] width 343 height 588
click at [644, 106] on div "[ "Ranking potential: Solid; 8.1K volume with mixed intent (informational + tra…" at bounding box center [918, 327] width 343 height 588
type textarea "**********"
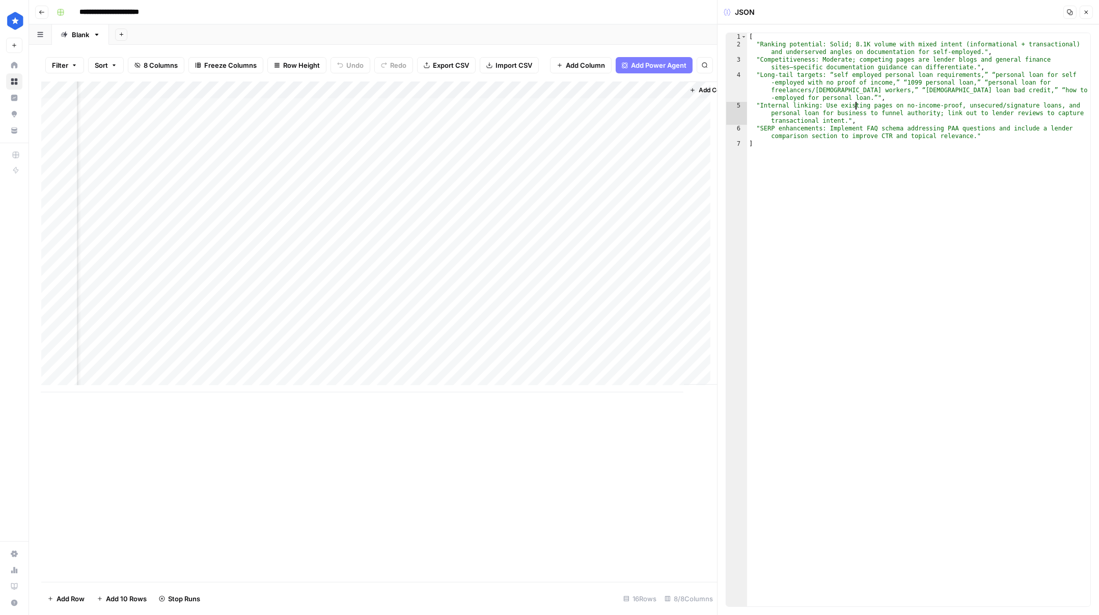
scroll to position [0, 369]
click at [453, 262] on div "Add Column" at bounding box center [379, 237] width 676 height 311
click at [447, 262] on div "Add Column" at bounding box center [379, 237] width 676 height 311
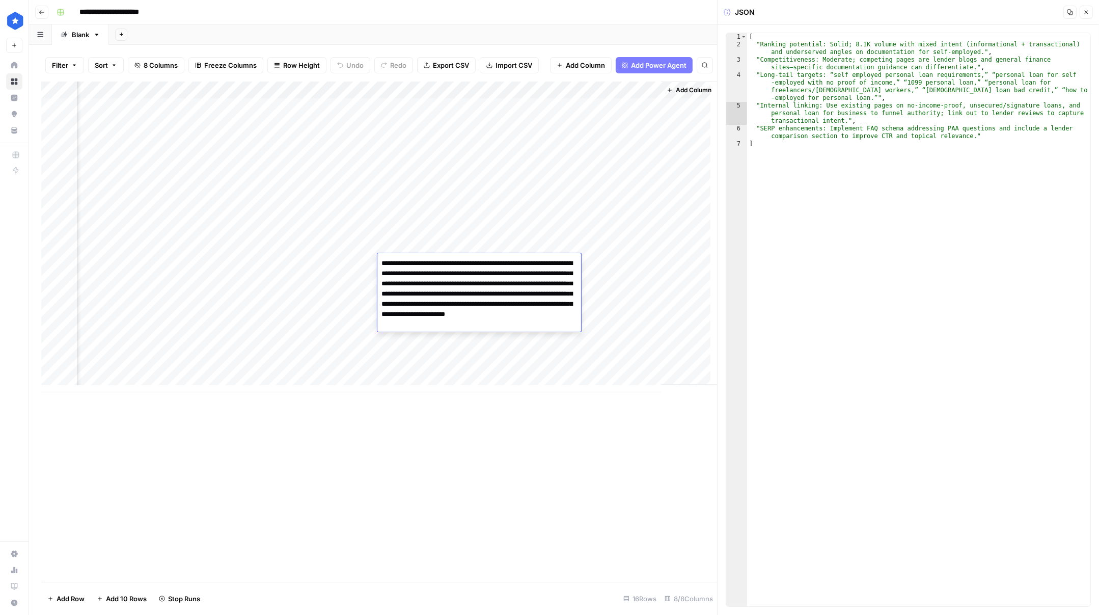
click at [447, 262] on textarea "**********" at bounding box center [479, 293] width 204 height 75
click at [498, 284] on textarea "**********" at bounding box center [479, 293] width 204 height 75
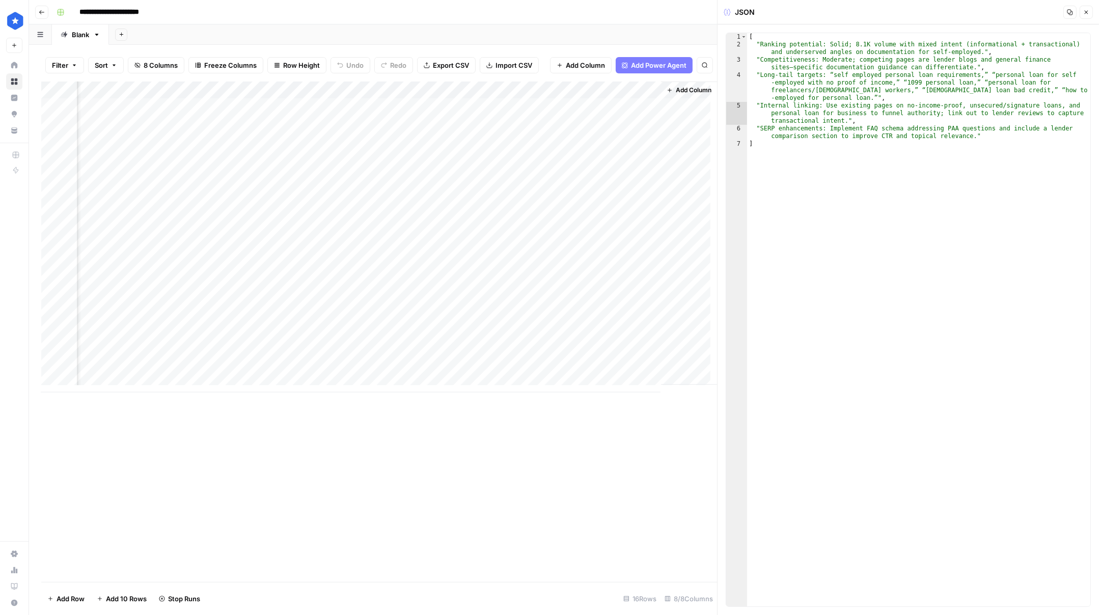
click at [444, 400] on div "Add Column" at bounding box center [379, 332] width 676 height 500
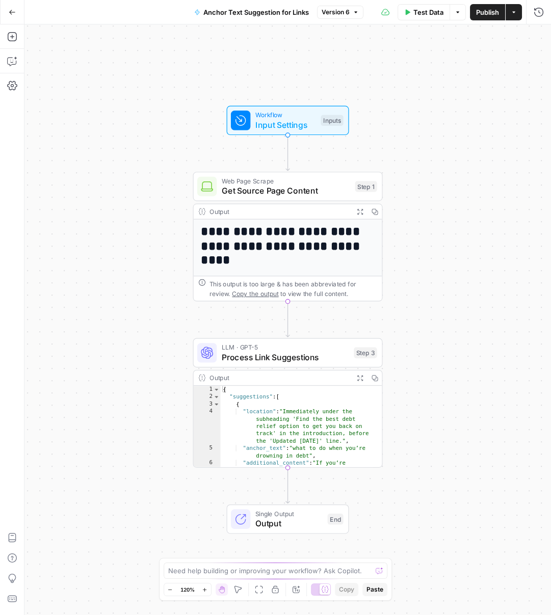
click at [435, 15] on span "Test Data" at bounding box center [428, 12] width 30 height 10
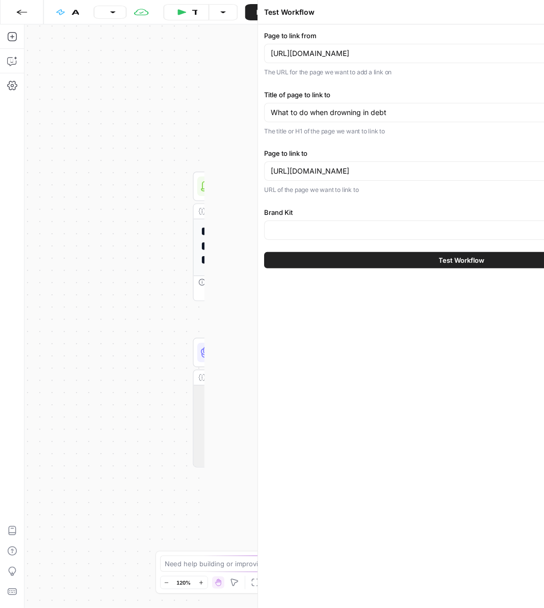
type input "ConsumerAffairs"
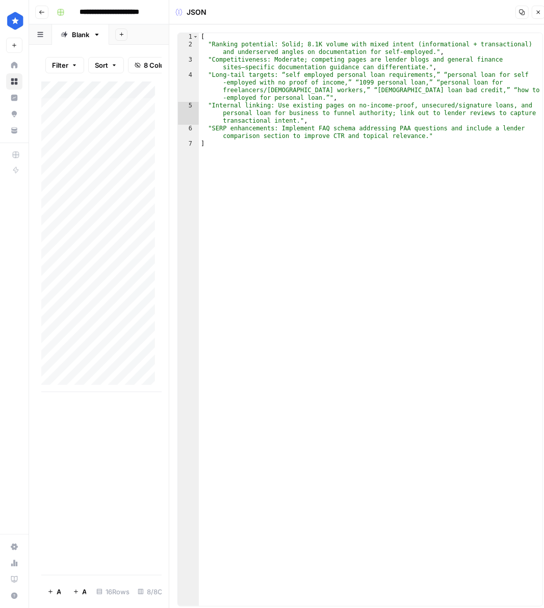
click at [535, 14] on button "Close" at bounding box center [537, 12] width 13 height 13
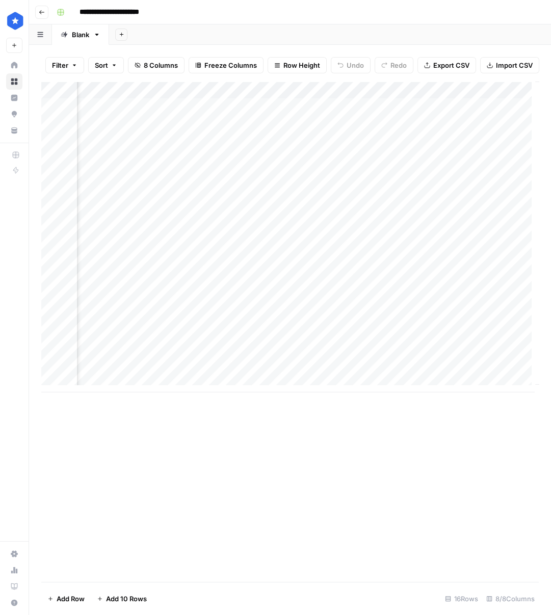
scroll to position [0, 491]
click at [315, 109] on div "Add Column" at bounding box center [289, 237] width 497 height 311
click at [314, 111] on div "Add Column" at bounding box center [289, 237] width 497 height 311
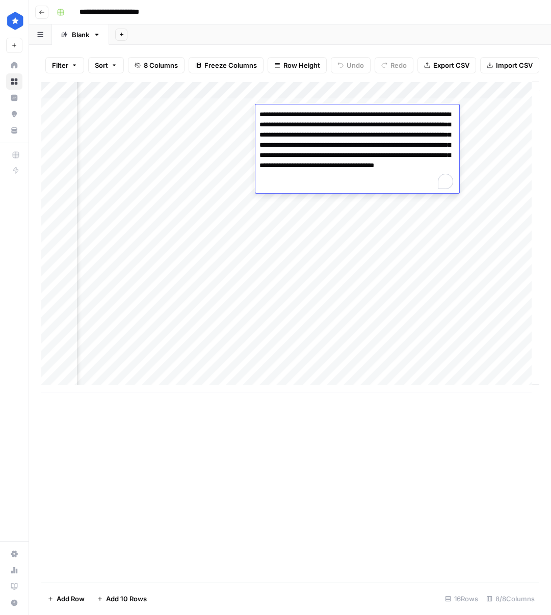
click at [314, 111] on textarea "**********" at bounding box center [357, 150] width 204 height 86
click at [341, 195] on div "Add Column" at bounding box center [289, 237] width 497 height 311
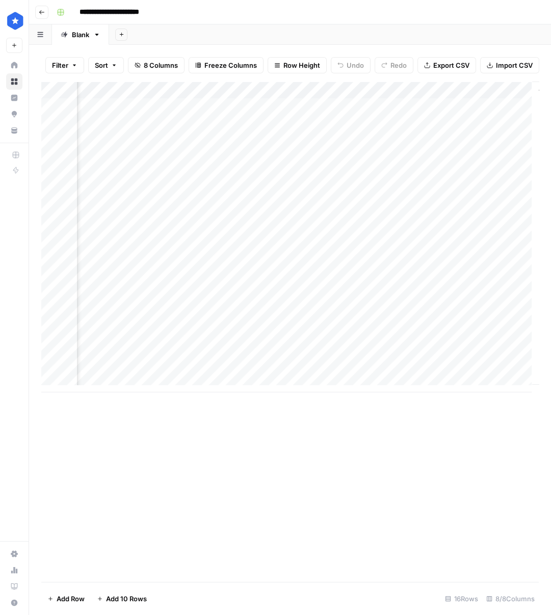
click at [313, 115] on div "Add Column" at bounding box center [289, 237] width 497 height 311
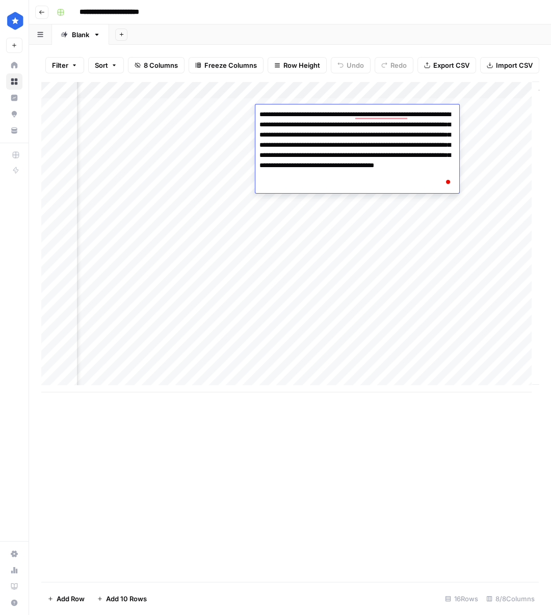
click at [400, 134] on textarea "**********" at bounding box center [357, 150] width 204 height 86
click at [407, 135] on textarea "**********" at bounding box center [357, 150] width 204 height 86
drag, startPoint x: 351, startPoint y: 144, endPoint x: 395, endPoint y: 144, distance: 43.3
click at [395, 144] on textarea "**********" at bounding box center [357, 150] width 204 height 86
click at [419, 146] on textarea "**********" at bounding box center [357, 150] width 204 height 86
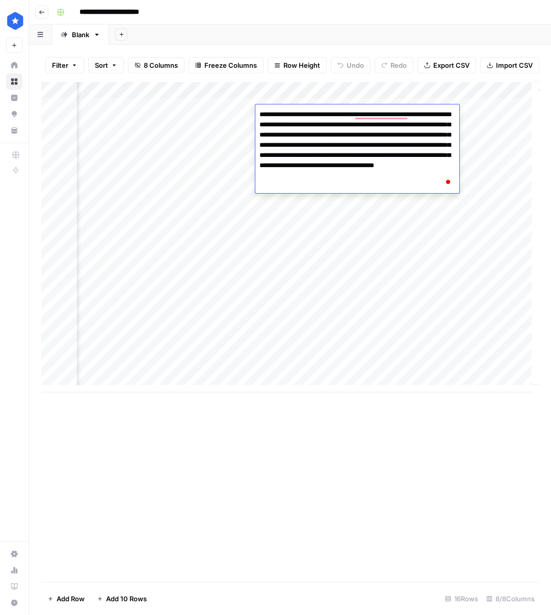
click at [476, 112] on div "Add Column" at bounding box center [289, 237] width 497 height 311
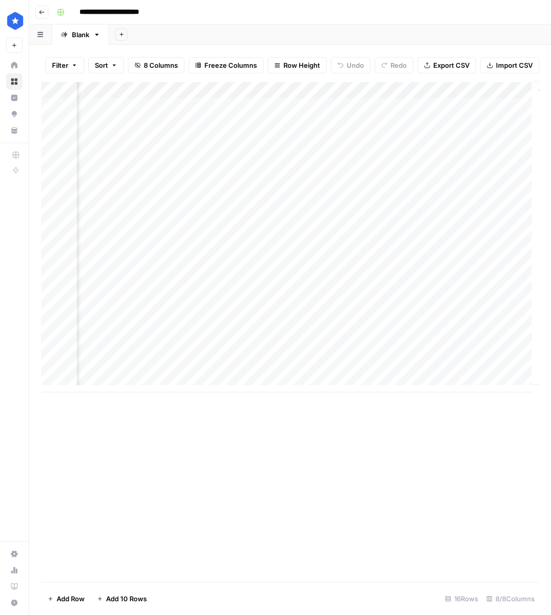
click at [402, 113] on div "Add Column" at bounding box center [289, 237] width 497 height 311
click at [392, 113] on div "Add Column" at bounding box center [289, 237] width 497 height 311
click at [392, 113] on div at bounding box center [393, 113] width 93 height 19
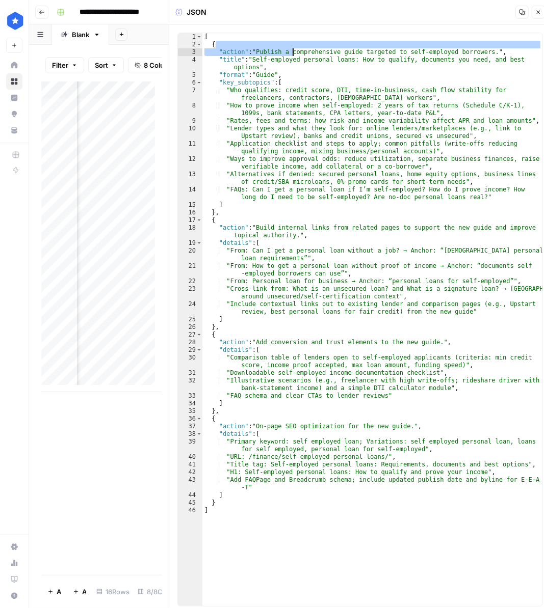
drag, startPoint x: 220, startPoint y: 48, endPoint x: 294, endPoint y: 49, distance: 73.9
click at [294, 49] on div "[ { "action" : "Publish a comprehensive guide targeted to self-employed borrowe…" at bounding box center [372, 327] width 340 height 588
click at [302, 58] on div "[ { "action" : "Publish a comprehensive guide targeted to self-employed borrowe…" at bounding box center [372, 327] width 340 height 588
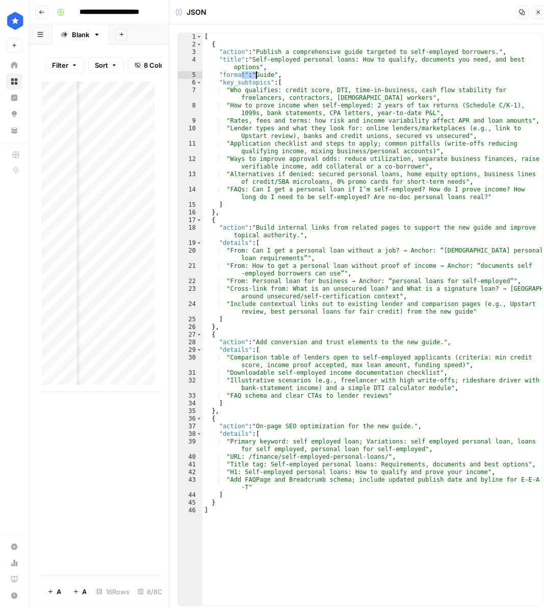
drag, startPoint x: 241, startPoint y: 73, endPoint x: 254, endPoint y: 73, distance: 12.7
click at [254, 73] on div "[ { "action" : "Publish a comprehensive guide targeted to self-employed borrowe…" at bounding box center [372, 327] width 340 height 588
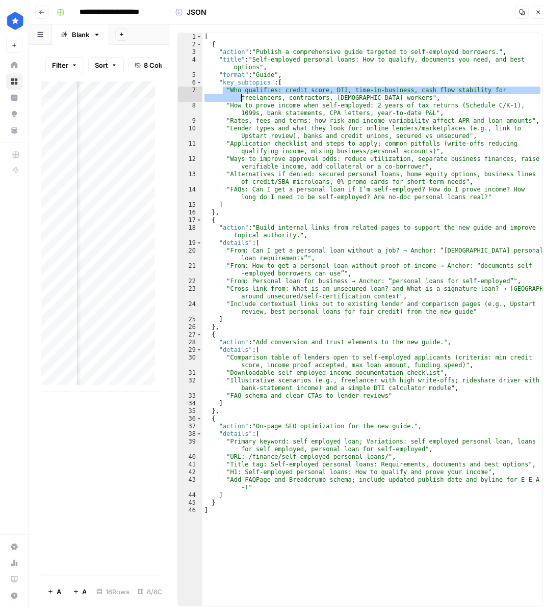
drag, startPoint x: 224, startPoint y: 88, endPoint x: 226, endPoint y: 98, distance: 10.4
click at [226, 98] on div "[ { "action" : "Publish a comprehensive guide targeted to self-employed borrowe…" at bounding box center [372, 327] width 340 height 588
click at [219, 119] on div "[ { "action" : "Publish a comprehensive guide targeted to self-employed borrowe…" at bounding box center [372, 327] width 340 height 588
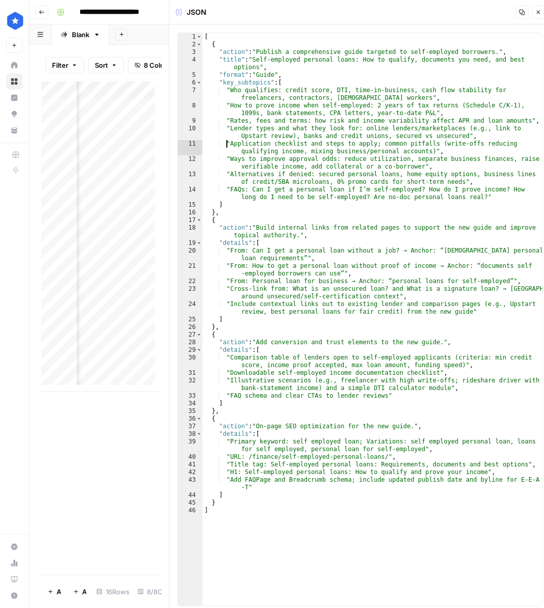
click at [225, 141] on div "[ { "action" : "Publish a comprehensive guide targeted to self-employed borrowe…" at bounding box center [372, 327] width 340 height 588
click at [231, 179] on div "[ { "action" : "Publish a comprehensive guide targeted to self-employed borrowe…" at bounding box center [372, 327] width 340 height 588
click at [232, 210] on div "[ { "action" : "Publish a comprehensive guide targeted to self-employed borrowe…" at bounding box center [372, 327] width 340 height 588
click at [212, 232] on div "[ { "action" : "Publish a comprehensive guide targeted to self-employed borrowe…" at bounding box center [372, 327] width 340 height 588
click at [235, 225] on div "[ { "action" : "Publish a comprehensive guide targeted to self-employed borrowe…" at bounding box center [372, 327] width 340 height 588
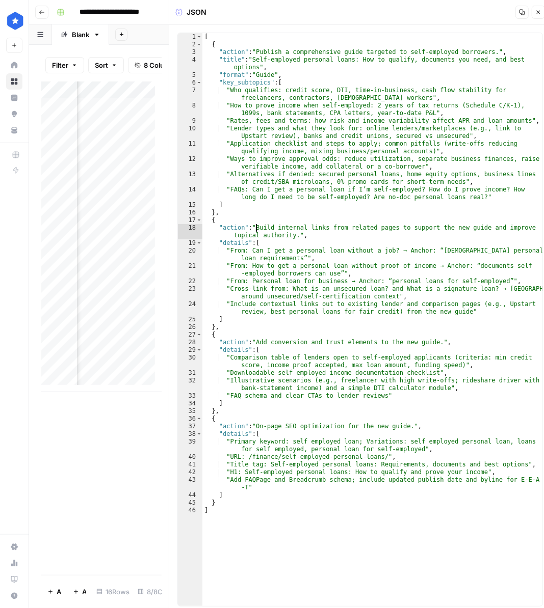
drag, startPoint x: 254, startPoint y: 225, endPoint x: 266, endPoint y: 234, distance: 15.6
click at [266, 234] on div "[ { "action" : "Publish a comprehensive guide targeted to self-employed borrowe…" at bounding box center [372, 327] width 340 height 588
click at [264, 333] on div "[ { "action" : "Publish a comprehensive guide targeted to self-employed borrowe…" at bounding box center [372, 327] width 340 height 588
type textarea "*"
click at [540, 14] on icon "button" at bounding box center [538, 12] width 6 height 6
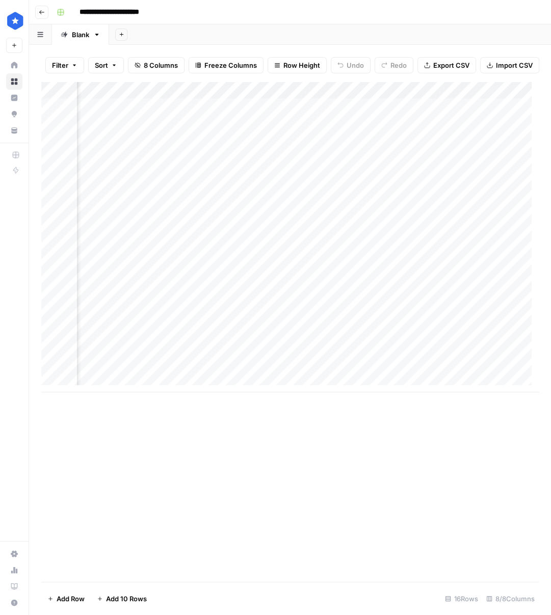
scroll to position [0, 548]
click at [424, 109] on div "Add Column" at bounding box center [289, 237] width 497 height 311
click at [422, 110] on div "Add Column" at bounding box center [289, 237] width 497 height 311
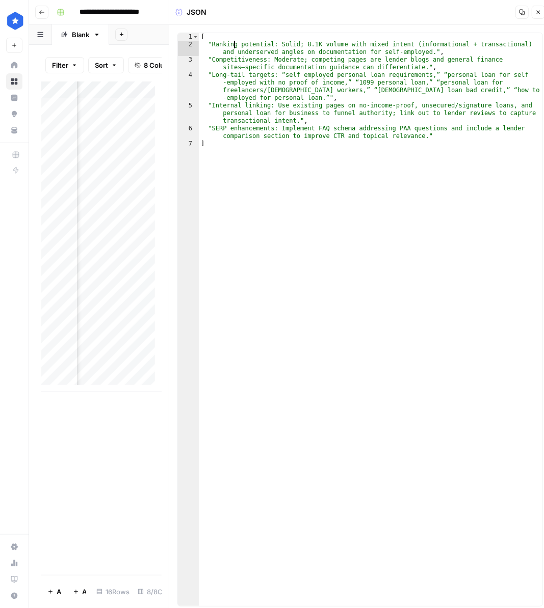
drag, startPoint x: 233, startPoint y: 44, endPoint x: 254, endPoint y: 44, distance: 20.9
click at [254, 44] on div "[ "Ranking potential: Solid; 8.1K volume with mixed intent (informational + tra…" at bounding box center [370, 327] width 343 height 588
drag, startPoint x: 371, startPoint y: 43, endPoint x: 406, endPoint y: 38, distance: 35.1
click at [393, 40] on div "[ "Ranking potential: Solid; 8.1K volume with mixed intent (informational + tra…" at bounding box center [370, 327] width 343 height 588
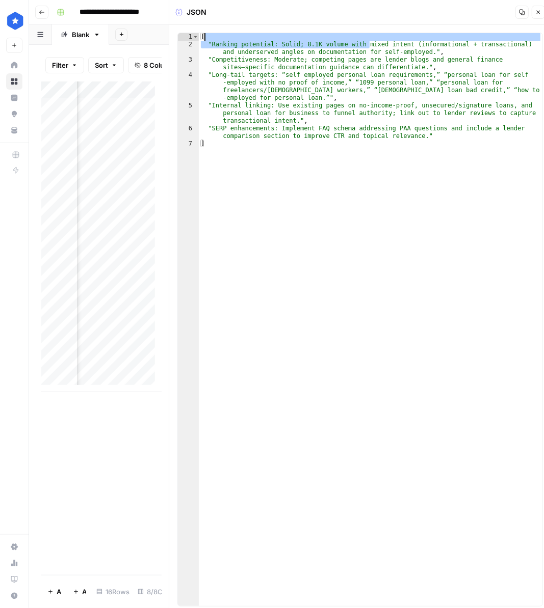
click at [405, 39] on div "[ "Ranking potential: Solid; 8.1K volume with mixed intent (informational + tra…" at bounding box center [370, 327] width 343 height 588
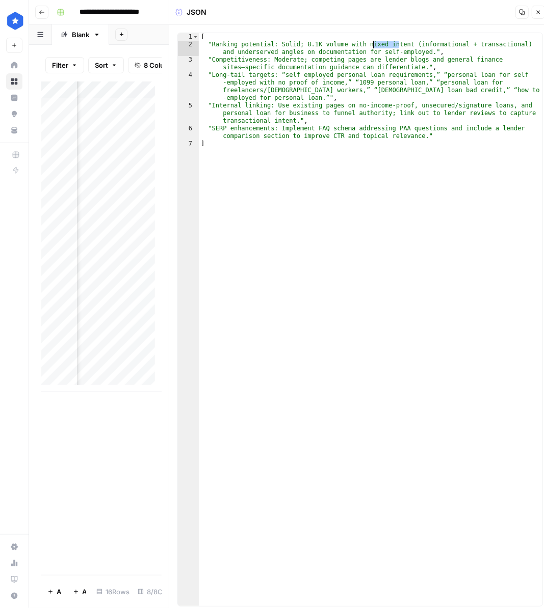
drag, startPoint x: 397, startPoint y: 43, endPoint x: 373, endPoint y: 42, distance: 24.0
click at [373, 42] on div "[ "Ranking potential: Solid; 8.1K volume with mixed intent (informational + tra…" at bounding box center [370, 327] width 343 height 588
click at [339, 220] on div "[ "Ranking potential: Solid; 8.1K volume with mixed intent (informational + tra…" at bounding box center [370, 327] width 343 height 588
click at [223, 56] on div "[ "Ranking potential: Solid; 8.1K volume with mixed intent (informational + tra…" at bounding box center [370, 327] width 343 height 588
drag, startPoint x: 224, startPoint y: 62, endPoint x: 270, endPoint y: 60, distance: 45.9
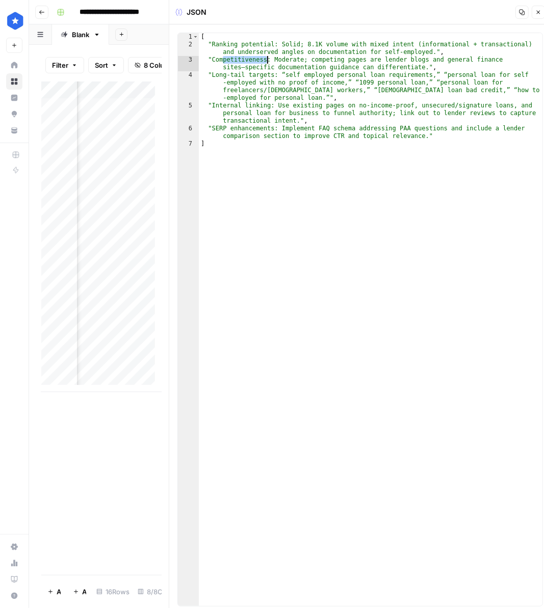
click at [270, 60] on div "[ "Ranking potential: Solid; 8.1K volume with mixed intent (informational + tra…" at bounding box center [370, 327] width 343 height 588
click at [298, 255] on div "[ "Ranking potential: Solid; 8.1K volume with mixed intent (informational + tra…" at bounding box center [370, 327] width 343 height 588
type textarea "*"
click at [541, 8] on button "Close" at bounding box center [537, 12] width 13 height 13
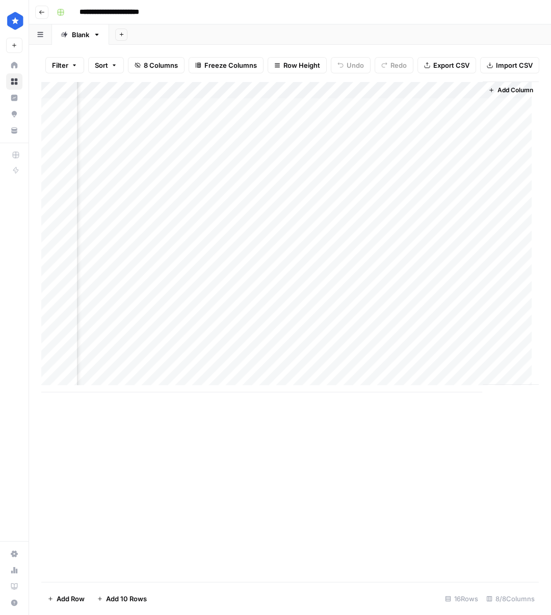
scroll to position [0, 548]
click at [349, 398] on div "Add Column" at bounding box center [289, 332] width 497 height 500
click at [300, 115] on div "Add Column" at bounding box center [289, 237] width 497 height 311
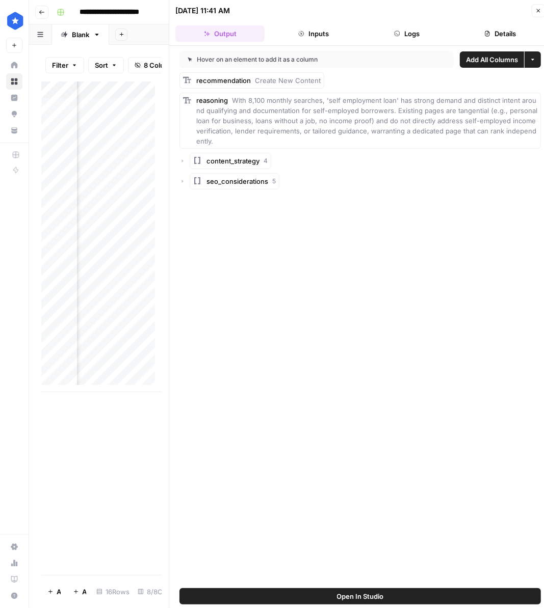
click at [180, 158] on icon "button" at bounding box center [182, 161] width 6 height 6
click at [186, 255] on div "seo_considerations 5" at bounding box center [359, 263] width 361 height 16
click at [182, 261] on icon "button" at bounding box center [183, 262] width 2 height 3
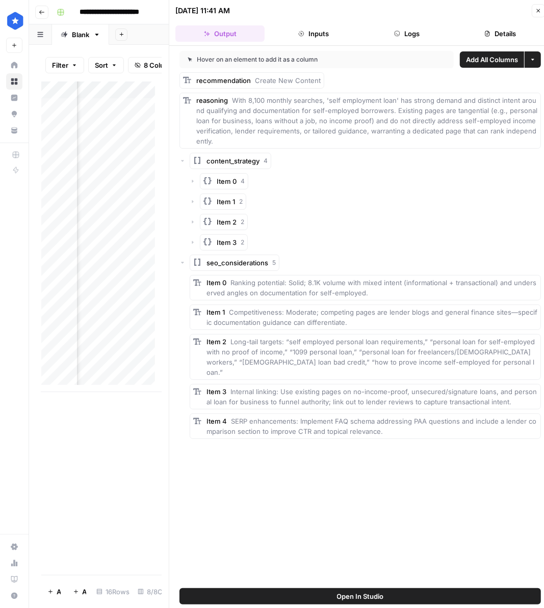
click at [243, 279] on span "Ranking potential: Solid; 8.1K volume with mixed intent (informational + transa…" at bounding box center [371, 288] width 330 height 18
drag, startPoint x: 240, startPoint y: 273, endPoint x: 286, endPoint y: 277, distance: 46.1
click at [286, 278] on div "Item 0 Ranking potential: Solid; 8.1K volume with mixed intent (informational +…" at bounding box center [371, 288] width 331 height 20
click at [285, 279] on span "Ranking potential: Solid; 8.1K volume with mixed intent (informational + transa…" at bounding box center [371, 288] width 330 height 18
click at [289, 279] on span "Ranking potential: Solid; 8.1K volume with mixed intent (informational + transa…" at bounding box center [371, 288] width 330 height 18
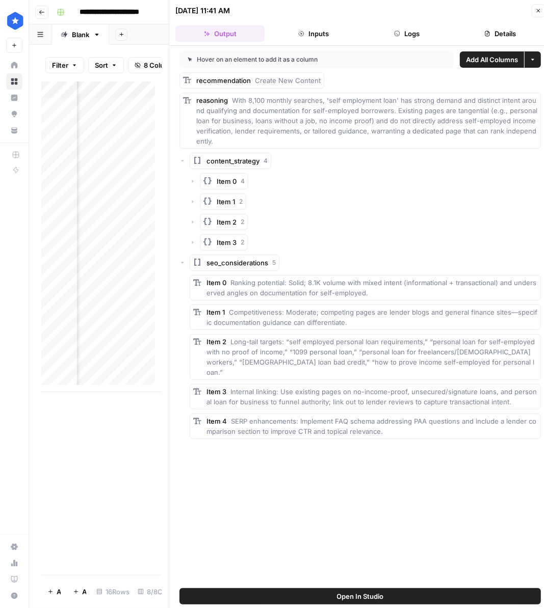
click at [194, 178] on icon "button" at bounding box center [192, 181] width 6 height 6
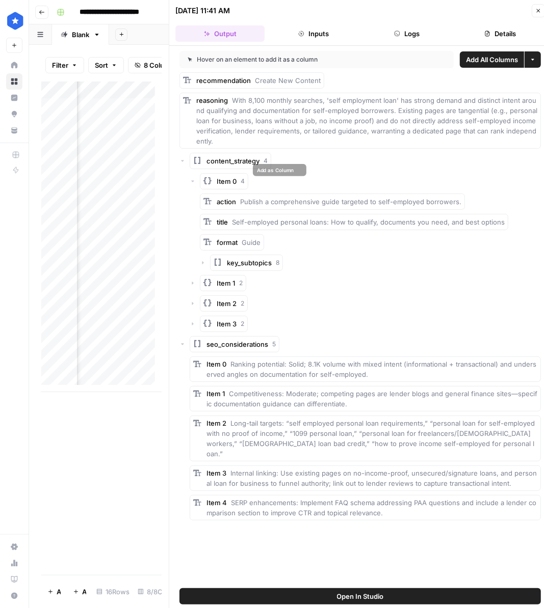
click at [196, 173] on div "Item 0 4" at bounding box center [364, 181] width 351 height 16
click at [191, 178] on icon "button" at bounding box center [192, 181] width 6 height 6
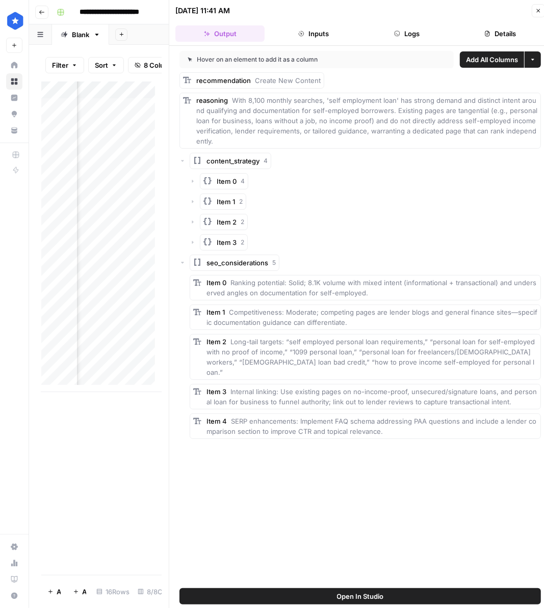
click at [182, 160] on icon "button" at bounding box center [182, 161] width 3 height 2
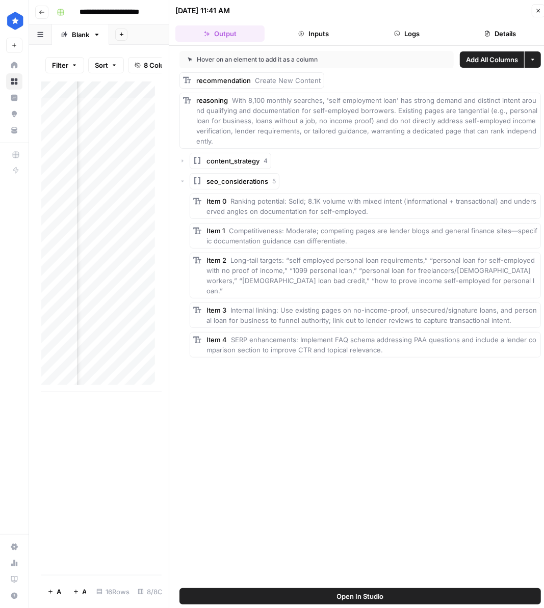
click at [535, 10] on icon "button" at bounding box center [538, 11] width 6 height 6
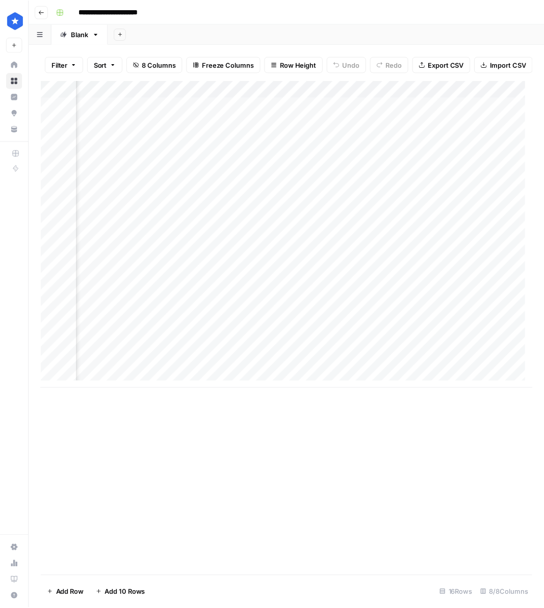
scroll to position [0, 269]
click at [363, 111] on div "Add Column" at bounding box center [289, 237] width 497 height 311
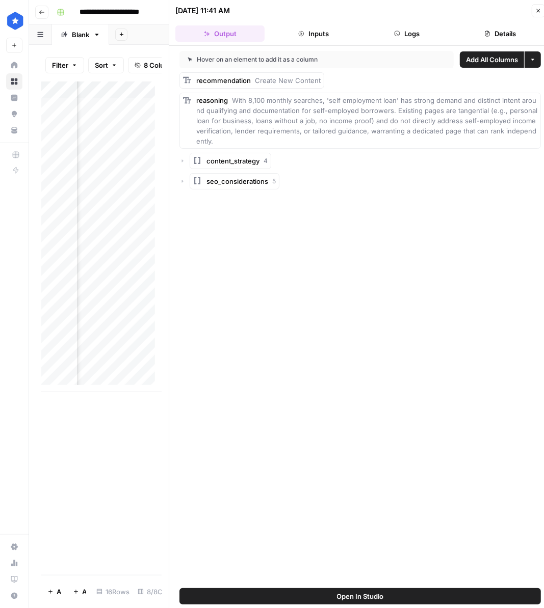
click at [395, 31] on icon "button" at bounding box center [397, 34] width 6 height 6
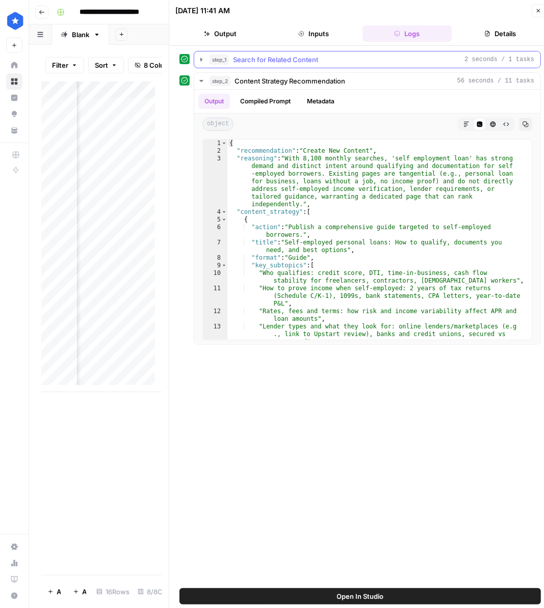
click at [199, 57] on icon "button" at bounding box center [201, 60] width 8 height 8
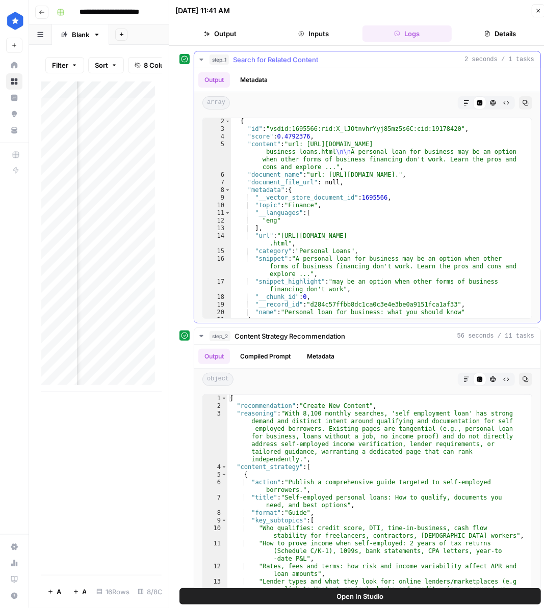
scroll to position [8, 0]
type textarea "**********"
drag, startPoint x: 257, startPoint y: 133, endPoint x: 311, endPoint y: 137, distance: 54.2
click at [311, 137] on div "{ "id" : "vsdid:1695566:rid:X_lJOtnvhrYyj85mz5s6C:cid:19178420" , "score" : 0.4…" at bounding box center [377, 237] width 293 height 238
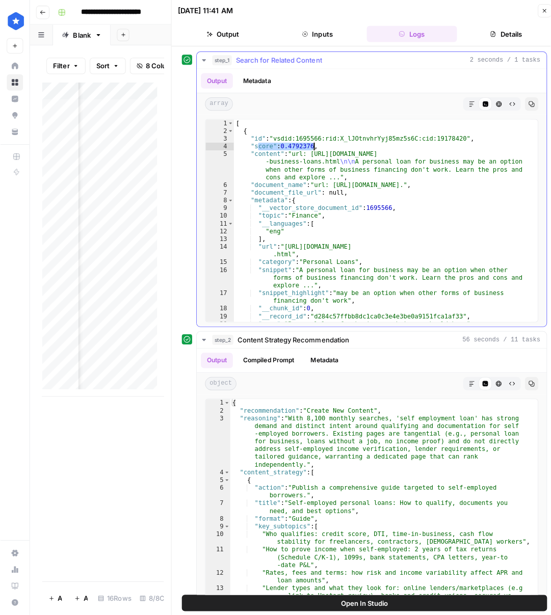
scroll to position [0, 0]
click at [203, 58] on button "step_1 Search for Related Content 2 seconds / 1 tasks" at bounding box center [367, 59] width 346 height 16
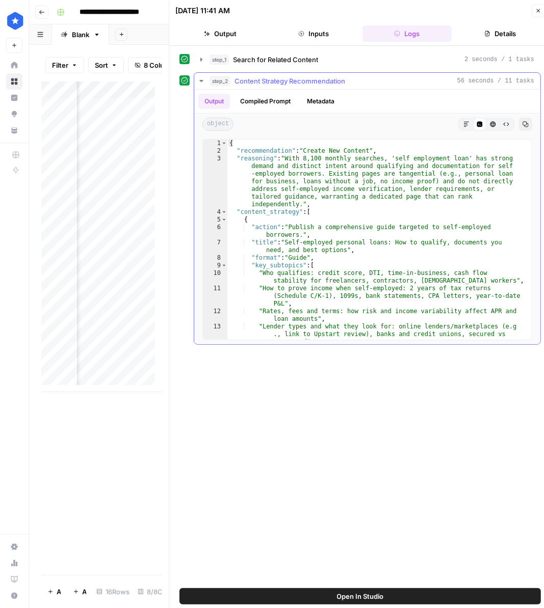
click at [201, 82] on icon "button" at bounding box center [201, 81] width 8 height 8
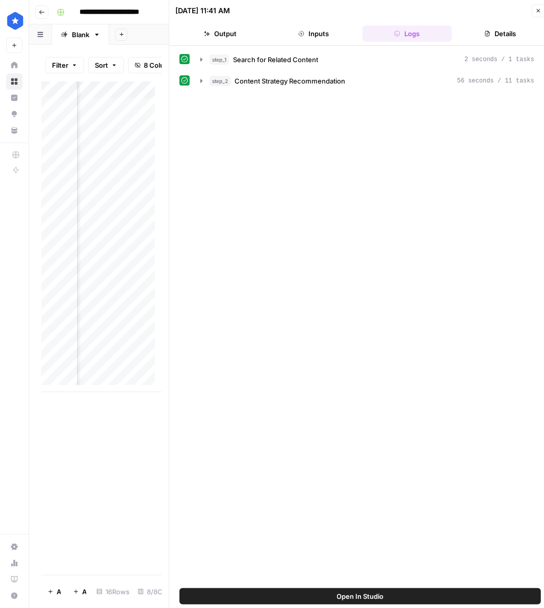
click at [538, 10] on icon "button" at bounding box center [538, 11] width 4 height 4
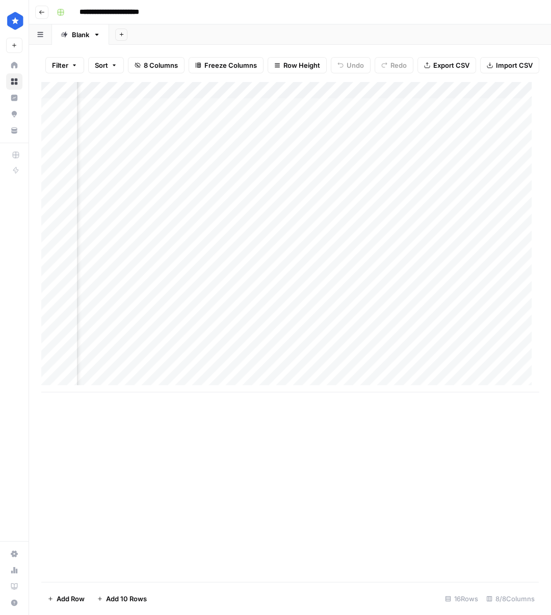
scroll to position [0, 226]
click at [408, 113] on div "Add Column" at bounding box center [289, 237] width 497 height 311
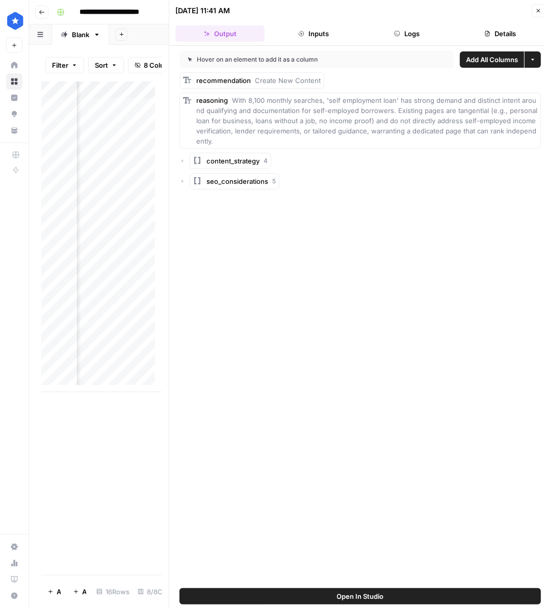
drag, startPoint x: 422, startPoint y: 32, endPoint x: 416, endPoint y: 31, distance: 6.1
click at [421, 31] on button "Logs" at bounding box center [406, 33] width 89 height 16
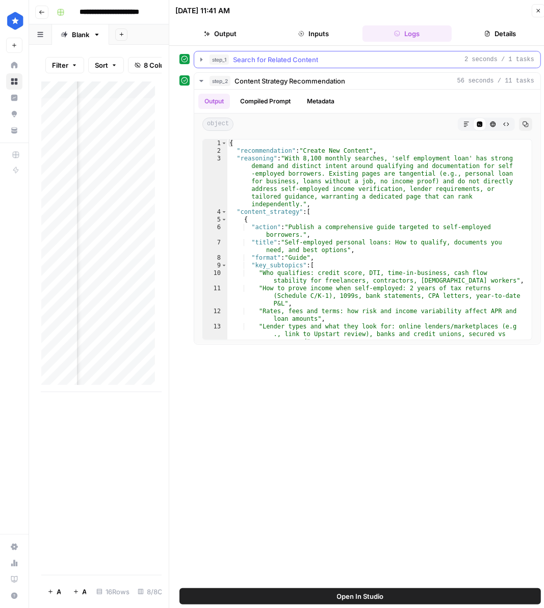
click at [195, 60] on button "step_1 Search for Related Content 2 seconds / 1 tasks" at bounding box center [367, 59] width 346 height 16
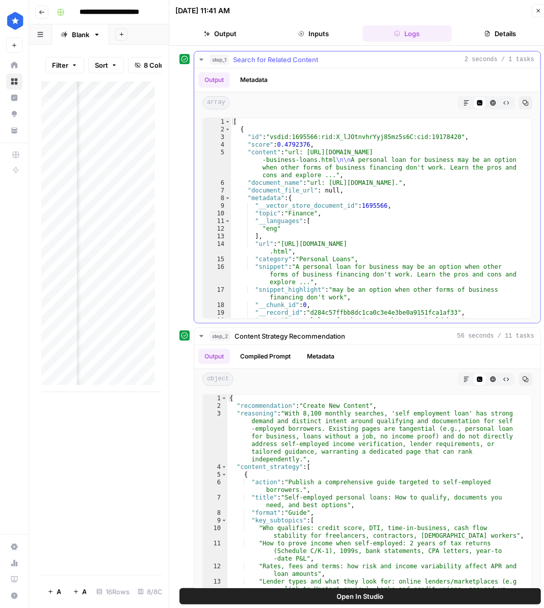
click at [199, 57] on icon "button" at bounding box center [201, 60] width 8 height 8
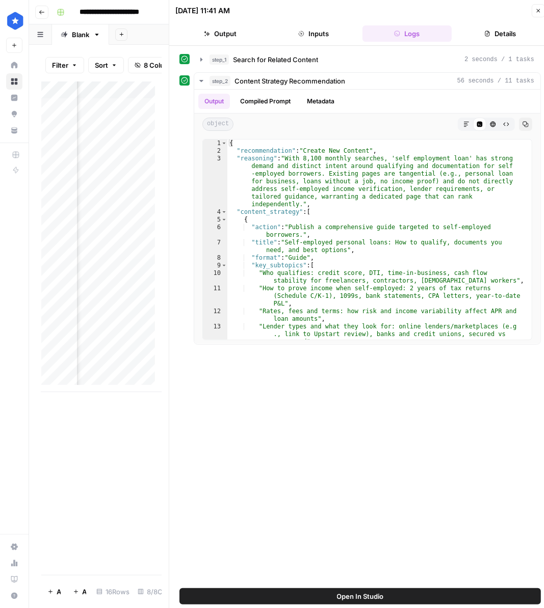
drag, startPoint x: 541, startPoint y: 7, endPoint x: 532, endPoint y: 16, distance: 12.6
click at [541, 7] on button "Close" at bounding box center [537, 10] width 13 height 13
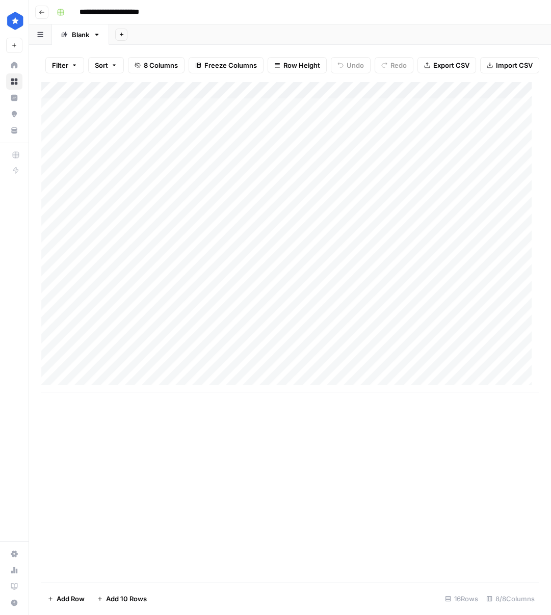
click at [132, 113] on div "Add Column" at bounding box center [289, 237] width 497 height 311
click at [249, 286] on div "Add Column" at bounding box center [289, 237] width 497 height 311
click at [264, 286] on div "Add Column" at bounding box center [289, 237] width 497 height 311
click at [270, 324] on div "Add Column" at bounding box center [289, 237] width 497 height 311
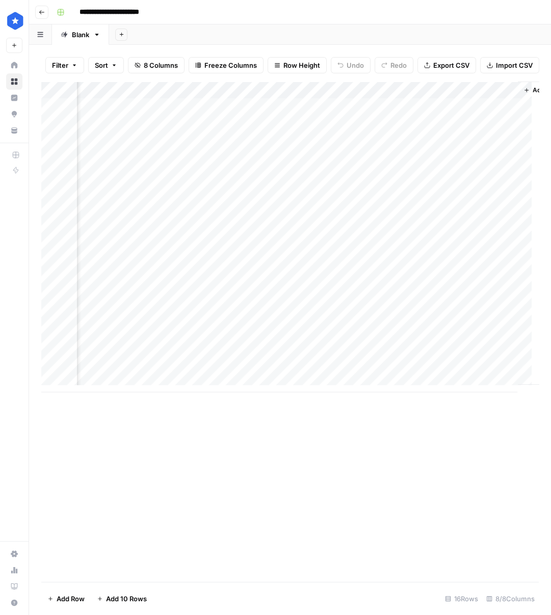
click at [270, 324] on div "Add Column" at bounding box center [289, 237] width 497 height 311
click at [288, 373] on div "Add Column" at bounding box center [289, 237] width 497 height 311
click at [161, 462] on div "Add Column" at bounding box center [289, 332] width 497 height 500
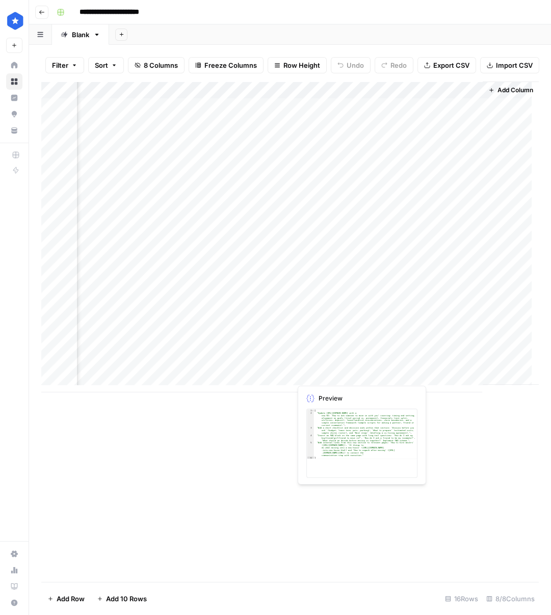
click at [362, 370] on div "Add Column" at bounding box center [289, 237] width 497 height 311
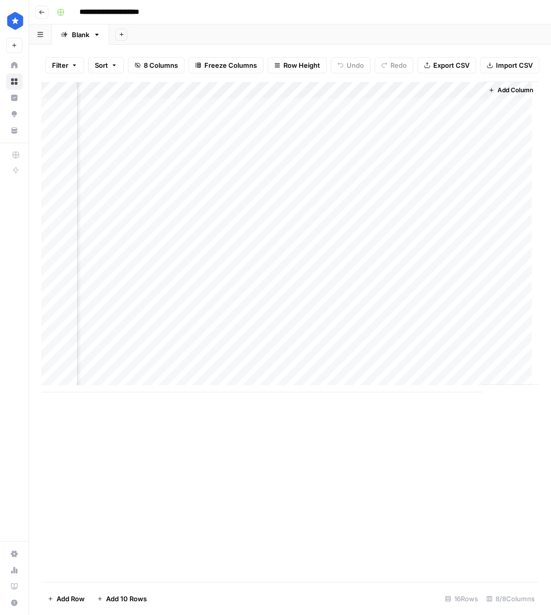
click at [362, 370] on div "Add Column" at bounding box center [289, 237] width 497 height 311
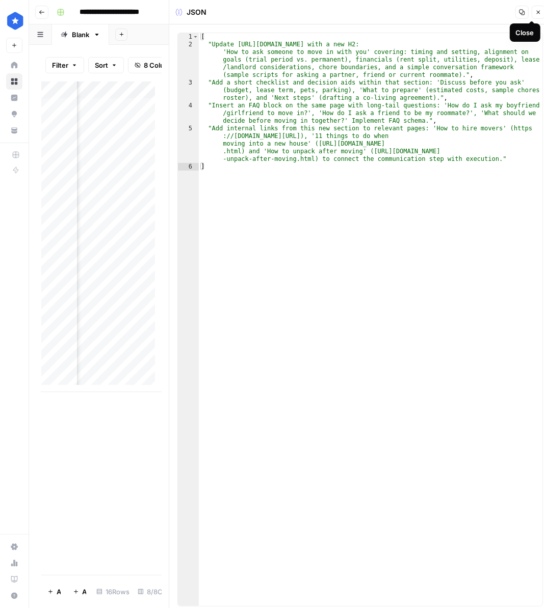
click at [539, 14] on icon "button" at bounding box center [538, 12] width 6 height 6
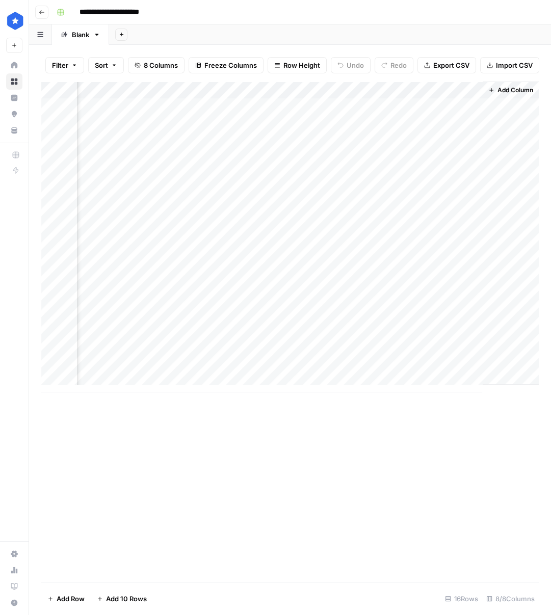
scroll to position [0, 535]
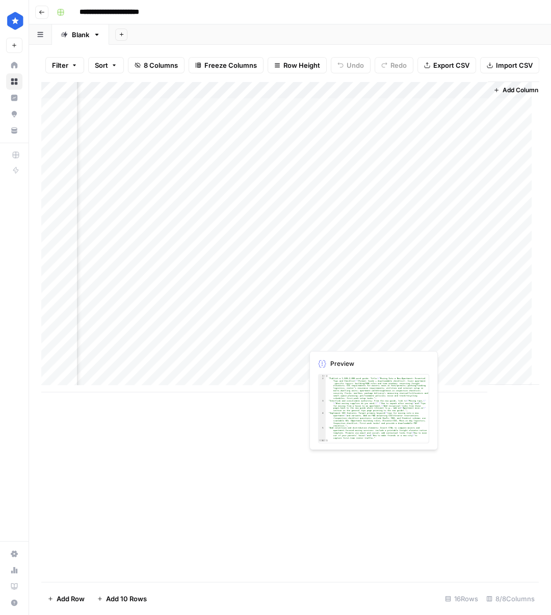
click at [345, 322] on div "Add Column" at bounding box center [289, 237] width 497 height 311
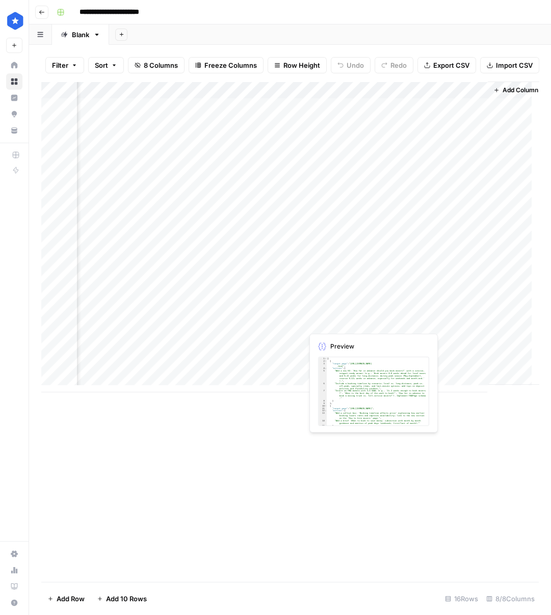
click at [345, 322] on div "Add Column" at bounding box center [289, 237] width 497 height 311
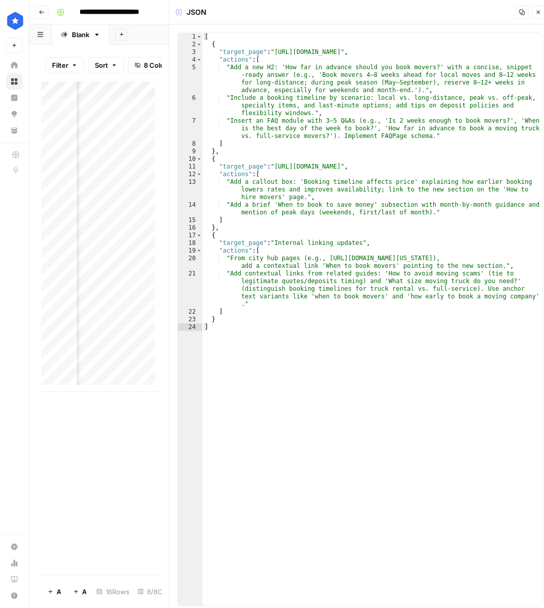
click at [538, 21] on header "JSON Copy Close" at bounding box center [360, 12] width 382 height 24
click at [536, 15] on icon "button" at bounding box center [538, 12] width 6 height 6
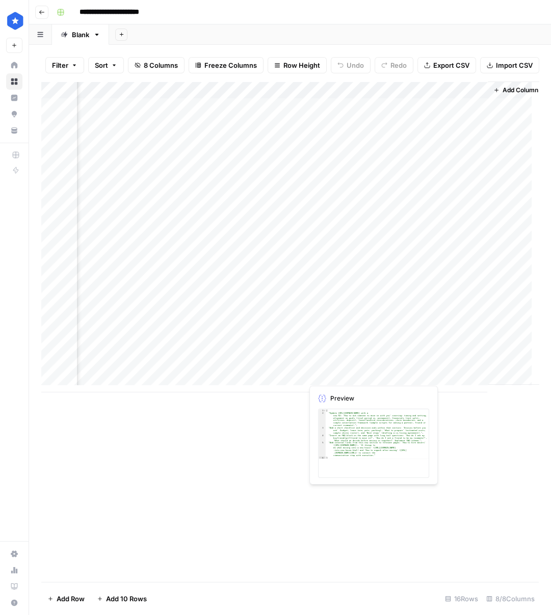
click at [372, 370] on div "Add Column" at bounding box center [289, 237] width 497 height 311
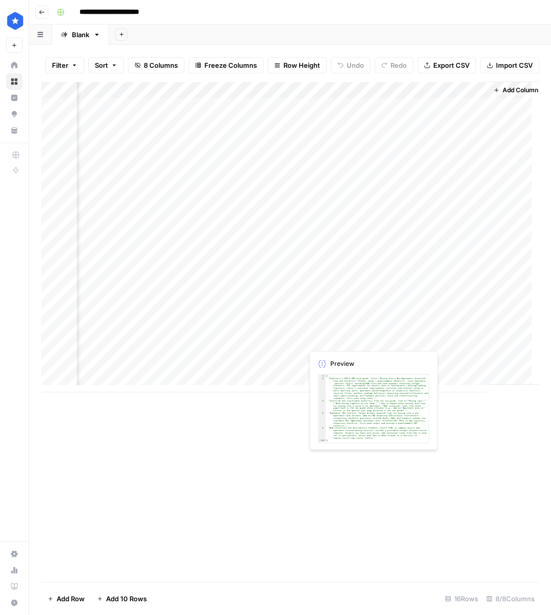
click at [368, 332] on div "Add Column" at bounding box center [289, 237] width 497 height 311
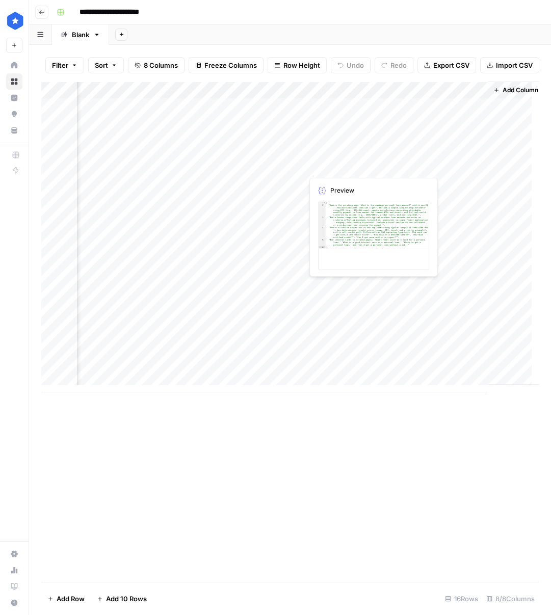
click at [273, 166] on div "Add Column" at bounding box center [289, 237] width 497 height 311
click at [331, 170] on div "Add Column" at bounding box center [289, 237] width 497 height 311
click at [330, 170] on div "Add Column" at bounding box center [289, 237] width 497 height 311
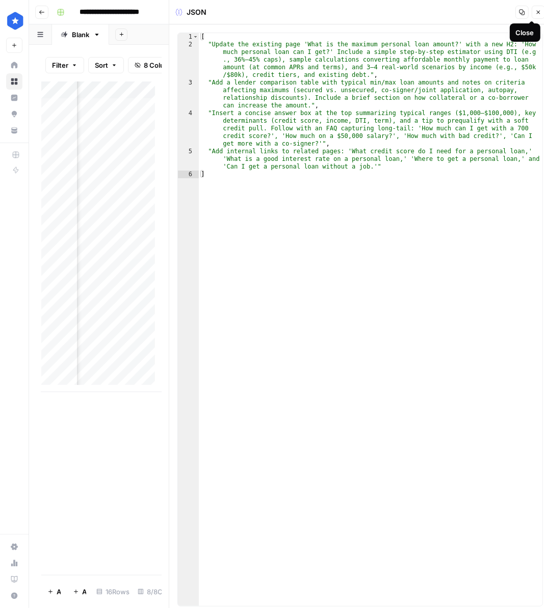
click at [535, 12] on icon "button" at bounding box center [538, 12] width 6 height 6
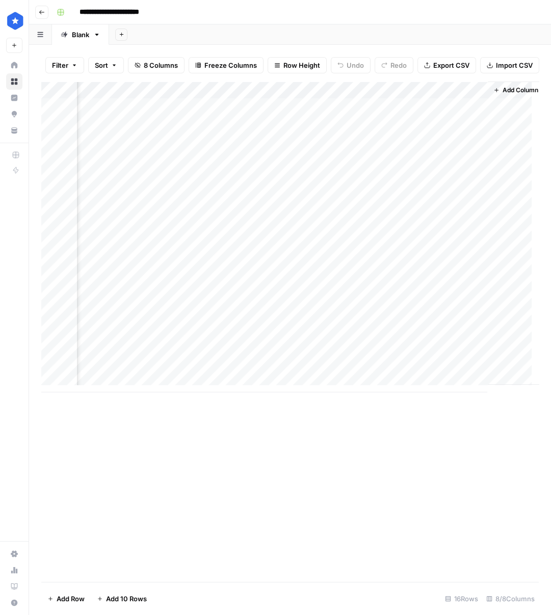
click at [263, 171] on div "Add Column" at bounding box center [289, 237] width 497 height 311
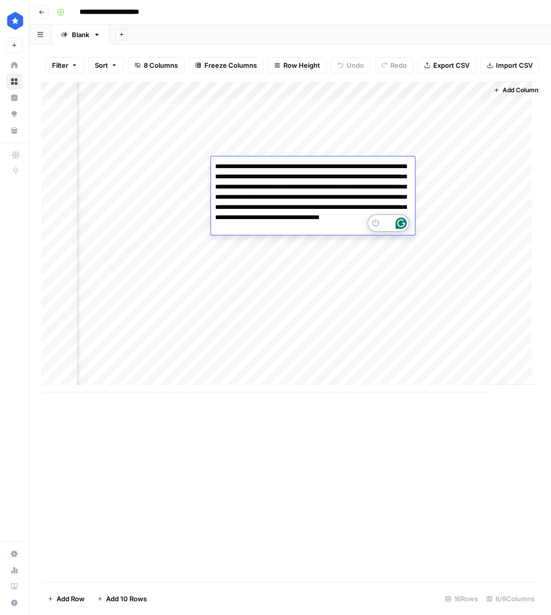
drag, startPoint x: 404, startPoint y: 299, endPoint x: 399, endPoint y: 311, distance: 12.8
click at [404, 299] on div "Add Column" at bounding box center [289, 237] width 497 height 311
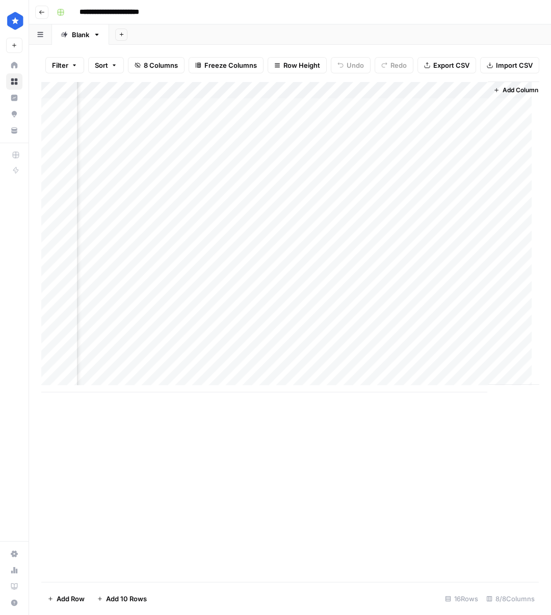
click at [362, 424] on div "Add Column" at bounding box center [289, 332] width 497 height 500
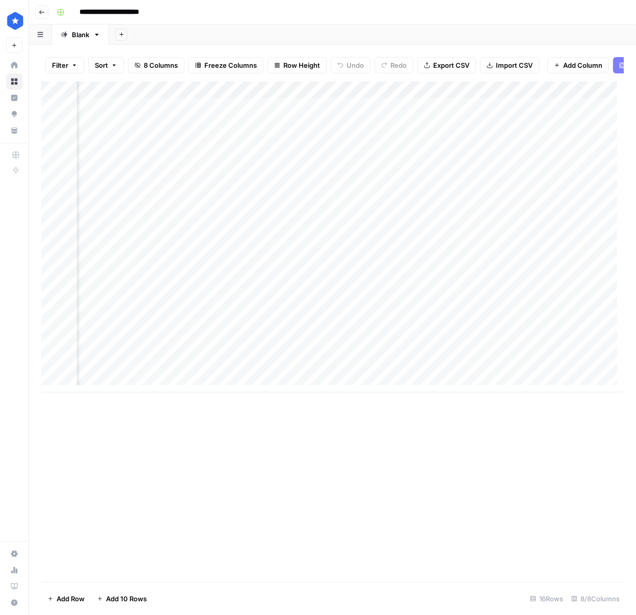
scroll to position [0, 393]
click at [318, 323] on div "Add Column" at bounding box center [332, 237] width 582 height 311
click at [329, 322] on div "Add Column" at bounding box center [332, 237] width 582 height 311
click at [353, 325] on div "Add Column" at bounding box center [332, 237] width 582 height 311
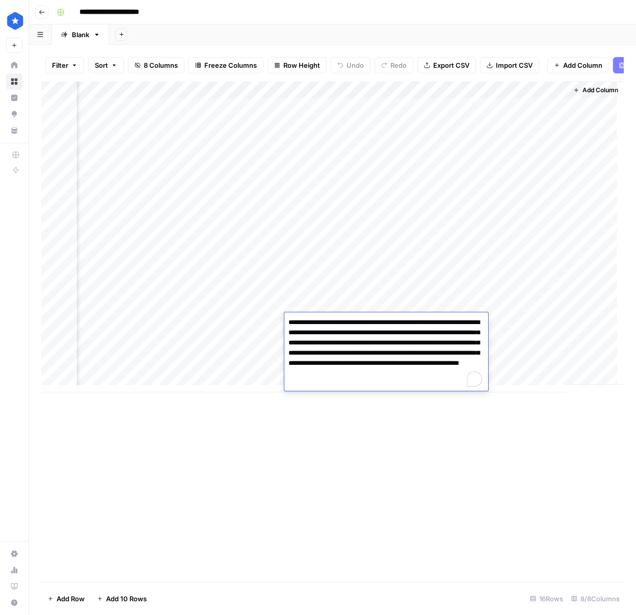
click at [353, 325] on textarea "**********" at bounding box center [386, 352] width 204 height 75
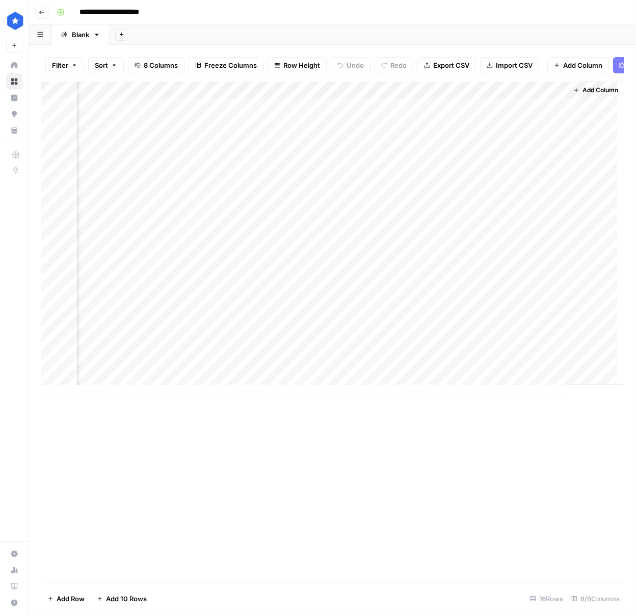
click at [538, 324] on div "Add Column" at bounding box center [332, 237] width 582 height 311
click at [388, 324] on div "Add Column" at bounding box center [332, 237] width 582 height 311
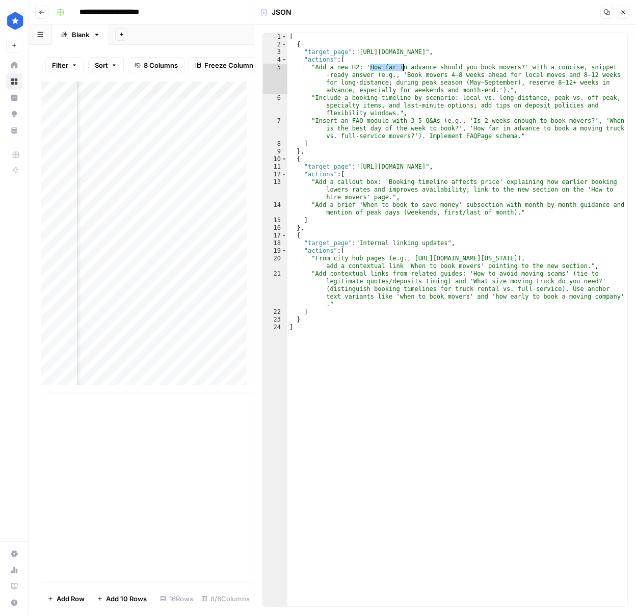
drag, startPoint x: 371, startPoint y: 66, endPoint x: 418, endPoint y: 74, distance: 47.1
click at [418, 73] on div "[ { "target_page" : "https://www.consumeraffairs.com/movers/how-to-hire-movers.…" at bounding box center [457, 327] width 340 height 588
click at [345, 86] on div "[ { "target_page" : "https://www.consumeraffairs.com/movers/how-to-hire-movers.…" at bounding box center [457, 327] width 340 height 588
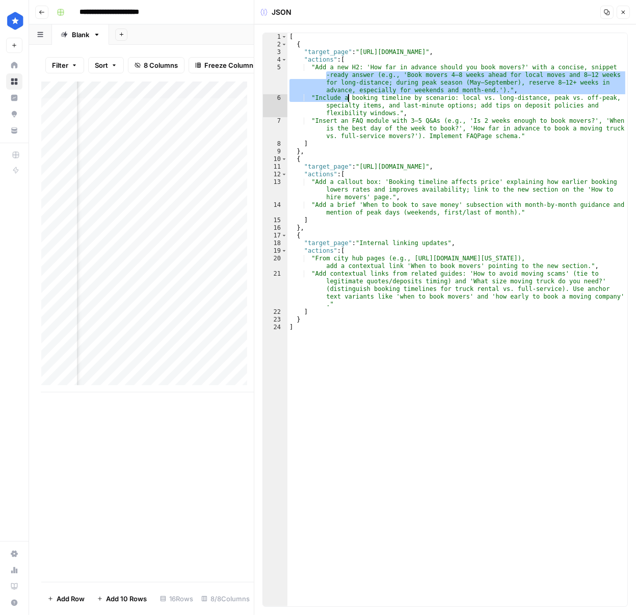
drag, startPoint x: 321, startPoint y: 76, endPoint x: 348, endPoint y: 96, distance: 33.2
click at [348, 96] on div "[ { "target_page" : "https://www.consumeraffairs.com/movers/how-to-hire-movers.…" at bounding box center [457, 327] width 340 height 588
click at [448, 88] on div "[ { "target_page" : "https://www.consumeraffairs.com/movers/how-to-hire-movers.…" at bounding box center [457, 327] width 340 height 588
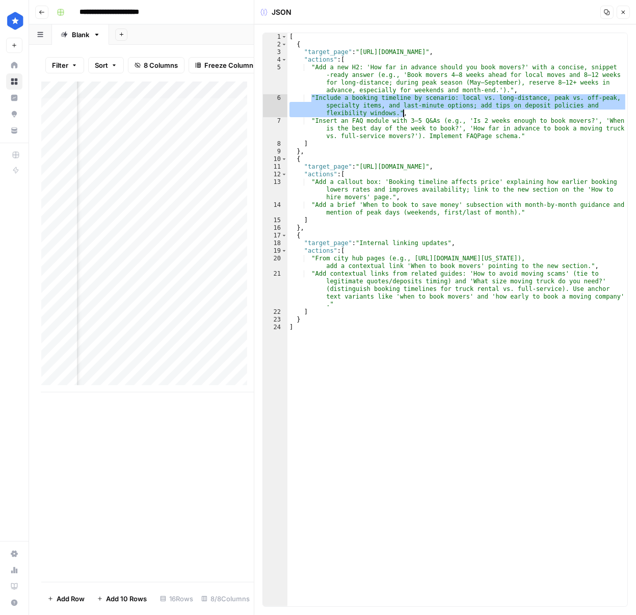
drag, startPoint x: 313, startPoint y: 98, endPoint x: 403, endPoint y: 110, distance: 90.9
click at [403, 110] on div "[ { "target_page" : "https://www.consumeraffairs.com/movers/how-to-hire-movers.…" at bounding box center [457, 327] width 340 height 588
click at [348, 126] on div "[ { "target_page" : "https://www.consumeraffairs.com/movers/how-to-hire-movers.…" at bounding box center [457, 327] width 340 height 588
type textarea "**********"
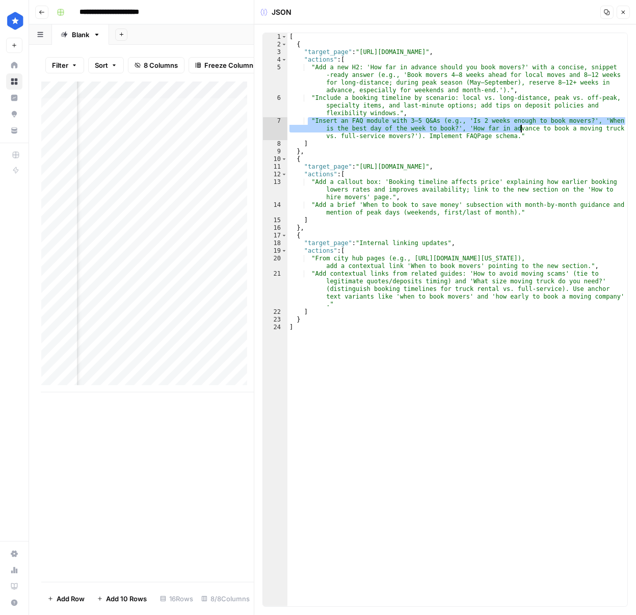
drag, startPoint x: 307, startPoint y: 120, endPoint x: 528, endPoint y: 132, distance: 221.4
click at [527, 131] on div "[ { "target_page" : "https://www.consumeraffairs.com/movers/how-to-hire-movers.…" at bounding box center [457, 327] width 340 height 588
click at [420, 123] on div "[ { "target_page" : "https://www.consumeraffairs.com/movers/how-to-hire-movers.…" at bounding box center [457, 327] width 340 height 588
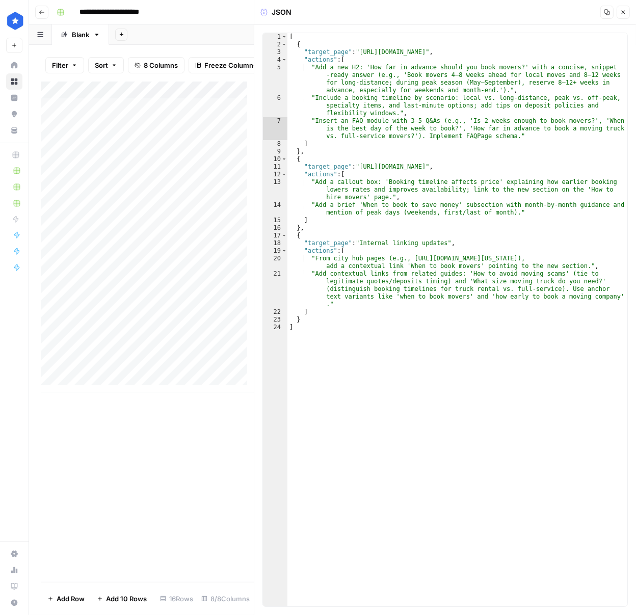
click at [543, 18] on button "Close" at bounding box center [622, 12] width 13 height 13
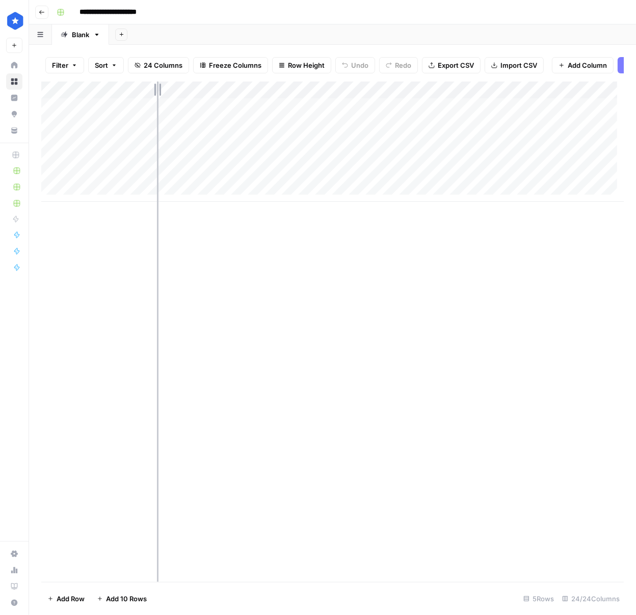
drag, startPoint x: 223, startPoint y: 93, endPoint x: 161, endPoint y: 110, distance: 63.4
click at [160, 110] on div "Add Column" at bounding box center [332, 142] width 582 height 120
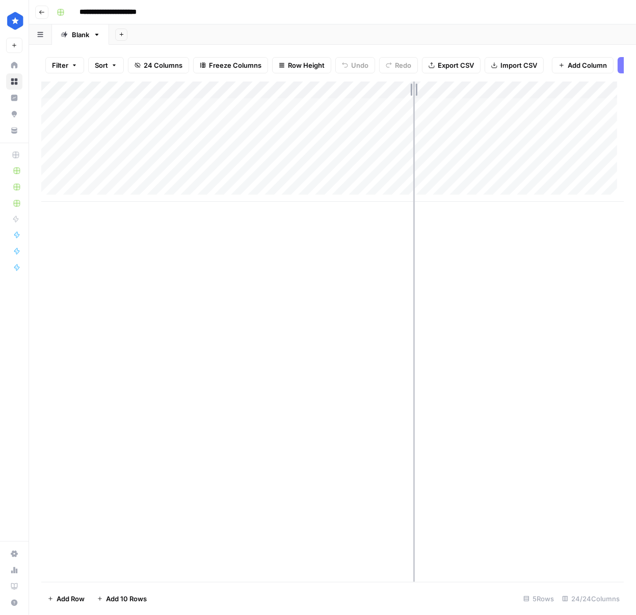
drag, startPoint x: 453, startPoint y: 94, endPoint x: 385, endPoint y: 91, distance: 68.3
click at [401, 96] on div "Add Column" at bounding box center [332, 142] width 582 height 120
drag, startPoint x: 306, startPoint y: 95, endPoint x: 280, endPoint y: 98, distance: 25.7
click at [280, 98] on div "Add Column" at bounding box center [332, 142] width 582 height 120
click at [126, 119] on div "Add Column" at bounding box center [332, 142] width 582 height 120
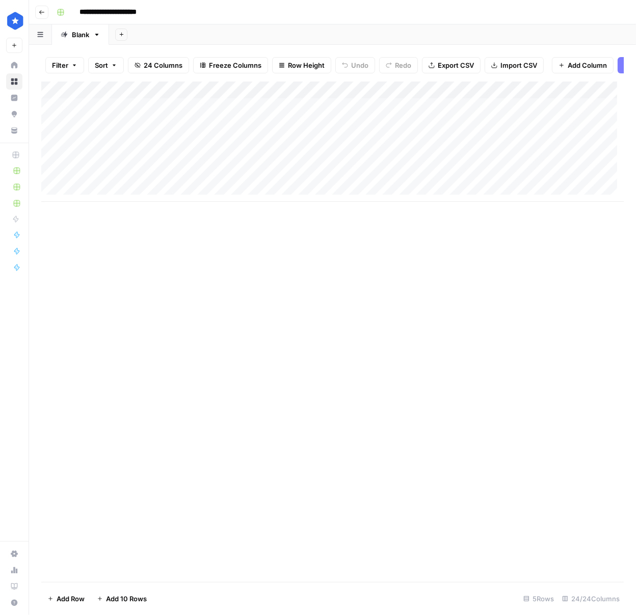
click at [550, 111] on div "Add Column" at bounding box center [332, 142] width 582 height 120
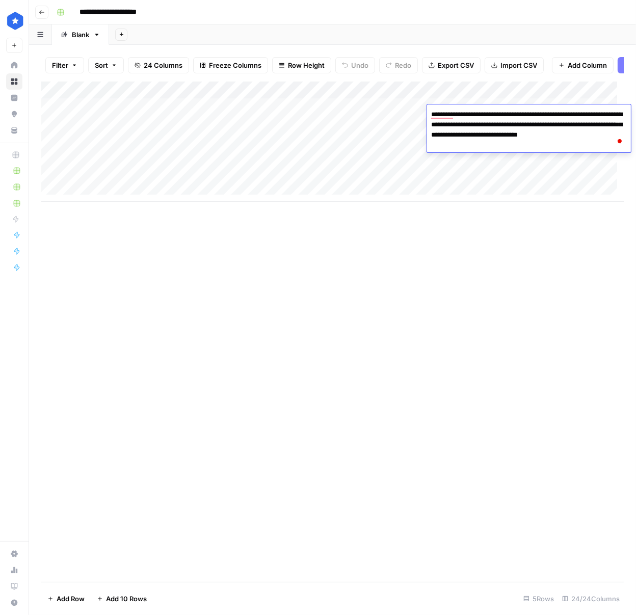
click at [452, 212] on div "Add Column" at bounding box center [332, 332] width 582 height 500
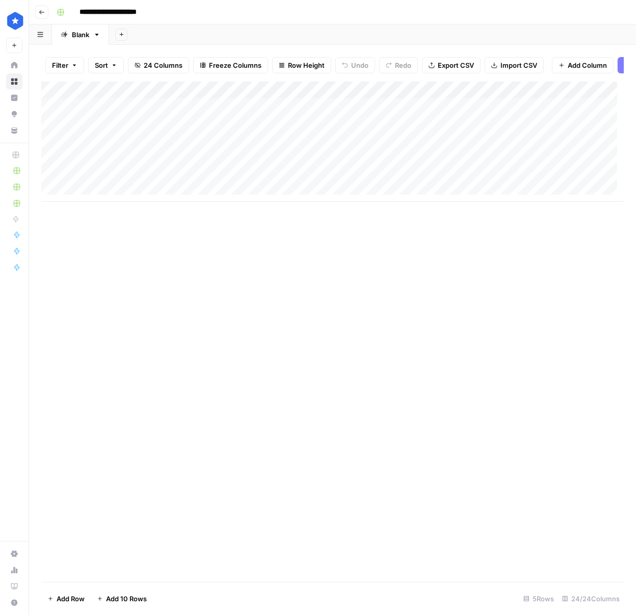
click at [550, 113] on div "Add Column" at bounding box center [332, 142] width 582 height 120
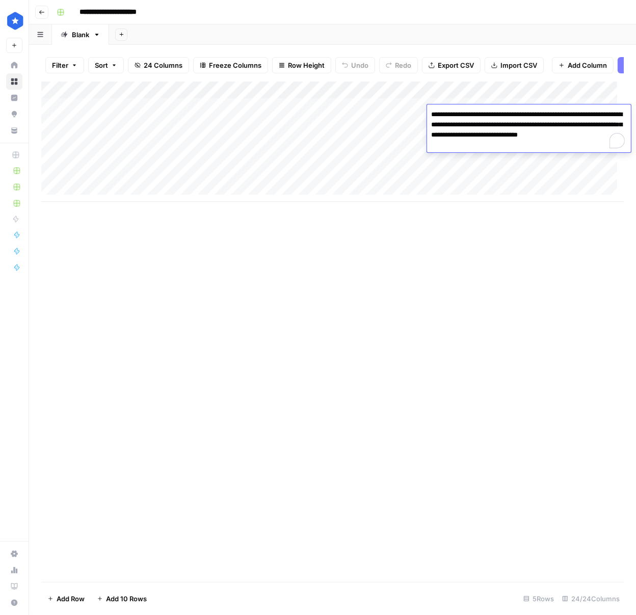
click at [550, 113] on textarea "**********" at bounding box center [529, 129] width 204 height 45
click at [494, 122] on textarea "**********" at bounding box center [529, 129] width 204 height 45
click at [463, 114] on textarea "**********" at bounding box center [529, 129] width 204 height 45
click at [432, 308] on div "Add Column" at bounding box center [332, 332] width 582 height 500
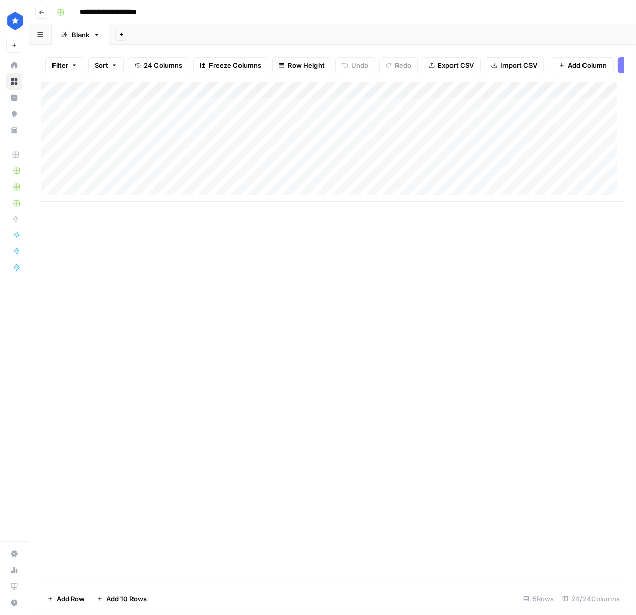
click at [133, 113] on div "Add Column" at bounding box center [332, 142] width 582 height 120
click at [312, 114] on div "Add Column" at bounding box center [332, 142] width 582 height 120
click at [422, 113] on div "Add Column" at bounding box center [332, 142] width 582 height 120
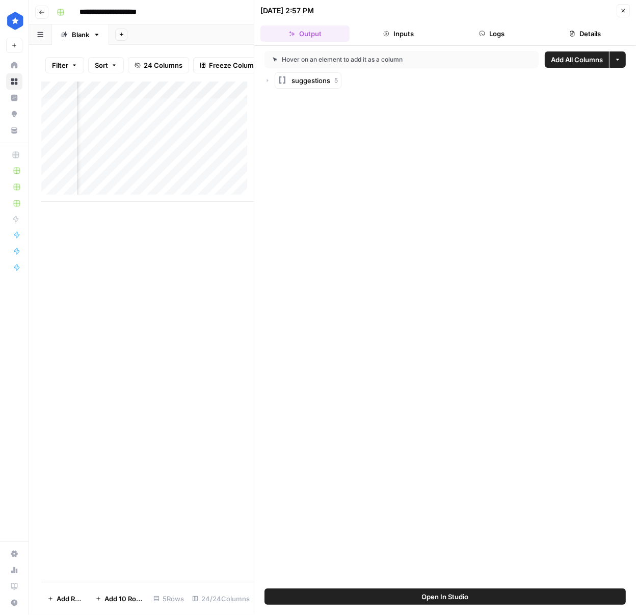
click at [493, 38] on button "Logs" at bounding box center [491, 33] width 89 height 16
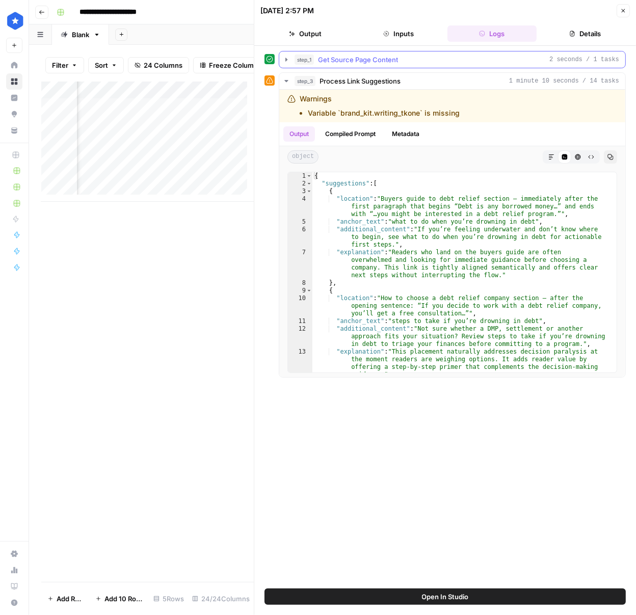
click at [320, 67] on button "step_1 Get Source Page Content 2 seconds / 1 tasks" at bounding box center [452, 59] width 346 height 16
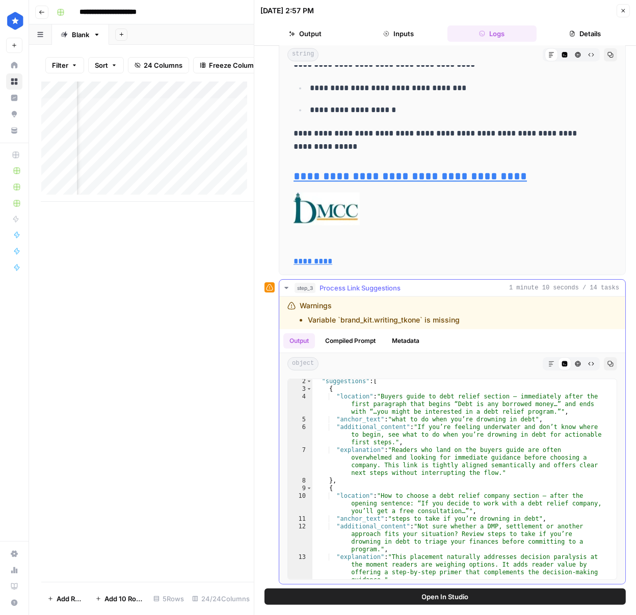
scroll to position [24, 0]
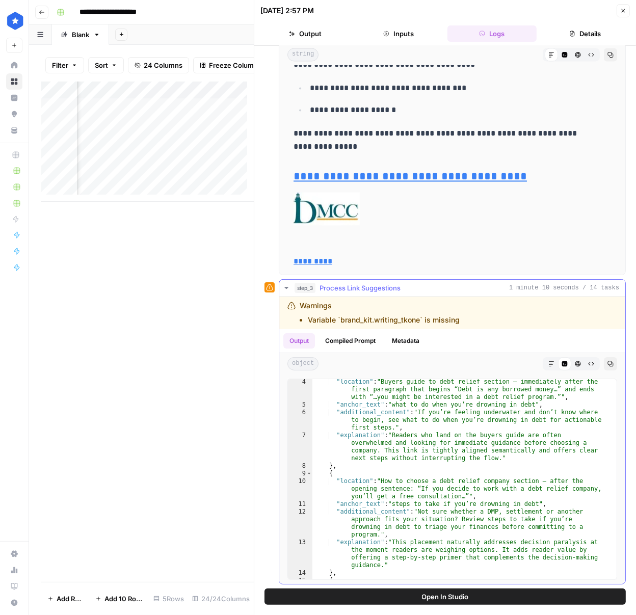
drag, startPoint x: 343, startPoint y: 322, endPoint x: 399, endPoint y: 322, distance: 56.5
click at [399, 322] on li "Variable `brand_kit.writing_tkone` is missing" at bounding box center [384, 320] width 152 height 10
click at [402, 322] on li "Variable `brand_kit.writing_tkone` is missing" at bounding box center [384, 320] width 152 height 10
click at [401, 322] on li "Variable `brand_kit.writing_tkone` is missing" at bounding box center [384, 320] width 152 height 10
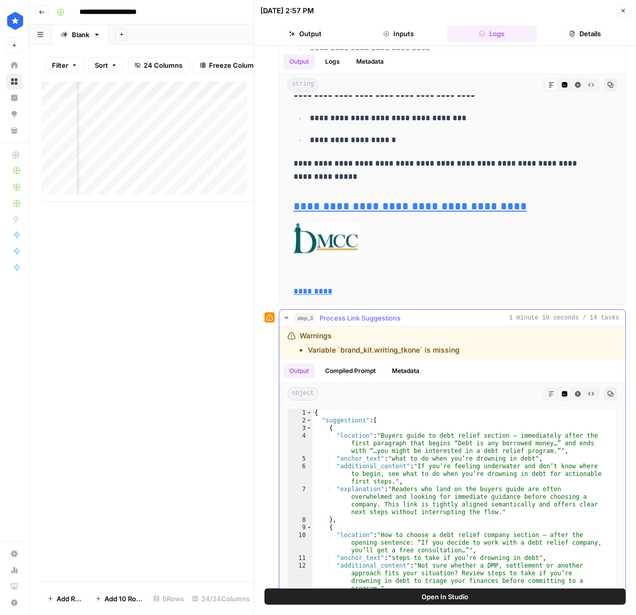
scroll to position [0, 0]
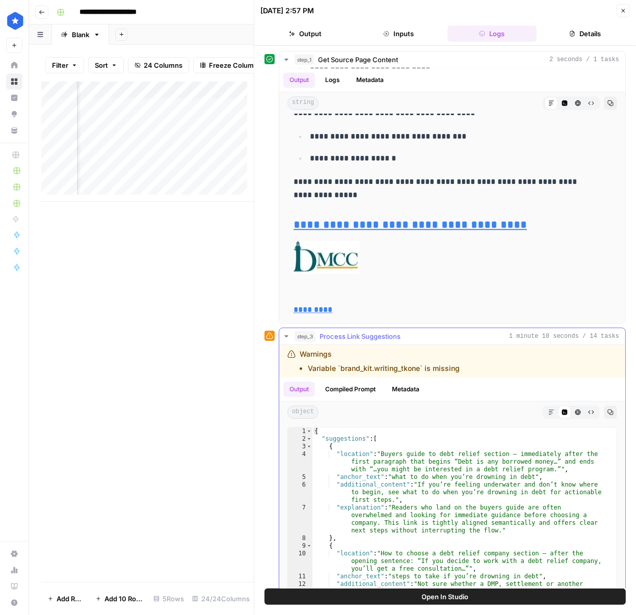
click at [283, 338] on icon "button" at bounding box center [286, 336] width 8 height 8
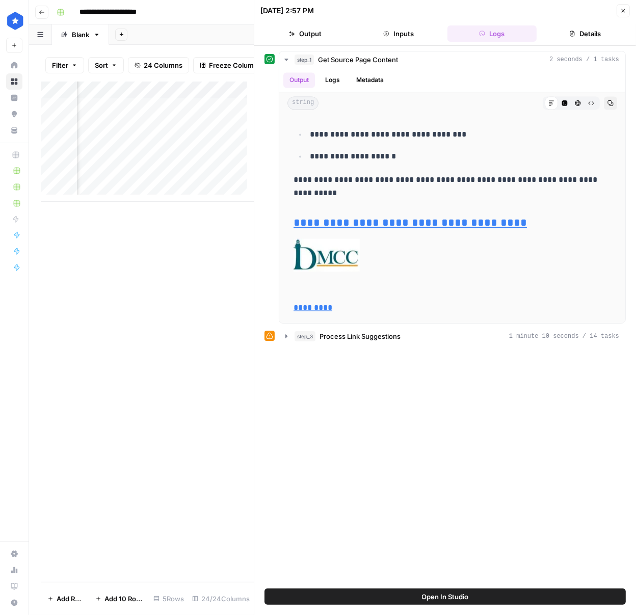
click at [550, 12] on icon "button" at bounding box center [623, 11] width 6 height 6
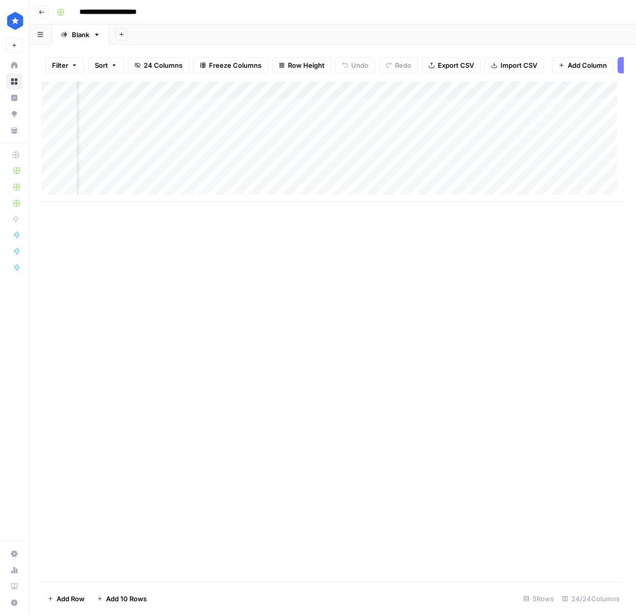
scroll to position [0, 449]
click at [127, 114] on div "Add Column" at bounding box center [332, 142] width 582 height 120
click at [216, 166] on div "Add Column" at bounding box center [332, 142] width 582 height 120
click at [225, 114] on div "Add Column" at bounding box center [332, 142] width 582 height 120
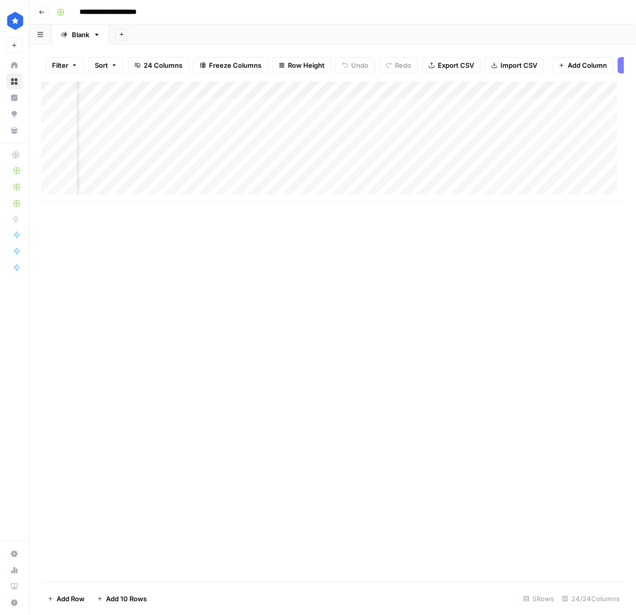
click at [225, 114] on div "Add Column" at bounding box center [332, 142] width 582 height 120
click at [329, 133] on div "Add Column" at bounding box center [332, 142] width 582 height 120
click at [290, 112] on div "Add Column" at bounding box center [332, 142] width 582 height 120
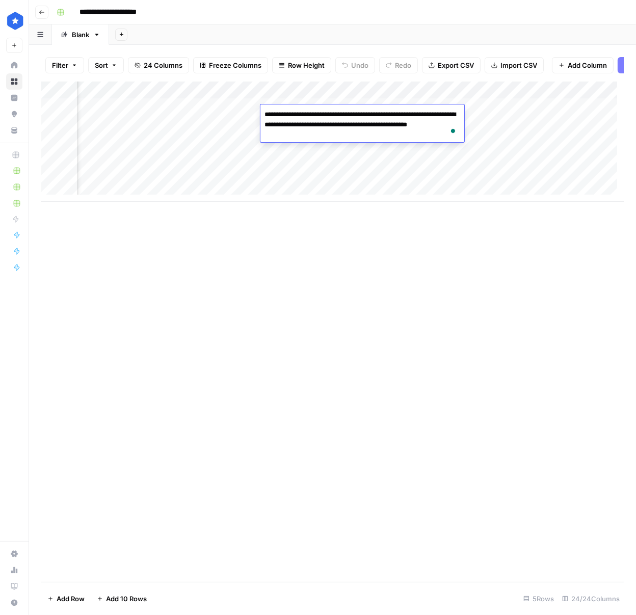
click at [284, 221] on div "Add Column" at bounding box center [332, 332] width 582 height 500
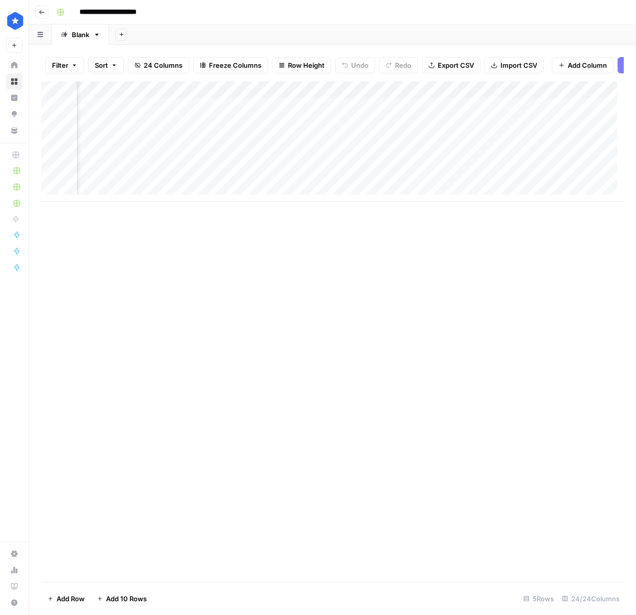
click at [376, 122] on div "Add Column" at bounding box center [332, 142] width 582 height 120
click at [382, 113] on div "Add Column" at bounding box center [332, 142] width 582 height 120
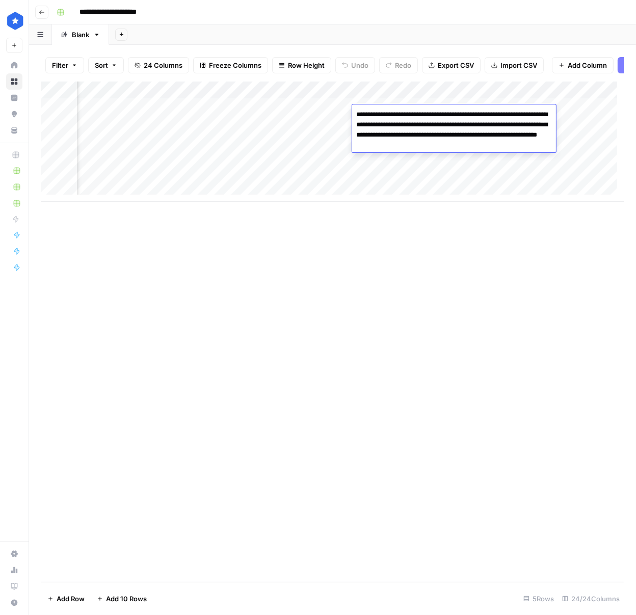
click at [382, 113] on textarea "**********" at bounding box center [454, 129] width 204 height 45
click at [424, 230] on div "Add Column" at bounding box center [332, 332] width 582 height 500
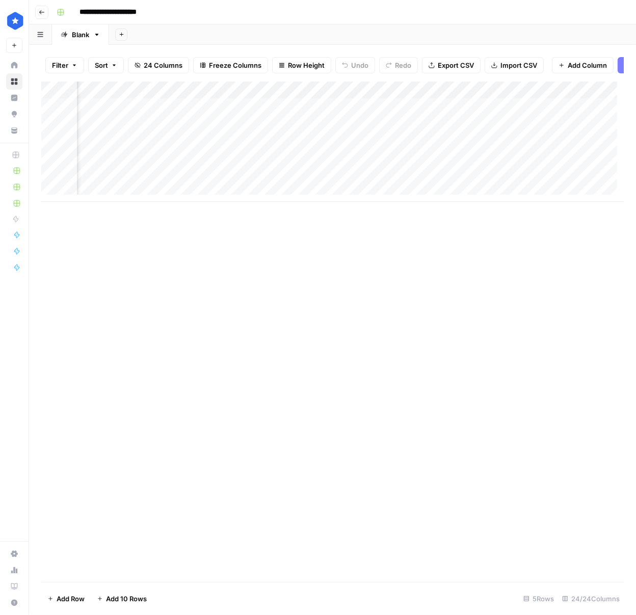
scroll to position [0, 0]
drag, startPoint x: 137, startPoint y: 582, endPoint x: 270, endPoint y: 581, distance: 134.0
click at [270, 575] on div "Add Column" at bounding box center [332, 329] width 582 height 494
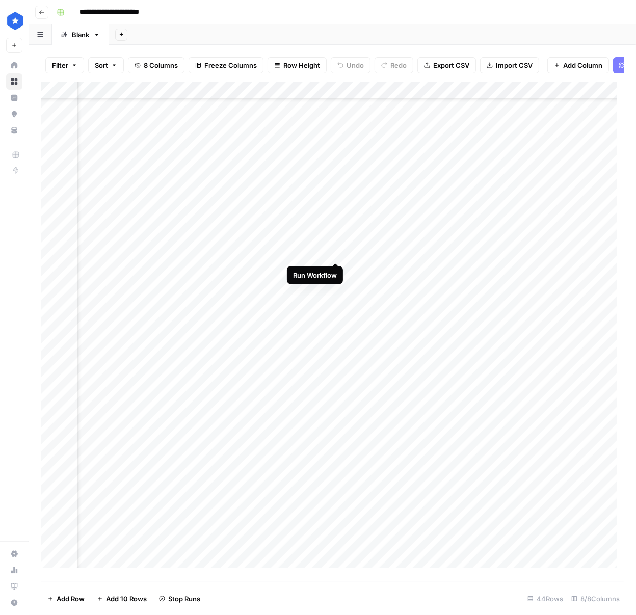
click at [334, 250] on div "Add Column" at bounding box center [332, 329] width 582 height 494
